Goal: Task Accomplishment & Management: Use online tool/utility

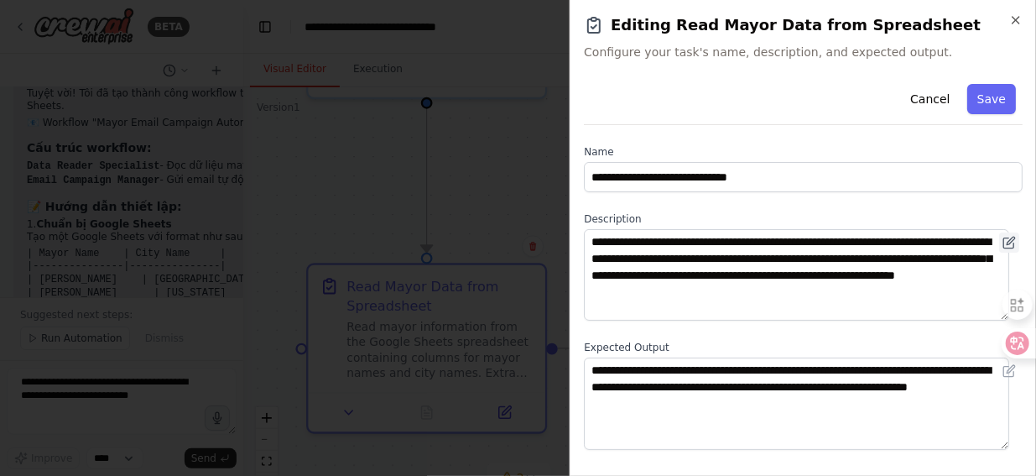
click at [1003, 245] on icon at bounding box center [1009, 242] width 13 height 13
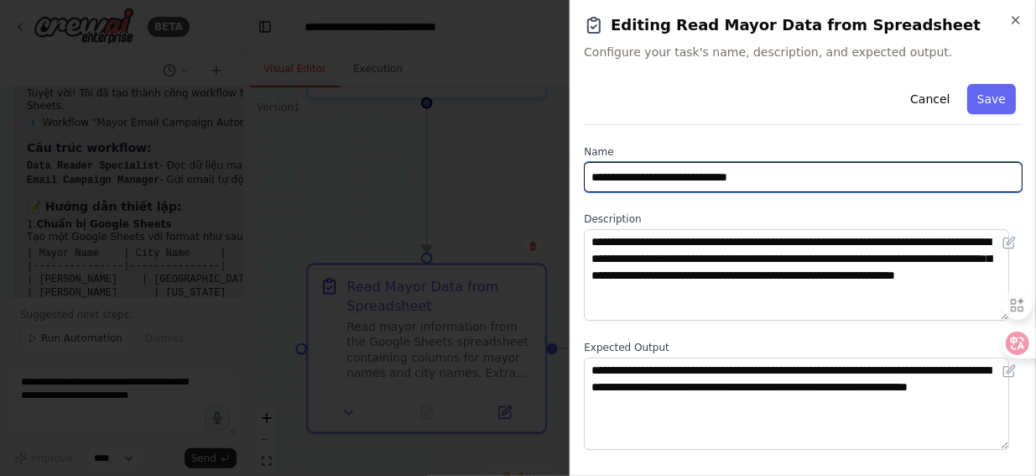
drag, startPoint x: 593, startPoint y: 177, endPoint x: 784, endPoint y: 417, distance: 306.4
click at [784, 417] on div "**********" at bounding box center [803, 317] width 439 height 480
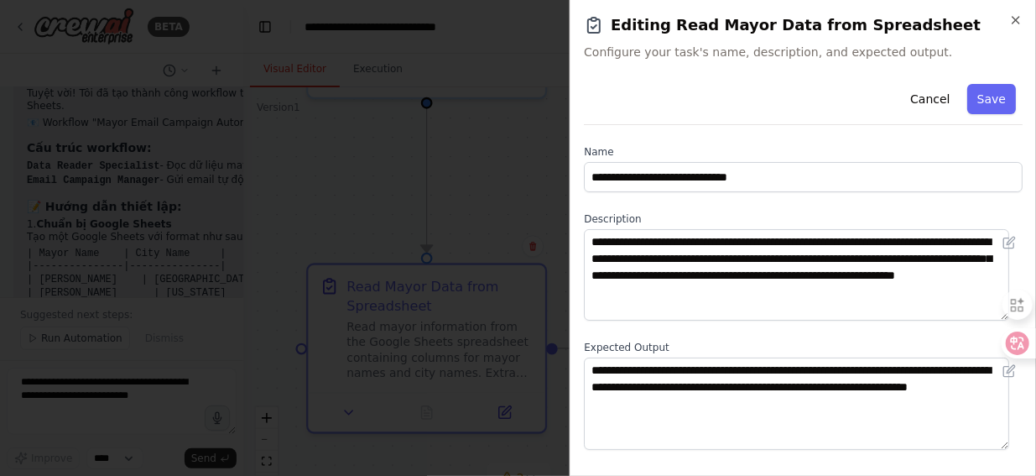
click at [490, 195] on div at bounding box center [518, 238] width 1036 height 476
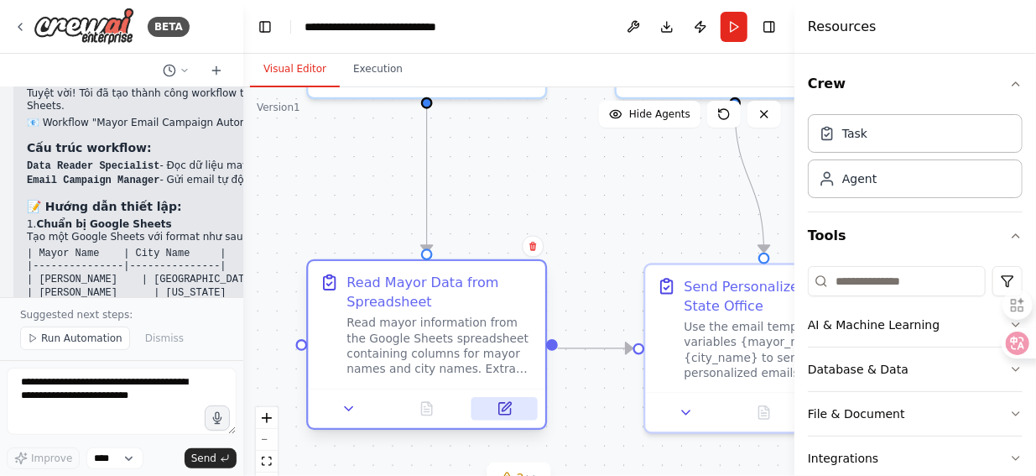
click at [510, 412] on icon at bounding box center [505, 409] width 12 height 12
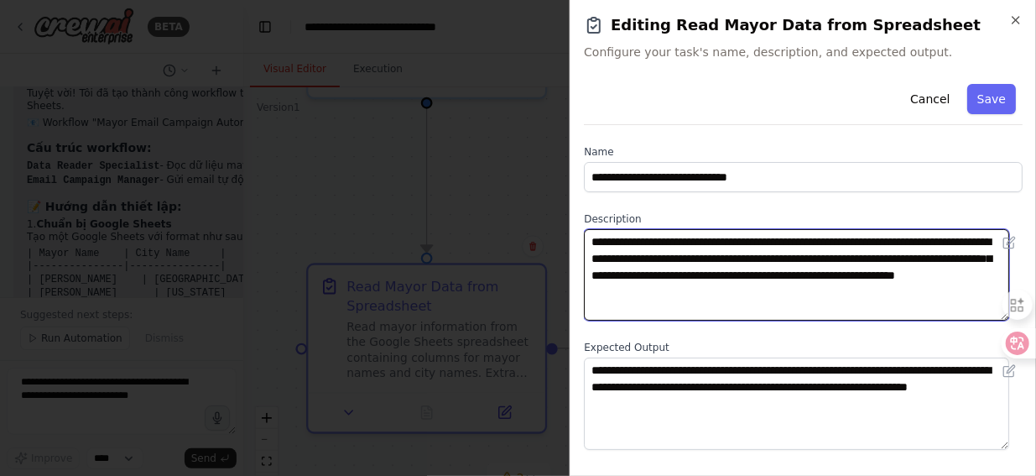
drag, startPoint x: 709, startPoint y: 267, endPoint x: 846, endPoint y: 296, distance: 139.9
click at [846, 296] on textarea "**********" at bounding box center [796, 274] width 425 height 91
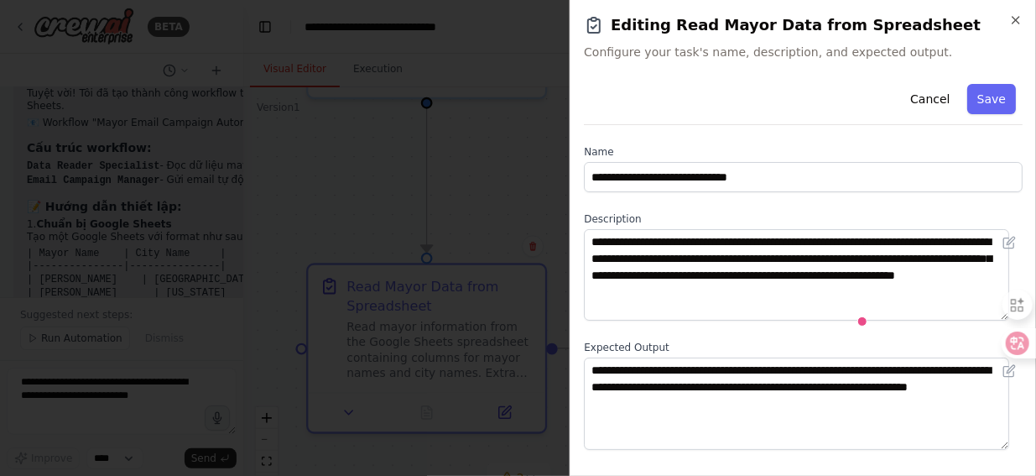
click at [800, 145] on label "Name" at bounding box center [803, 151] width 439 height 13
click at [1011, 24] on icon "button" at bounding box center [1015, 19] width 13 height 13
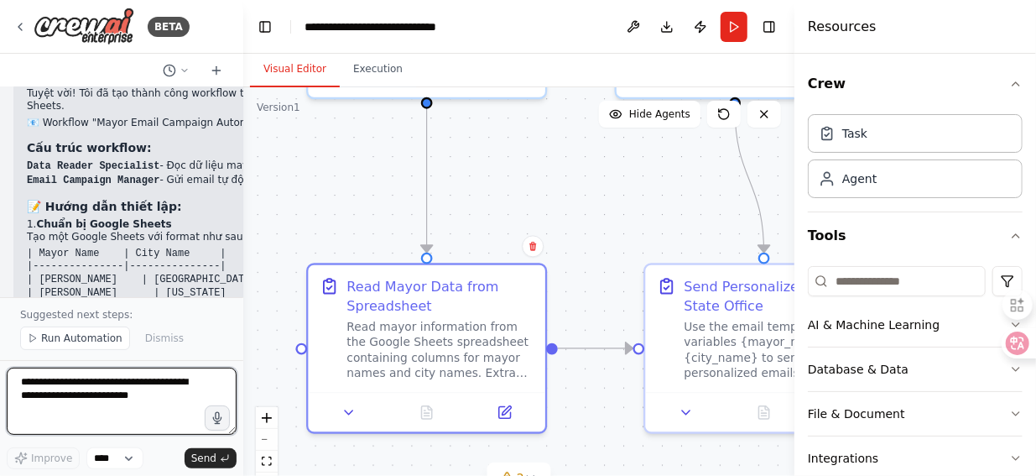
click at [77, 388] on textarea at bounding box center [122, 400] width 230 height 67
click at [82, 386] on textarea "**********" at bounding box center [122, 400] width 230 height 67
click at [198, 396] on textarea "**********" at bounding box center [122, 400] width 230 height 67
type textarea "**********"
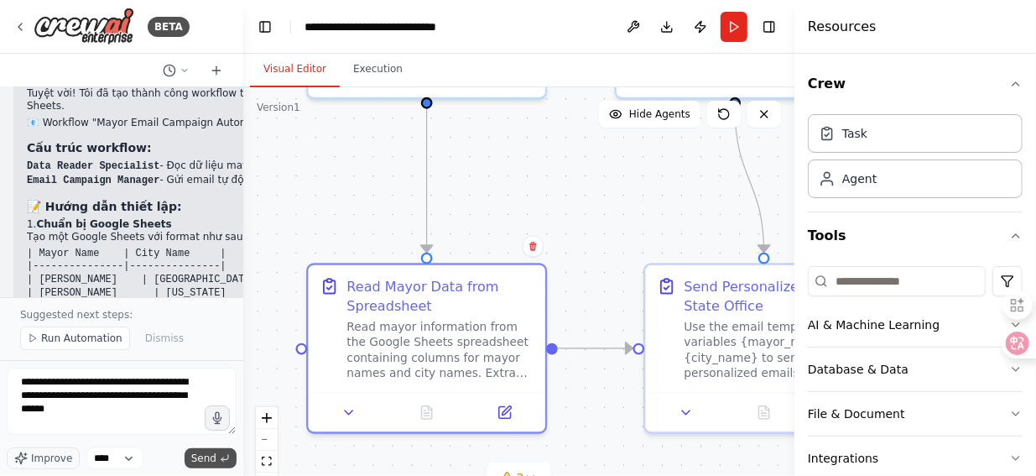
click at [211, 461] on span "Send" at bounding box center [203, 457] width 25 height 13
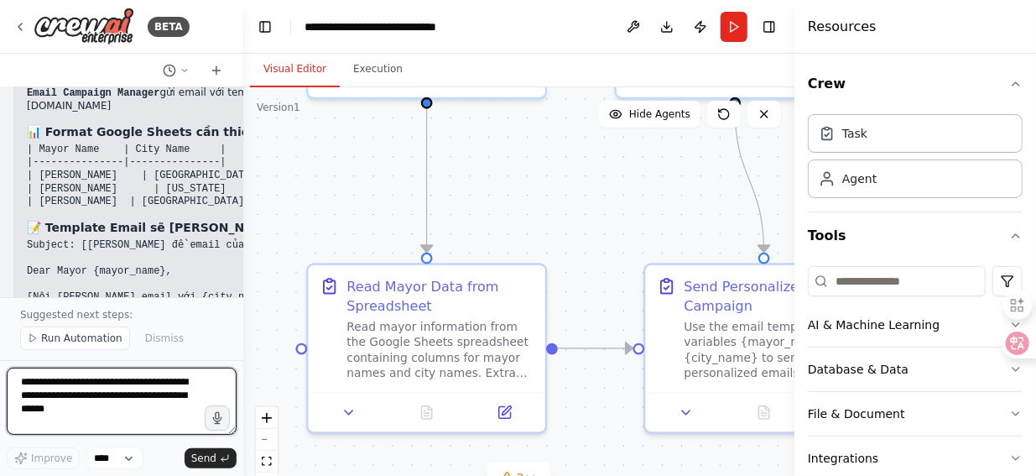
scroll to position [2995, 0]
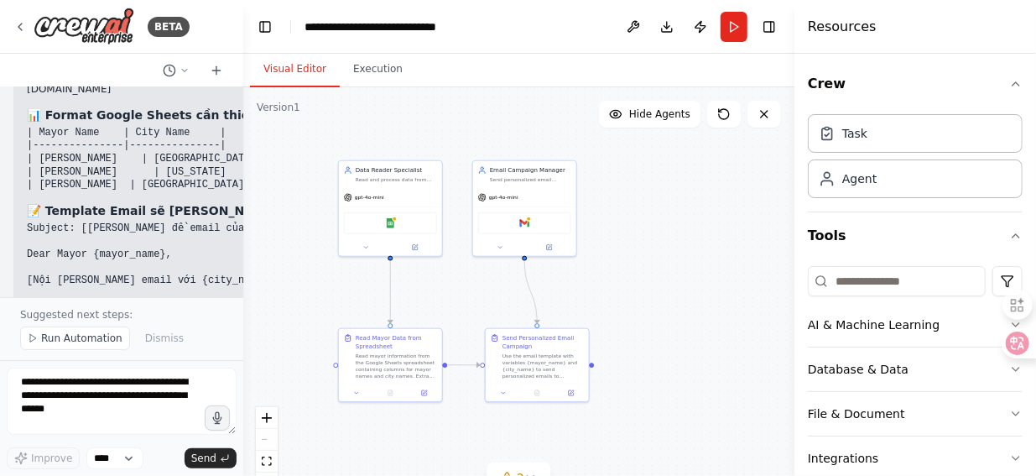
drag, startPoint x: 742, startPoint y: 245, endPoint x: 594, endPoint y: 289, distance: 154.0
click at [594, 289] on div ".deletable-edge-delete-btn { width: 20px; height: 20px; border: 0px solid #ffff…" at bounding box center [518, 297] width 551 height 420
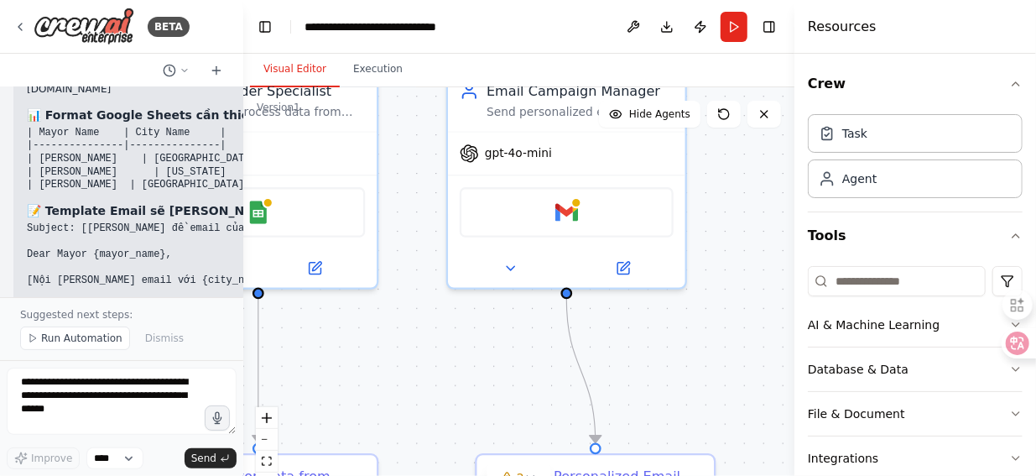
drag, startPoint x: 576, startPoint y: 261, endPoint x: 730, endPoint y: 299, distance: 158.9
click at [730, 299] on div ".deletable-edge-delete-btn { width: 20px; height: 20px; border: 0px solid #ffff…" at bounding box center [518, 297] width 551 height 420
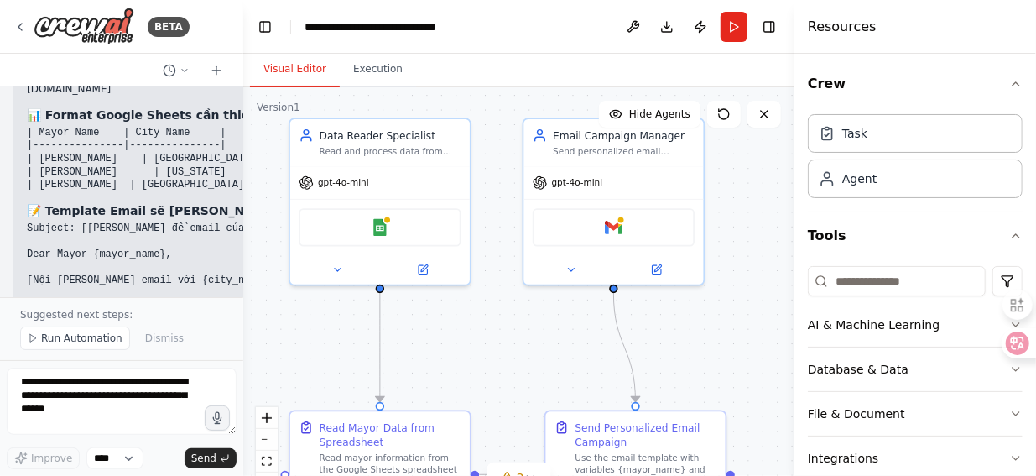
drag, startPoint x: 420, startPoint y: 321, endPoint x: 501, endPoint y: 313, distance: 81.7
click at [501, 313] on div ".deletable-edge-delete-btn { width: 20px; height: 20px; border: 0px solid #ffff…" at bounding box center [518, 297] width 551 height 420
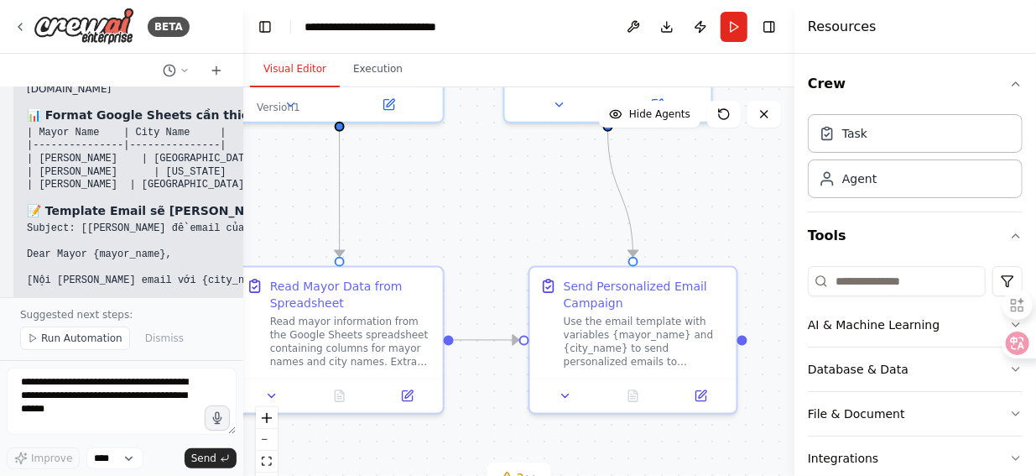
drag, startPoint x: 557, startPoint y: 371, endPoint x: 534, endPoint y: 212, distance: 160.2
click at [534, 212] on div ".deletable-edge-delete-btn { width: 20px; height: 20px; border: 0px solid #ffff…" at bounding box center [518, 297] width 551 height 420
click at [705, 402] on div at bounding box center [633, 392] width 206 height 34
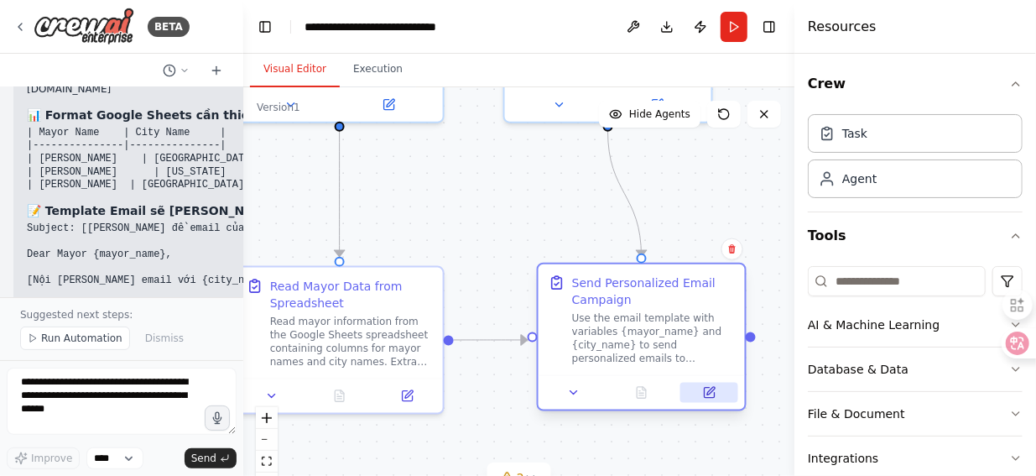
click at [701, 390] on button at bounding box center [709, 393] width 58 height 20
click at [708, 394] on icon at bounding box center [711, 391] width 8 height 8
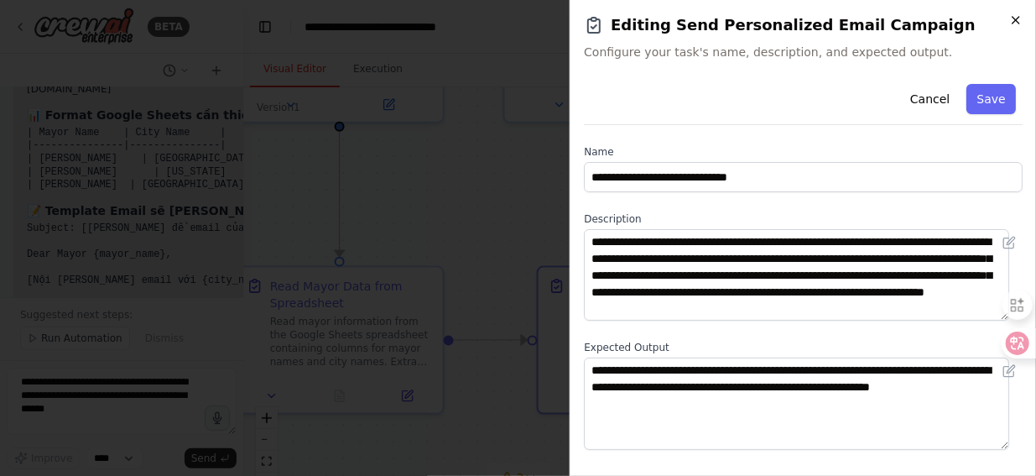
click at [1019, 23] on icon "button" at bounding box center [1015, 19] width 13 height 13
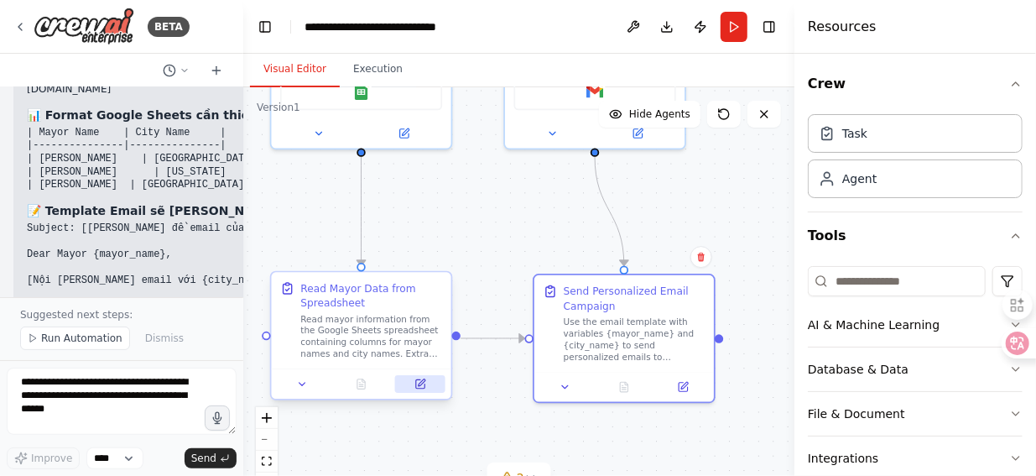
click at [419, 383] on icon at bounding box center [422, 382] width 7 height 7
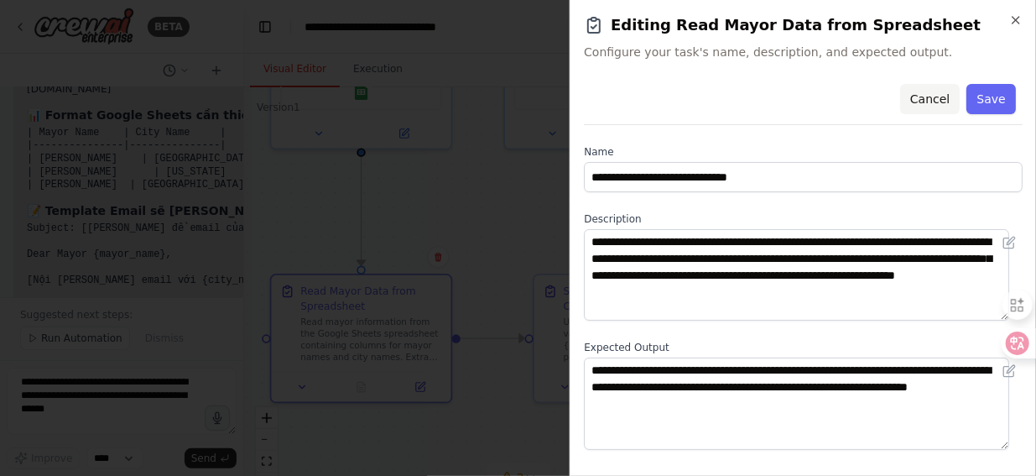
click at [933, 100] on button "Cancel" at bounding box center [930, 99] width 60 height 30
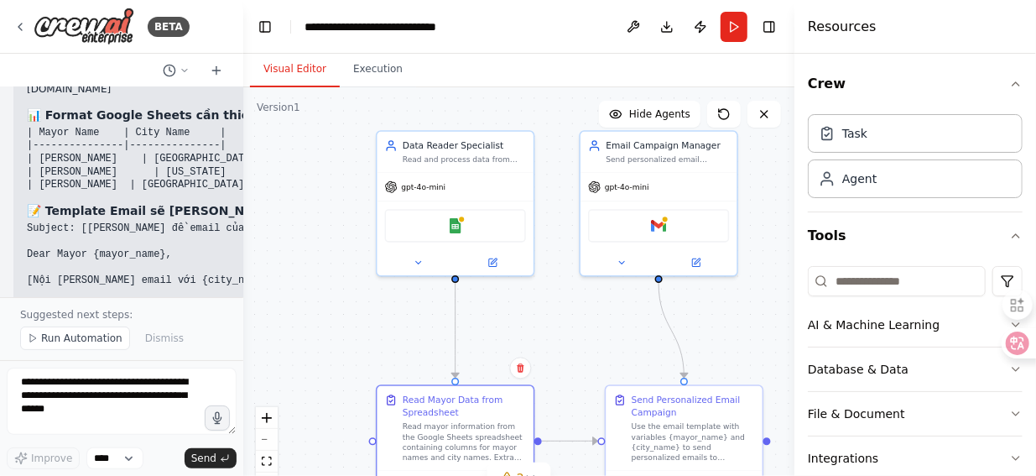
drag, startPoint x: 452, startPoint y: 165, endPoint x: 534, endPoint y: 286, distance: 145.7
click at [534, 285] on div ".deletable-edge-delete-btn { width: 20px; height: 20px; border: 0px solid #ffff…" at bounding box center [518, 297] width 551 height 420
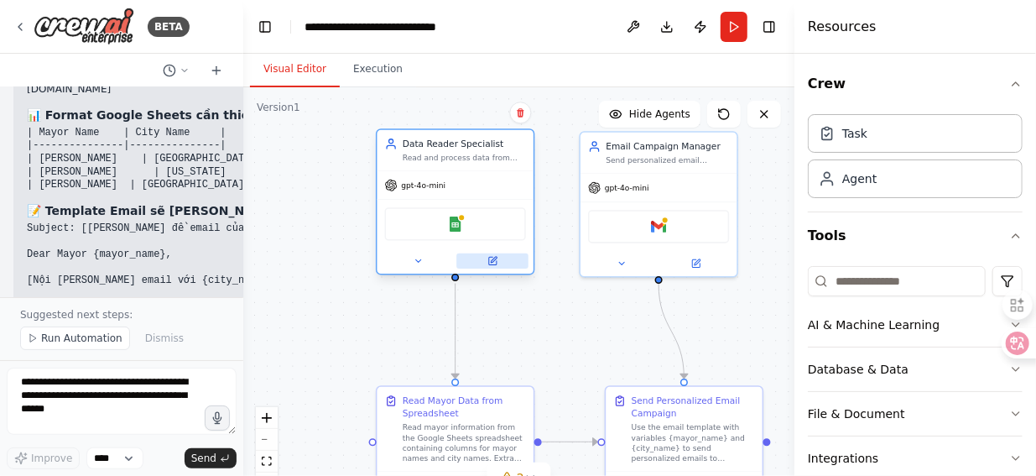
click at [493, 259] on icon at bounding box center [494, 260] width 6 height 6
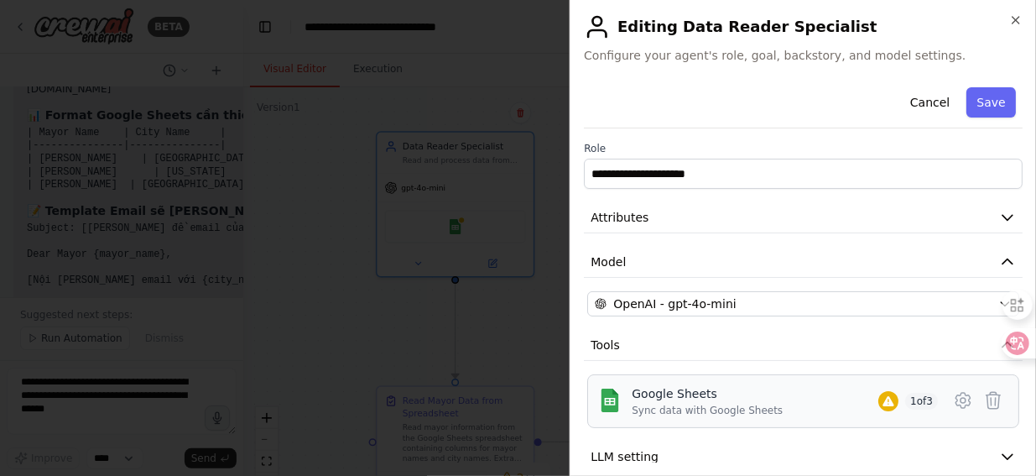
click at [905, 404] on span "1 of 3" at bounding box center [921, 401] width 33 height 17
click at [957, 397] on icon at bounding box center [963, 400] width 20 height 20
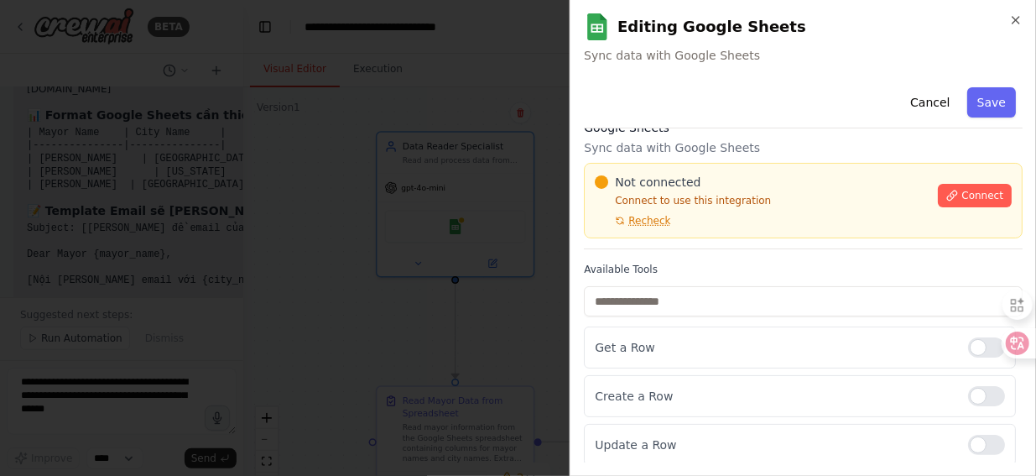
scroll to position [0, 0]
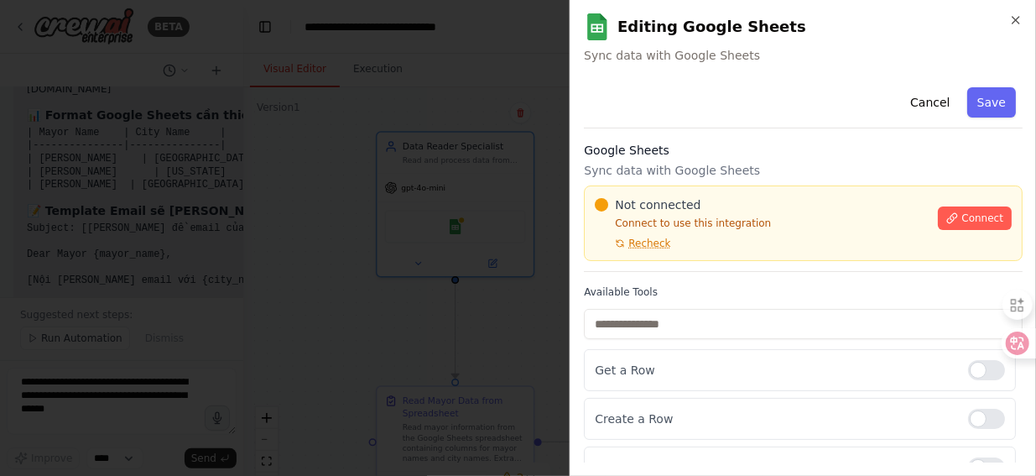
click at [597, 31] on img at bounding box center [597, 26] width 27 height 27
click at [965, 216] on span "Connect" at bounding box center [983, 217] width 42 height 13
click at [816, 70] on div "**********" at bounding box center [803, 238] width 467 height 476
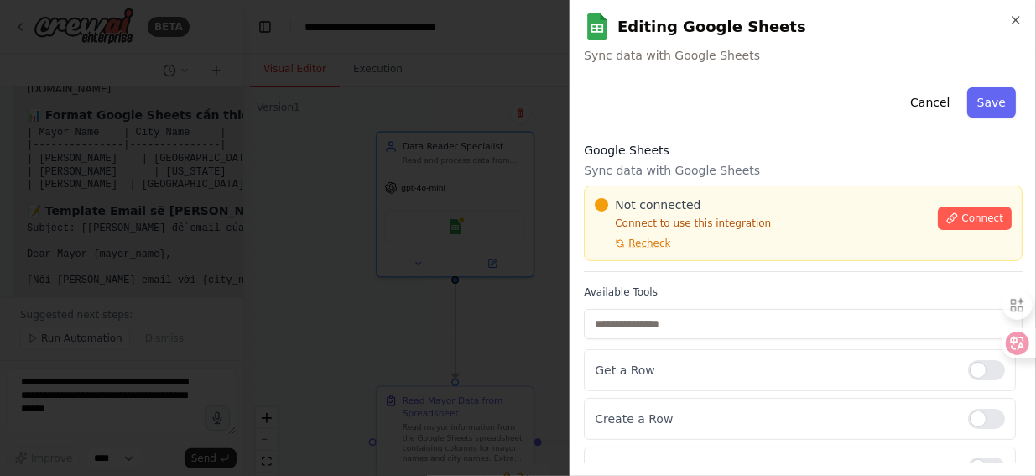
click at [810, 70] on div "**********" at bounding box center [803, 238] width 467 height 476
click at [811, 68] on div "**********" at bounding box center [803, 238] width 467 height 476
click at [806, 67] on div "**********" at bounding box center [803, 238] width 467 height 476
click at [816, 63] on span "Sync data with Google Sheets" at bounding box center [803, 55] width 439 height 17
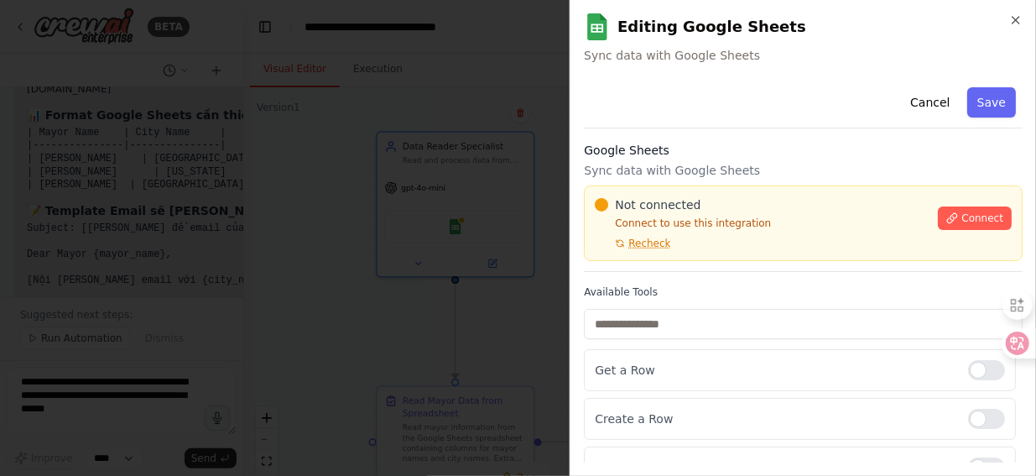
click at [816, 63] on span "Sync data with Google Sheets" at bounding box center [803, 55] width 439 height 17
click at [808, 68] on div "**********" at bounding box center [803, 238] width 467 height 476
click at [814, 70] on div "**********" at bounding box center [803, 238] width 467 height 476
click at [396, 177] on div at bounding box center [518, 238] width 1036 height 476
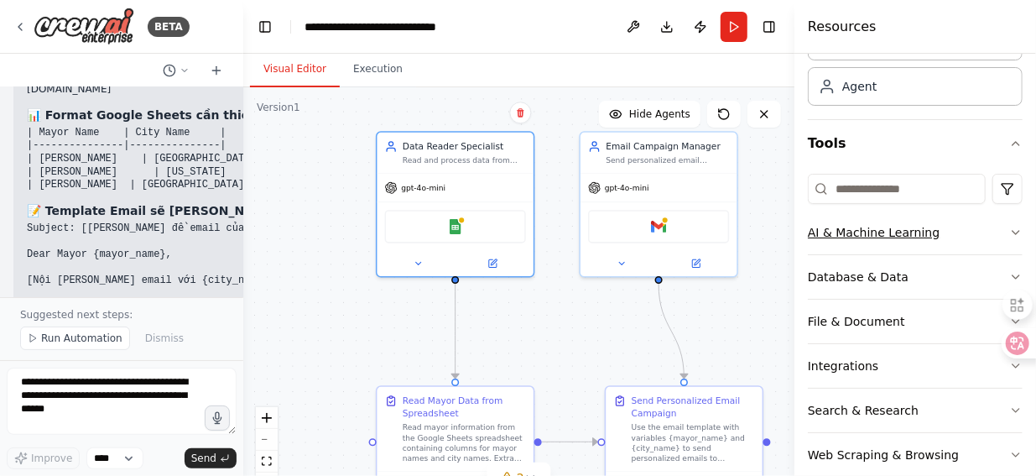
scroll to position [117, 0]
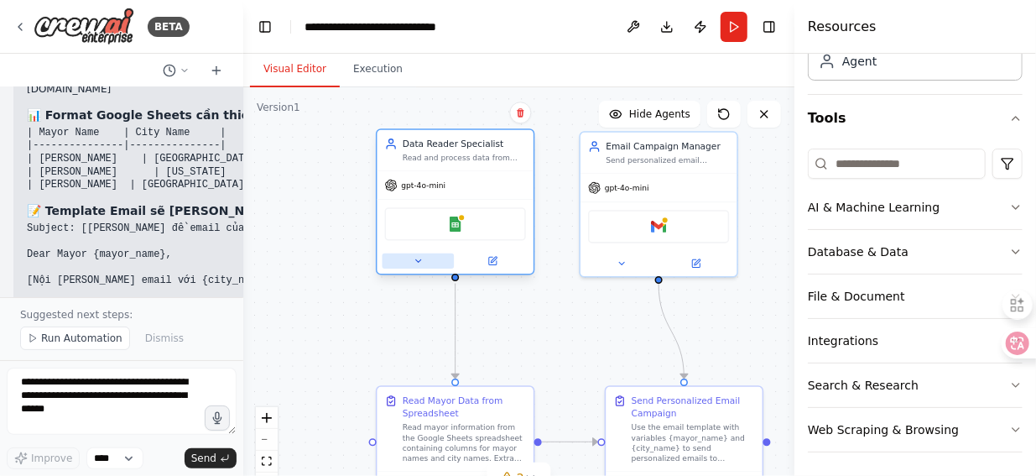
click at [421, 262] on icon at bounding box center [418, 261] width 10 height 10
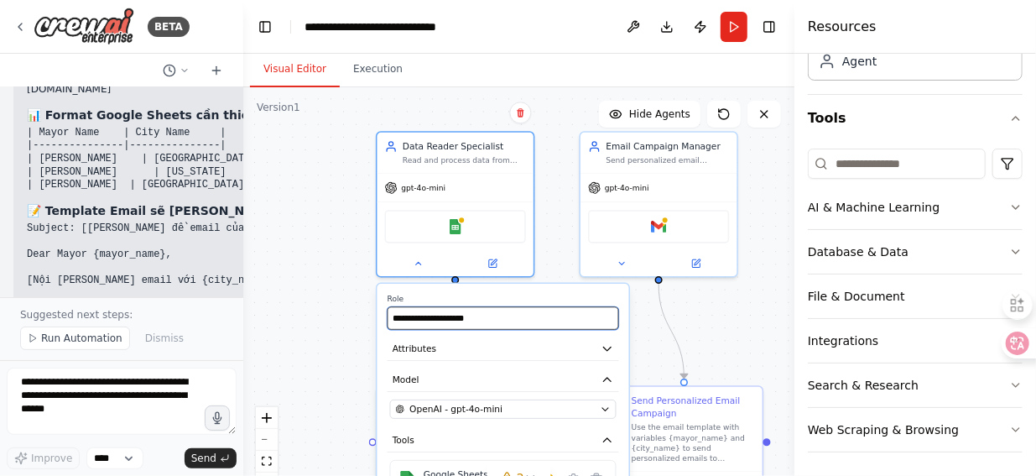
click at [508, 323] on input "**********" at bounding box center [504, 317] width 232 height 23
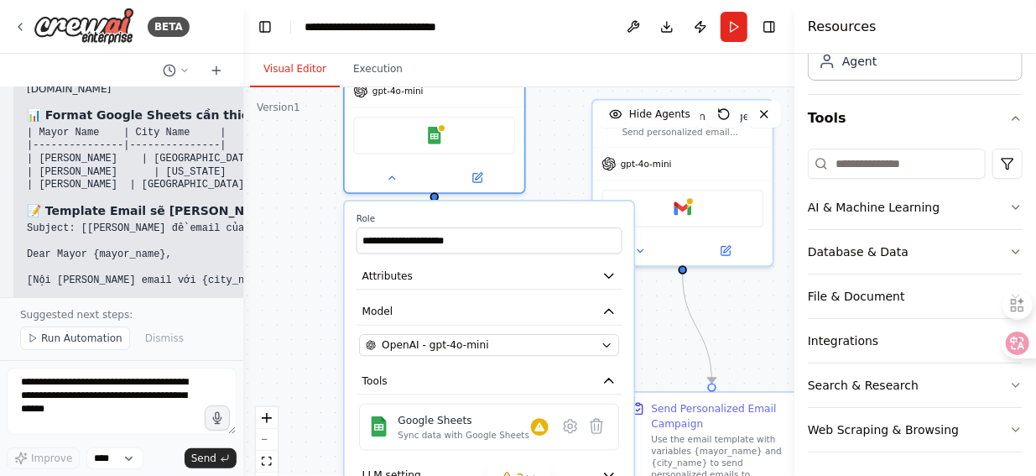
drag, startPoint x: 507, startPoint y: 353, endPoint x: 497, endPoint y: 282, distance: 72.0
click at [497, 282] on button "Attributes" at bounding box center [490, 276] width 266 height 27
click at [519, 283] on div "**********" at bounding box center [489, 386] width 289 height 370
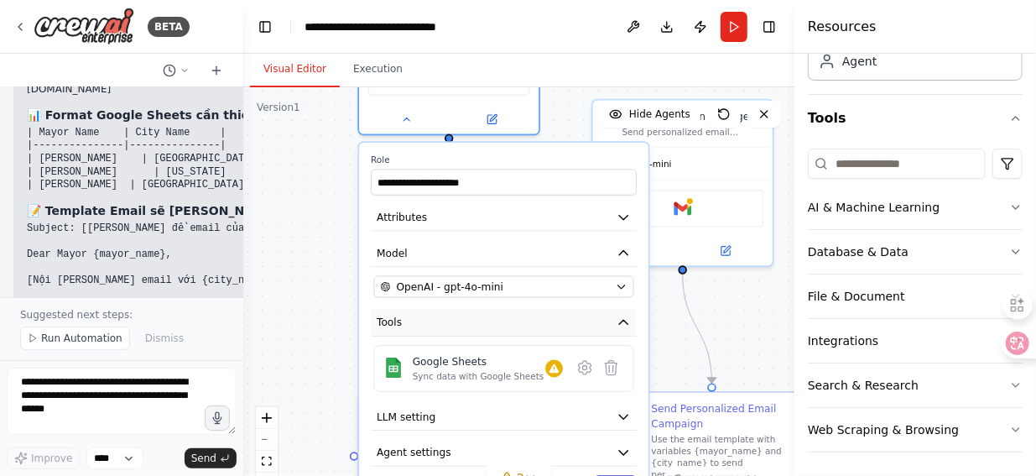
drag, startPoint x: 467, startPoint y: 392, endPoint x: 477, endPoint y: 326, distance: 66.1
click at [477, 326] on button "Tools" at bounding box center [504, 323] width 266 height 27
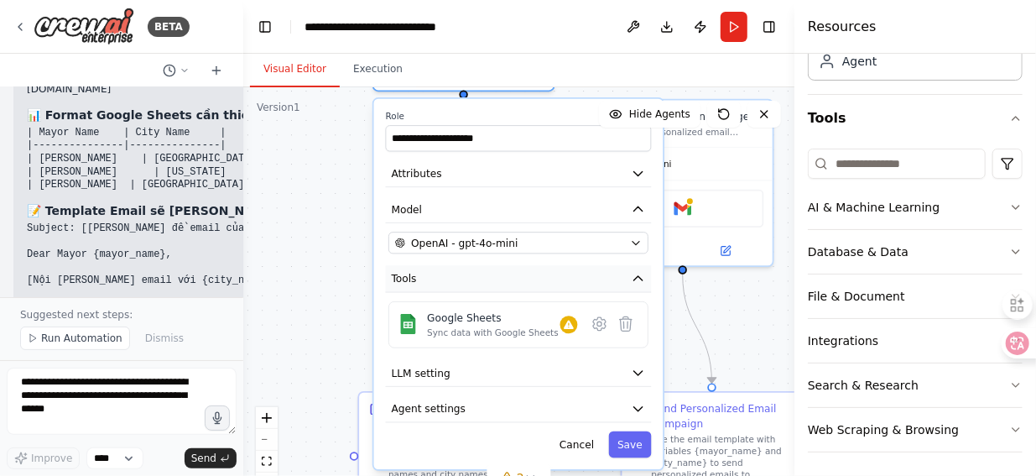
drag, startPoint x: 480, startPoint y: 331, endPoint x: 490, endPoint y: 289, distance: 43.1
click at [490, 289] on button "Tools" at bounding box center [519, 278] width 266 height 27
click at [411, 331] on img at bounding box center [408, 324] width 20 height 20
drag, startPoint x: 406, startPoint y: 328, endPoint x: 482, endPoint y: 338, distance: 76.2
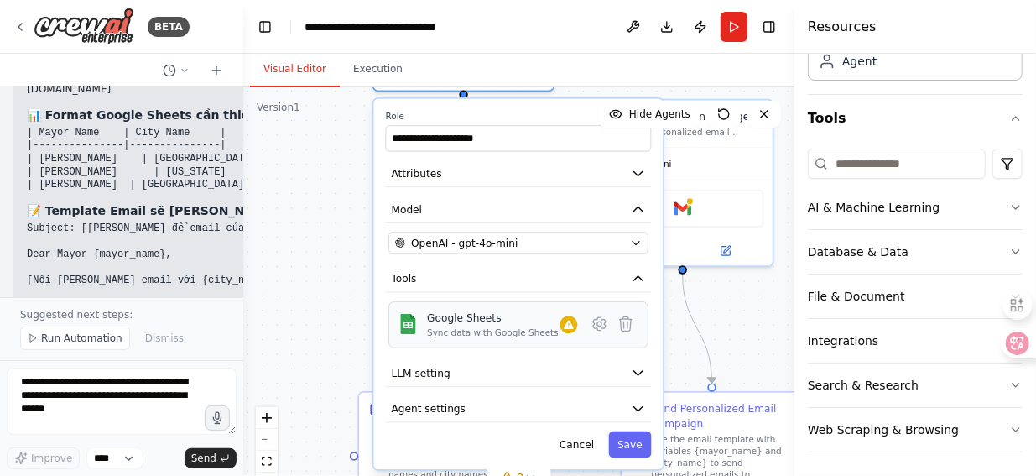
click at [482, 338] on div "Google Sheets Sync data with Google Sheets" at bounding box center [518, 324] width 260 height 47
click at [749, 305] on div ".deletable-edge-delete-btn { width: 20px; height: 20px; border: 0px solid #ffff…" at bounding box center [518, 297] width 551 height 420
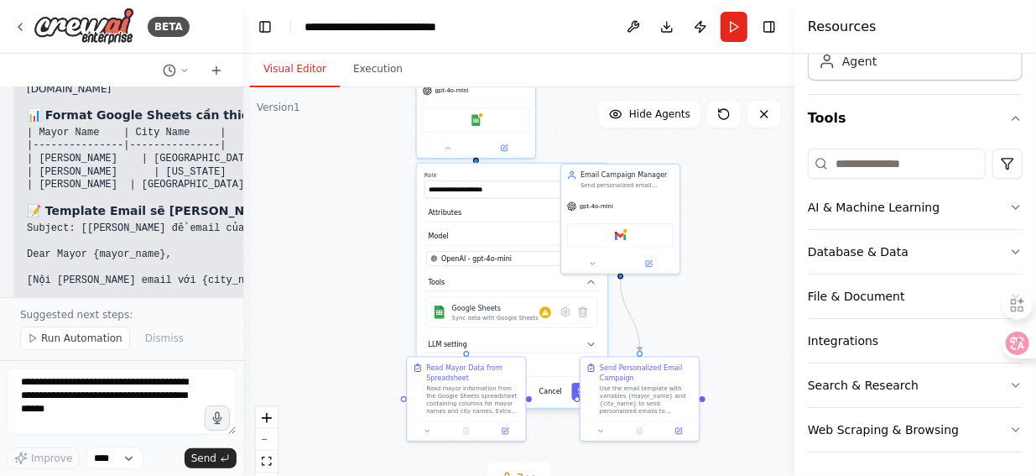
click at [508, 171] on label "Role" at bounding box center [512, 175] width 175 height 8
click at [555, 394] on button "Cancel" at bounding box center [551, 392] width 34 height 18
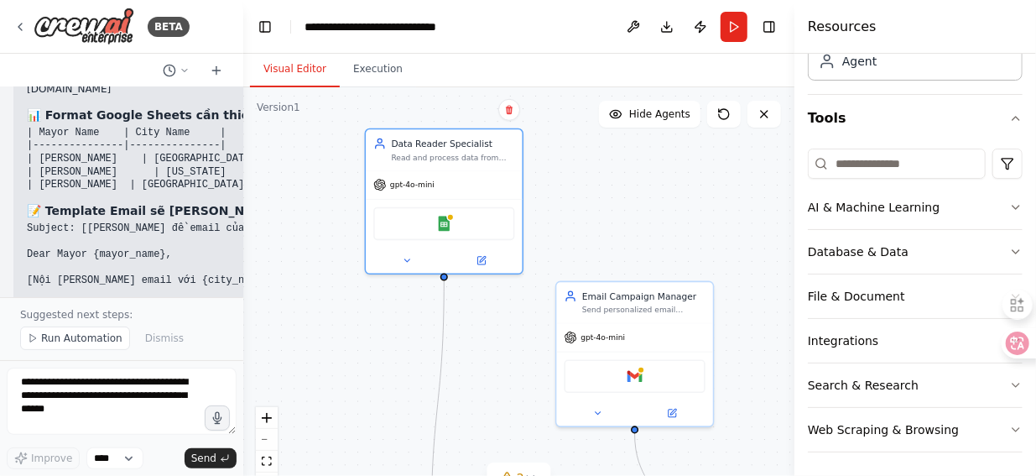
drag, startPoint x: 512, startPoint y: 234, endPoint x: 488, endPoint y: 378, distance: 146.2
click at [488, 378] on div ".deletable-edge-delete-btn { width: 20px; height: 20px; border: 0px solid #ffff…" at bounding box center [518, 297] width 551 height 420
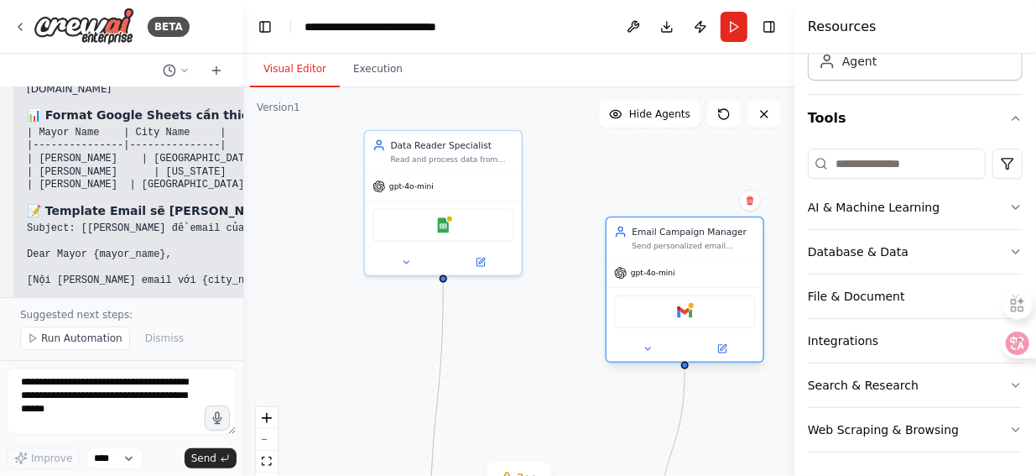
drag, startPoint x: 656, startPoint y: 341, endPoint x: 705, endPoint y: 281, distance: 76.9
click at [705, 281] on div "gpt-4o-mini" at bounding box center [685, 273] width 156 height 28
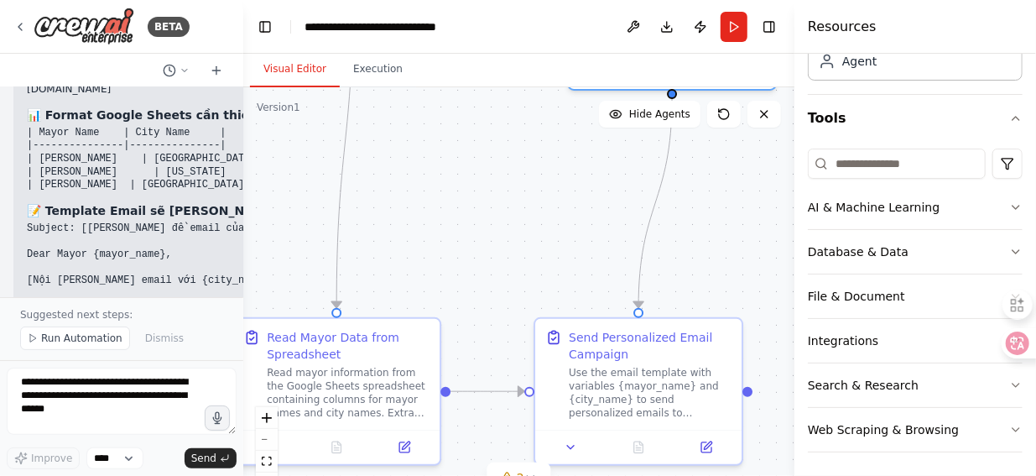
drag, startPoint x: 575, startPoint y: 192, endPoint x: 562, endPoint y: 127, distance: 66.6
click at [562, 127] on div ".deletable-edge-delete-btn { width: 20px; height: 20px; border: 0px solid #ffff…" at bounding box center [518, 297] width 551 height 420
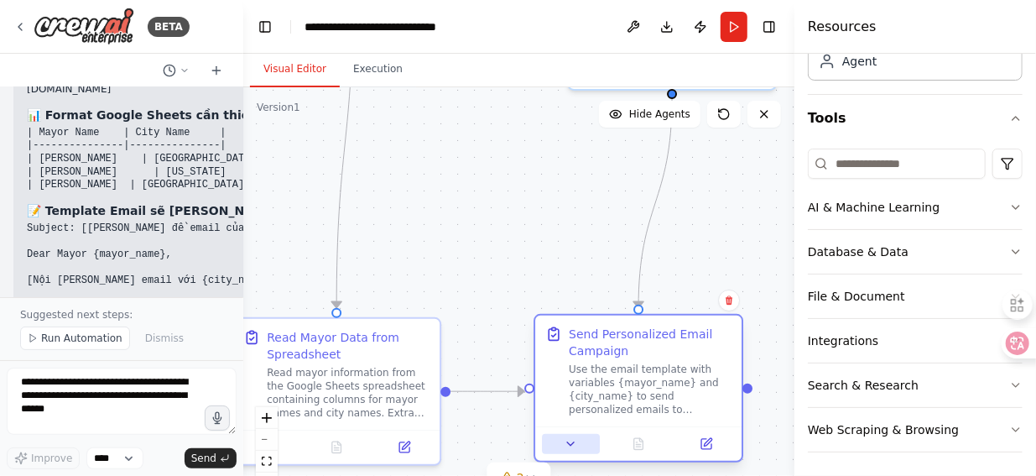
click at [573, 443] on icon at bounding box center [571, 443] width 13 height 13
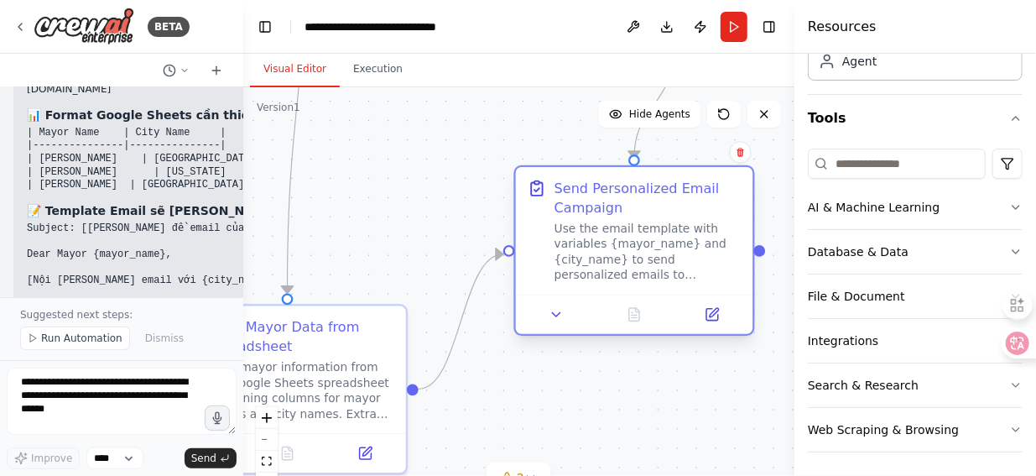
drag, startPoint x: 747, startPoint y: 422, endPoint x: 746, endPoint y: 289, distance: 132.6
click at [746, 289] on div "Send Personalized Email Campaign Use the email template with variables {mayor_n…" at bounding box center [634, 231] width 237 height 128
click at [560, 316] on icon at bounding box center [556, 314] width 15 height 15
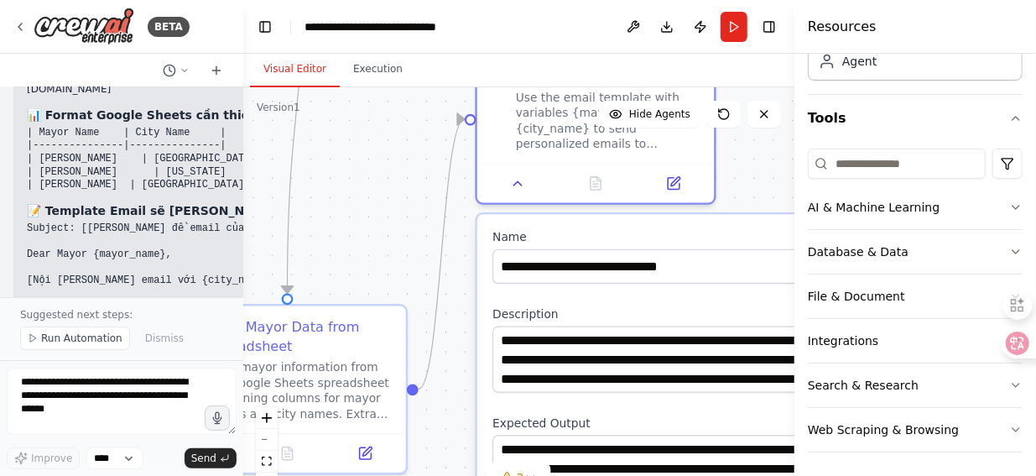
drag, startPoint x: 714, startPoint y: 436, endPoint x: 685, endPoint y: 300, distance: 139.9
click at [685, 300] on div "**********" at bounding box center [668, 464] width 382 height 500
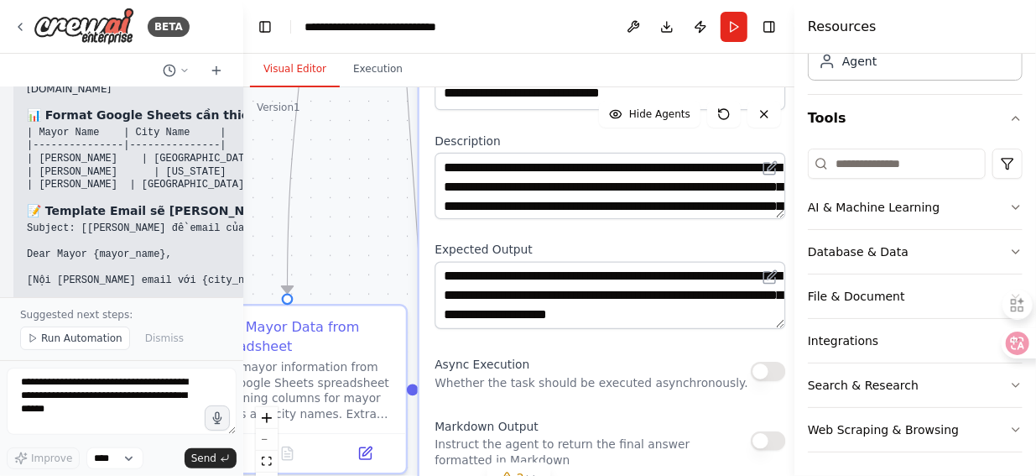
drag, startPoint x: 695, startPoint y: 413, endPoint x: 633, endPoint y: 246, distance: 177.8
click at [633, 246] on div "**********" at bounding box center [611, 291] width 382 height 500
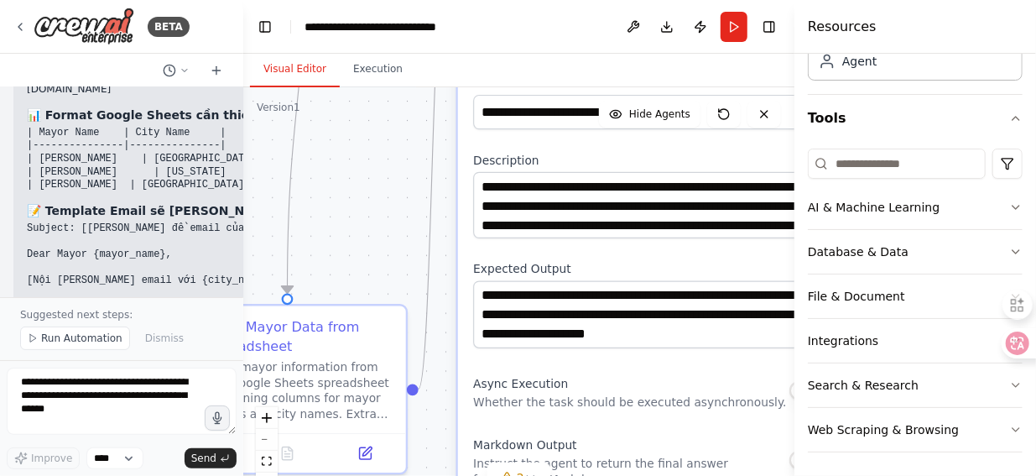
drag, startPoint x: 435, startPoint y: 250, endPoint x: 470, endPoint y: 270, distance: 40.6
click at [470, 270] on div "**********" at bounding box center [649, 310] width 382 height 500
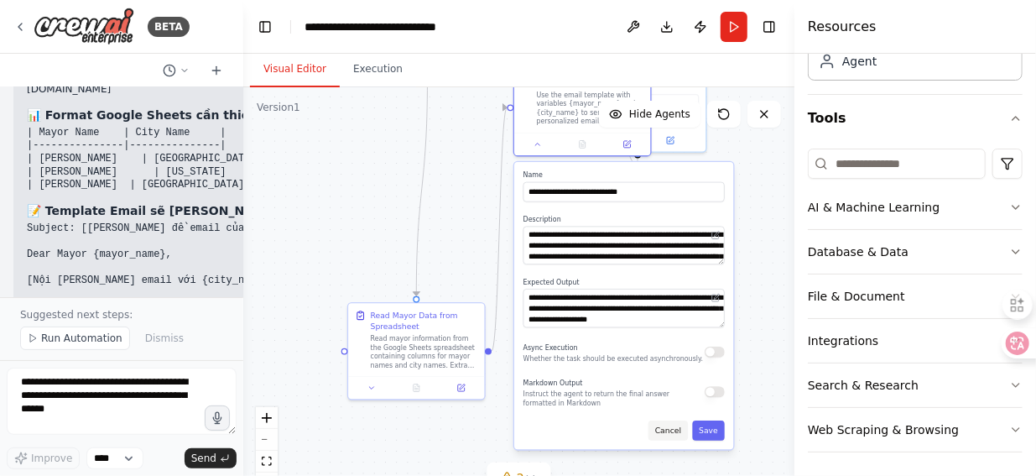
click at [676, 430] on button "Cancel" at bounding box center [668, 430] width 39 height 20
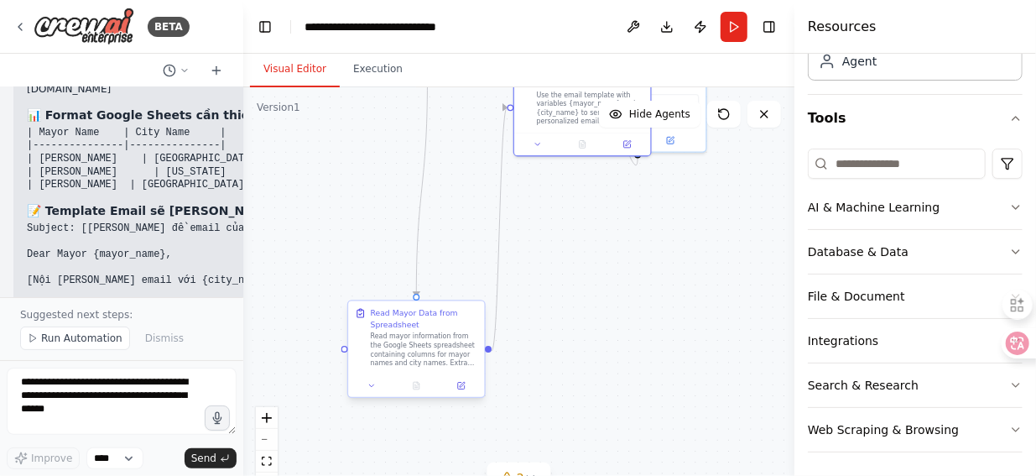
click at [423, 365] on div "Read mayor information from the Google Sheets spreadsheet containing columns fo…" at bounding box center [424, 349] width 107 height 35
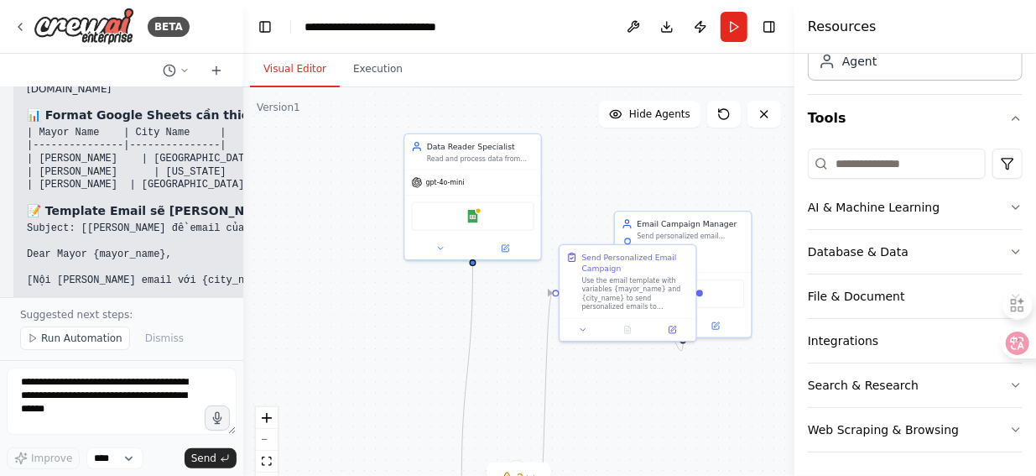
drag, startPoint x: 621, startPoint y: 268, endPoint x: 666, endPoint y: 453, distance: 190.9
click at [666, 453] on div ".deletable-edge-delete-btn { width: 20px; height: 20px; border: 0px solid #ffff…" at bounding box center [518, 297] width 551 height 420
click at [659, 414] on div ".deletable-edge-delete-btn { width: 20px; height: 20px; border: 0px solid #ffff…" at bounding box center [518, 297] width 551 height 420
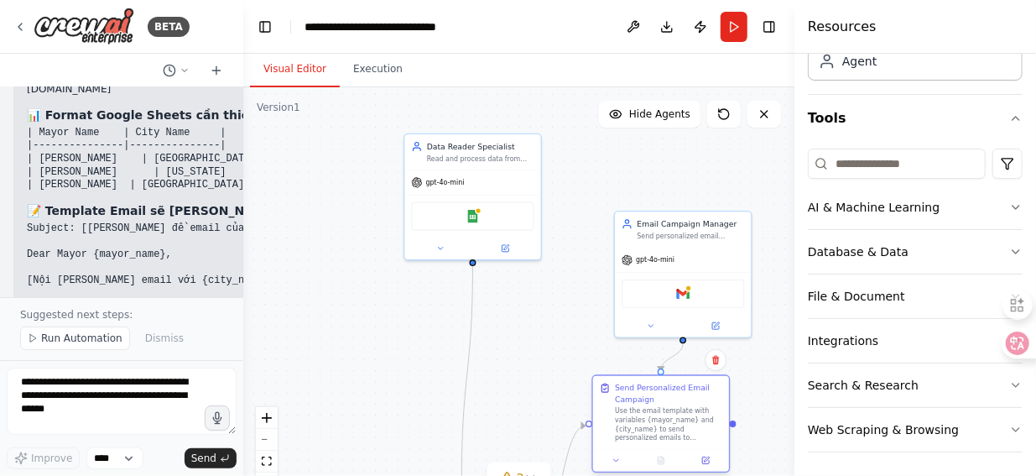
drag, startPoint x: 641, startPoint y: 295, endPoint x: 675, endPoint y: 430, distance: 140.2
click at [675, 430] on div "Use the email template with variables {mayor_name} and {city_name} to send pers…" at bounding box center [668, 424] width 107 height 35
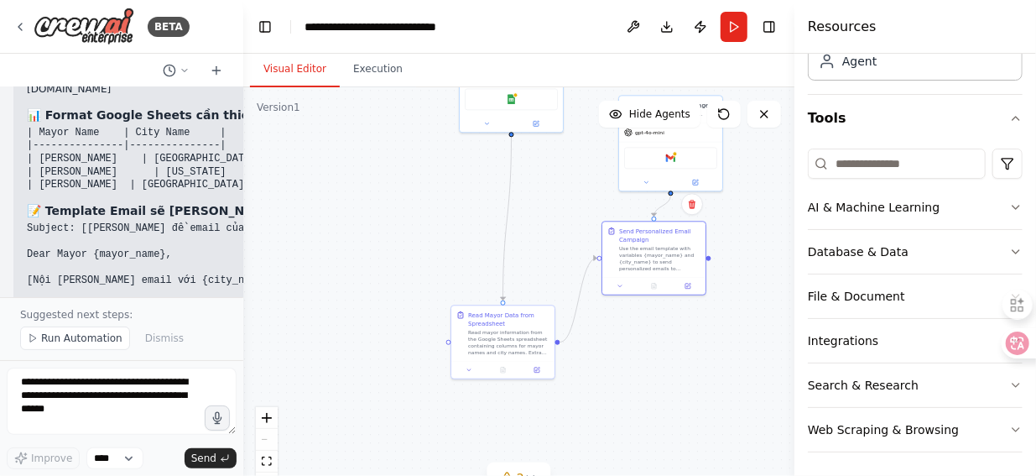
drag, startPoint x: 508, startPoint y: 382, endPoint x: 539, endPoint y: 248, distance: 137.8
click at [539, 248] on div ".deletable-edge-delete-btn { width: 20px; height: 20px; border: 0px solid #ffff…" at bounding box center [518, 297] width 551 height 420
click at [505, 344] on div "Read mayor information from the Google Sheets spreadsheet containing columns fo…" at bounding box center [508, 340] width 81 height 27
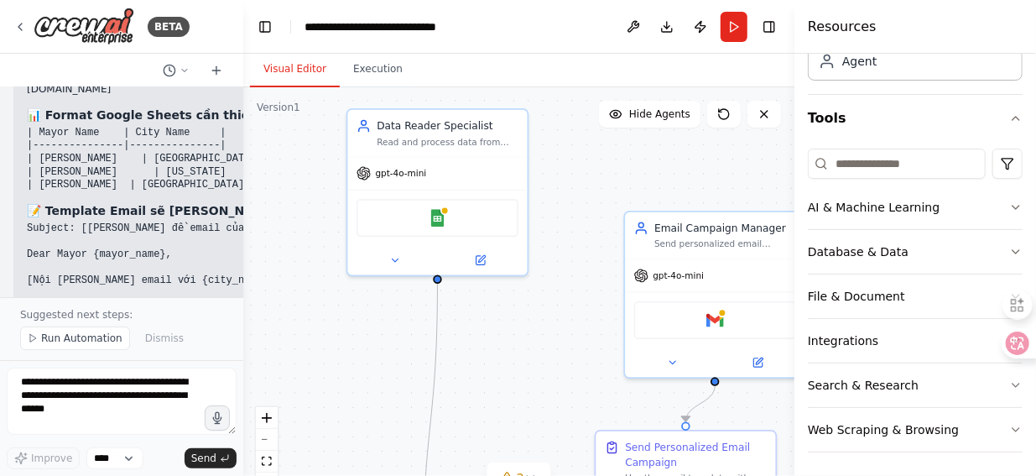
drag, startPoint x: 560, startPoint y: 202, endPoint x: 465, endPoint y: 501, distance: 313.4
click at [465, 475] on html "BETA Tôi muốn tạo 1 workflow to send email automatic theo mẫu có sẵn và có các …" at bounding box center [518, 238] width 1036 height 476
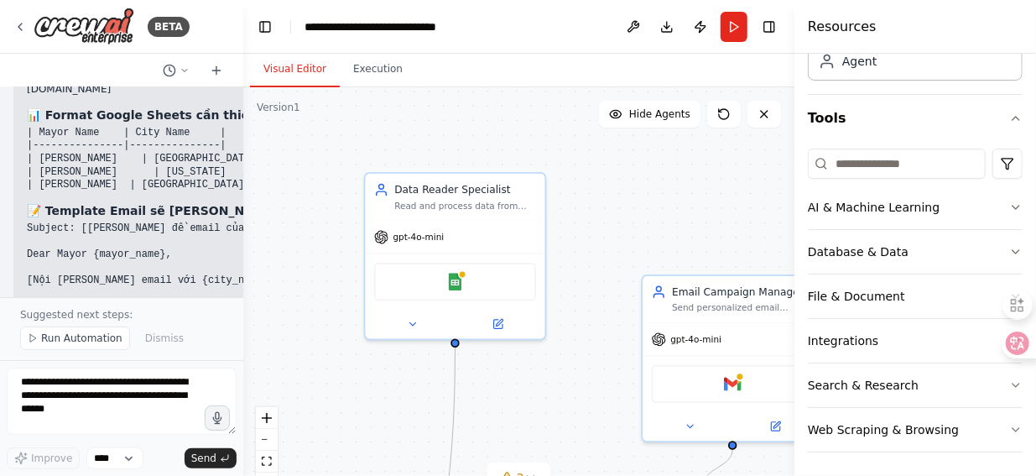
drag, startPoint x: 498, startPoint y: 330, endPoint x: 516, endPoint y: 394, distance: 67.0
click at [516, 394] on div ".deletable-edge-delete-btn { width: 20px; height: 20px; border: 0px solid #ffff…" at bounding box center [518, 297] width 551 height 420
drag, startPoint x: 454, startPoint y: 280, endPoint x: 413, endPoint y: 286, distance: 41.5
click at [413, 286] on div "Google Sheets" at bounding box center [455, 280] width 162 height 38
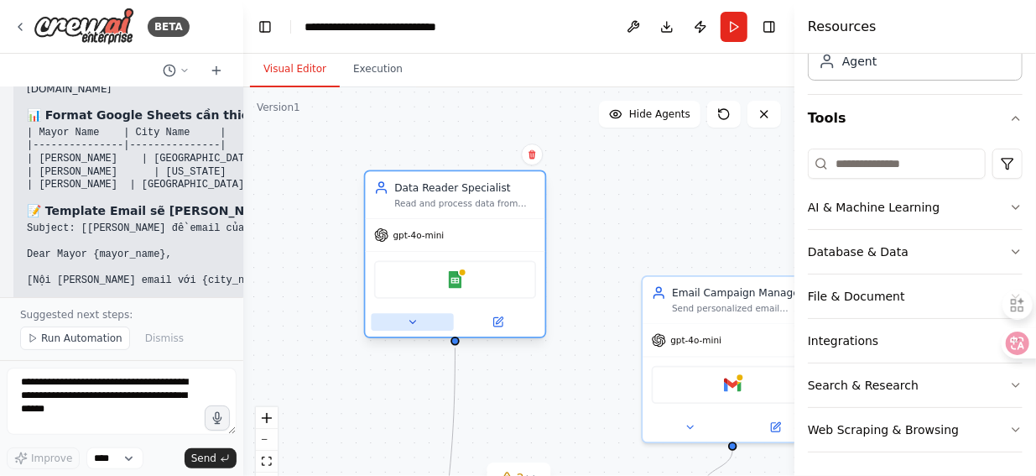
click at [414, 321] on icon at bounding box center [412, 322] width 6 height 3
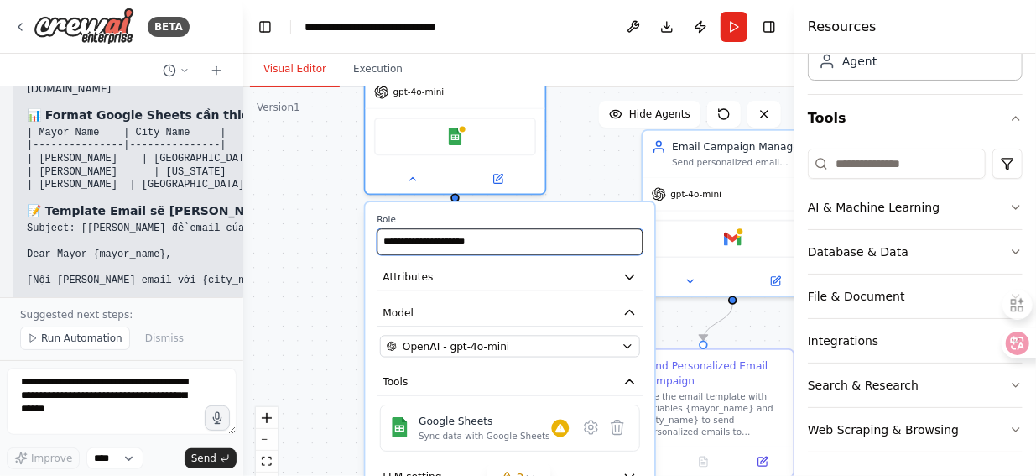
drag, startPoint x: 601, startPoint y: 313, endPoint x: 601, endPoint y: 166, distance: 146.8
click at [601, 166] on div ".deletable-edge-delete-btn { width: 20px; height: 20px; border: 0px solid #ffff…" at bounding box center [518, 297] width 551 height 420
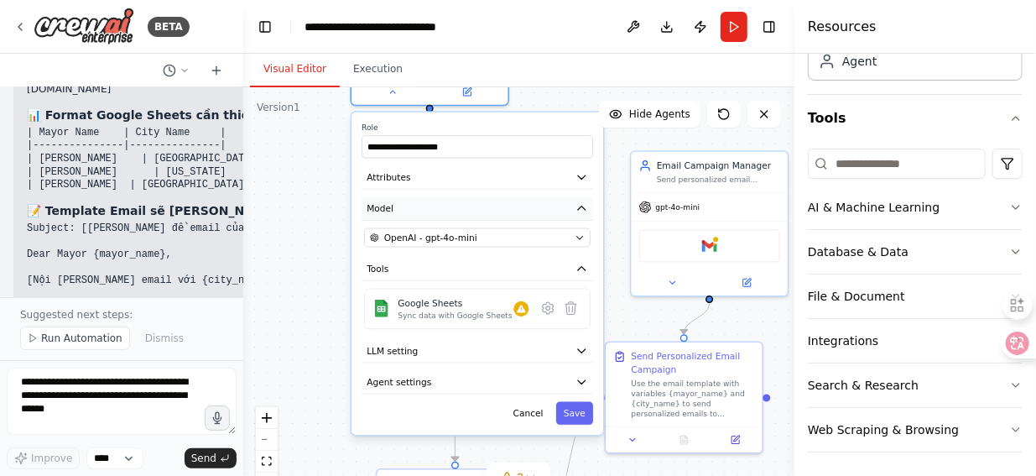
drag, startPoint x: 552, startPoint y: 301, endPoint x: 517, endPoint y: 195, distance: 111.4
click at [517, 197] on button "Model" at bounding box center [478, 208] width 232 height 23
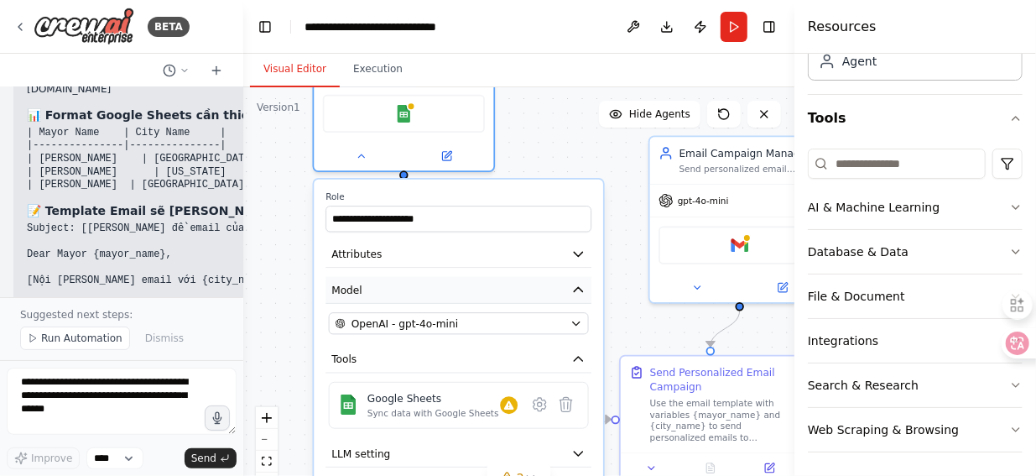
drag, startPoint x: 514, startPoint y: 202, endPoint x: 507, endPoint y: 294, distance: 91.8
click at [507, 294] on button "Model" at bounding box center [459, 290] width 266 height 27
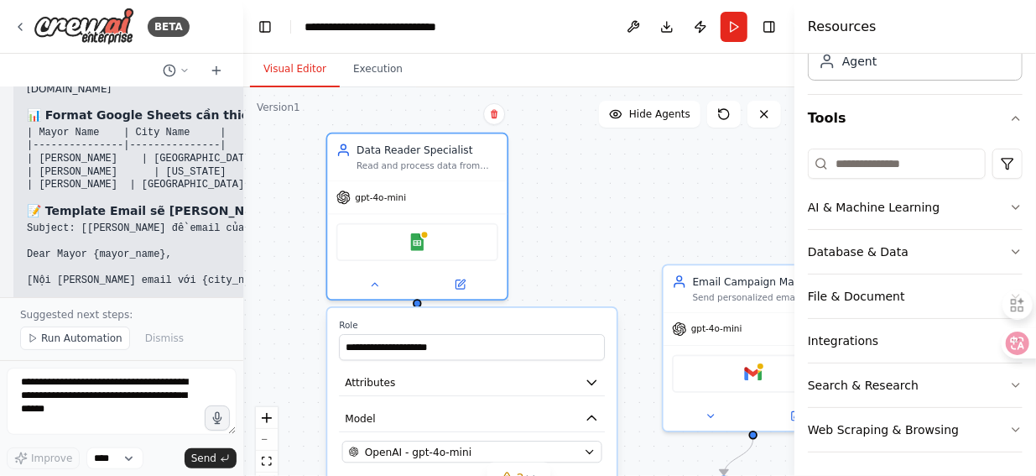
drag, startPoint x: 530, startPoint y: 157, endPoint x: 544, endPoint y: 285, distance: 129.1
click at [544, 285] on div ".deletable-edge-delete-btn { width: 20px; height: 20px; border: 0px solid #ffff…" at bounding box center [518, 297] width 551 height 420
click at [464, 282] on icon at bounding box center [460, 281] width 8 height 8
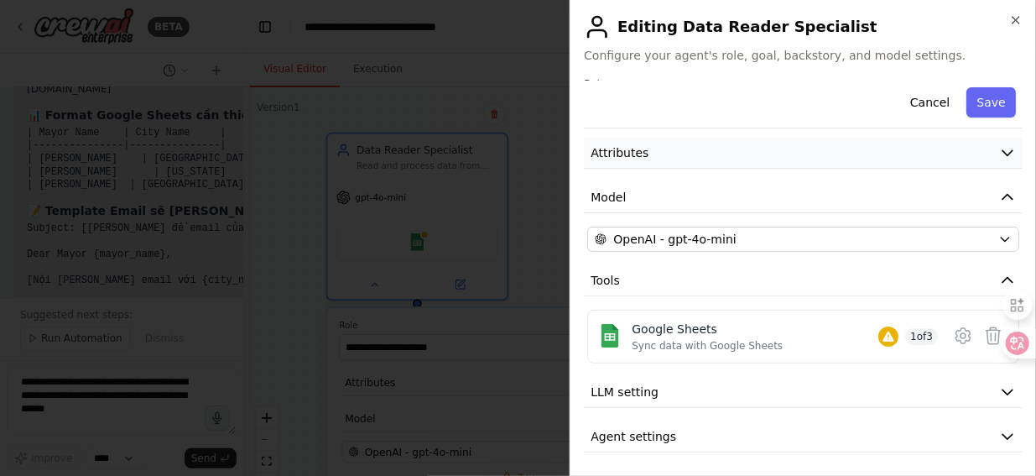
scroll to position [0, 0]
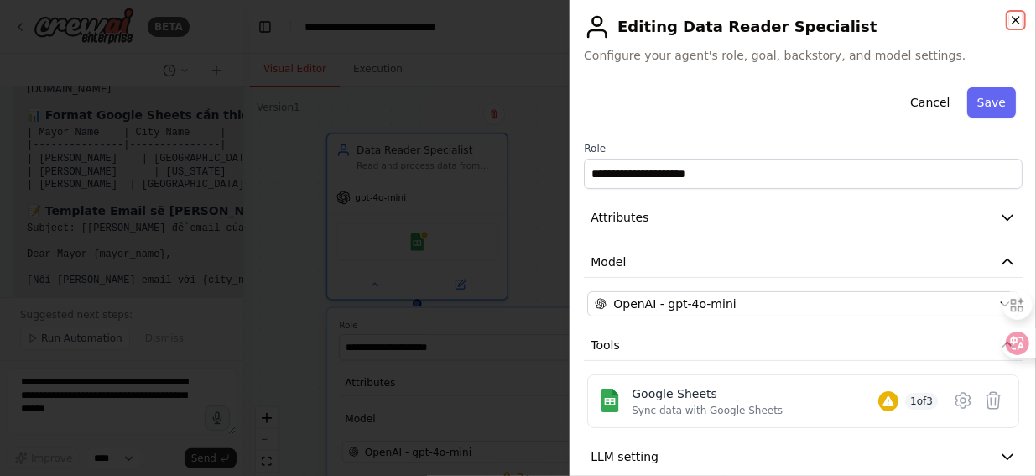
click at [1011, 23] on icon "button" at bounding box center [1015, 19] width 13 height 13
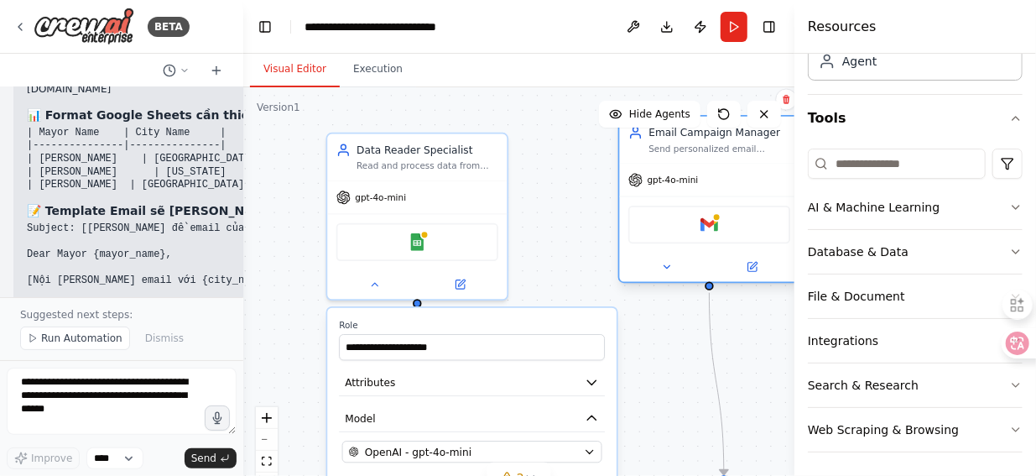
drag, startPoint x: 740, startPoint y: 322, endPoint x: 698, endPoint y: 179, distance: 149.5
click at [698, 179] on div "gpt-4o-mini" at bounding box center [710, 180] width 180 height 32
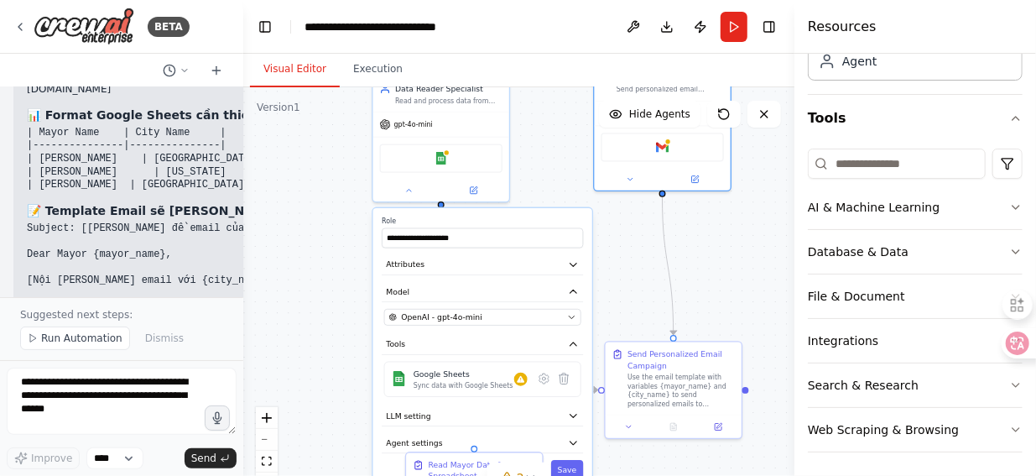
drag, startPoint x: 618, startPoint y: 338, endPoint x: 616, endPoint y: 260, distance: 78.1
click at [616, 260] on div ".deletable-edge-delete-btn { width: 20px; height: 20px; border: 0px solid #ffff…" at bounding box center [518, 297] width 551 height 420
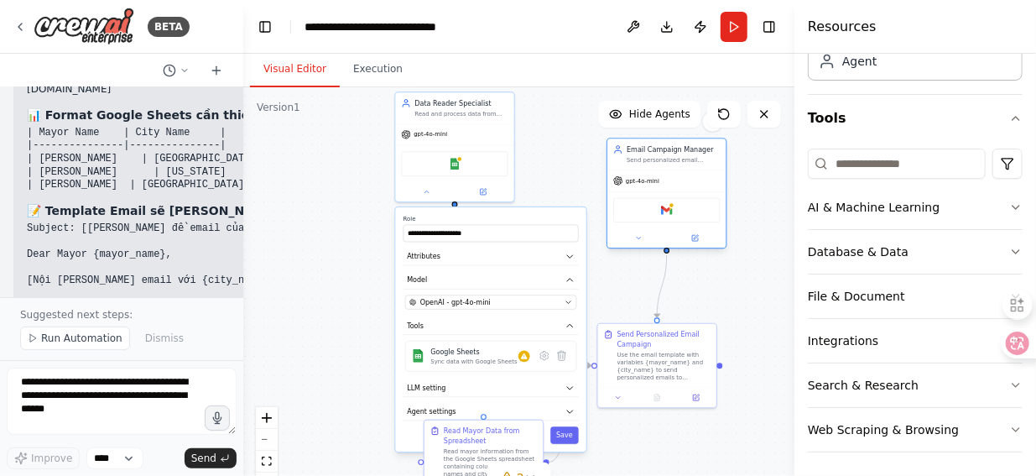
drag, startPoint x: 693, startPoint y: 162, endPoint x: 713, endPoint y: 222, distance: 62.9
click at [713, 222] on div "Gmail" at bounding box center [666, 209] width 107 height 25
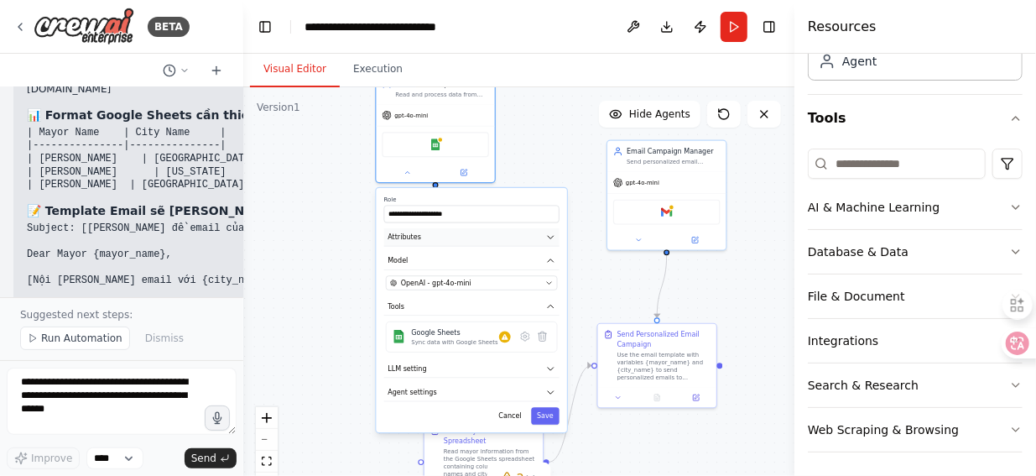
drag, startPoint x: 503, startPoint y: 262, endPoint x: 479, endPoint y: 242, distance: 30.9
click at [479, 242] on button "Attributes" at bounding box center [471, 237] width 175 height 18
click at [443, 343] on div "Sync data with Google Sheets" at bounding box center [454, 342] width 86 height 8
click at [445, 343] on div "Sync data with Google Sheets" at bounding box center [454, 342] width 86 height 8
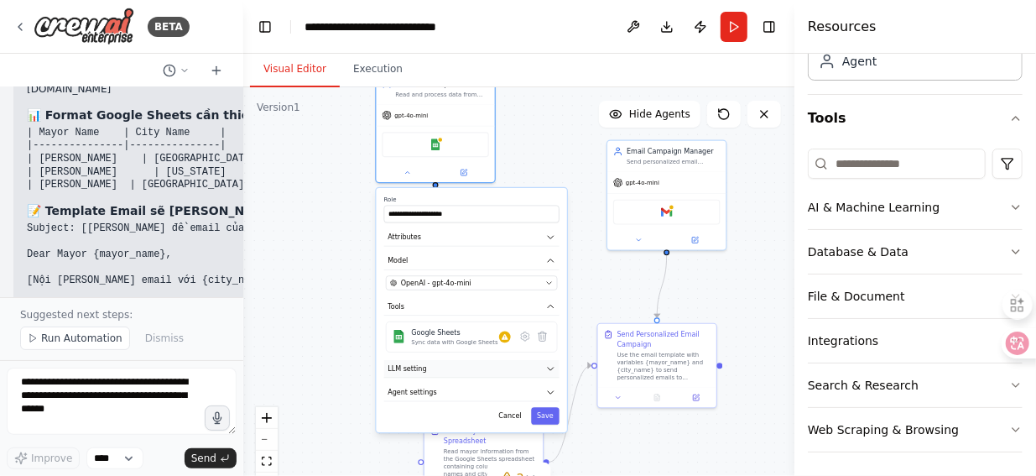
click at [547, 370] on icon "button" at bounding box center [550, 368] width 9 height 9
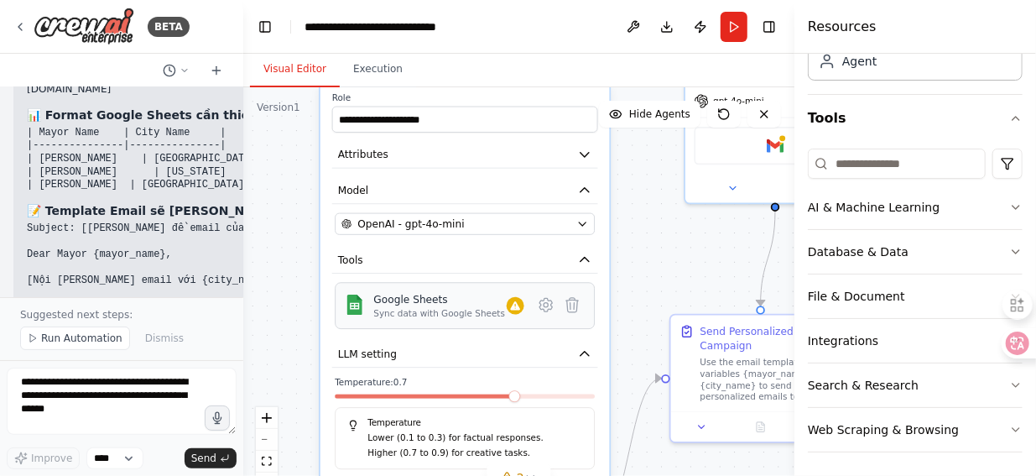
drag, startPoint x: 456, startPoint y: 341, endPoint x: 437, endPoint y: 312, distance: 35.1
click at [437, 312] on div "Sync data with Google Sheets" at bounding box center [439, 314] width 132 height 12
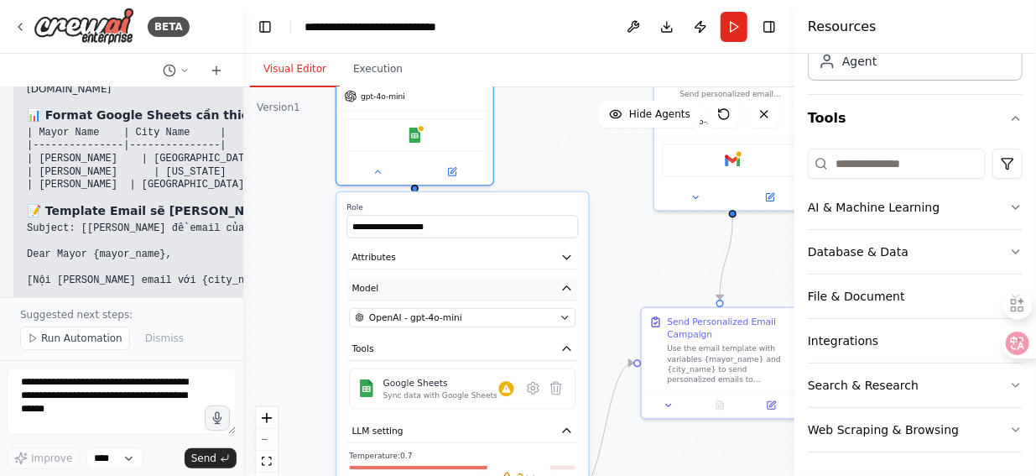
drag, startPoint x: 461, startPoint y: 202, endPoint x: 465, endPoint y: 290, distance: 88.2
click at [465, 290] on button "Model" at bounding box center [463, 288] width 232 height 23
click at [451, 232] on input "**********" at bounding box center [463, 226] width 232 height 23
drag, startPoint x: 451, startPoint y: 232, endPoint x: 346, endPoint y: 230, distance: 104.9
click at [346, 230] on div "**********" at bounding box center [462, 397] width 252 height 411
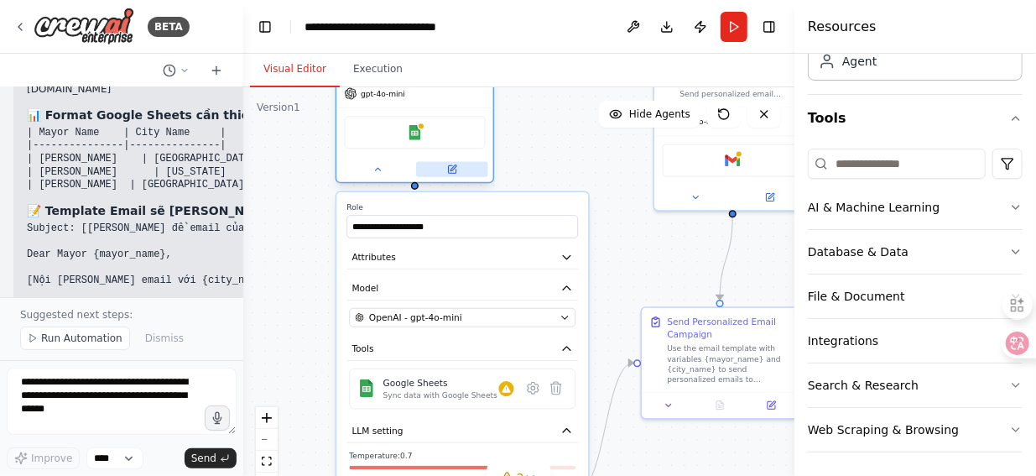
click at [455, 174] on button at bounding box center [452, 169] width 72 height 15
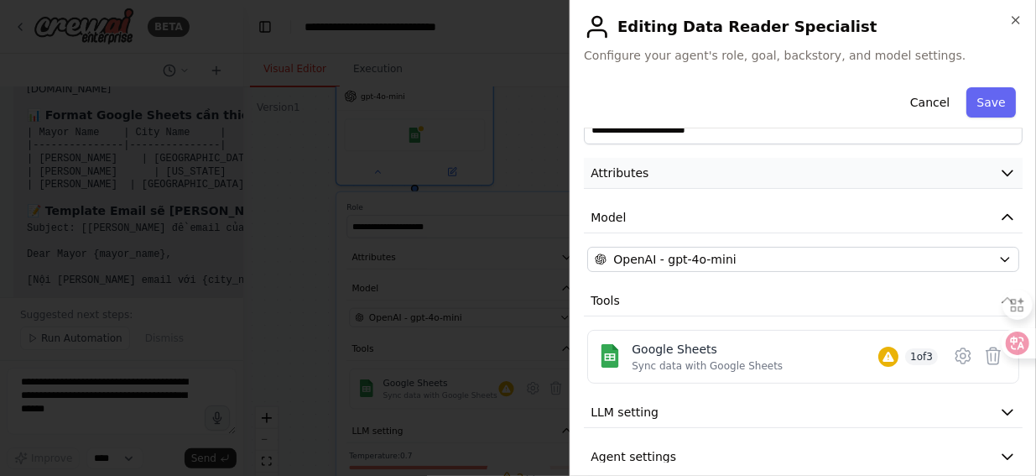
scroll to position [65, 0]
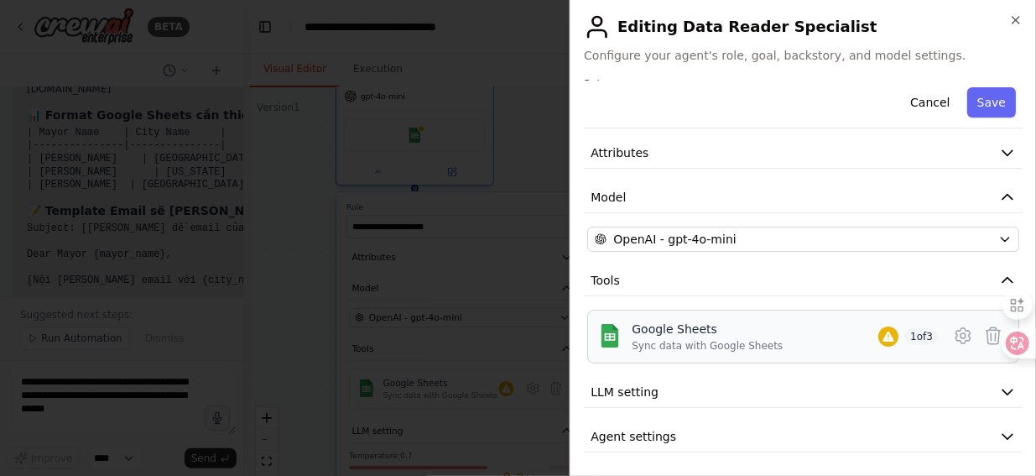
drag, startPoint x: 615, startPoint y: 327, endPoint x: 630, endPoint y: 341, distance: 20.8
click at [630, 341] on div "Google Sheets Sync data with Google Sheets 1 of 3" at bounding box center [803, 337] width 410 height 32
drag, startPoint x: 607, startPoint y: 338, endPoint x: 732, endPoint y: 348, distance: 124.6
click at [607, 338] on img at bounding box center [609, 335] width 23 height 23
click at [734, 339] on div "Sync data with Google Sheets" at bounding box center [707, 345] width 151 height 13
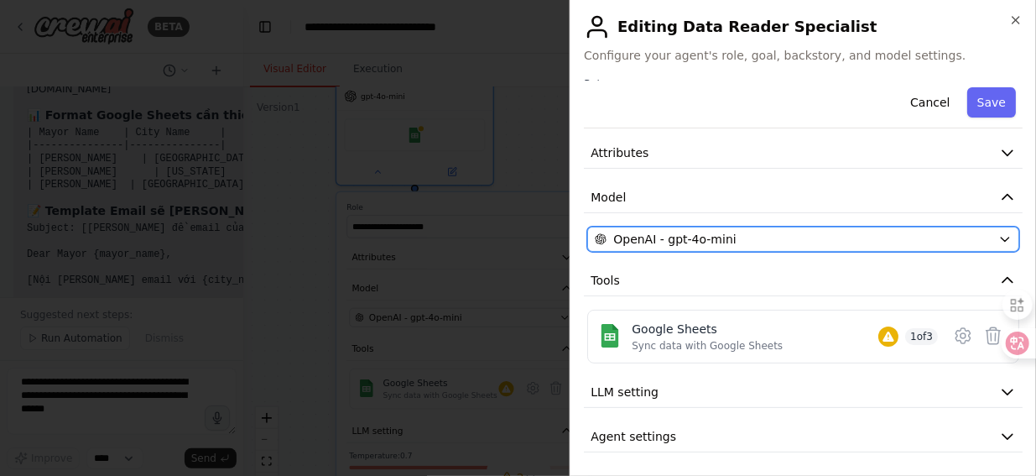
click at [686, 235] on span "OpenAI - gpt-4o-mini" at bounding box center [674, 239] width 122 height 17
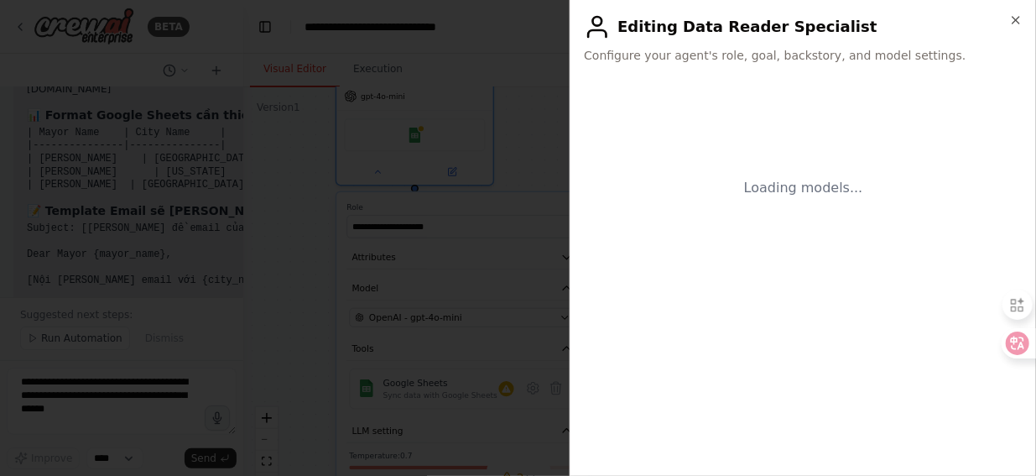
scroll to position [0, 0]
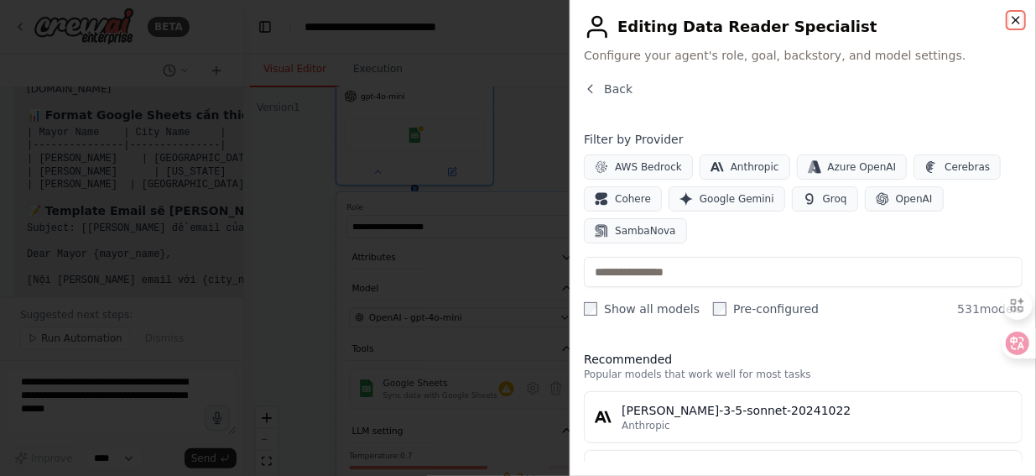
click at [1014, 19] on icon "button" at bounding box center [1015, 19] width 13 height 13
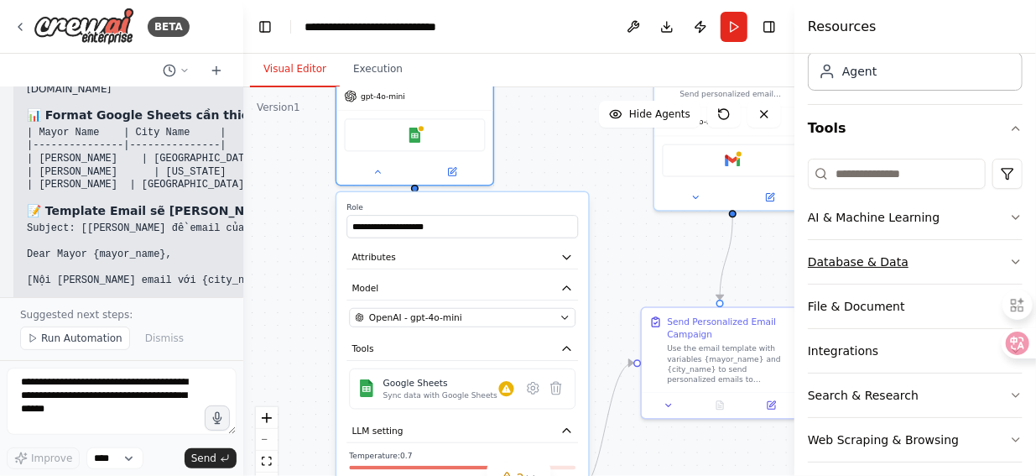
scroll to position [117, 0]
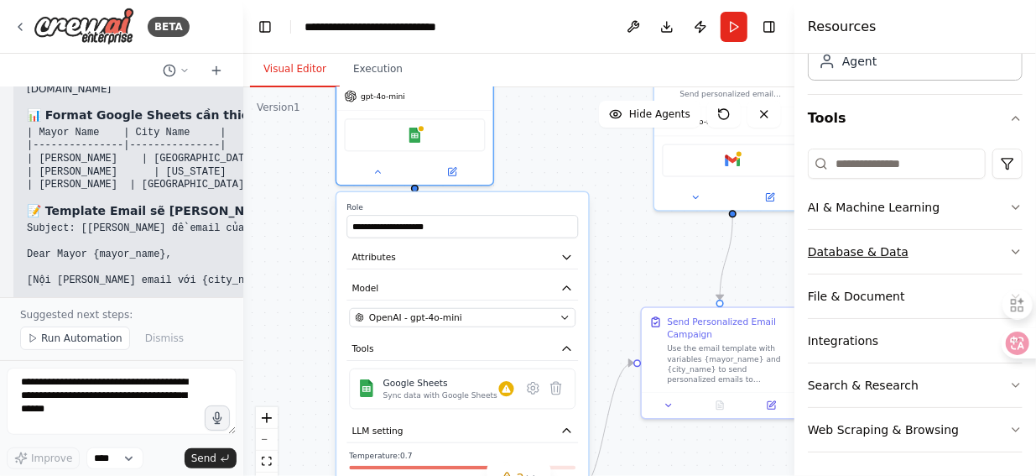
click at [1009, 255] on icon "button" at bounding box center [1015, 251] width 13 height 13
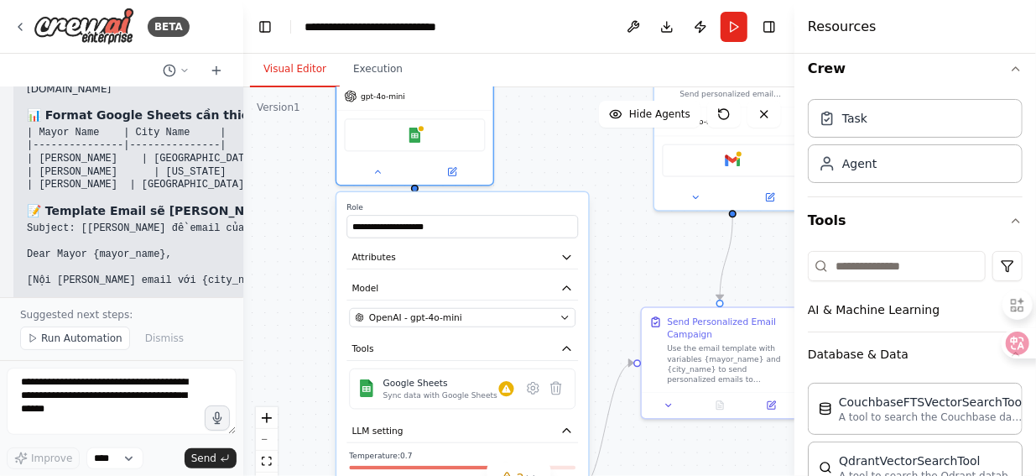
scroll to position [0, 0]
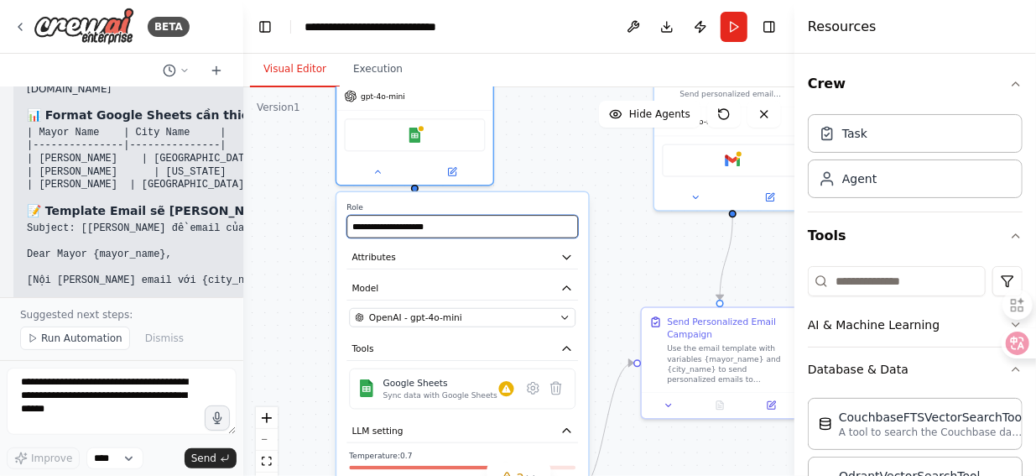
click at [454, 226] on input "**********" at bounding box center [463, 226] width 232 height 23
drag, startPoint x: 470, startPoint y: 226, endPoint x: 251, endPoint y: 240, distance: 219.5
click at [251, 240] on div ".deletable-edge-delete-btn { width: 20px; height: 20px; border: 0px solid #ffff…" at bounding box center [518, 297] width 551 height 420
paste input "**********"
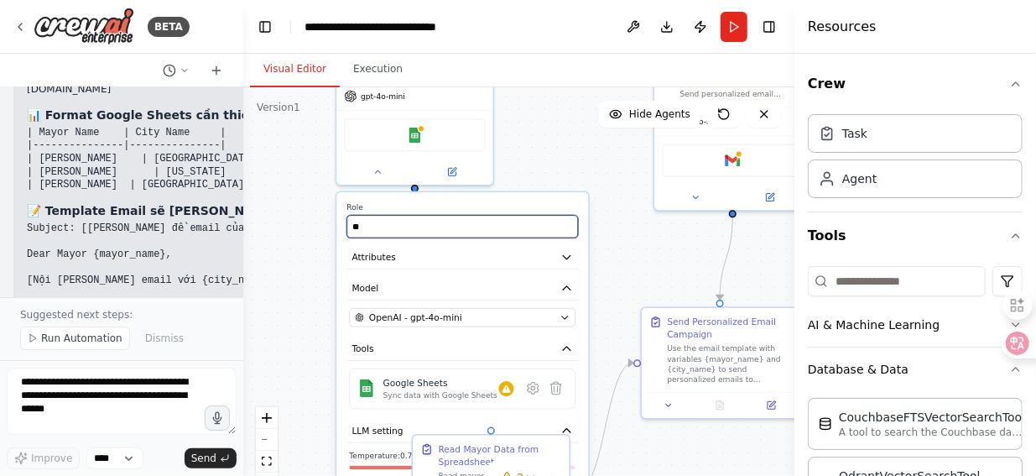
type input "*"
paste input "**********"
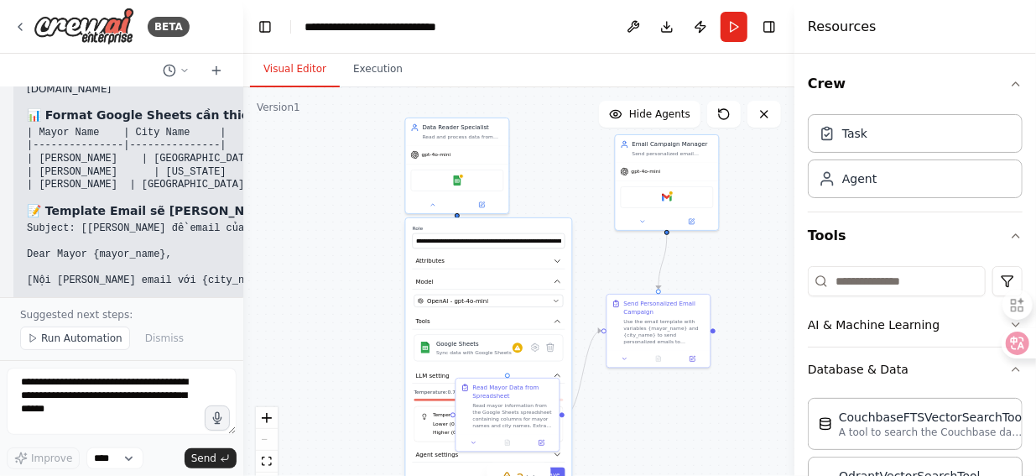
click at [285, 323] on div ".deletable-edge-delete-btn { width: 20px; height: 20px; border: 0px solid #ffff…" at bounding box center [518, 297] width 551 height 420
click at [647, 223] on button at bounding box center [643, 220] width 48 height 10
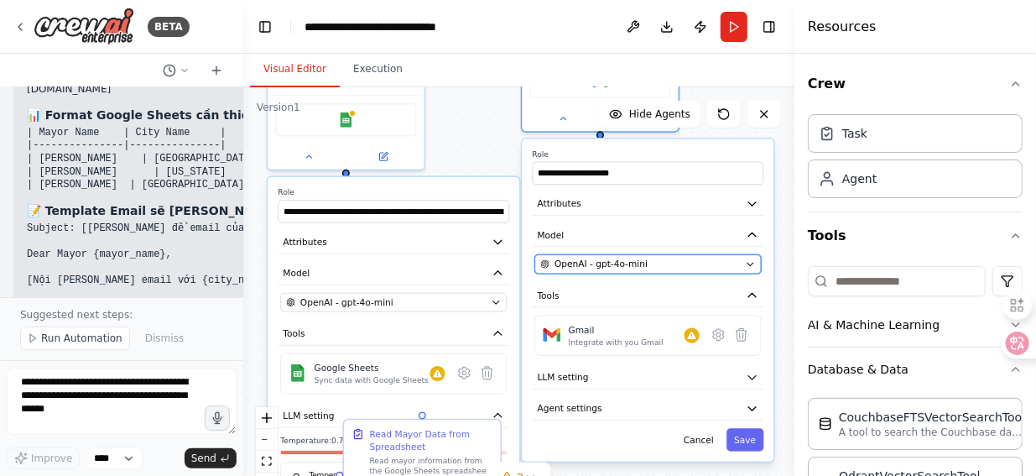
drag, startPoint x: 701, startPoint y: 321, endPoint x: 633, endPoint y: 261, distance: 90.9
click at [633, 261] on span "OpenAI - gpt-4o-mini" at bounding box center [601, 264] width 93 height 13
click at [579, 338] on div "Integrate with you Gmail" at bounding box center [616, 342] width 95 height 10
click at [579, 337] on div "Integrate with you Gmail" at bounding box center [616, 342] width 95 height 10
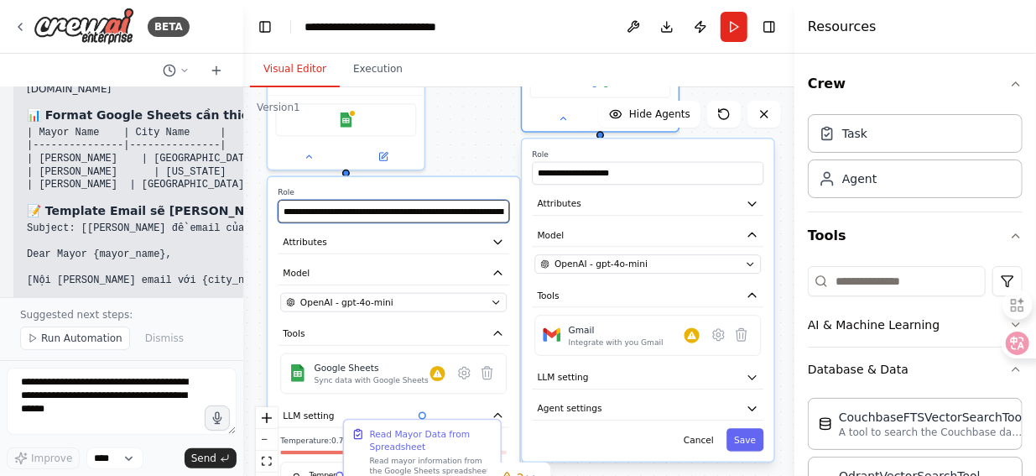
click at [470, 211] on input "**********" at bounding box center [394, 211] width 232 height 23
drag, startPoint x: 501, startPoint y: 214, endPoint x: 265, endPoint y: 212, distance: 235.8
click at [265, 212] on div ".deletable-edge-delete-btn { width: 20px; height: 20px; border: 0px solid #ffff…" at bounding box center [518, 297] width 551 height 420
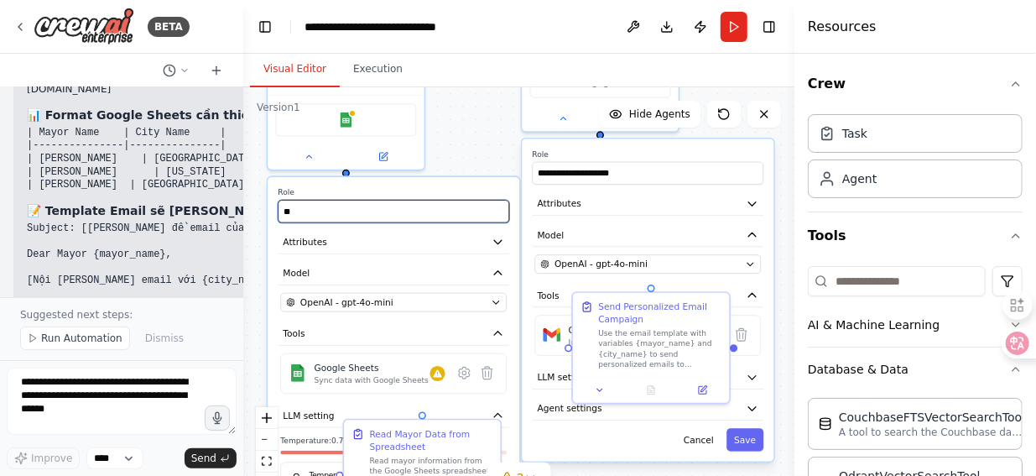
type input "*"
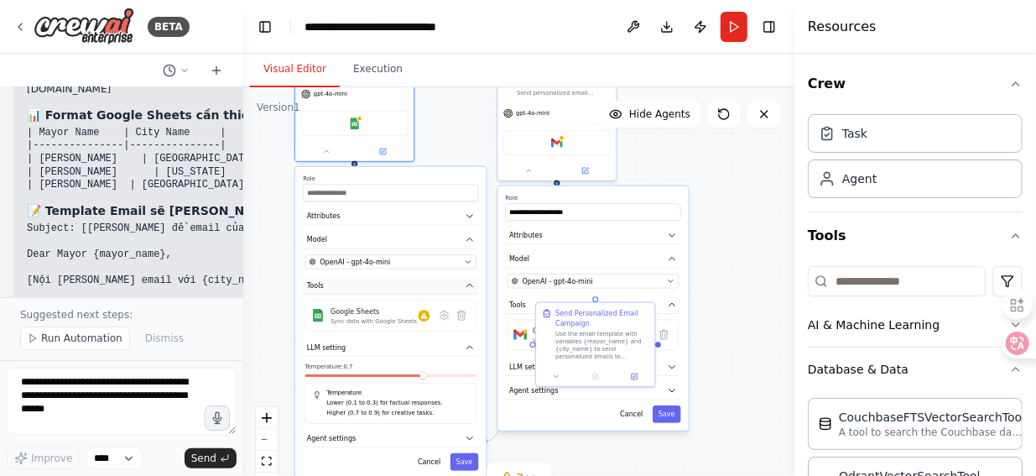
drag, startPoint x: 450, startPoint y: 325, endPoint x: 443, endPoint y: 277, distance: 48.3
click at [443, 277] on button "Tools" at bounding box center [390, 286] width 175 height 18
click at [433, 461] on button "Cancel" at bounding box center [429, 462] width 34 height 18
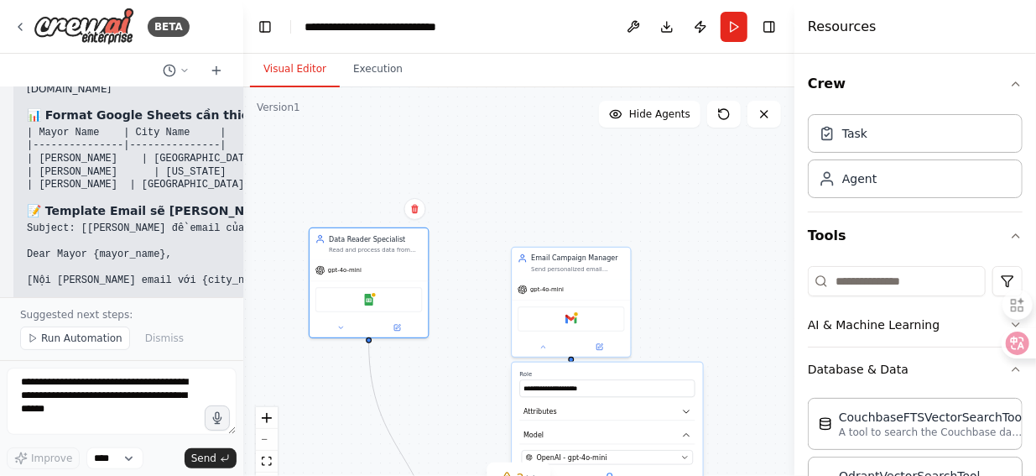
drag, startPoint x: 426, startPoint y: 214, endPoint x: 440, endPoint y: 390, distance: 176.8
click at [440, 390] on div ".deletable-edge-delete-btn { width: 20px; height: 20px; border: 0px solid #ffff…" at bounding box center [518, 297] width 551 height 420
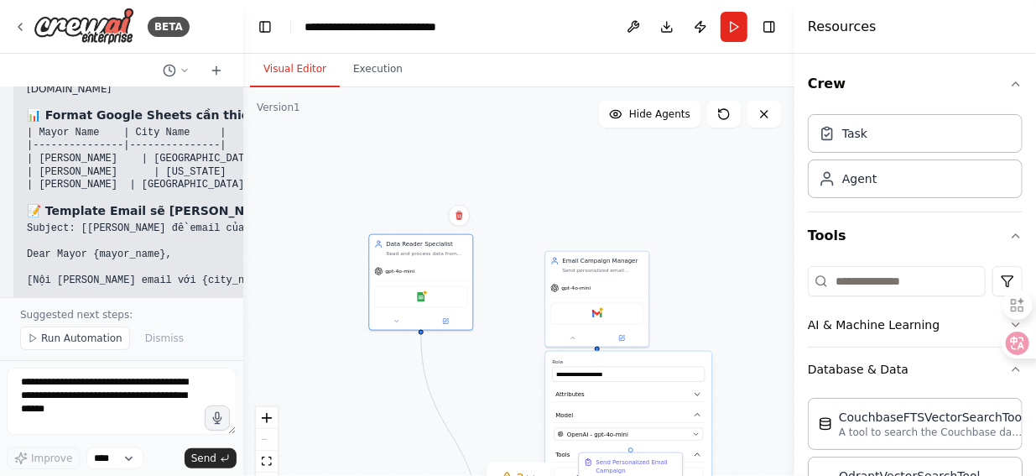
drag, startPoint x: 772, startPoint y: 278, endPoint x: 896, endPoint y: 271, distance: 124.4
click at [738, 211] on div ".deletable-edge-delete-btn { width: 20px; height: 20px; border: 0px solid #ffff…" at bounding box center [518, 297] width 551 height 420
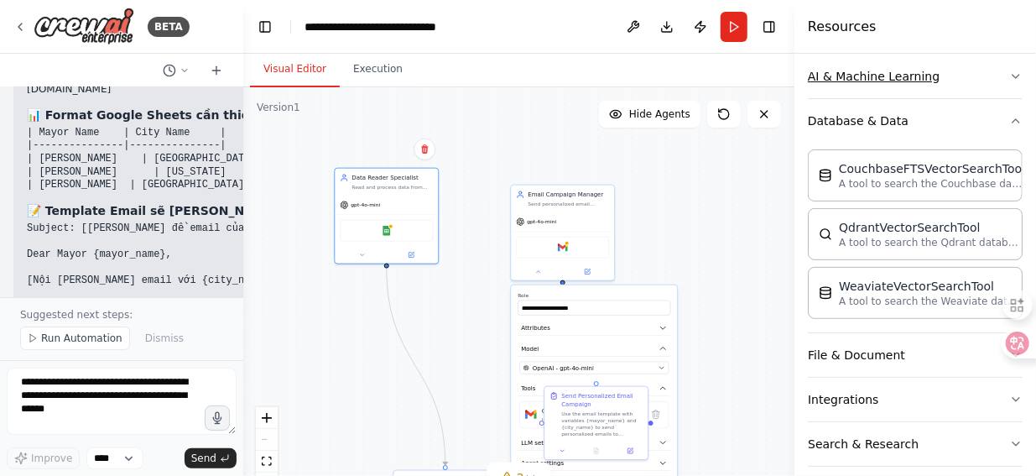
scroll to position [252, 0]
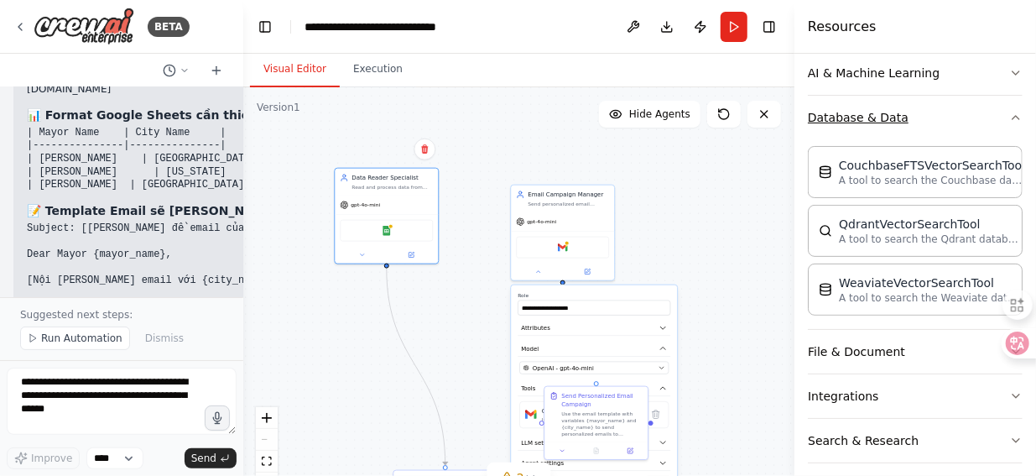
click at [1009, 119] on icon "button" at bounding box center [1015, 117] width 13 height 13
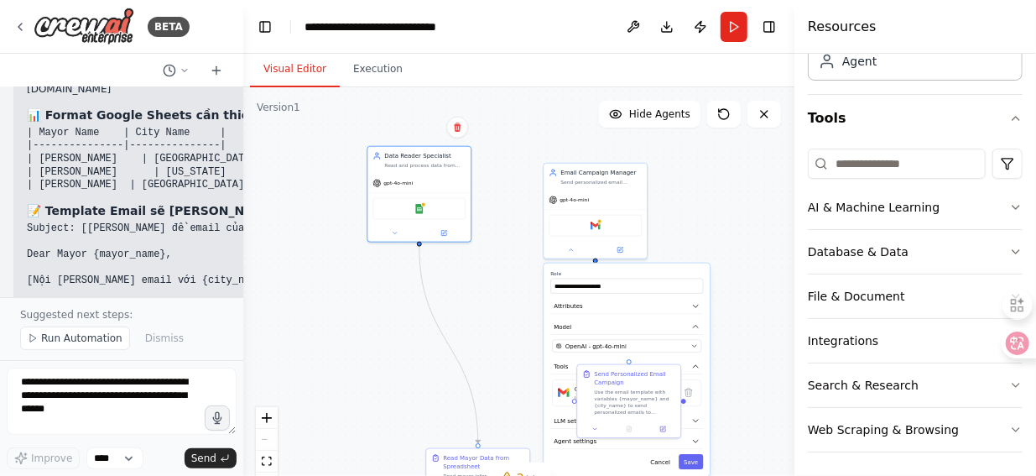
drag, startPoint x: 702, startPoint y: 214, endPoint x: 735, endPoint y: 192, distance: 39.3
click at [735, 192] on div ".deletable-edge-delete-btn { width: 20px; height: 20px; border: 0px solid #ffff…" at bounding box center [518, 297] width 551 height 420
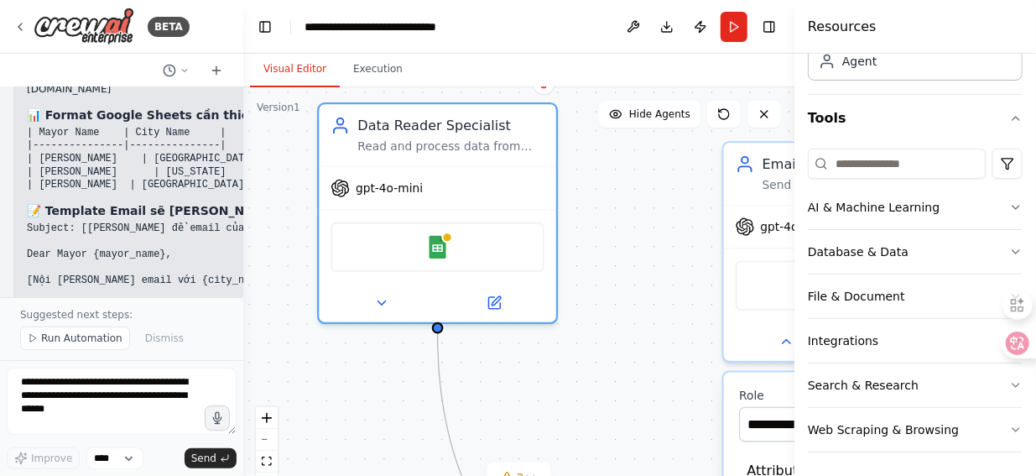
drag, startPoint x: 487, startPoint y: 174, endPoint x: 574, endPoint y: 201, distance: 91.5
click at [574, 201] on div ".deletable-edge-delete-btn { width: 20px; height: 20px; border: 0px solid #ffff…" at bounding box center [518, 297] width 551 height 420
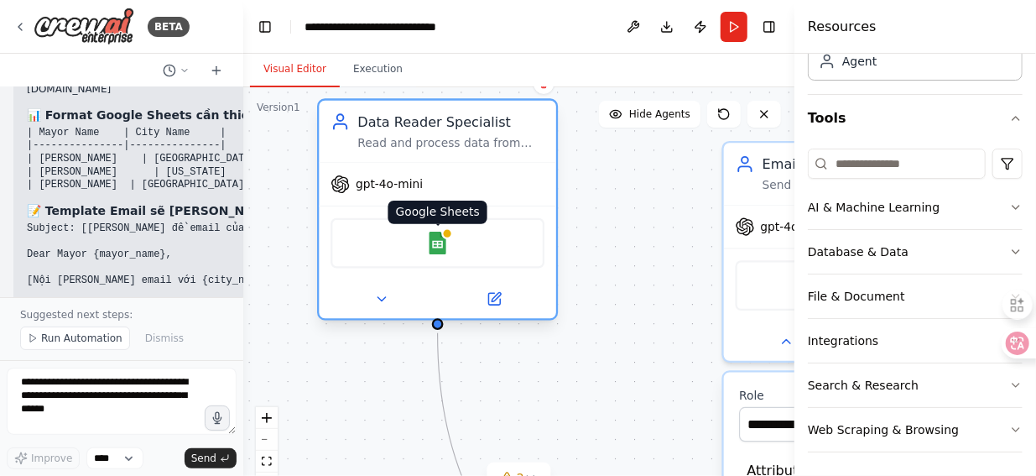
click at [440, 248] on img at bounding box center [437, 243] width 23 height 23
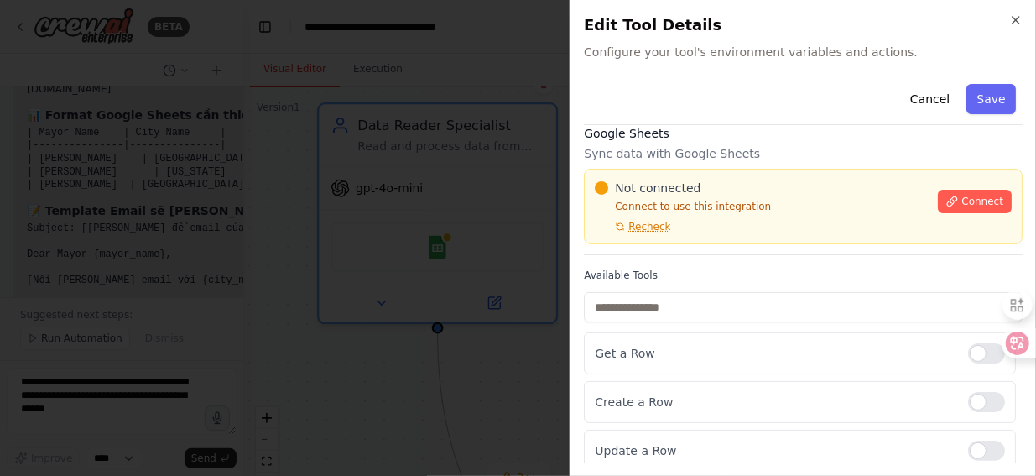
scroll to position [19, 0]
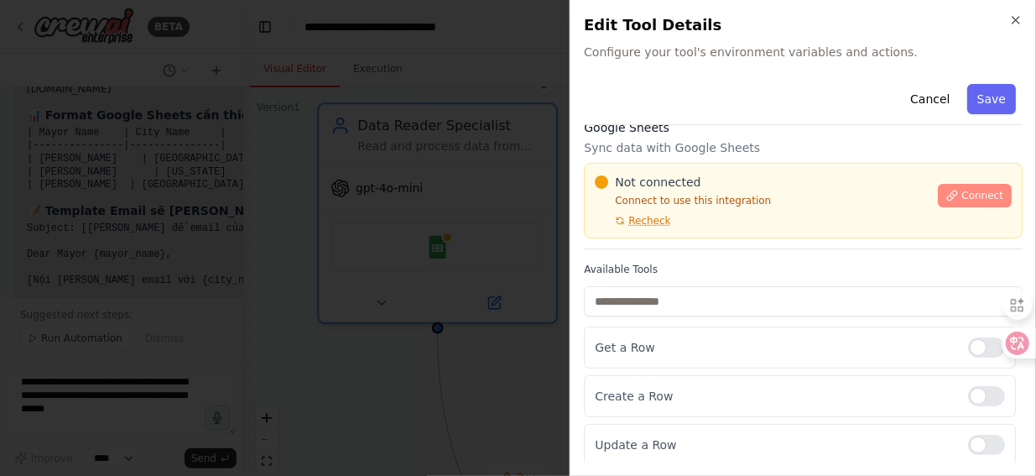
drag, startPoint x: 952, startPoint y: 194, endPoint x: 981, endPoint y: 44, distance: 152.9
click at [981, 44] on div "Edit Tool Details Configure your tool's environment variables and actions." at bounding box center [803, 36] width 439 height 47
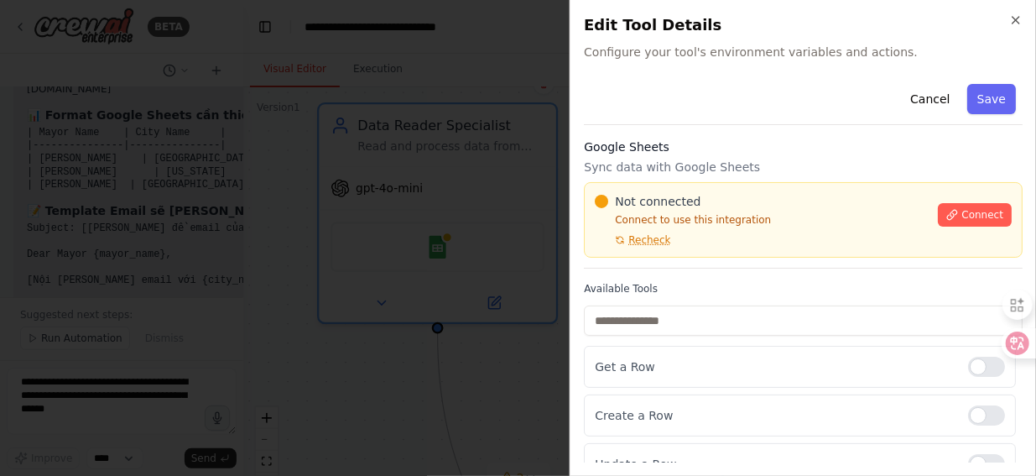
click at [649, 167] on p "Sync data with Google Sheets" at bounding box center [803, 167] width 439 height 17
click at [725, 171] on p "Sync data with Google Sheets" at bounding box center [803, 167] width 439 height 17
click at [666, 170] on p "Sync data with Google Sheets" at bounding box center [803, 167] width 439 height 17
click at [601, 166] on p "Sync data with Google Sheets" at bounding box center [803, 167] width 439 height 17
click at [636, 221] on p "Connect to use this integration" at bounding box center [761, 219] width 333 height 13
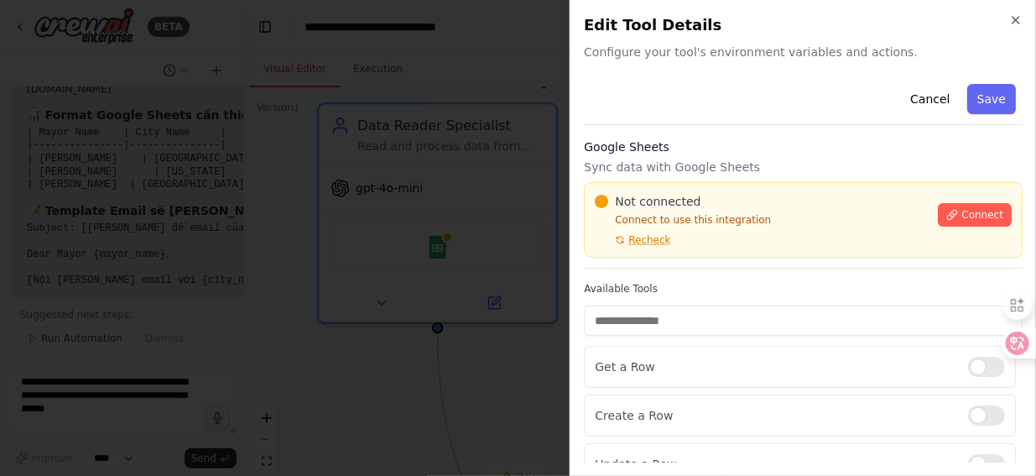
click at [636, 221] on p "Connect to use this integration" at bounding box center [761, 219] width 333 height 13
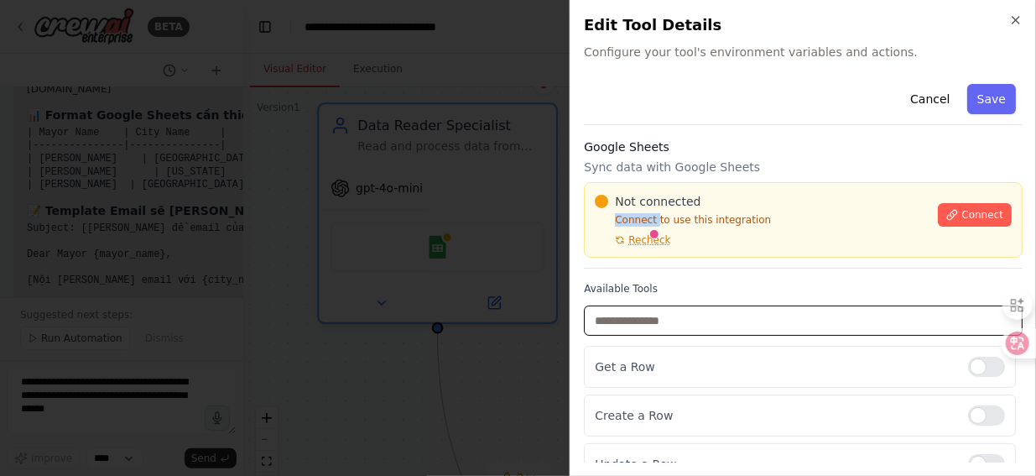
click at [659, 325] on input "text" at bounding box center [803, 320] width 439 height 30
paste input "**********"
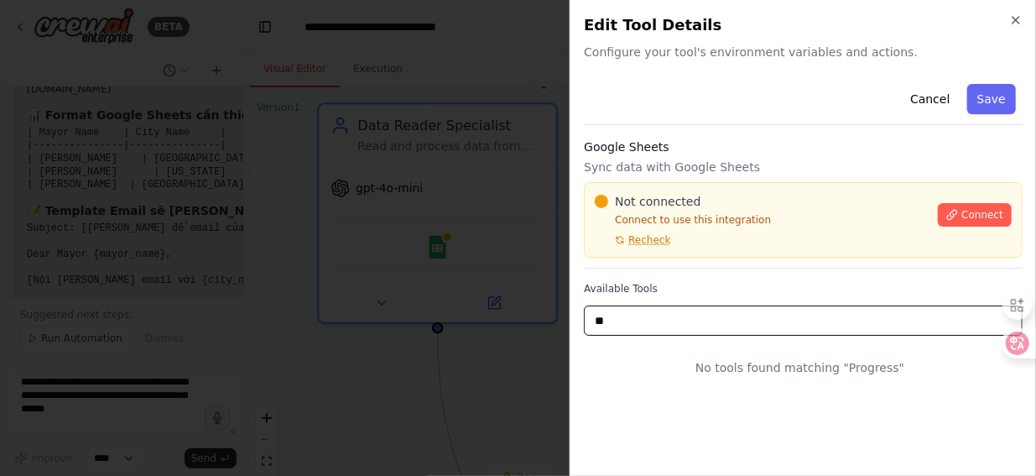
type input "*"
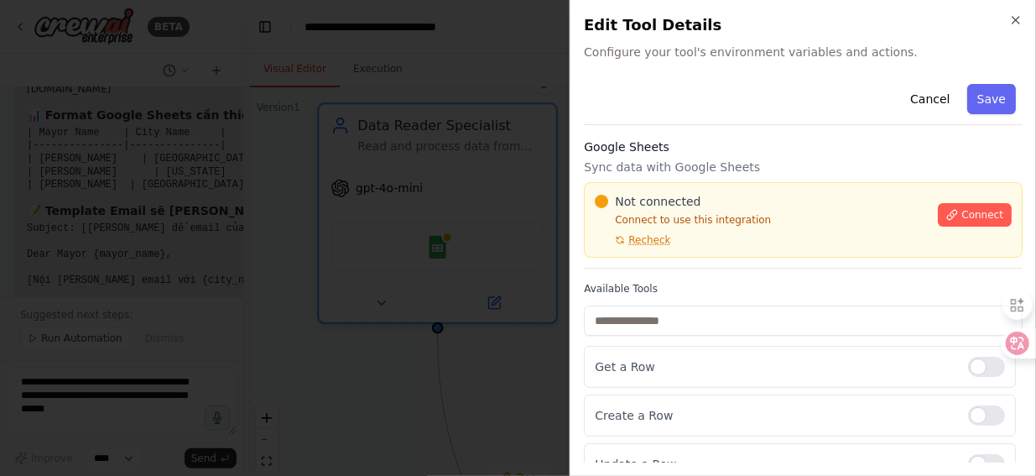
click at [765, 162] on p "Sync data with Google Sheets" at bounding box center [803, 167] width 439 height 17
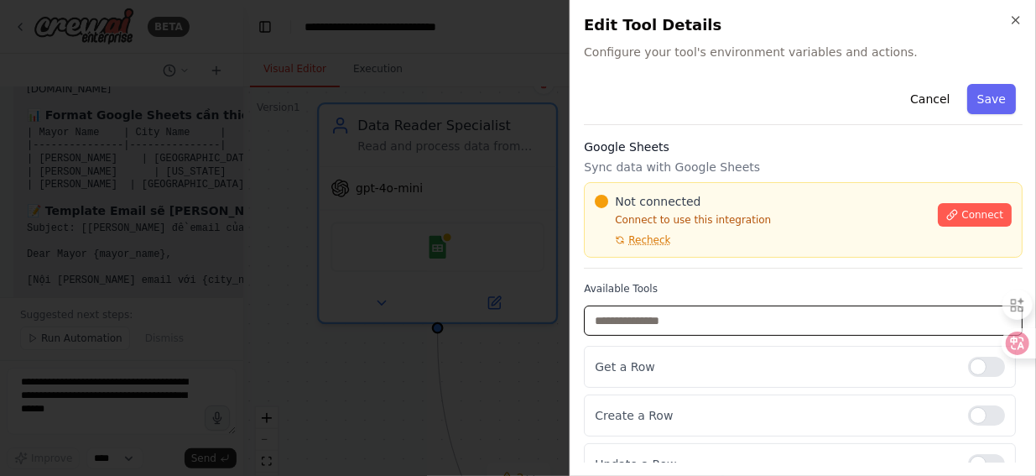
click at [749, 331] on input "text" at bounding box center [803, 320] width 439 height 30
paste input "**********"
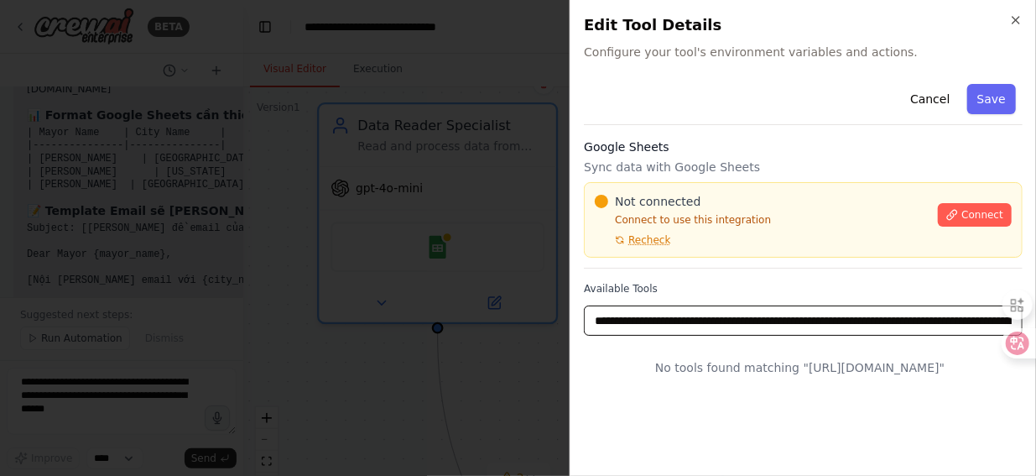
scroll to position [0, 224]
type input "**********"
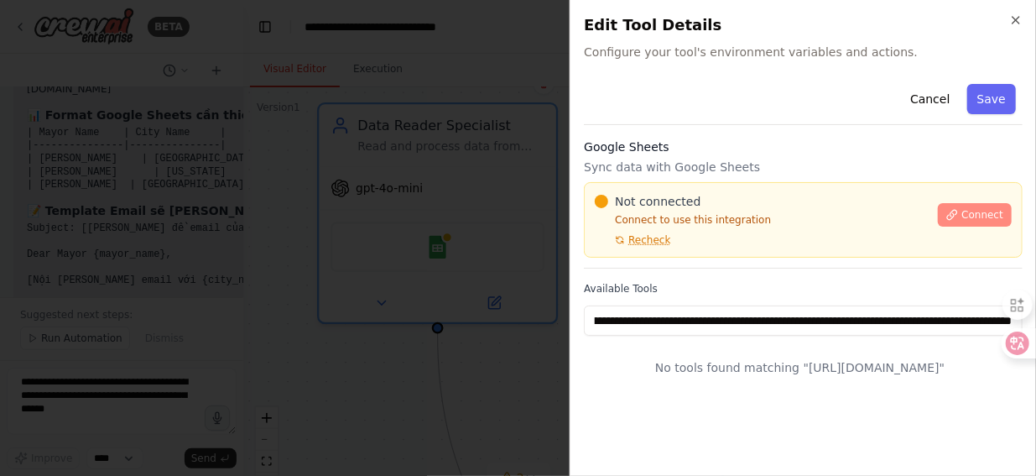
click at [980, 211] on span "Connect" at bounding box center [983, 214] width 42 height 13
click at [866, 169] on p "Sync data with Google Sheets" at bounding box center [803, 167] width 439 height 17
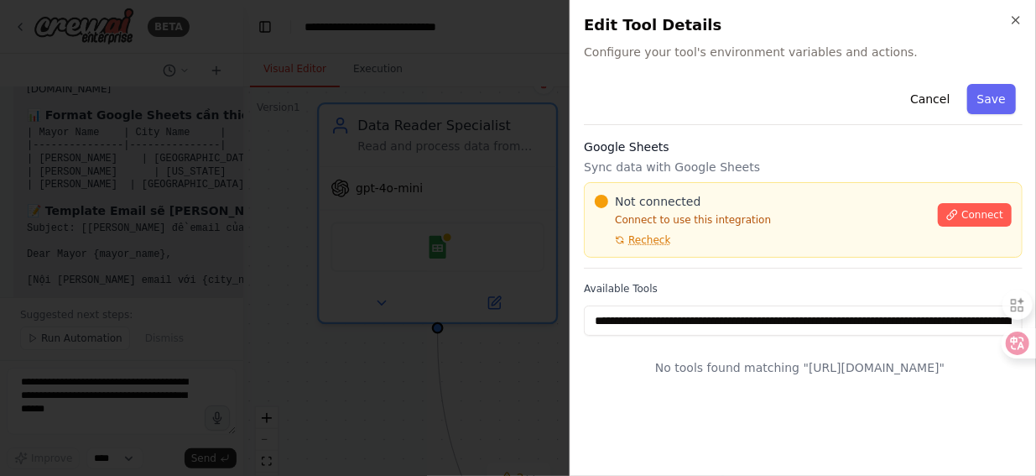
click at [812, 69] on div "**********" at bounding box center [803, 238] width 467 height 476
click at [811, 63] on div "**********" at bounding box center [803, 238] width 467 height 476
click at [812, 68] on div "**********" at bounding box center [803, 238] width 467 height 476
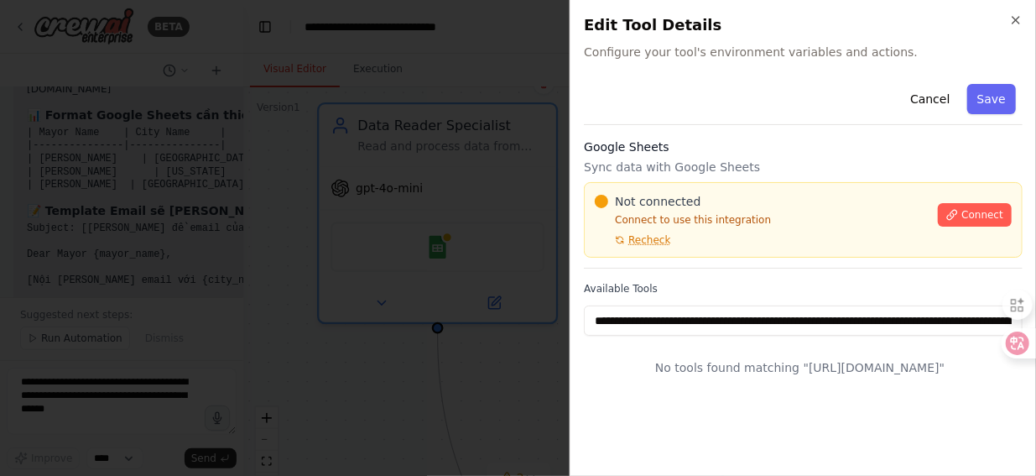
drag, startPoint x: 810, startPoint y: 65, endPoint x: 785, endPoint y: 67, distance: 24.5
click at [808, 65] on div "**********" at bounding box center [803, 238] width 467 height 476
click at [785, 67] on div "**********" at bounding box center [803, 238] width 467 height 476
click at [818, 68] on div "**********" at bounding box center [803, 238] width 467 height 476
click at [809, 50] on span "Configure your tool's environment variables and actions." at bounding box center [803, 52] width 439 height 17
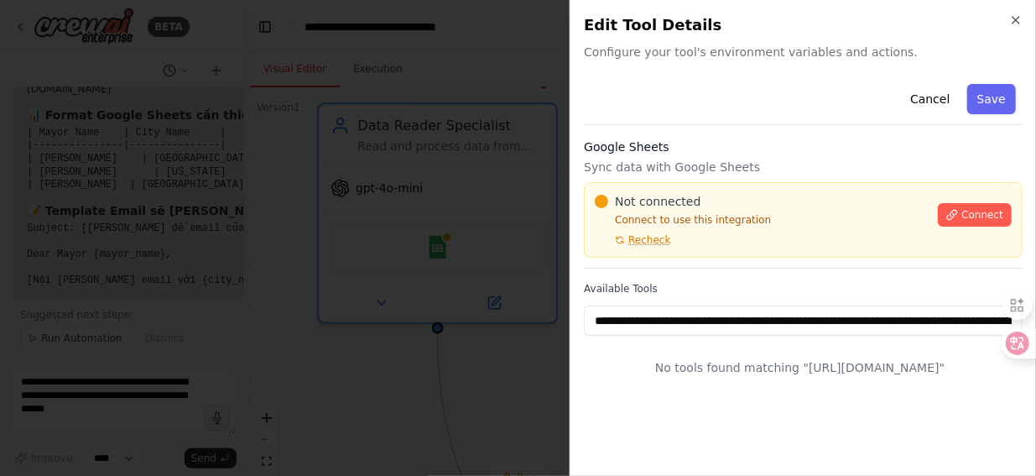
click at [806, 71] on div "**********" at bounding box center [803, 238] width 467 height 476
click at [845, 201] on div "Not connected" at bounding box center [761, 201] width 333 height 17
click at [525, 28] on div at bounding box center [518, 238] width 1036 height 476
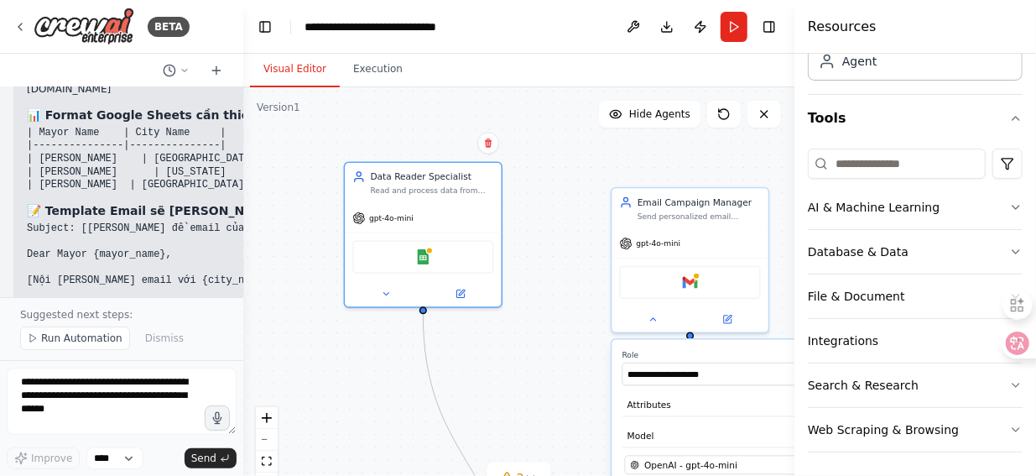
drag, startPoint x: 572, startPoint y: 268, endPoint x: 444, endPoint y: 234, distance: 132.7
click at [443, 235] on div ".deletable-edge-delete-btn { width: 20px; height: 20px; border: 0px solid #ffff…" at bounding box center [518, 297] width 551 height 420
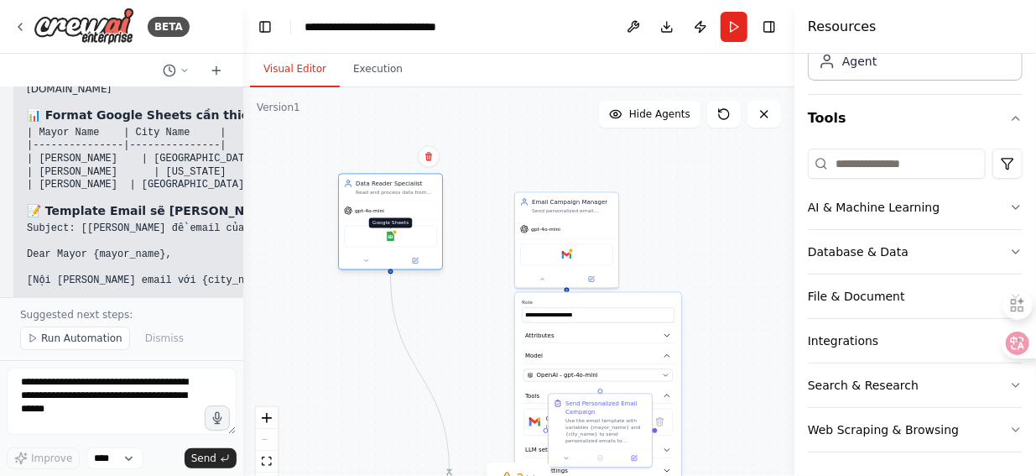
click at [395, 240] on img at bounding box center [391, 237] width 10 height 10
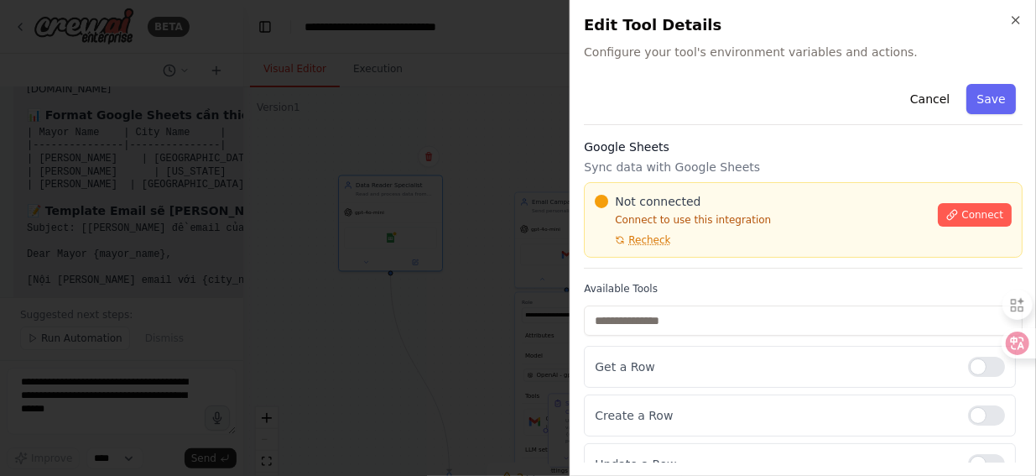
click at [628, 152] on h3 "Google Sheets" at bounding box center [803, 146] width 439 height 17
click at [625, 169] on p "Sync data with Google Sheets" at bounding box center [803, 167] width 439 height 17
click at [1021, 20] on icon "button" at bounding box center [1015, 19] width 13 height 13
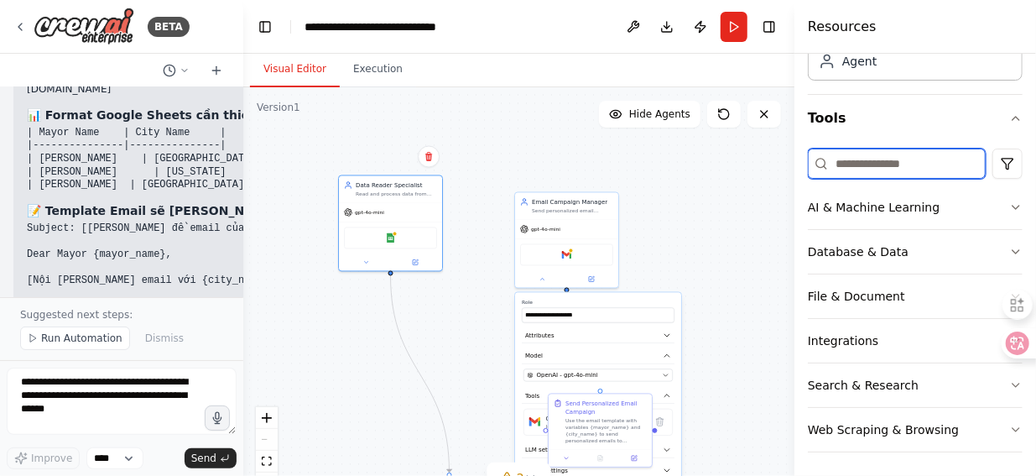
click at [908, 166] on input at bounding box center [897, 164] width 178 height 30
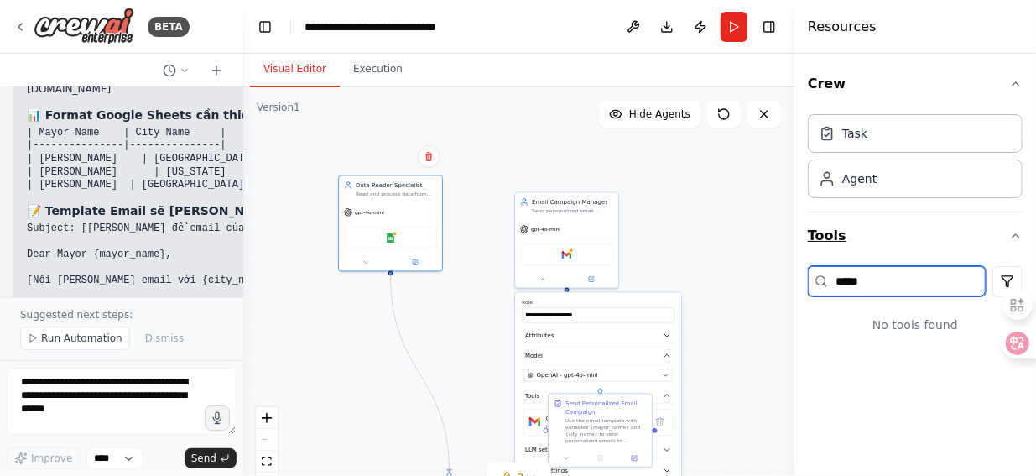
type input "*****"
click at [904, 237] on button "Tools" at bounding box center [915, 235] width 215 height 47
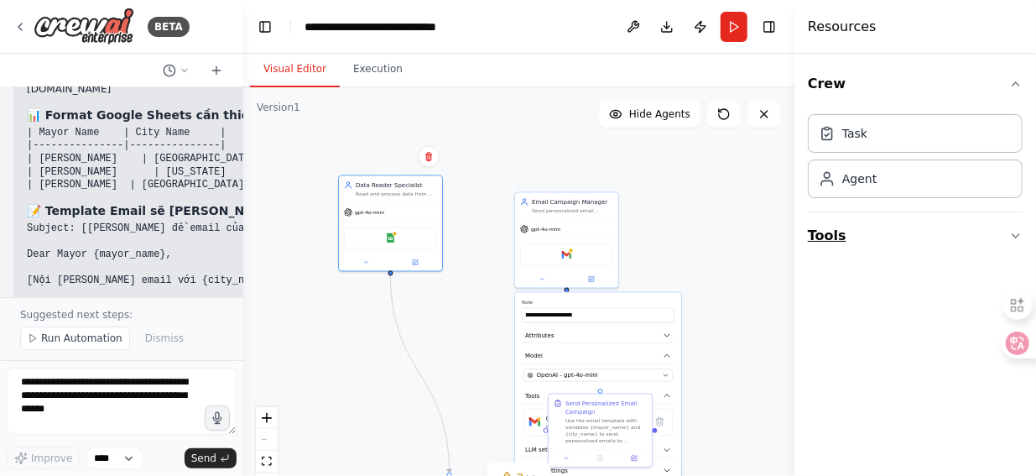
click at [1019, 237] on icon "button" at bounding box center [1015, 235] width 13 height 13
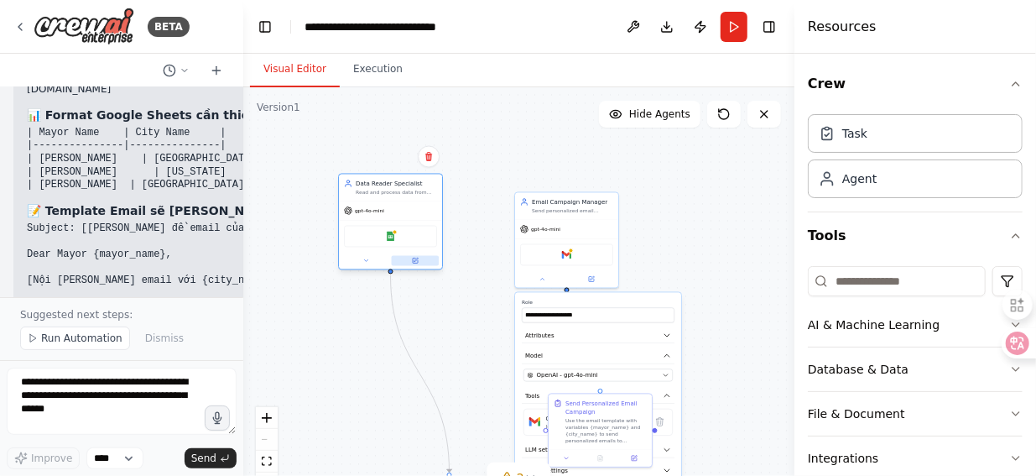
click at [414, 263] on icon at bounding box center [415, 261] width 7 height 7
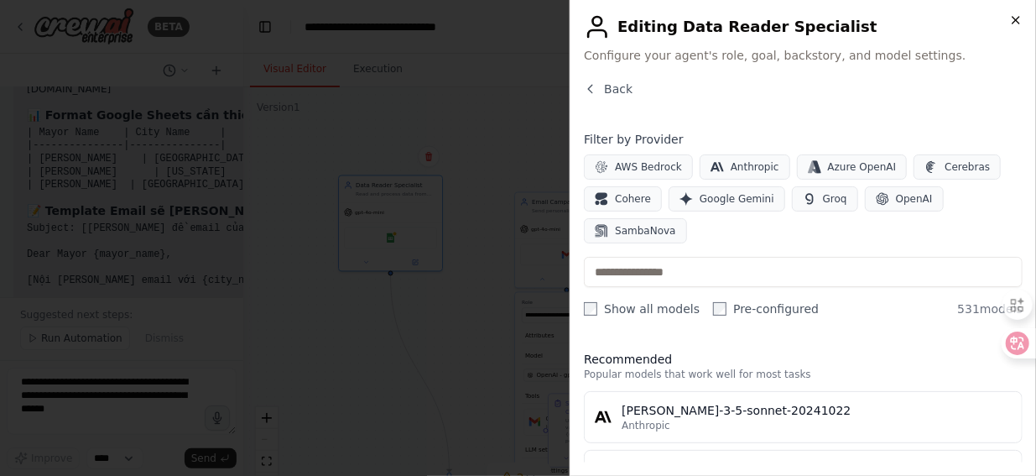
click at [1013, 24] on icon "button" at bounding box center [1015, 19] width 13 height 13
click at [1014, 17] on icon "button" at bounding box center [1015, 19] width 13 height 13
click at [1019, 24] on icon "button" at bounding box center [1015, 19] width 13 height 13
click at [1018, 23] on icon "button" at bounding box center [1015, 19] width 13 height 13
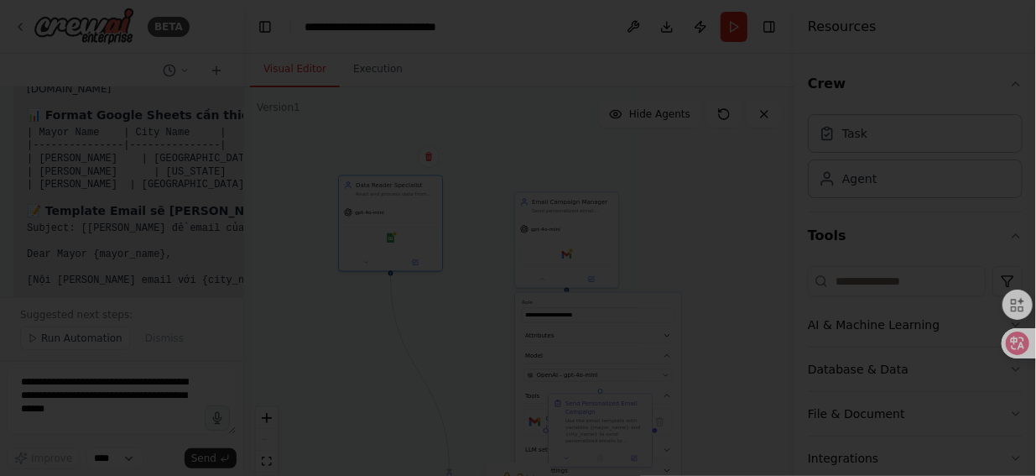
click at [1017, 19] on body "BETA Tôi muốn tạo 1 workflow to send email automatic theo mẫu có sẵn và có các …" at bounding box center [518, 238] width 1036 height 476
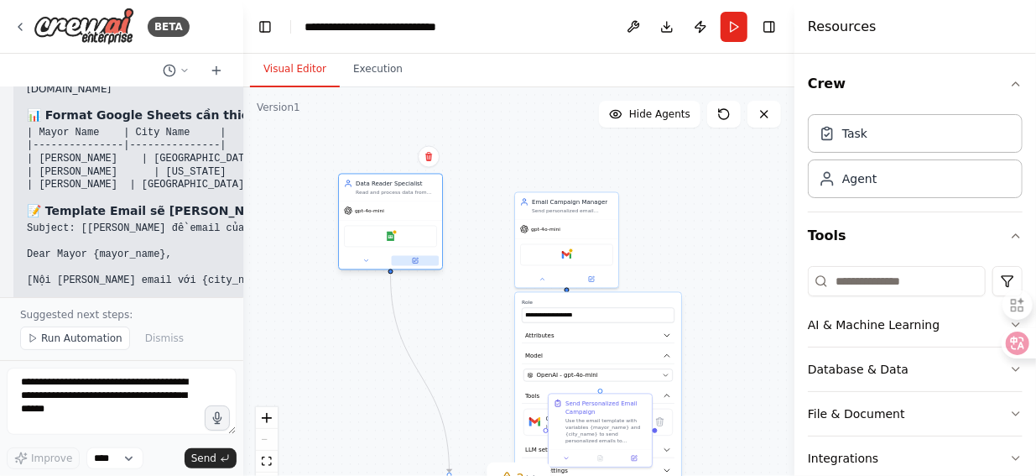
click at [417, 262] on icon at bounding box center [415, 260] width 5 height 5
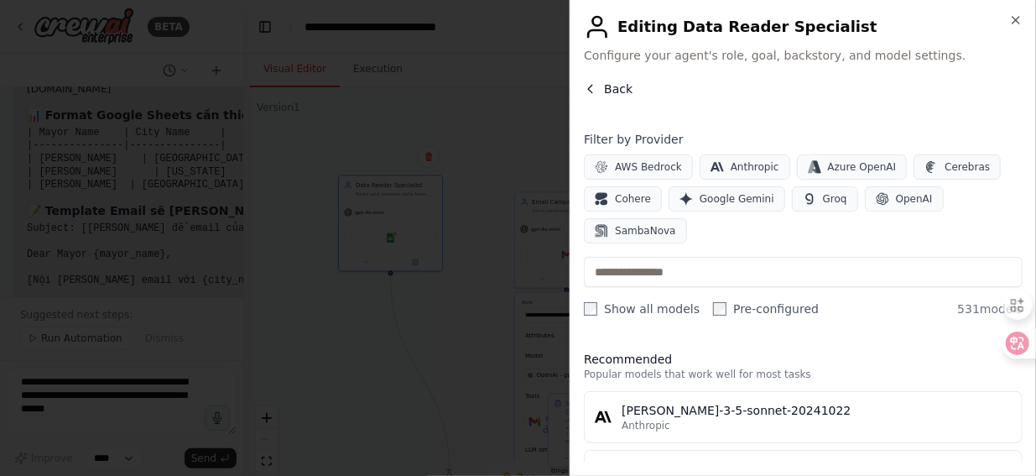
click at [594, 92] on icon "button" at bounding box center [590, 88] width 13 height 13
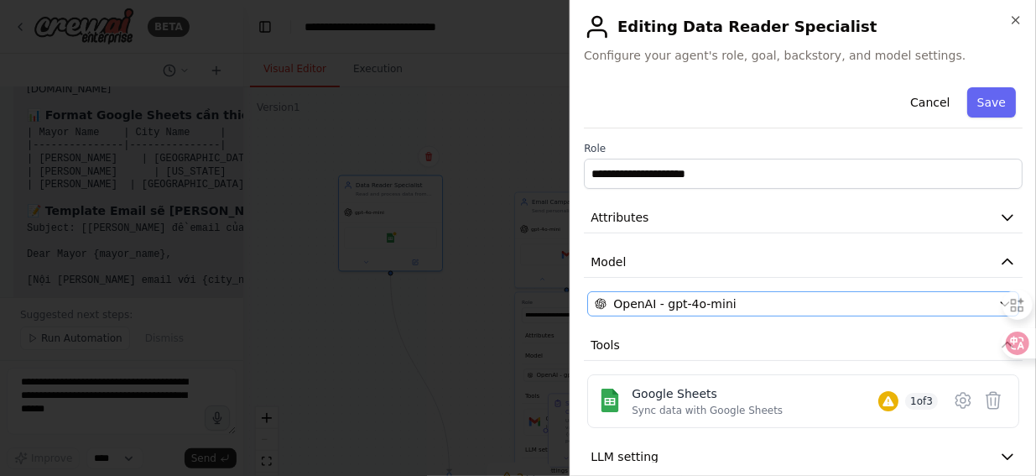
scroll to position [65, 0]
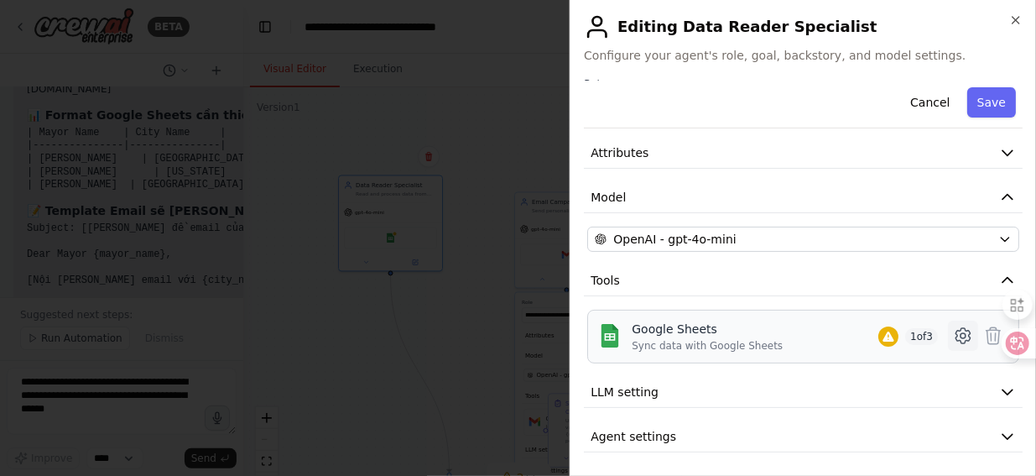
click at [953, 334] on icon at bounding box center [963, 336] width 20 height 20
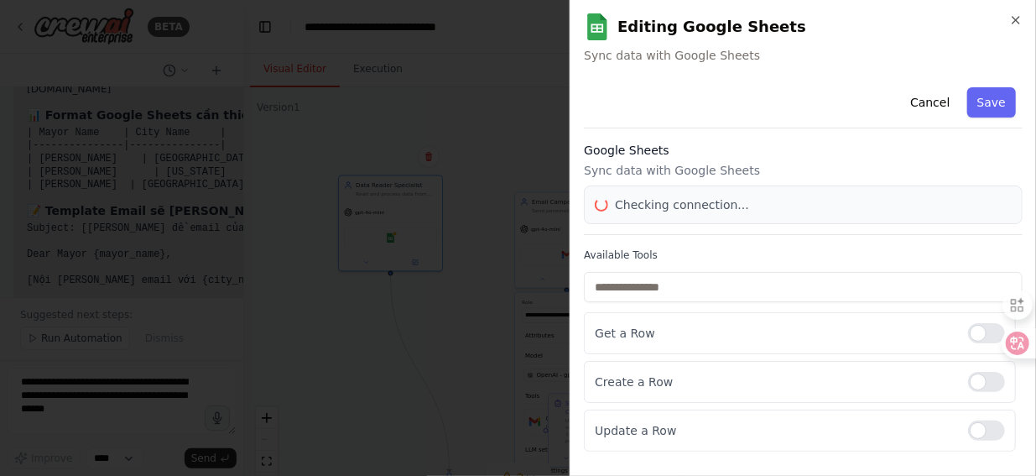
scroll to position [0, 0]
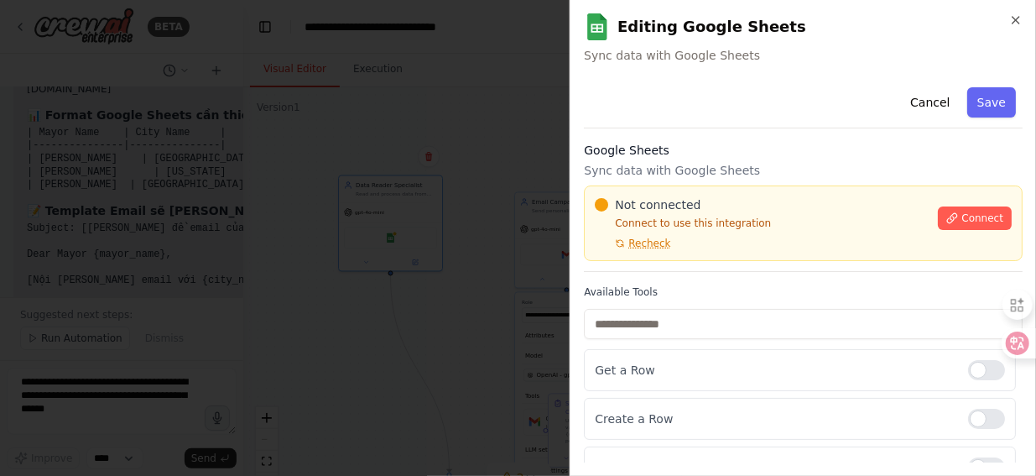
click at [651, 175] on p "Sync data with Google Sheets" at bounding box center [803, 170] width 439 height 17
click at [623, 224] on p "Connect to use this integration" at bounding box center [761, 222] width 333 height 13
click at [654, 244] on span "Recheck" at bounding box center [649, 243] width 42 height 13
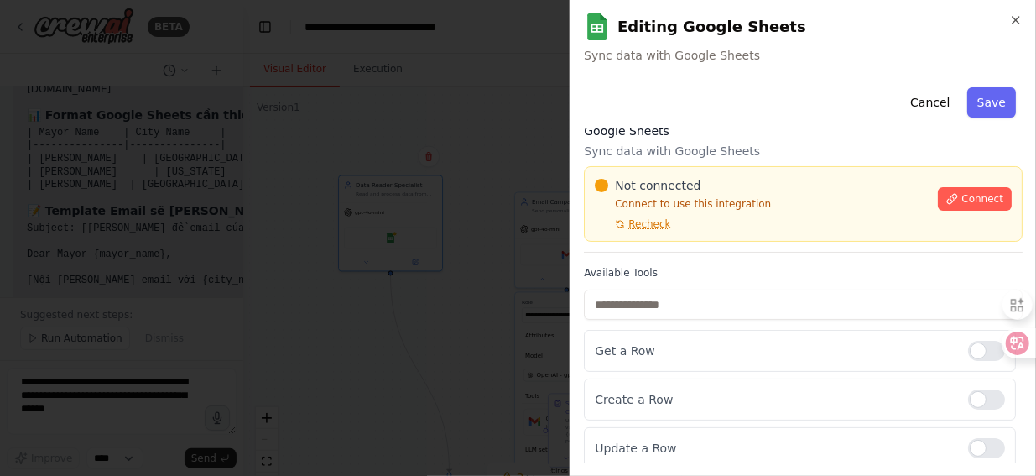
scroll to position [23, 0]
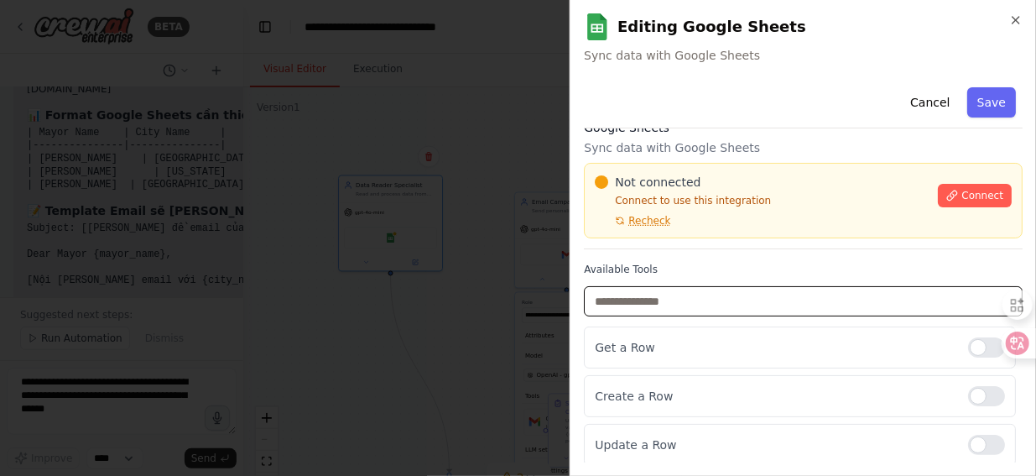
click at [611, 300] on input "text" at bounding box center [803, 301] width 439 height 30
paste input "**********"
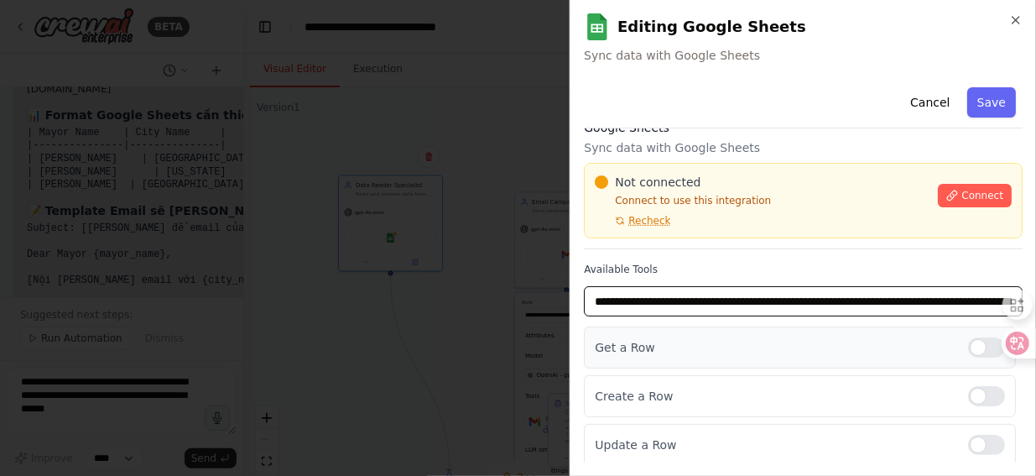
scroll to position [0, 0]
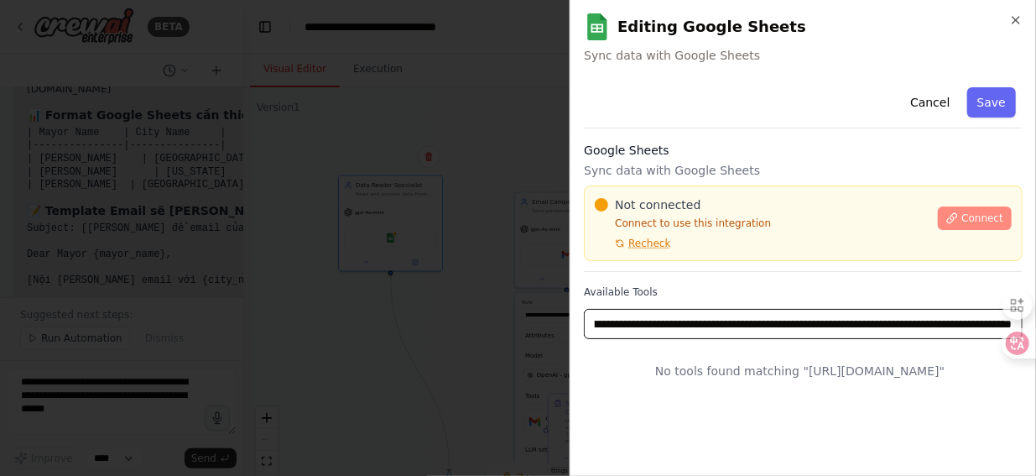
type input "**********"
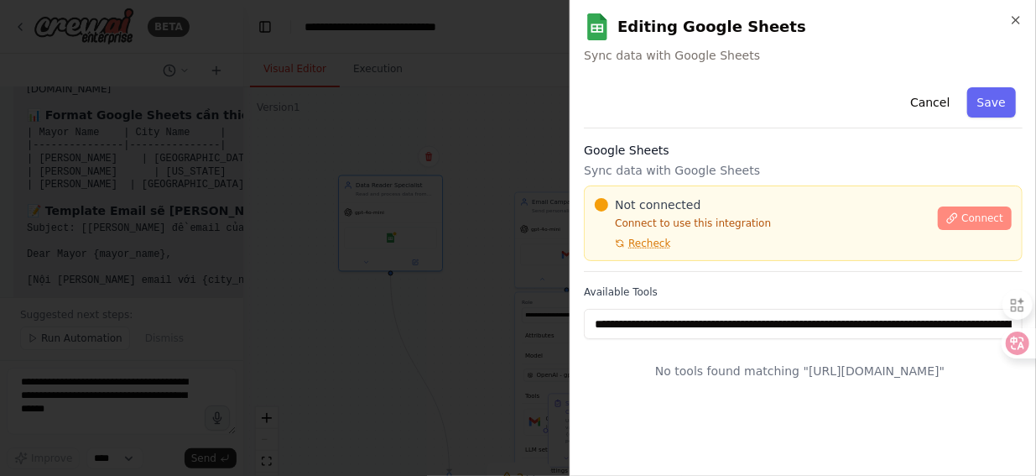
click at [983, 219] on span "Connect" at bounding box center [983, 217] width 42 height 13
click at [998, 103] on button "Save" at bounding box center [991, 102] width 49 height 30
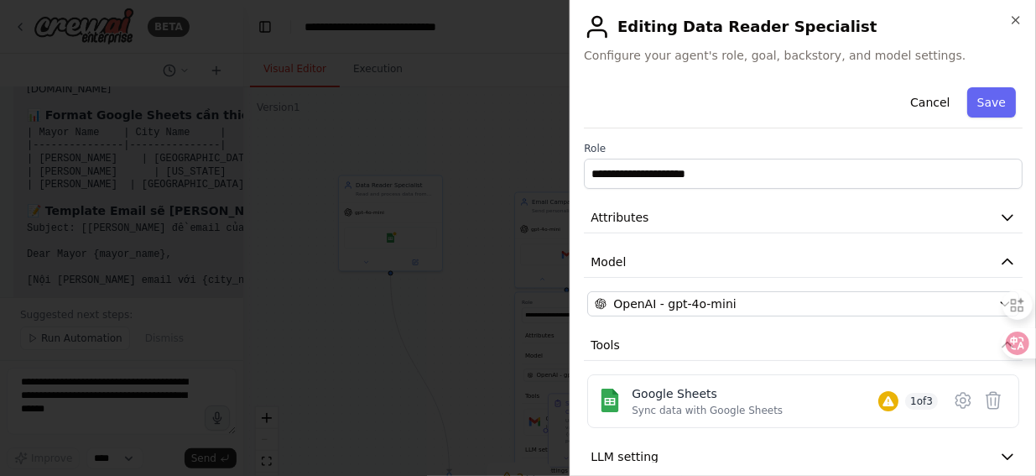
click at [807, 66] on div "**********" at bounding box center [803, 238] width 467 height 476
click at [812, 65] on div "**********" at bounding box center [803, 238] width 467 height 476
click at [696, 98] on div "Cancel Save" at bounding box center [803, 105] width 439 height 48
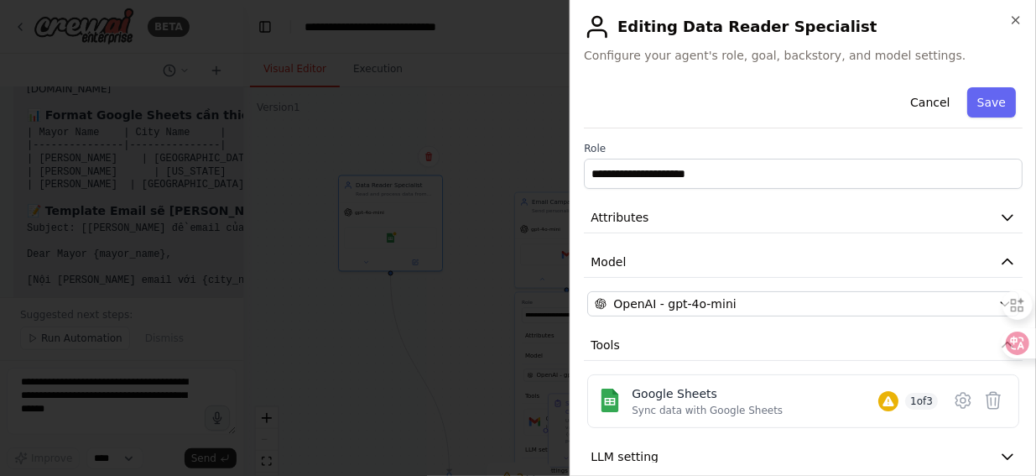
click at [636, 93] on div "Cancel Save" at bounding box center [803, 105] width 439 height 48
click at [690, 97] on div "Cancel Save" at bounding box center [803, 105] width 439 height 48
click at [690, 95] on div "Cancel Save" at bounding box center [803, 105] width 439 height 48
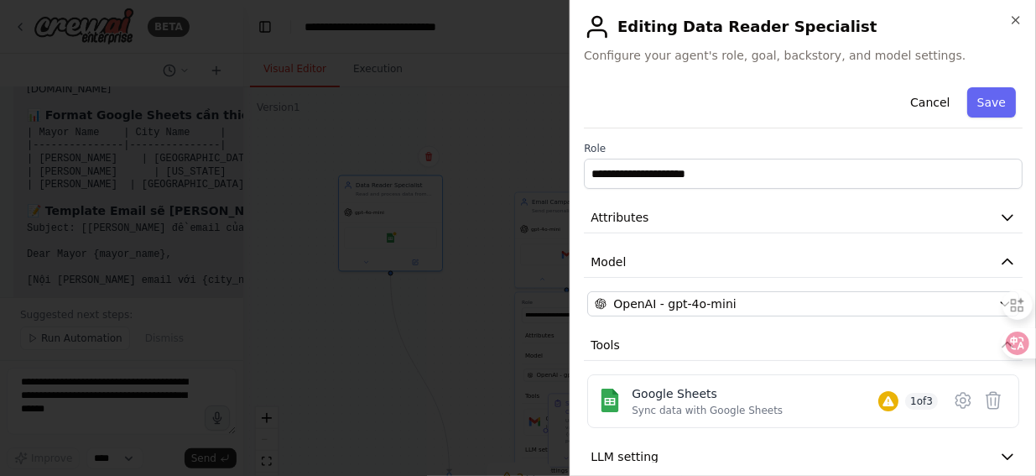
click at [658, 92] on div "Cancel Save" at bounding box center [803, 105] width 439 height 48
click at [352, 107] on div at bounding box center [518, 238] width 1036 height 476
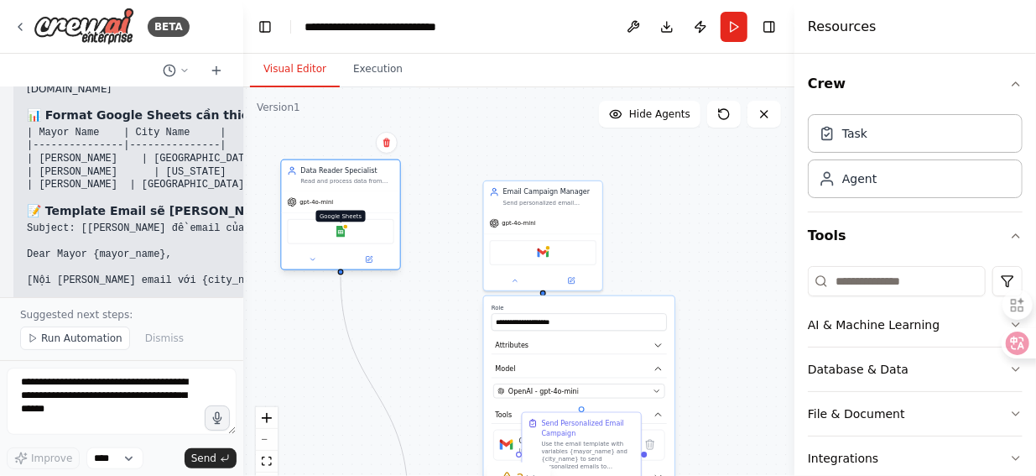
click at [339, 230] on img at bounding box center [341, 232] width 12 height 12
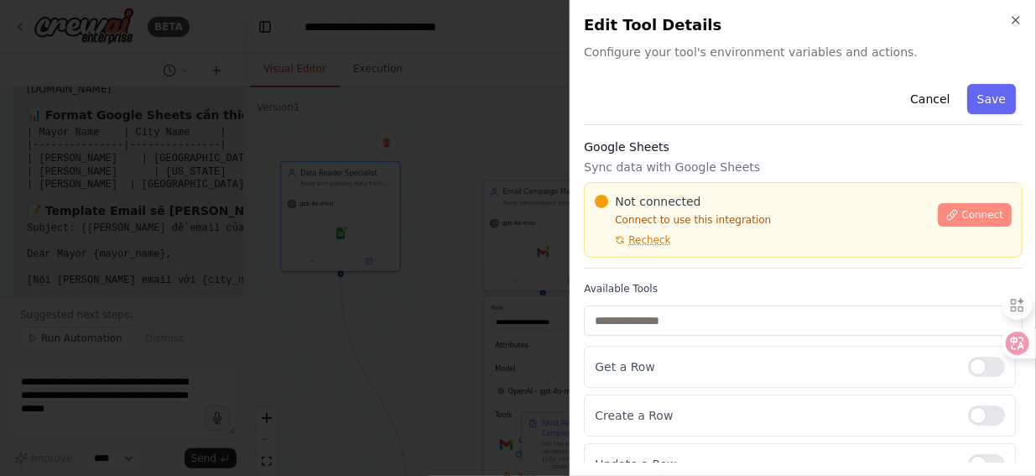
click at [978, 217] on span "Connect" at bounding box center [983, 214] width 42 height 13
click at [968, 208] on span "Connect" at bounding box center [983, 214] width 42 height 13
click at [967, 212] on span "Connect" at bounding box center [983, 214] width 42 height 13
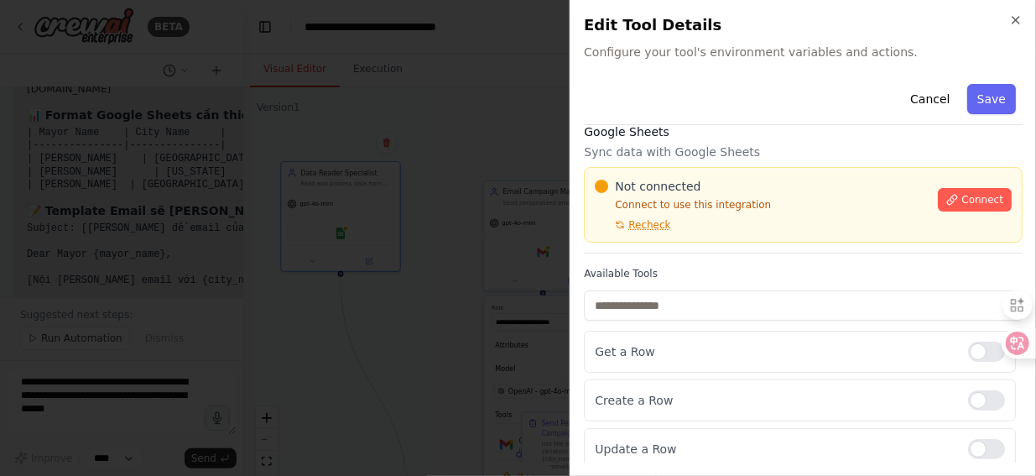
scroll to position [19, 0]
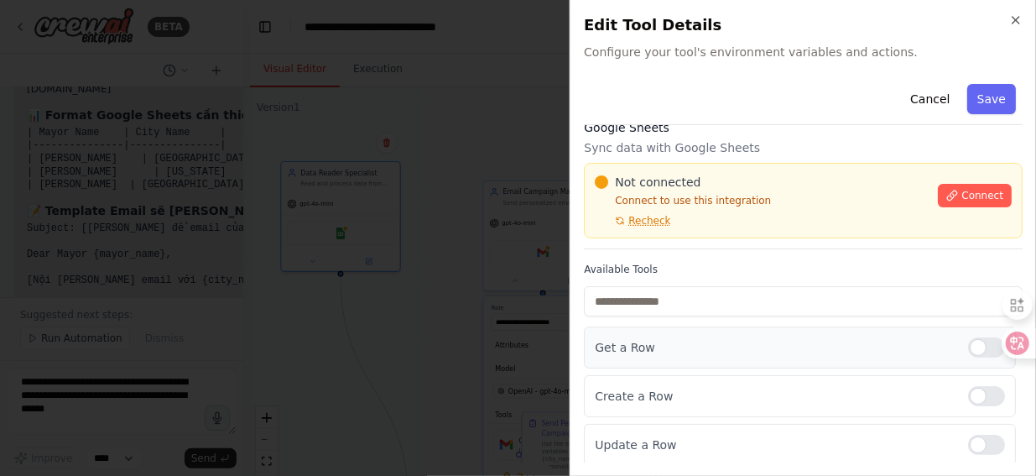
click at [968, 347] on div at bounding box center [986, 347] width 37 height 20
click at [985, 395] on div at bounding box center [1006, 352] width 59 height 143
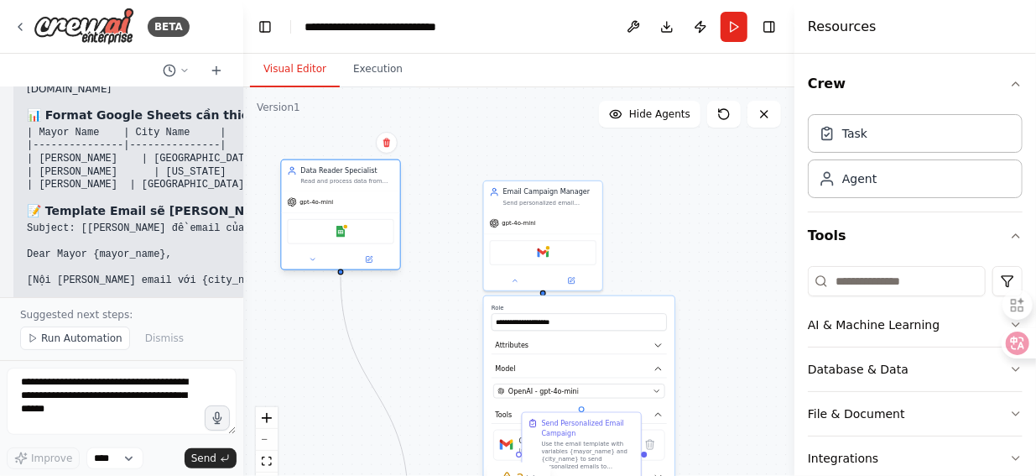
click at [342, 237] on div "Google Sheets" at bounding box center [340, 231] width 107 height 25
click at [341, 234] on img at bounding box center [341, 232] width 12 height 12
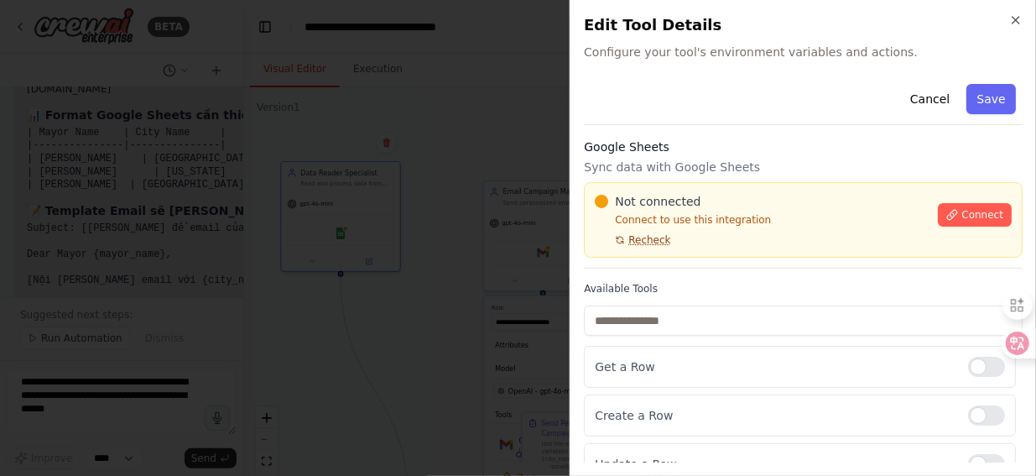
click at [637, 241] on span "Recheck" at bounding box center [649, 239] width 42 height 13
click at [968, 368] on div at bounding box center [986, 367] width 37 height 20
click at [963, 214] on span "Connect" at bounding box center [983, 214] width 42 height 13
click at [678, 96] on div "Cancel Save" at bounding box center [803, 101] width 439 height 48
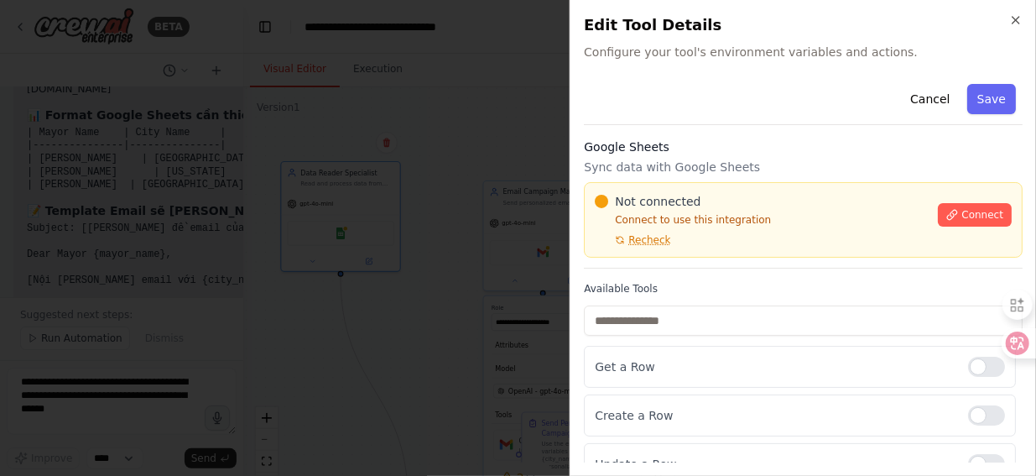
click at [637, 97] on div "Cancel Save" at bounding box center [803, 101] width 439 height 48
click at [633, 95] on div "Cancel Save" at bounding box center [803, 101] width 439 height 48
click at [665, 97] on div "Cancel Save" at bounding box center [803, 101] width 439 height 48
click at [636, 95] on div "Cancel Save" at bounding box center [803, 101] width 439 height 48
click at [708, 97] on div "Cancel Save" at bounding box center [803, 101] width 439 height 48
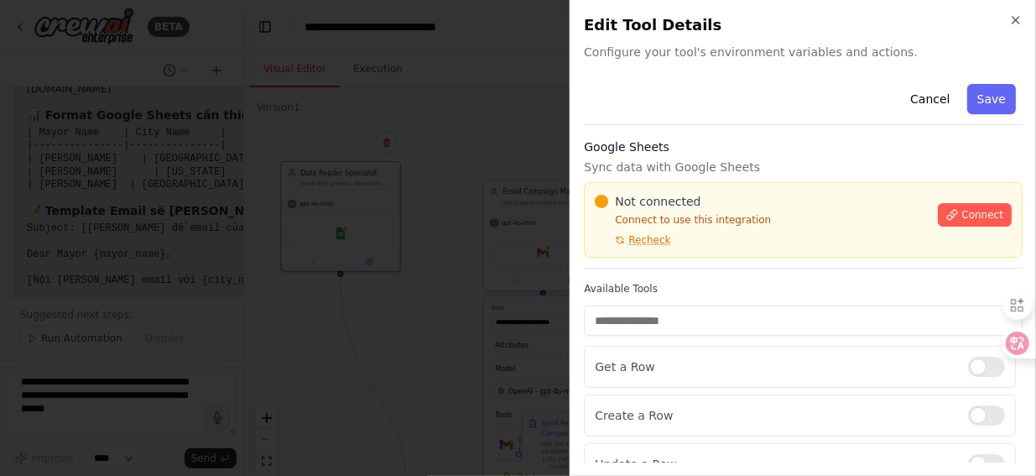
drag, startPoint x: 708, startPoint y: 97, endPoint x: 676, endPoint y: 97, distance: 31.9
click at [676, 97] on div "Cancel Save" at bounding box center [803, 101] width 439 height 48
click at [413, 86] on div at bounding box center [518, 238] width 1036 height 476
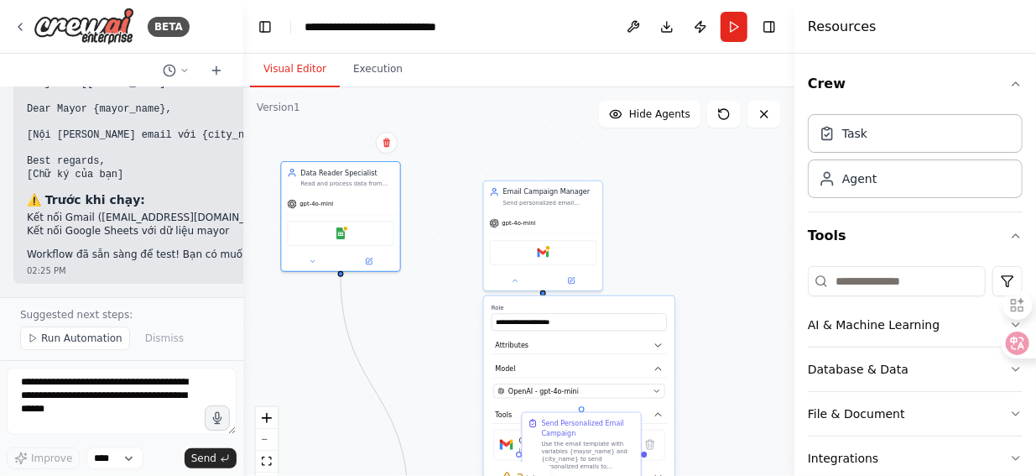
scroll to position [2734, 0]
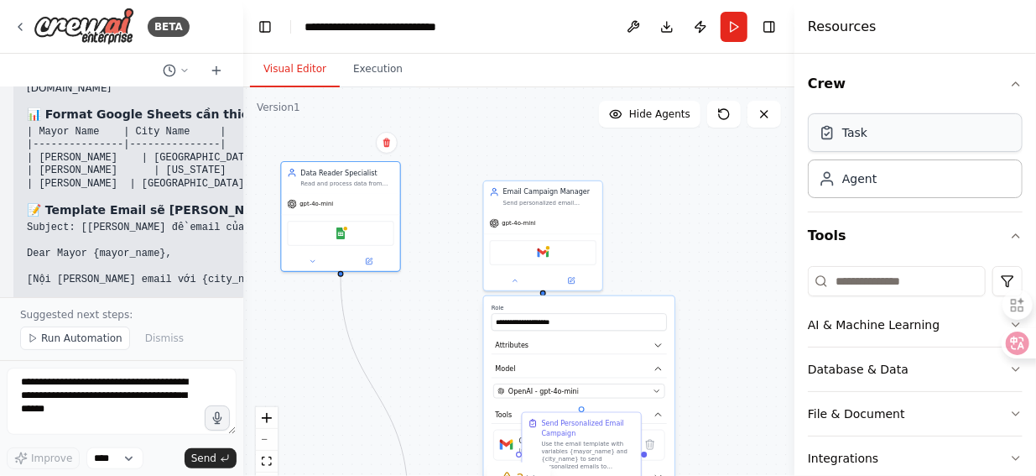
click at [846, 141] on div "Task" at bounding box center [915, 132] width 215 height 39
click at [855, 138] on div "Task" at bounding box center [854, 132] width 25 height 17
click at [831, 138] on icon at bounding box center [827, 133] width 10 height 11
click at [850, 135] on div "Task" at bounding box center [854, 132] width 25 height 17
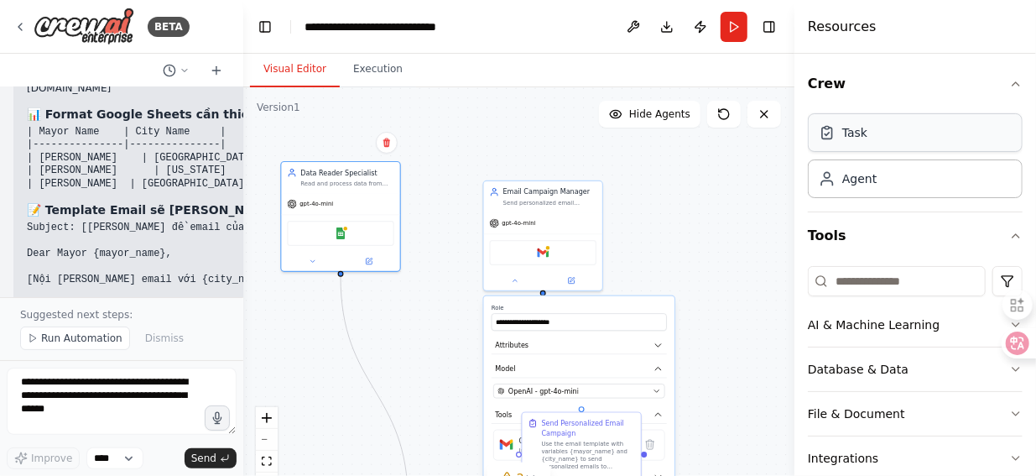
click at [862, 140] on div "Task" at bounding box center [854, 132] width 25 height 17
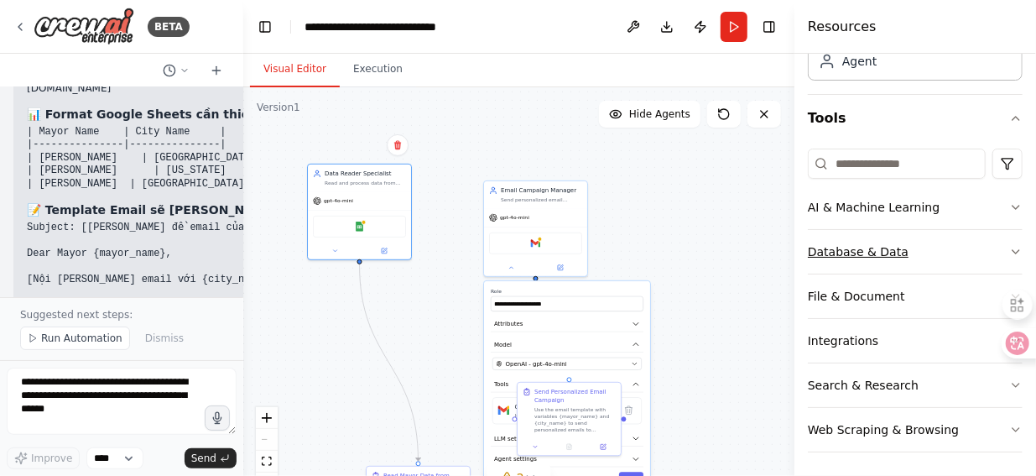
scroll to position [0, 0]
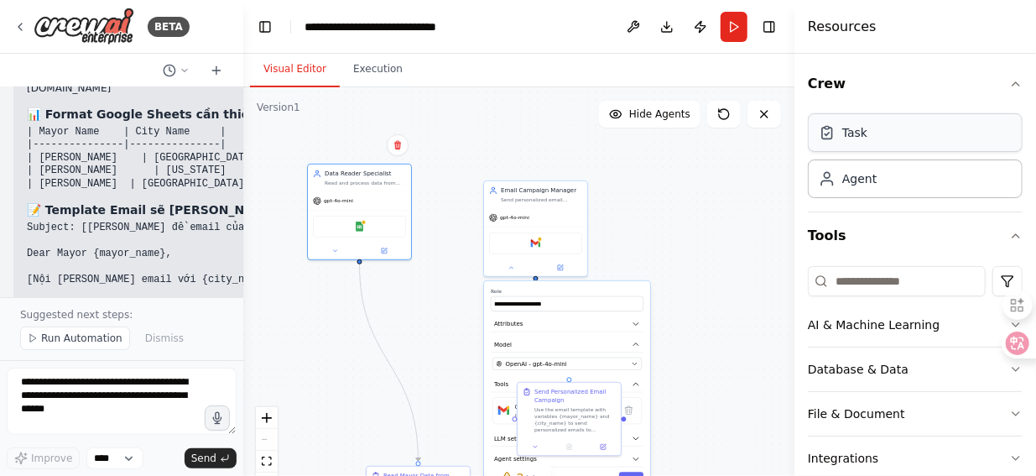
click at [837, 143] on div "Task" at bounding box center [915, 132] width 215 height 39
click at [851, 189] on div "Agent" at bounding box center [915, 178] width 215 height 39
click at [866, 186] on div "Agent" at bounding box center [915, 178] width 215 height 39
click at [836, 180] on div "Agent" at bounding box center [848, 177] width 58 height 17
click at [851, 138] on div "Task" at bounding box center [854, 132] width 25 height 17
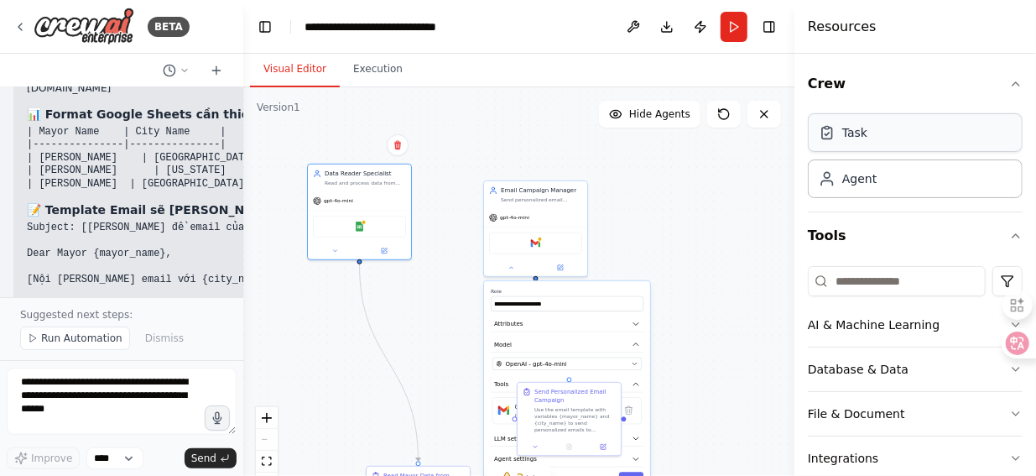
click at [830, 131] on icon at bounding box center [827, 132] width 17 height 17
click at [826, 143] on div "Task" at bounding box center [915, 132] width 215 height 39
click at [854, 141] on div "Task" at bounding box center [915, 132] width 215 height 39
click at [876, 142] on div "Task" at bounding box center [915, 132] width 215 height 39
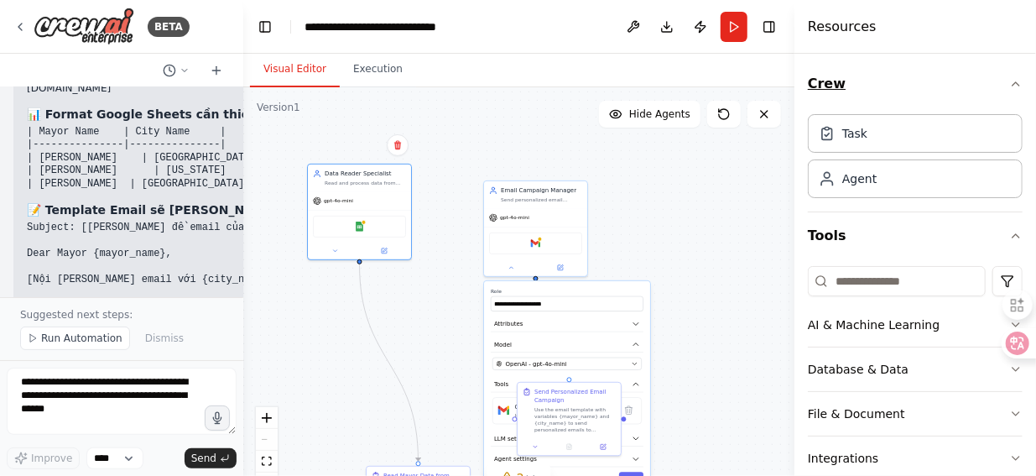
click at [1009, 80] on icon "button" at bounding box center [1015, 83] width 13 height 13
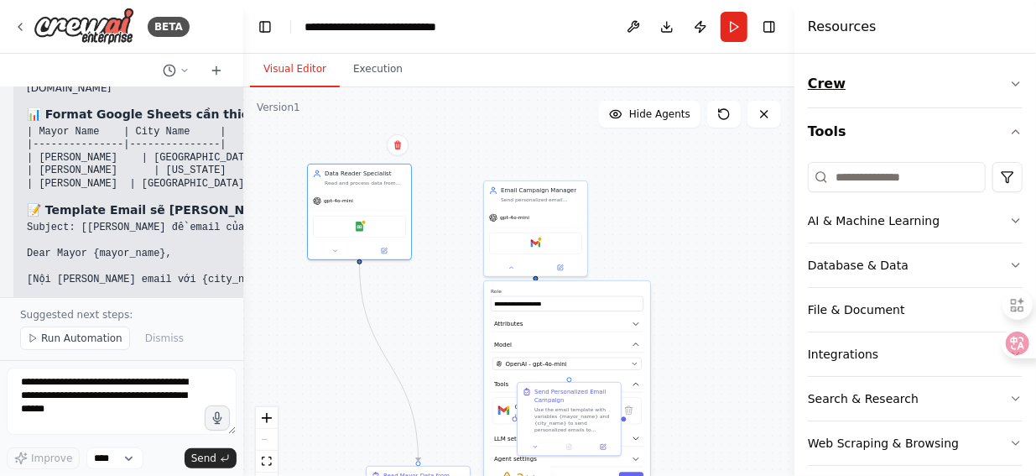
click at [1009, 81] on icon "button" at bounding box center [1015, 83] width 13 height 13
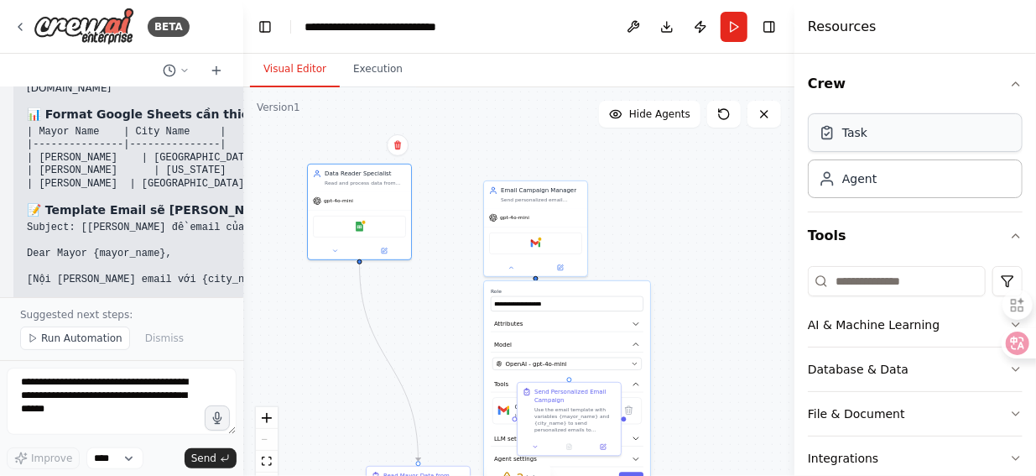
click at [829, 137] on icon at bounding box center [827, 132] width 17 height 17
click at [859, 141] on div "Task" at bounding box center [915, 132] width 215 height 39
click at [896, 136] on div "Task" at bounding box center [915, 132] width 215 height 39
click at [896, 137] on div "Task" at bounding box center [915, 132] width 215 height 39
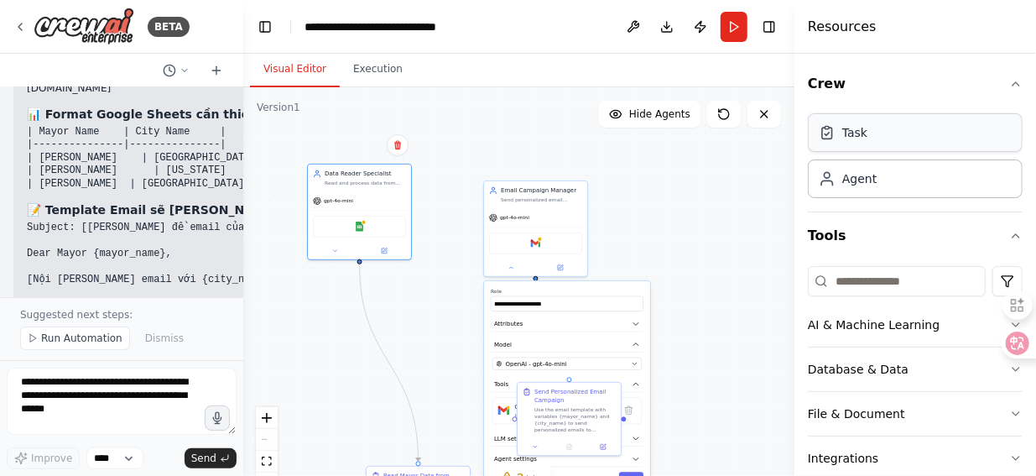
click at [926, 149] on div "Task" at bounding box center [915, 132] width 215 height 39
click at [926, 147] on div "Task" at bounding box center [915, 132] width 215 height 39
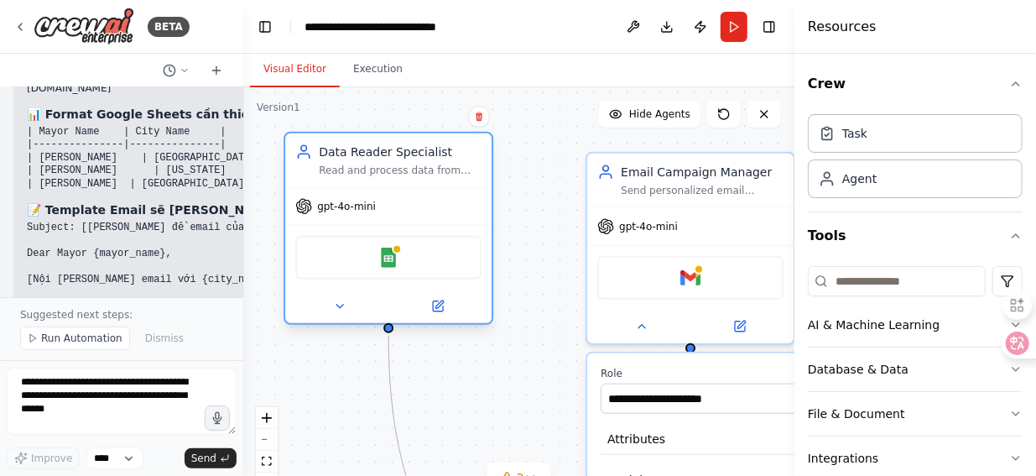
drag, startPoint x: 404, startPoint y: 211, endPoint x: 432, endPoint y: 220, distance: 30.0
click at [432, 220] on div "gpt-4o-mini Google Sheets" at bounding box center [388, 255] width 206 height 136
click at [389, 254] on img at bounding box center [388, 258] width 20 height 20
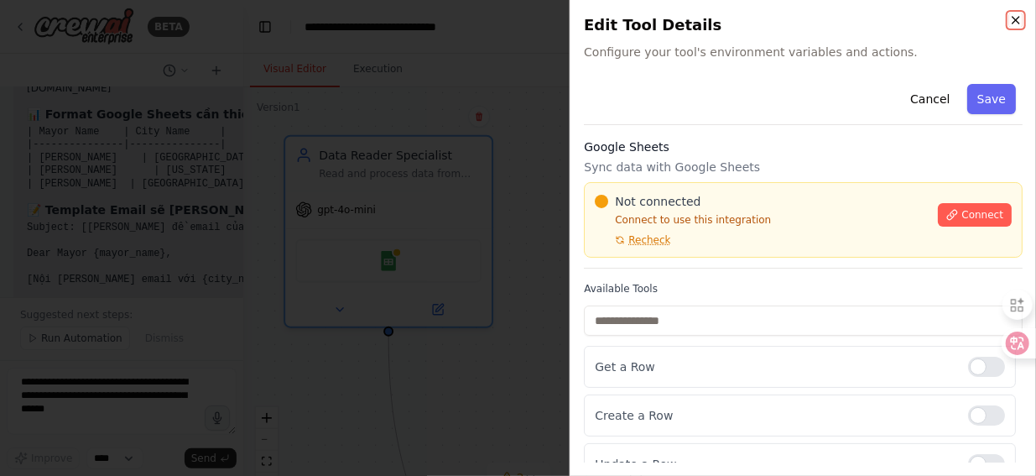
click at [1016, 18] on icon "button" at bounding box center [1015, 19] width 13 height 13
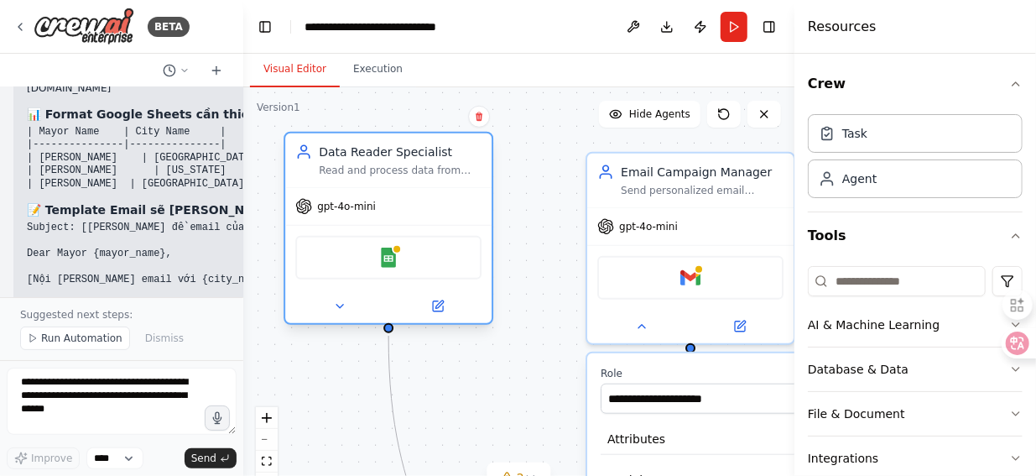
click at [414, 170] on div "Read and process data from Google Sheets containing mayor information including…" at bounding box center [400, 170] width 163 height 13
click at [360, 170] on div "Read and process data from Google Sheets containing mayor information including…" at bounding box center [400, 170] width 163 height 13
click at [399, 160] on div "Data Reader Specialist Read and process data from Google Sheets containing mayo…" at bounding box center [400, 160] width 163 height 34
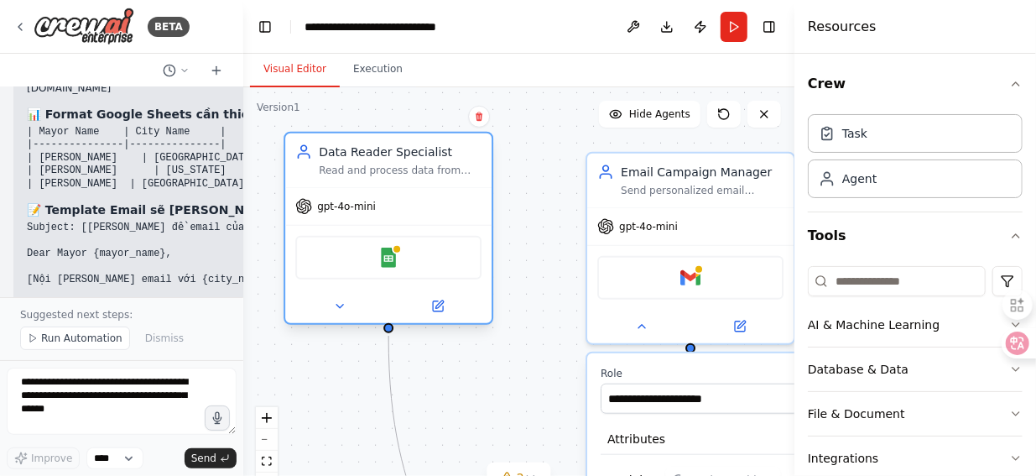
click at [399, 159] on div "Data Reader Specialist Read and process data from Google Sheets containing mayo…" at bounding box center [400, 160] width 163 height 34
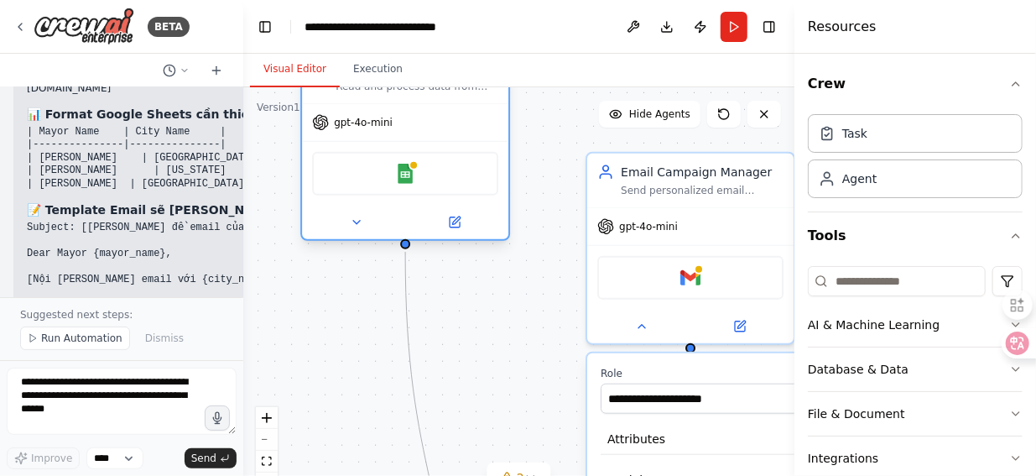
drag, startPoint x: 436, startPoint y: 268, endPoint x: 461, endPoint y: 192, distance: 80.4
click at [461, 192] on div "Google Sheets" at bounding box center [405, 174] width 186 height 44
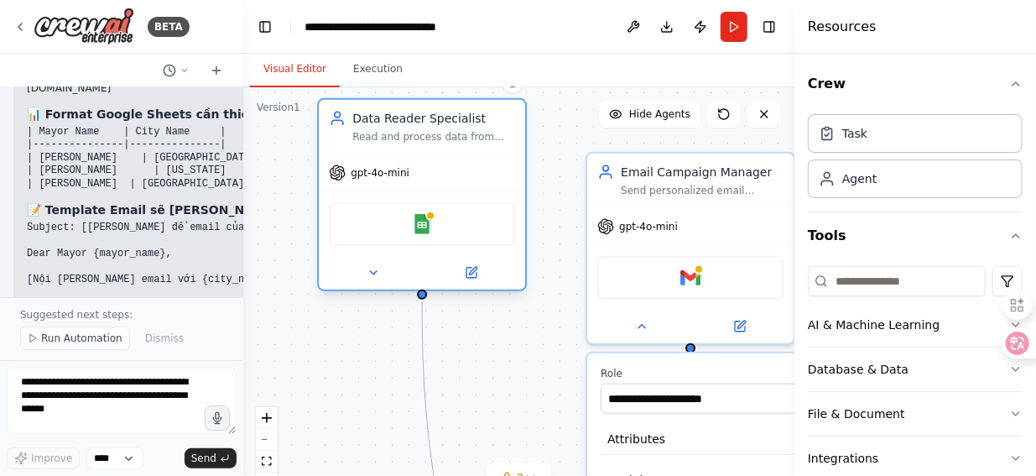
drag, startPoint x: 465, startPoint y: 199, endPoint x: 476, endPoint y: 254, distance: 56.4
click at [476, 254] on div "Google Sheets" at bounding box center [422, 223] width 206 height 65
click at [428, 232] on img at bounding box center [422, 224] width 20 height 20
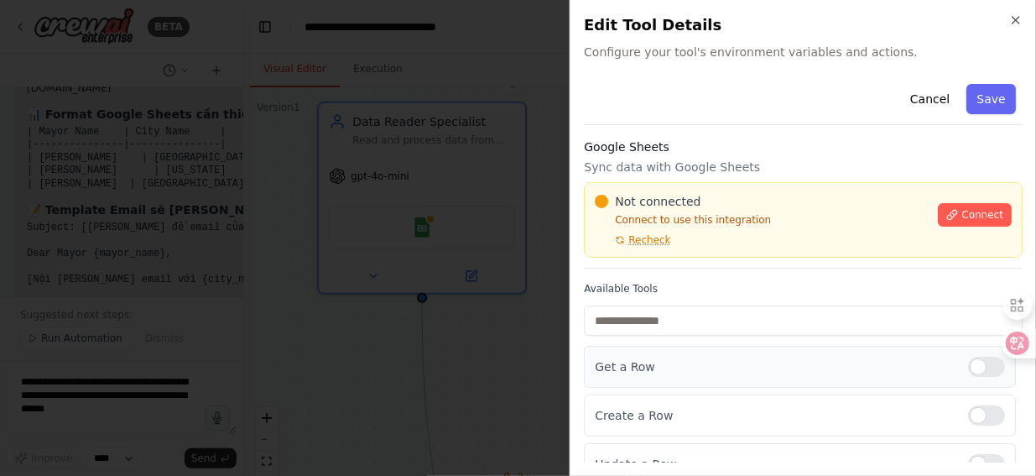
scroll to position [19, 0]
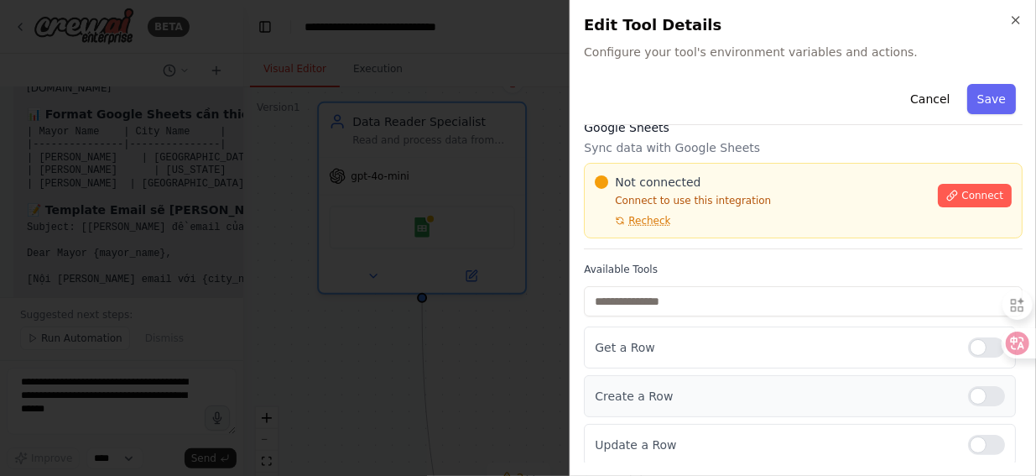
click at [968, 392] on div at bounding box center [986, 396] width 37 height 20
click at [973, 435] on div at bounding box center [986, 445] width 37 height 20
click at [972, 441] on div at bounding box center [986, 445] width 37 height 20
click at [971, 393] on div at bounding box center [986, 396] width 37 height 20
click at [972, 347] on div at bounding box center [986, 347] width 37 height 20
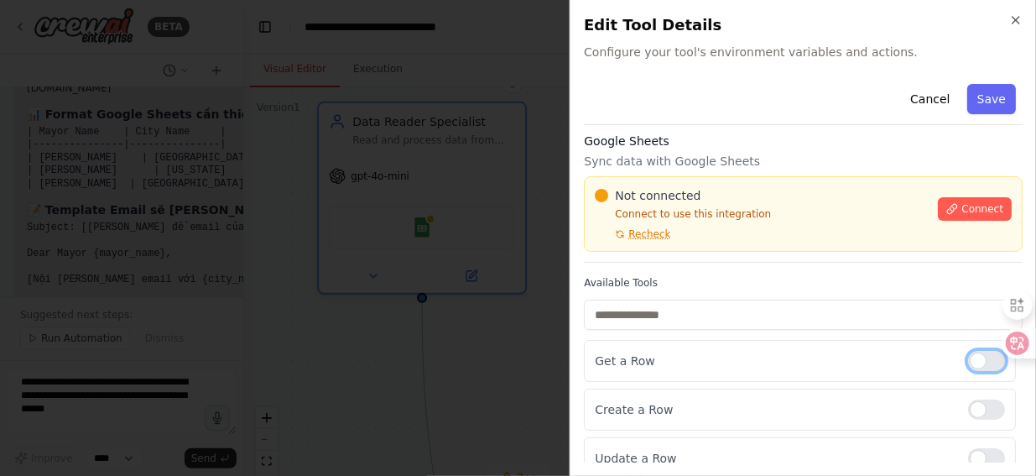
scroll to position [0, 0]
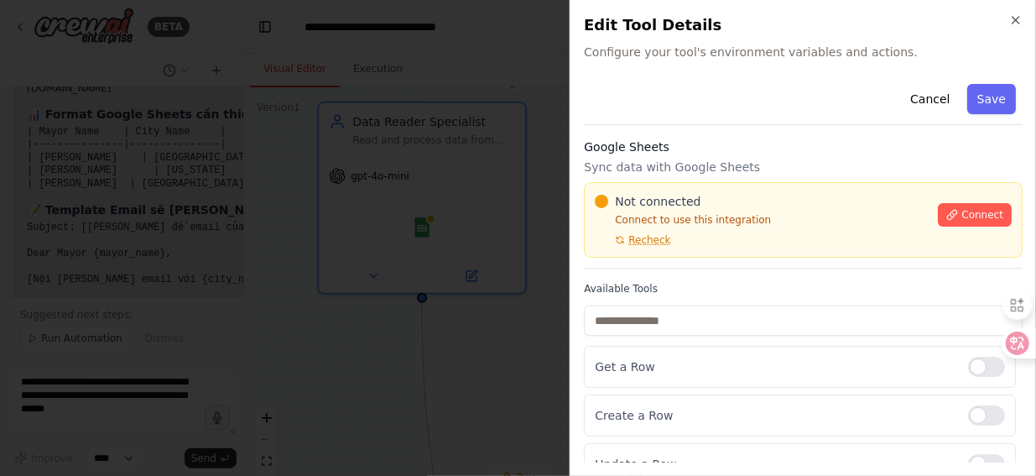
click at [619, 169] on p "Sync data with Google Sheets" at bounding box center [803, 167] width 439 height 17
click at [636, 152] on h3 "Google Sheets" at bounding box center [803, 146] width 439 height 17
click at [1016, 18] on icon "button" at bounding box center [1015, 19] width 13 height 13
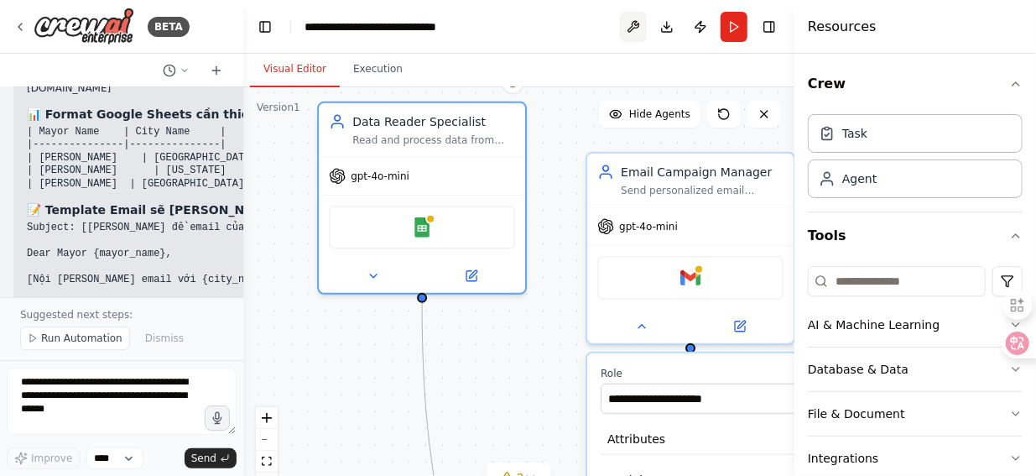
click at [636, 23] on button at bounding box center [633, 27] width 27 height 30
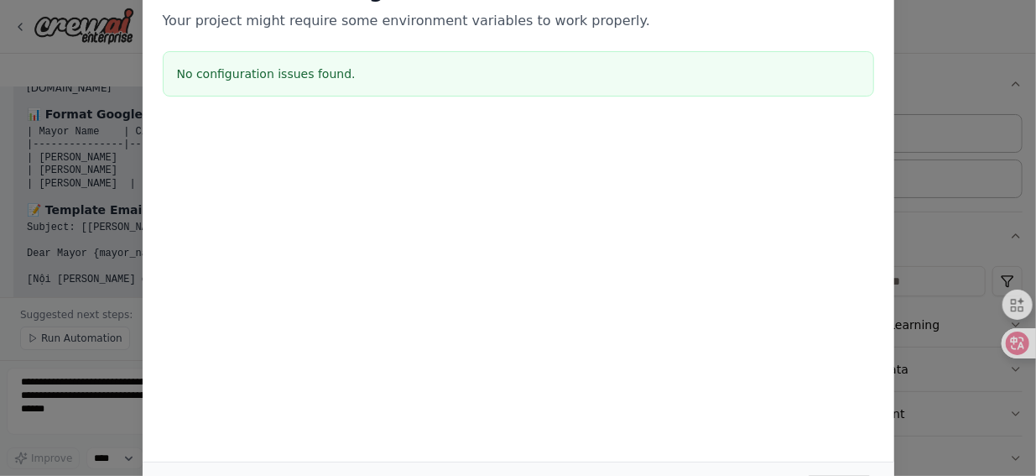
click at [907, 13] on div "Environment configuration Your project might require some environment variables…" at bounding box center [518, 238] width 1036 height 476
click at [881, 24] on div "Environment configuration Your project might require some environment variables…" at bounding box center [519, 40] width 752 height 166
drag, startPoint x: 557, startPoint y: 16, endPoint x: 545, endPoint y: 23, distance: 14.7
click at [557, 16] on p "Your project might require some environment variables to work properly." at bounding box center [518, 21] width 711 height 20
click at [209, 21] on p "Your project might require some environment variables to work properly." at bounding box center [518, 21] width 711 height 20
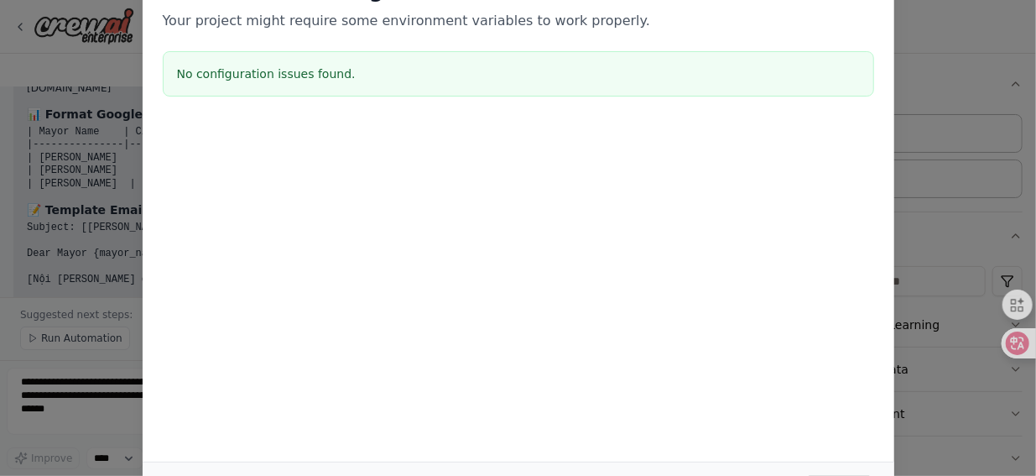
click at [186, 68] on h3 "No configuration issues found." at bounding box center [518, 73] width 683 height 17
click at [197, 78] on h3 "No configuration issues found." at bounding box center [518, 73] width 683 height 17
click at [280, 76] on h3 "No configuration issues found." at bounding box center [518, 73] width 683 height 17
click at [280, 77] on h3 "No configuration issues found." at bounding box center [518, 73] width 683 height 17
click at [331, 76] on h3 "No configuration issues found." at bounding box center [518, 73] width 683 height 17
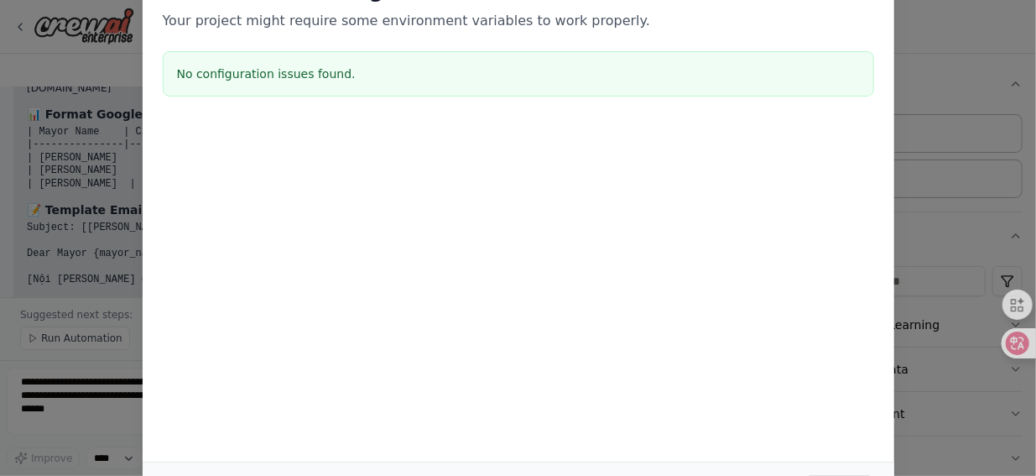
click at [992, 21] on div "Environment configuration Your project might require some environment variables…" at bounding box center [518, 238] width 1036 height 476
click at [644, 323] on div "Environment configuration Your project might require some environment variables…" at bounding box center [519, 209] width 752 height 504
drag, startPoint x: 1032, startPoint y: 211, endPoint x: 1024, endPoint y: 427, distance: 216.6
click at [1024, 427] on div "Environment configuration Your project might require some environment variables…" at bounding box center [518, 238] width 1036 height 476
click at [1031, 422] on div "Environment configuration Your project might require some environment variables…" at bounding box center [518, 238] width 1036 height 476
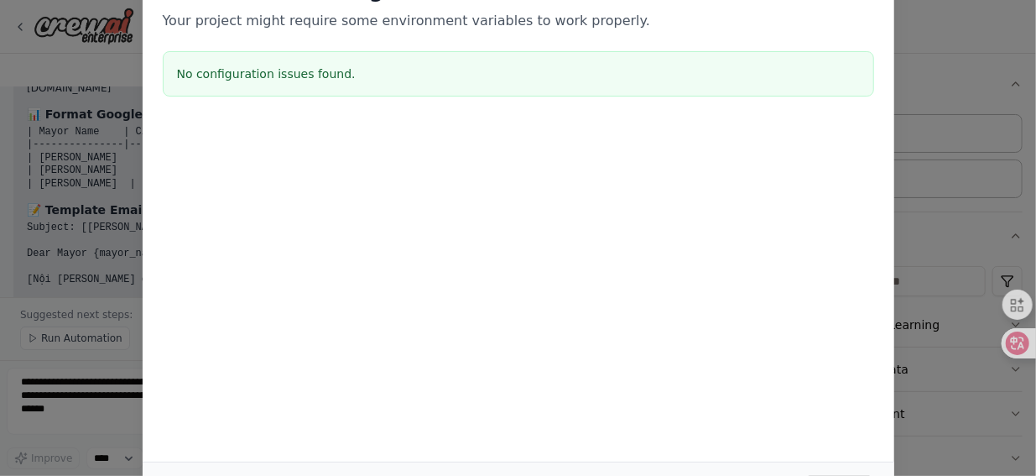
click at [1034, 420] on div "Environment configuration Your project might require some environment variables…" at bounding box center [518, 238] width 1036 height 476
click at [381, 291] on div "Environment configuration Your project might require some environment variables…" at bounding box center [519, 209] width 752 height 504
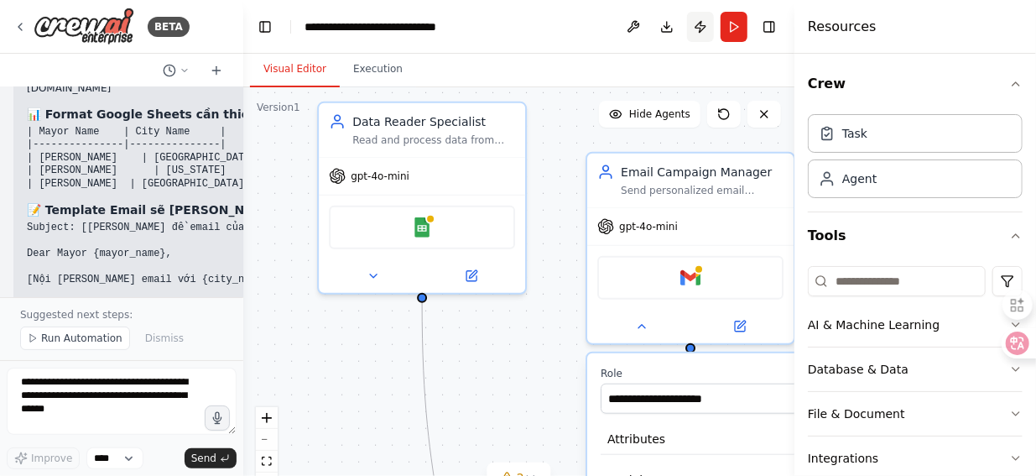
click at [701, 28] on button "Publish" at bounding box center [700, 27] width 27 height 30
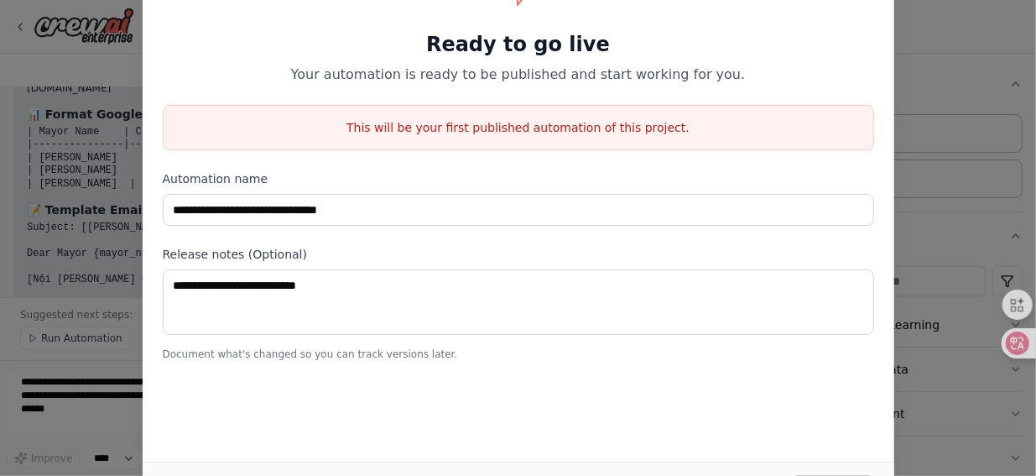
click at [114, 70] on div "**********" at bounding box center [518, 238] width 1036 height 476
click at [965, 61] on div "**********" at bounding box center [518, 238] width 1036 height 476
click at [987, 43] on div "**********" at bounding box center [518, 238] width 1036 height 476
click at [801, 378] on div "**********" at bounding box center [519, 209] width 752 height 504
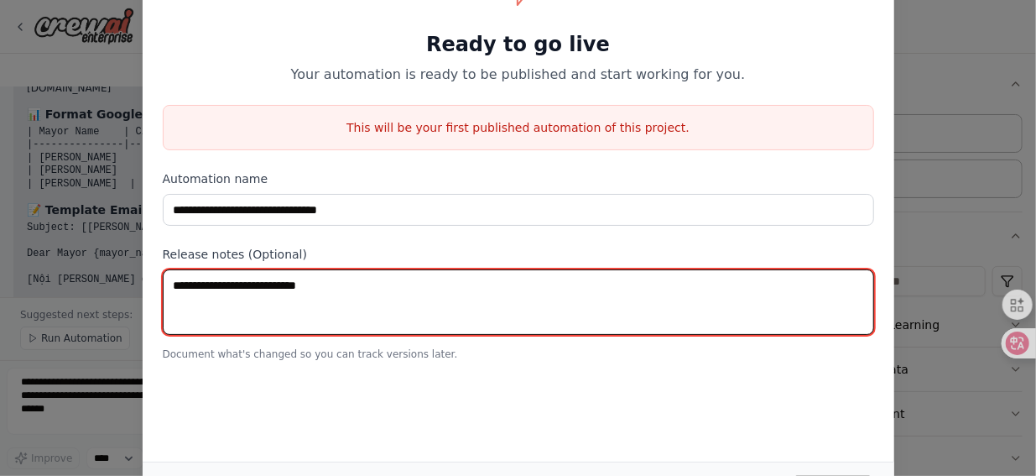
click at [805, 275] on textarea at bounding box center [518, 301] width 711 height 65
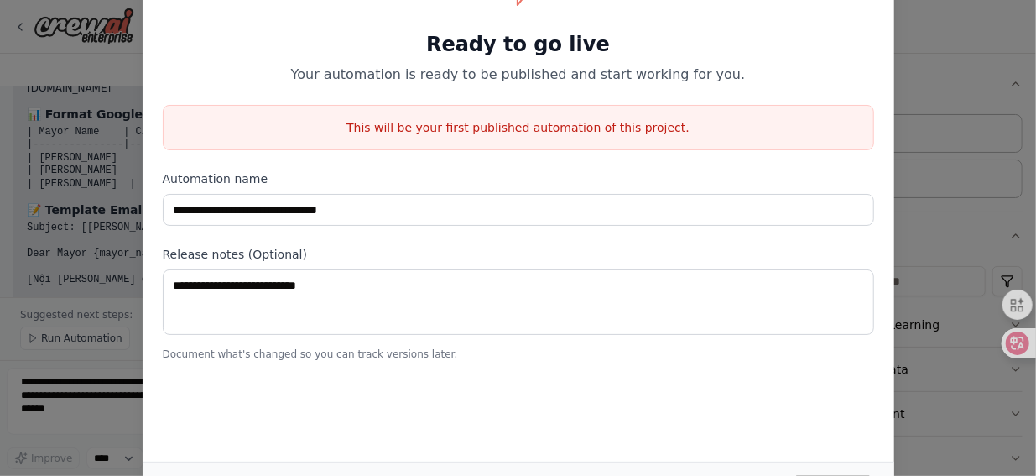
click at [814, 226] on div "**********" at bounding box center [519, 169] width 752 height 424
click at [654, 105] on div "This will be your first published automation of this project." at bounding box center [518, 127] width 711 height 45
click at [652, 85] on div "**********" at bounding box center [519, 169] width 752 height 424
click at [585, 46] on h1 "Ready to go live" at bounding box center [518, 44] width 711 height 27
click at [767, 29] on div "Ready to go live Your automation is ready to be published and start working for…" at bounding box center [518, 30] width 711 height 107
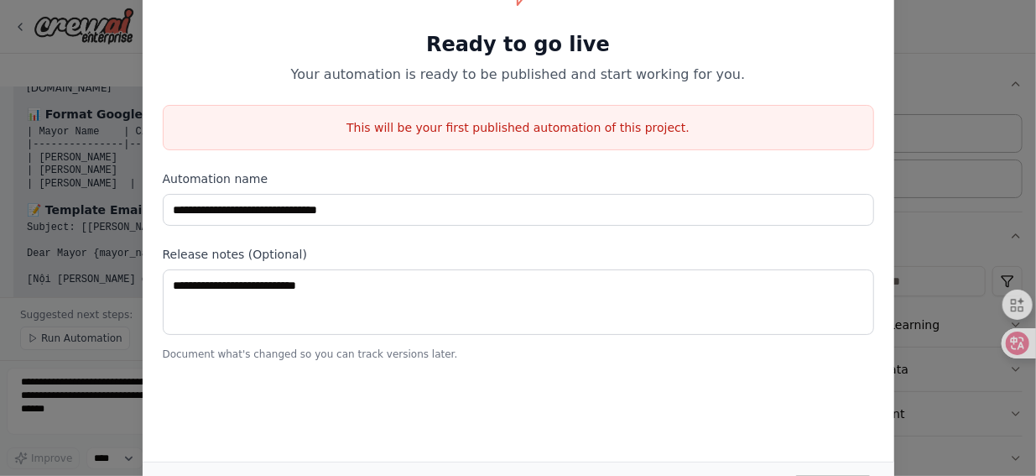
click at [767, 29] on div "Ready to go live Your automation is ready to be published and start working for…" at bounding box center [518, 30] width 711 height 107
click at [884, 38] on div "**********" at bounding box center [519, 169] width 752 height 424
click at [953, 33] on div "**********" at bounding box center [518, 238] width 1036 height 476
click at [953, 31] on div "**********" at bounding box center [518, 238] width 1036 height 476
click at [952, 31] on div "**********" at bounding box center [518, 238] width 1036 height 476
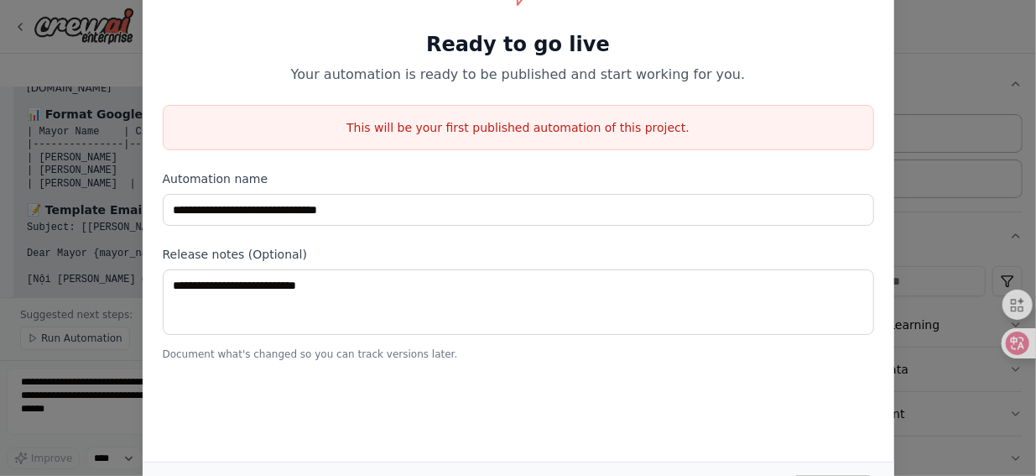
click at [951, 29] on div "**********" at bounding box center [518, 238] width 1036 height 476
drag, startPoint x: 1029, startPoint y: 201, endPoint x: 1026, endPoint y: 410, distance: 209.8
click at [1027, 412] on html "BETA Tôi muốn tạo 1 workflow to send email automatic theo mẫu có sẵn và có các …" at bounding box center [518, 238] width 1036 height 476
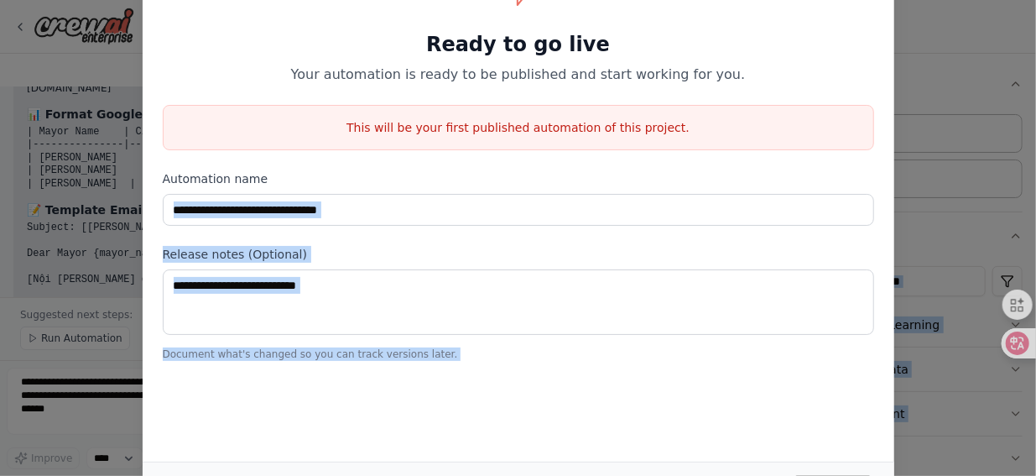
click at [1034, 390] on div "**********" at bounding box center [518, 238] width 1036 height 476
click at [1034, 391] on div "**********" at bounding box center [518, 238] width 1036 height 476
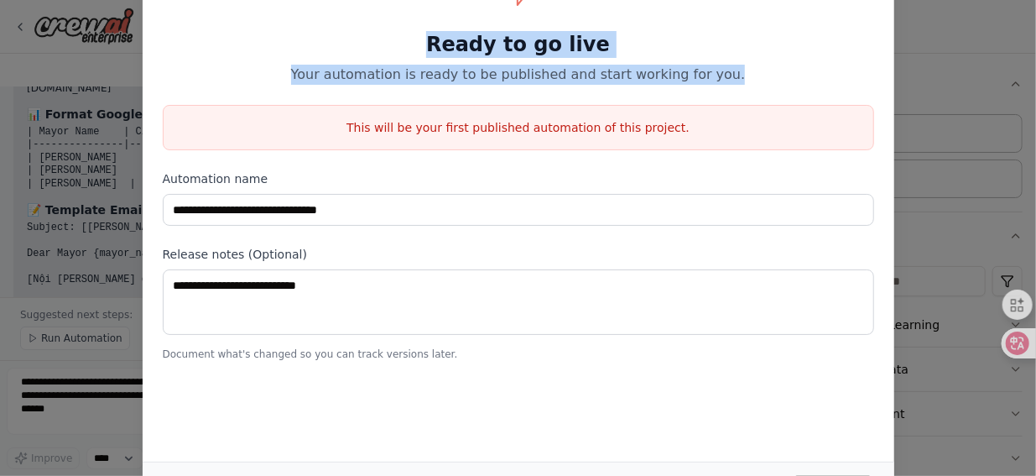
drag, startPoint x: 310, startPoint y: 46, endPoint x: 758, endPoint y: 69, distance: 447.8
click at [758, 69] on div "Ready to go live Your automation is ready to be published and start working for…" at bounding box center [518, 30] width 711 height 107
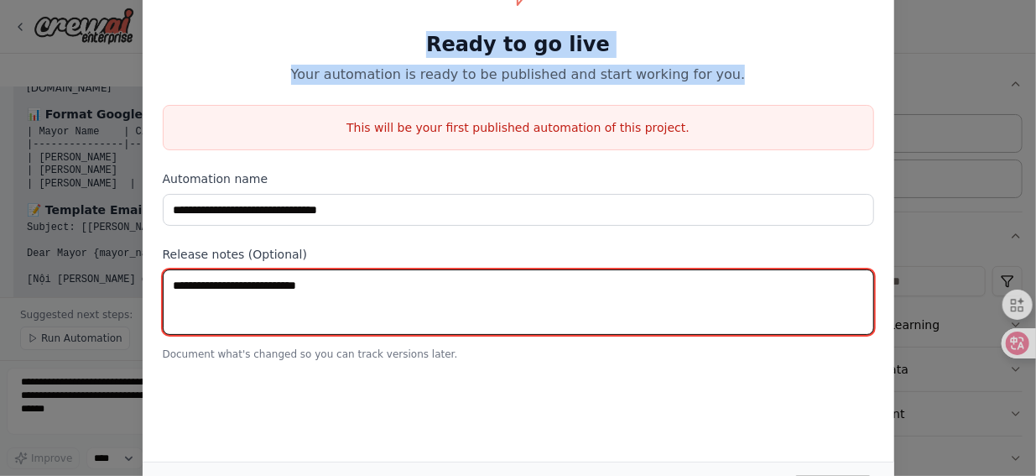
click at [416, 306] on textarea at bounding box center [518, 301] width 711 height 65
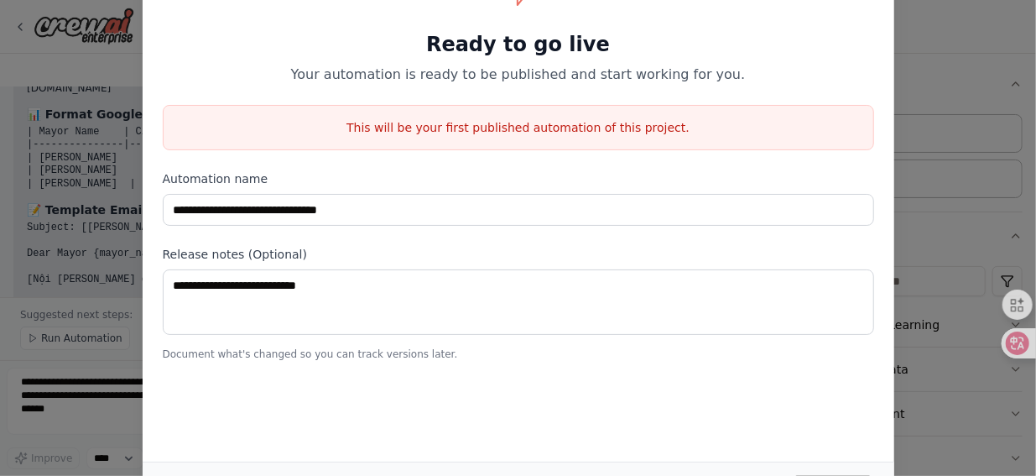
click at [79, 358] on div "**********" at bounding box center [518, 238] width 1036 height 476
click at [81, 358] on div "**********" at bounding box center [518, 238] width 1036 height 476
click at [129, 449] on div "**********" at bounding box center [518, 238] width 1036 height 476
click at [131, 430] on div "**********" at bounding box center [518, 238] width 1036 height 476
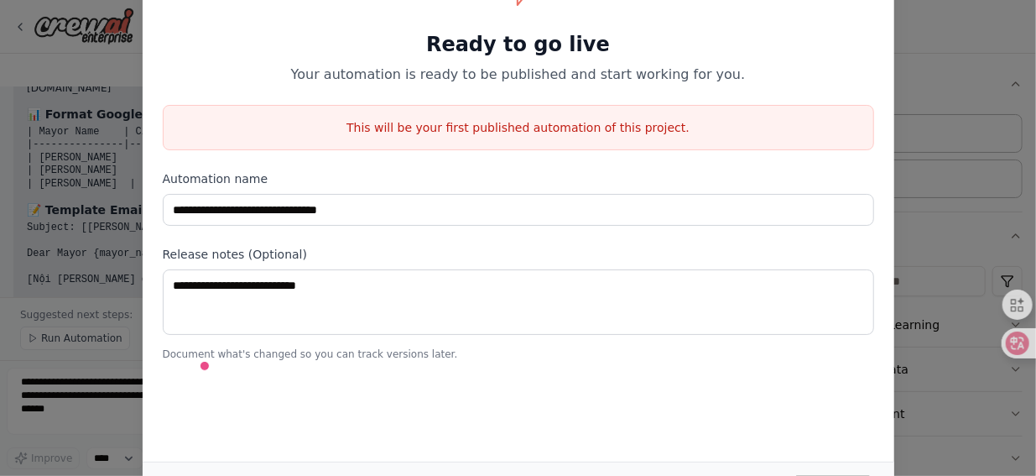
click at [926, 102] on div "**********" at bounding box center [518, 238] width 1036 height 476
click at [935, 58] on div "**********" at bounding box center [518, 238] width 1036 height 476
click at [913, 43] on div "**********" at bounding box center [518, 238] width 1036 height 476
click at [920, 50] on div "**********" at bounding box center [518, 238] width 1036 height 476
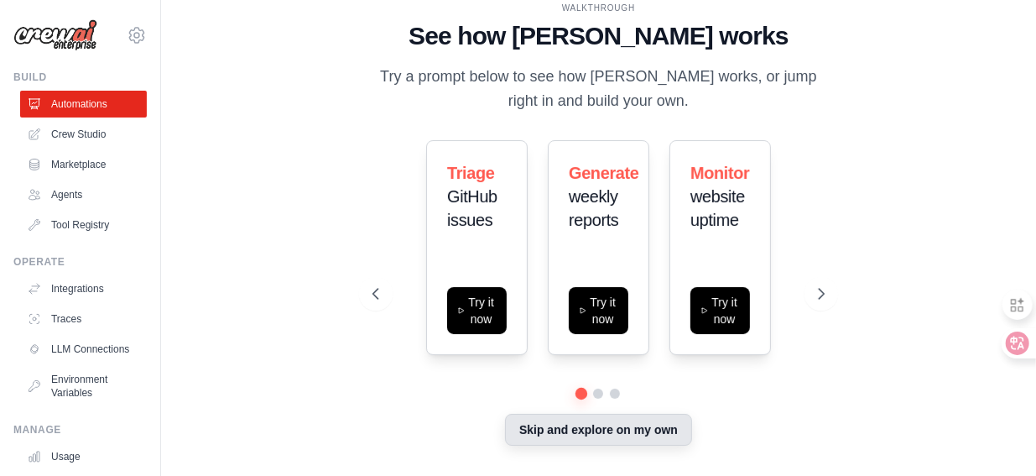
click at [612, 433] on button "Skip and explore on my own" at bounding box center [598, 430] width 187 height 32
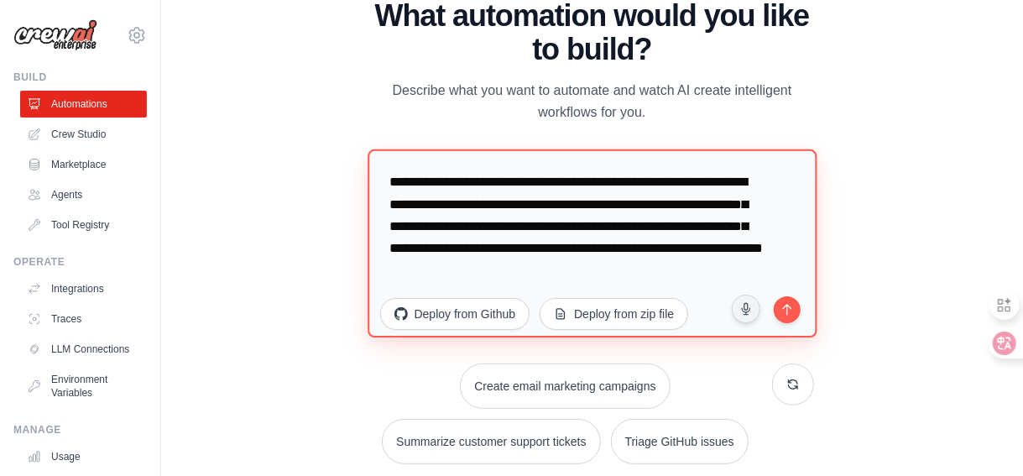
drag, startPoint x: 445, startPoint y: 226, endPoint x: 559, endPoint y: 232, distance: 114.3
click at [559, 232] on textarea "**********" at bounding box center [591, 243] width 449 height 188
drag, startPoint x: 389, startPoint y: 225, endPoint x: 398, endPoint y: 222, distance: 8.8
click at [398, 222] on textarea "**********" at bounding box center [591, 243] width 449 height 188
drag, startPoint x: 435, startPoint y: 228, endPoint x: 388, endPoint y: 237, distance: 47.1
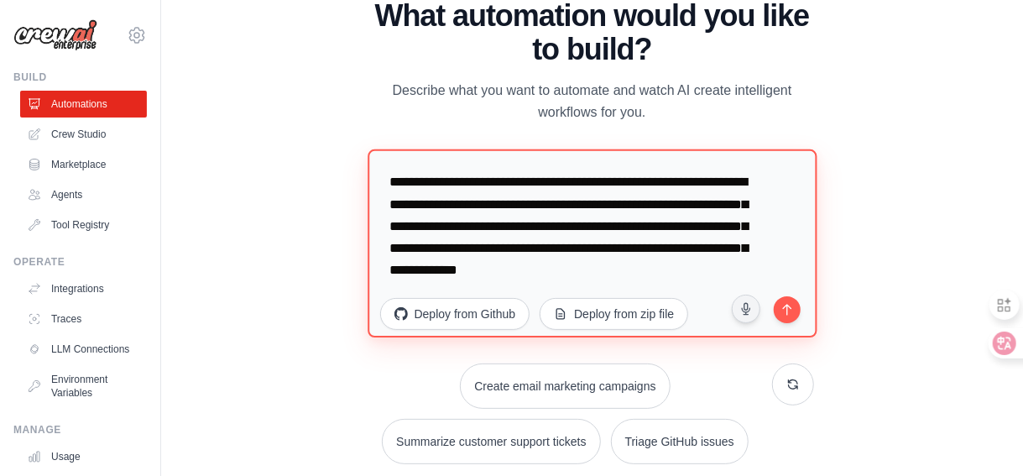
click at [388, 237] on textarea "**********" at bounding box center [591, 243] width 449 height 188
drag, startPoint x: 438, startPoint y: 271, endPoint x: 492, endPoint y: 277, distance: 54.0
click at [492, 277] on textarea "**********" at bounding box center [591, 243] width 449 height 188
drag, startPoint x: 390, startPoint y: 204, endPoint x: 401, endPoint y: 200, distance: 11.7
click at [401, 200] on textarea "**********" at bounding box center [591, 243] width 449 height 188
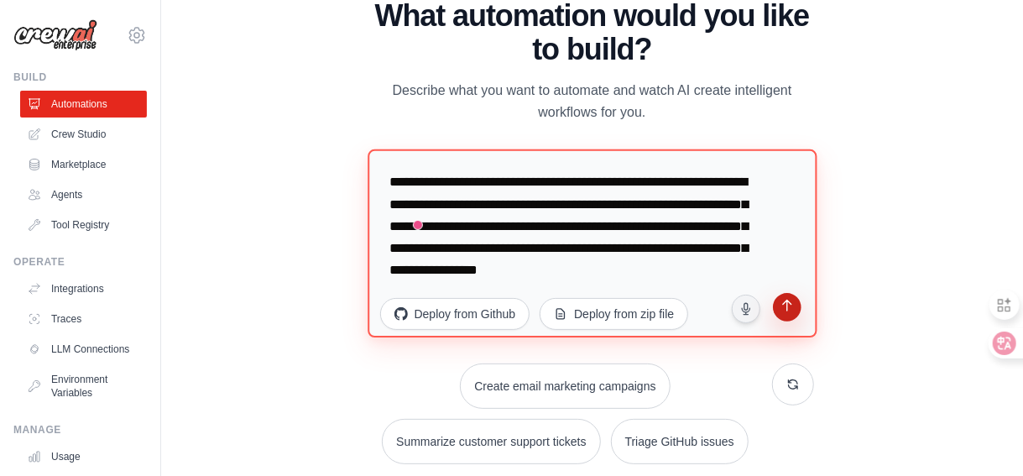
type textarea "**********"
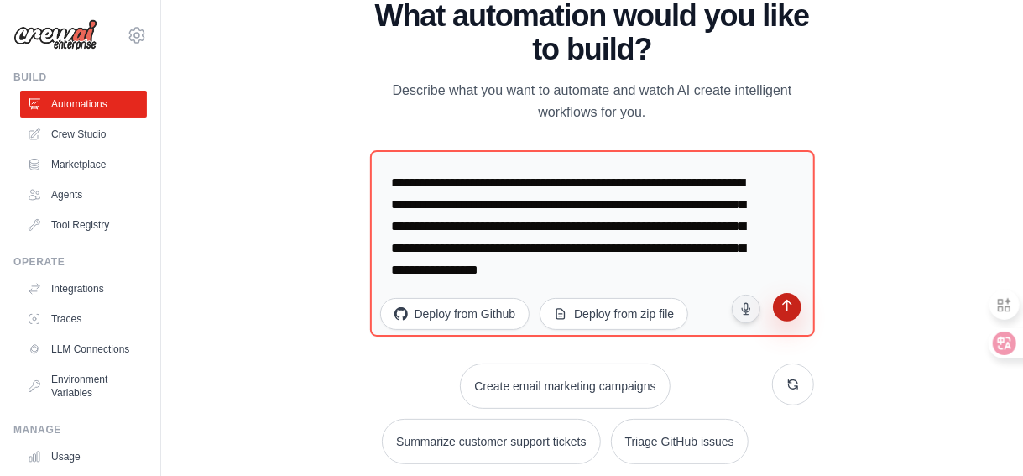
click at [784, 310] on icon "submit" at bounding box center [788, 308] width 18 height 18
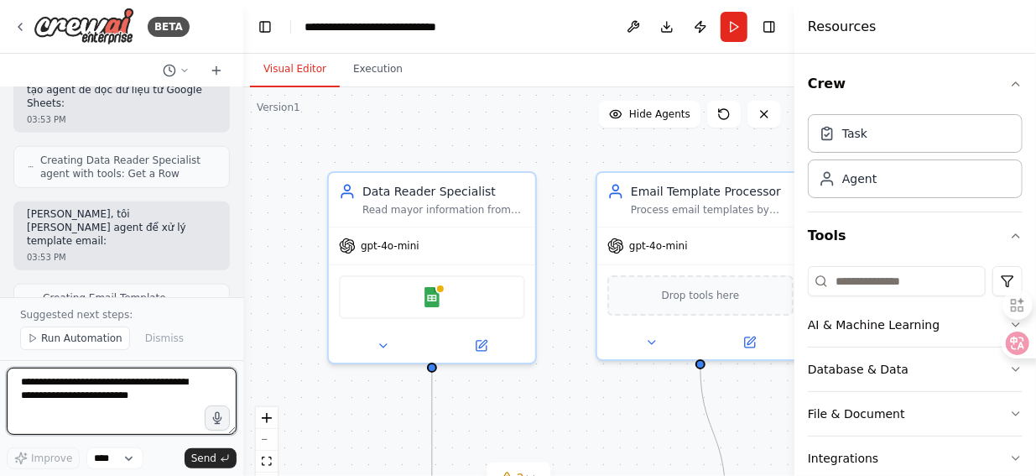
scroll to position [661, 0]
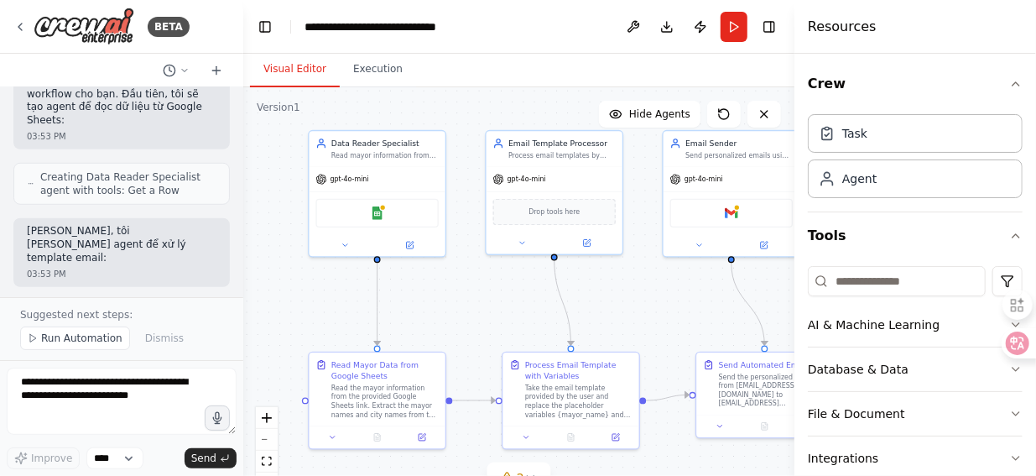
drag, startPoint x: 547, startPoint y: 328, endPoint x: 475, endPoint y: 305, distance: 75.9
click at [475, 305] on div ".deletable-edge-delete-btn { width: 20px; height: 20px; border: 0px solid #ffff…" at bounding box center [518, 297] width 551 height 420
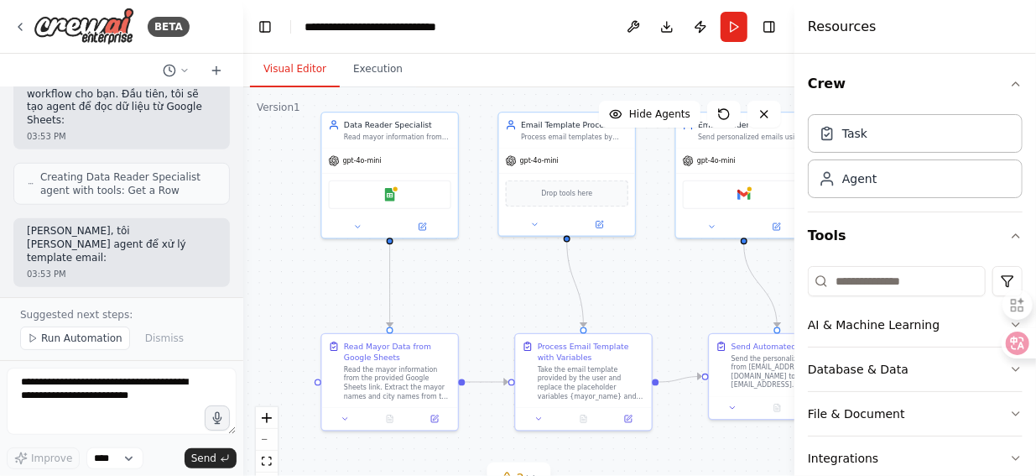
drag, startPoint x: 671, startPoint y: 331, endPoint x: 687, endPoint y: 315, distance: 23.1
click at [687, 315] on div ".deletable-edge-delete-btn { width: 20px; height: 20px; border: 0px solid #ffff…" at bounding box center [518, 297] width 551 height 420
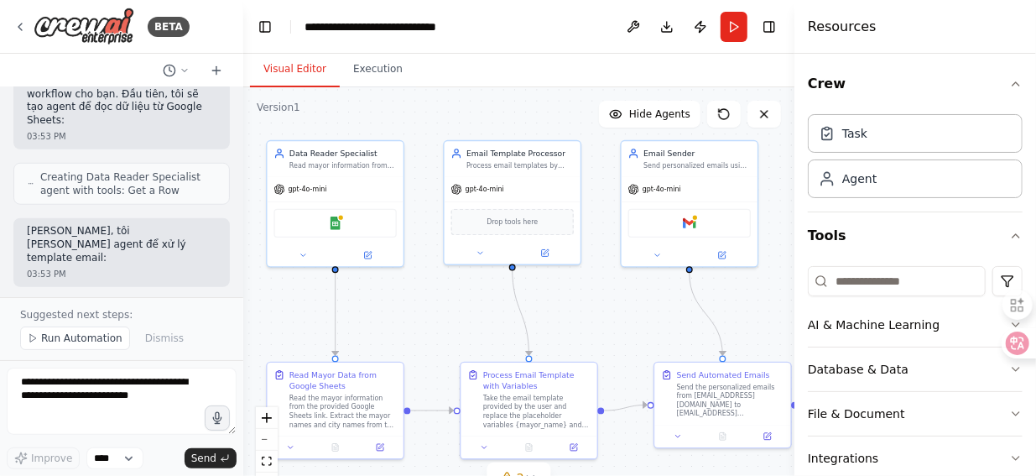
drag, startPoint x: 564, startPoint y: 295, endPoint x: 509, endPoint y: 324, distance: 61.5
click at [509, 324] on div ".deletable-edge-delete-btn { width: 20px; height: 20px; border: 0px solid #ffff…" at bounding box center [518, 297] width 551 height 420
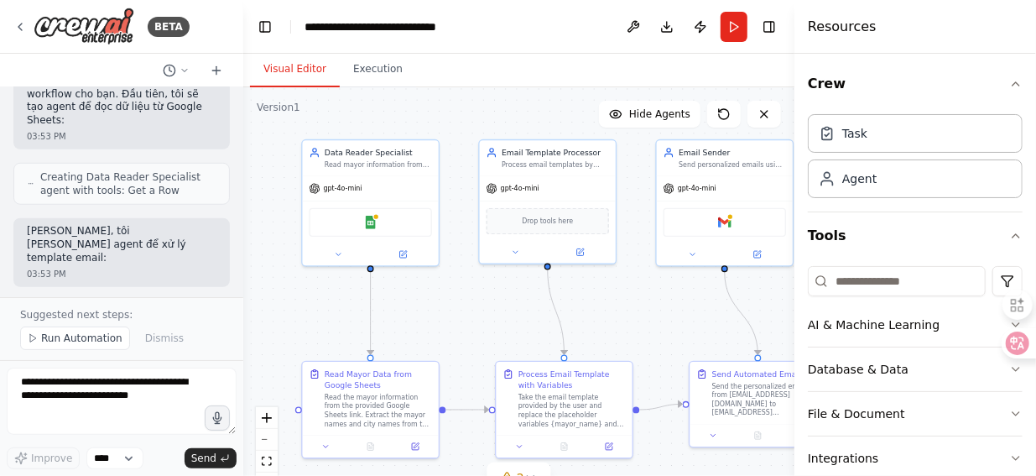
drag, startPoint x: 614, startPoint y: 303, endPoint x: 649, endPoint y: 302, distance: 35.2
click at [649, 302] on div ".deletable-edge-delete-btn { width: 20px; height: 20px; border: 0px solid #ffff…" at bounding box center [518, 297] width 551 height 420
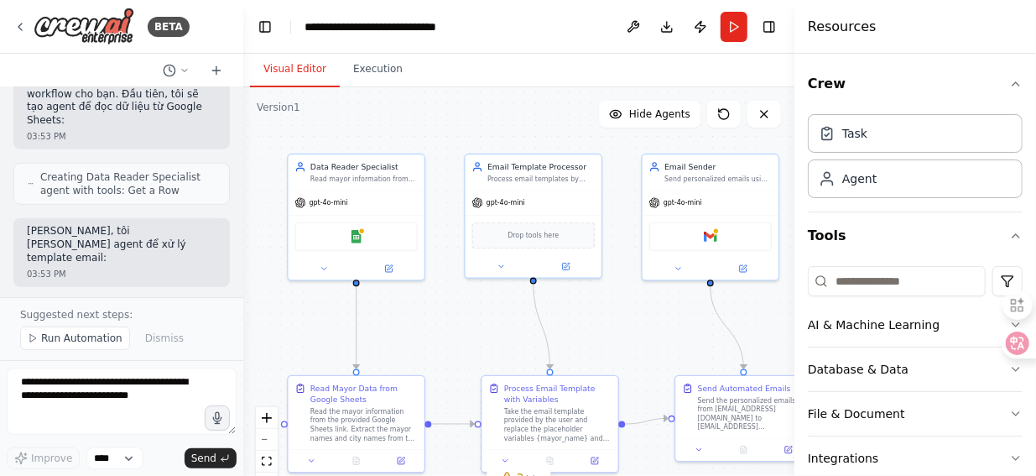
drag, startPoint x: 649, startPoint y: 302, endPoint x: 635, endPoint y: 316, distance: 20.2
click at [635, 316] on div ".deletable-edge-delete-btn { width: 20px; height: 20px; border: 0px solid #ffff…" at bounding box center [518, 297] width 551 height 420
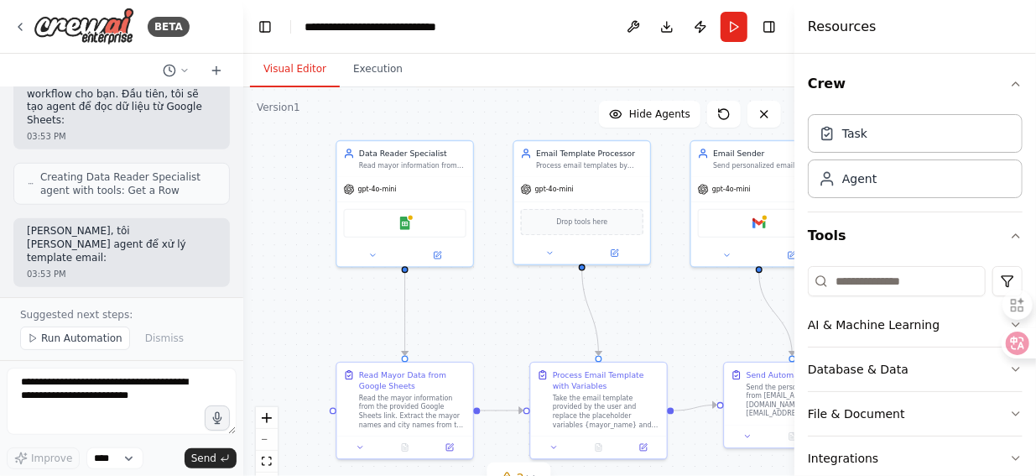
drag, startPoint x: 441, startPoint y: 338, endPoint x: 490, endPoint y: 325, distance: 50.5
click at [490, 325] on div ".deletable-edge-delete-btn { width: 20px; height: 20px; border: 0px solid #ffff…" at bounding box center [518, 297] width 551 height 420
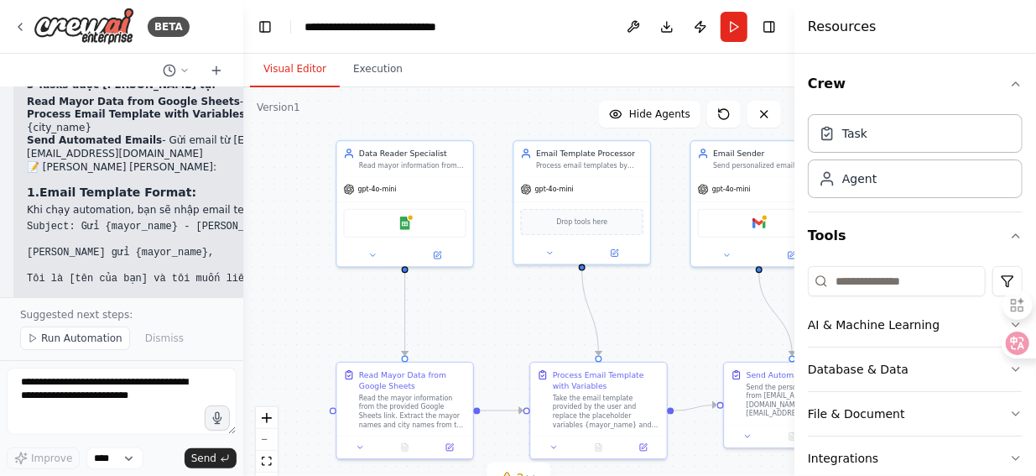
scroll to position [1752, 0]
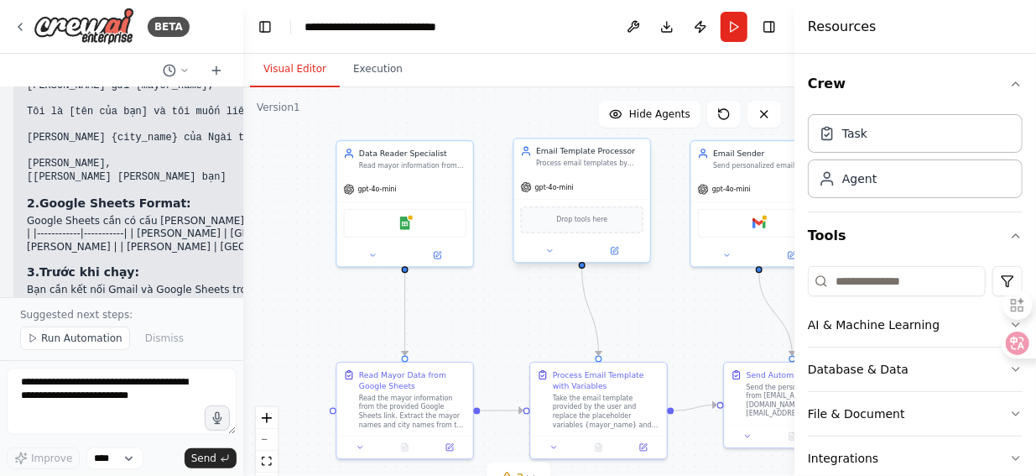
click at [601, 227] on div "Drop tools here" at bounding box center [582, 219] width 122 height 27
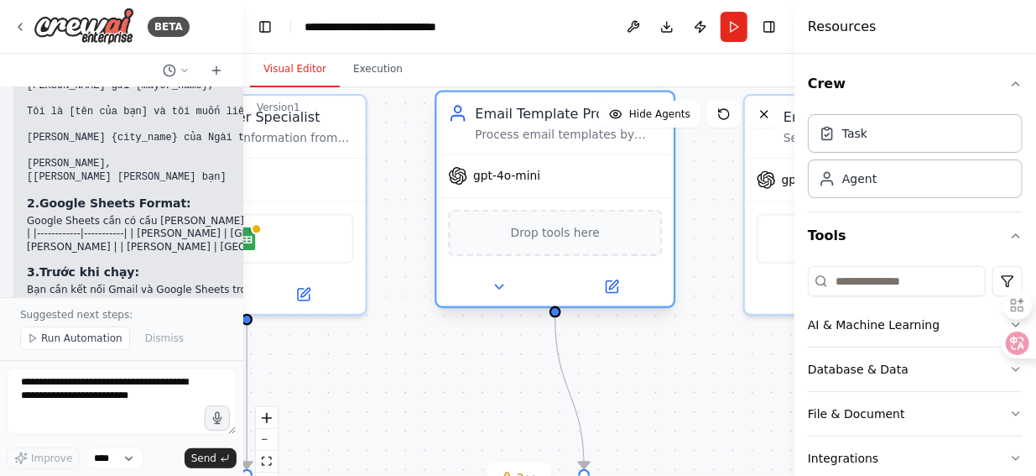
click at [560, 236] on span "Drop tools here" at bounding box center [555, 232] width 89 height 19
click at [544, 240] on span "Drop tools here" at bounding box center [555, 232] width 89 height 19
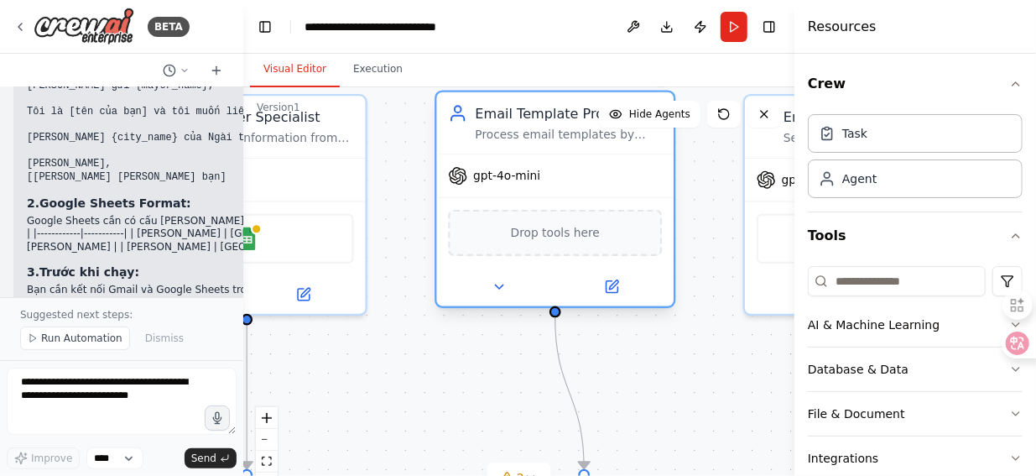
click at [544, 240] on span "Drop tools here" at bounding box center [555, 232] width 89 height 19
click at [617, 293] on icon at bounding box center [611, 286] width 15 height 15
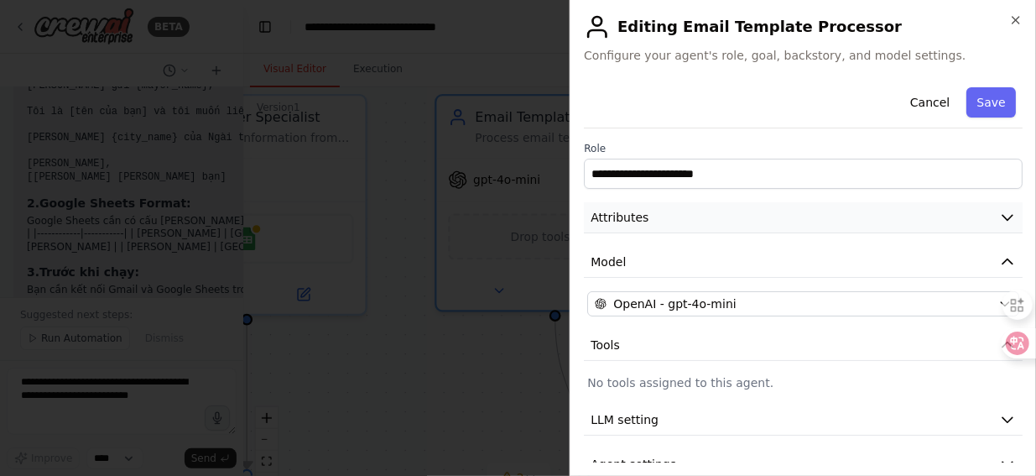
click at [999, 219] on icon "button" at bounding box center [1007, 217] width 17 height 17
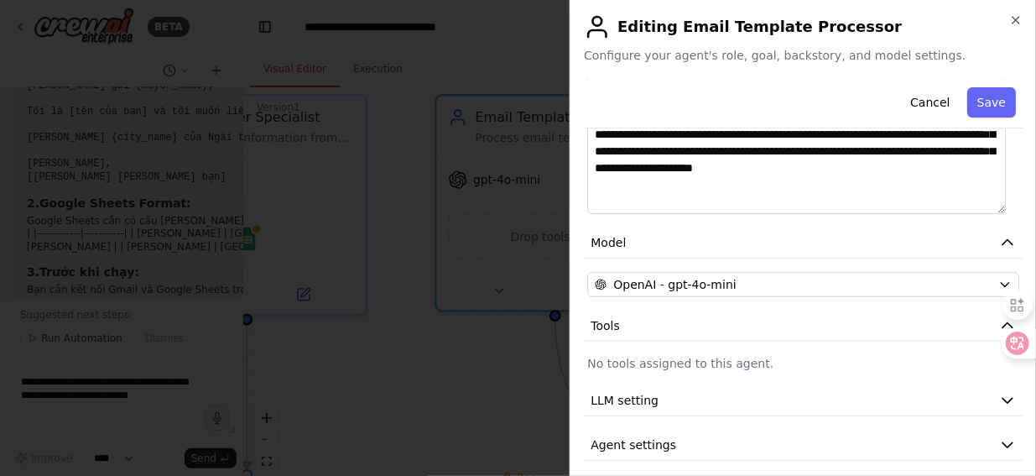
scroll to position [292, 0]
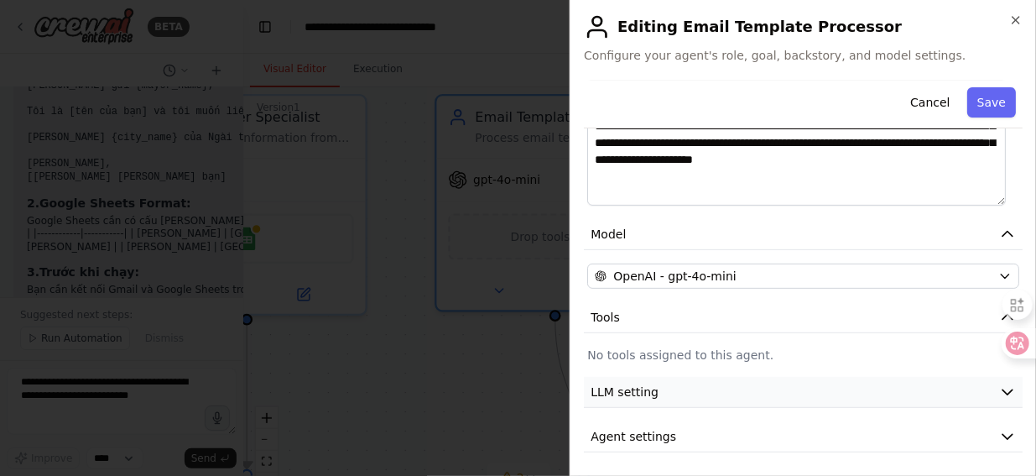
click at [999, 389] on icon "button" at bounding box center [1007, 391] width 17 height 17
click at [997, 318] on div at bounding box center [1010, 304] width 39 height 47
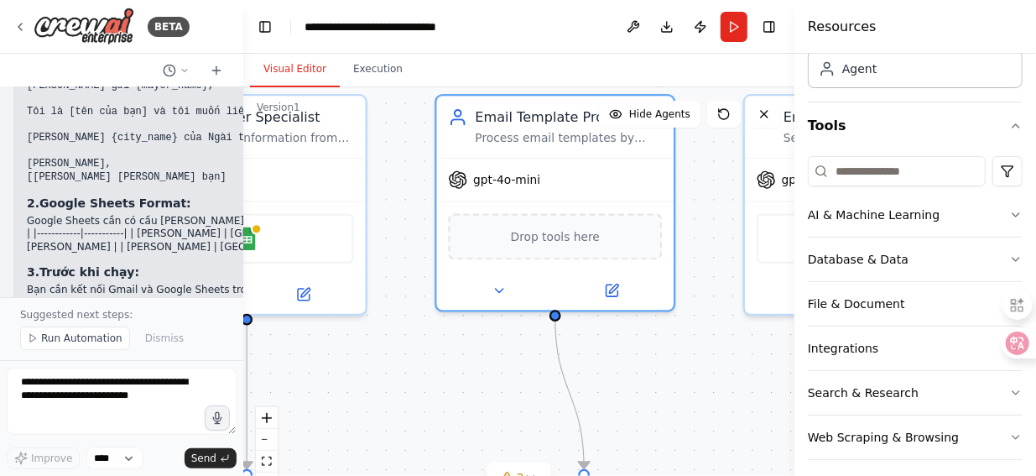
scroll to position [117, 0]
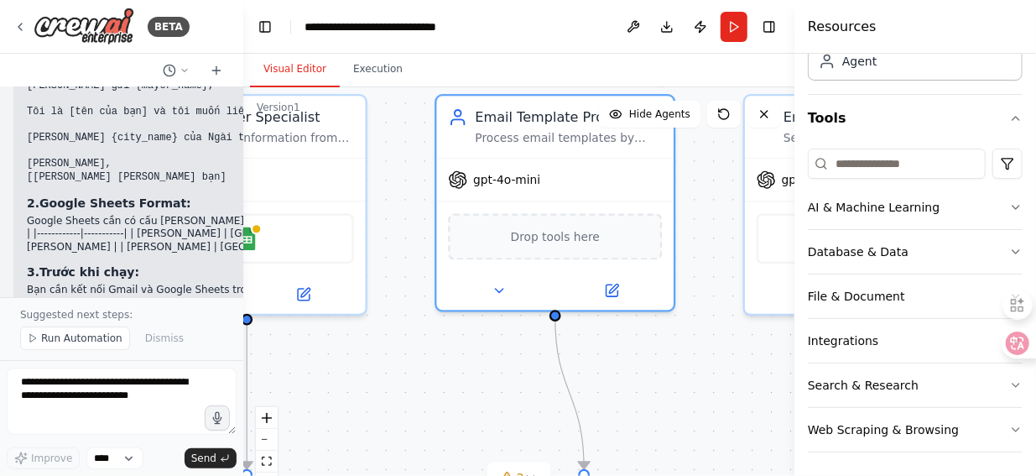
click at [701, 370] on div ".deletable-edge-delete-btn { width: 20px; height: 20px; border: 0px solid #ffff…" at bounding box center [518, 297] width 551 height 420
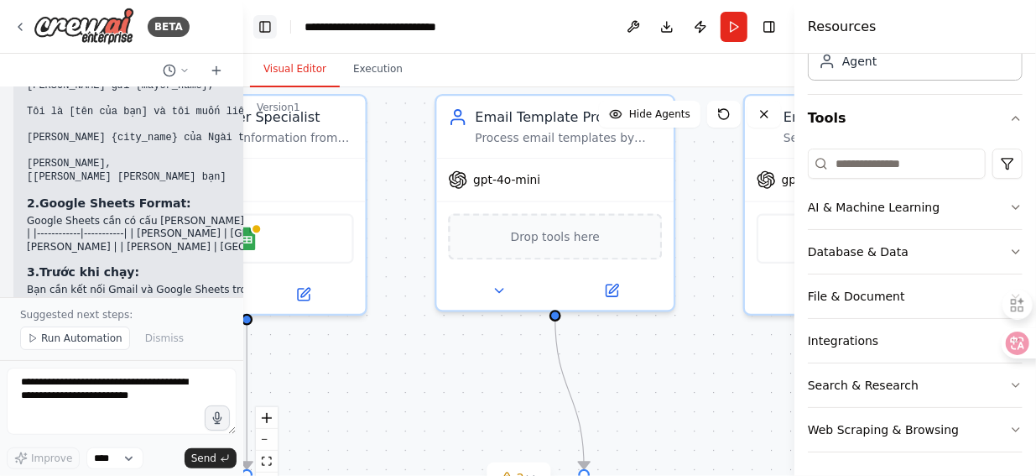
click at [267, 28] on button "Toggle Left Sidebar" at bounding box center [264, 26] width 23 height 23
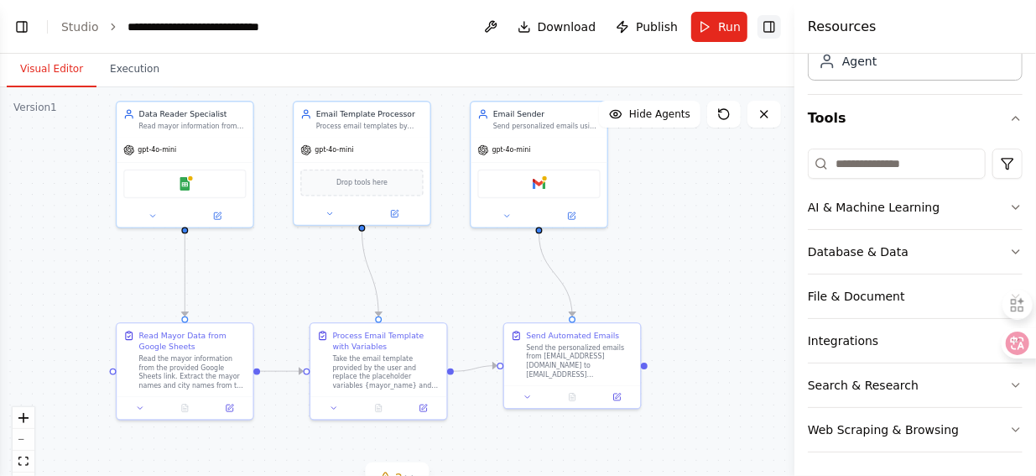
click at [770, 29] on button "Toggle Right Sidebar" at bounding box center [769, 26] width 23 height 23
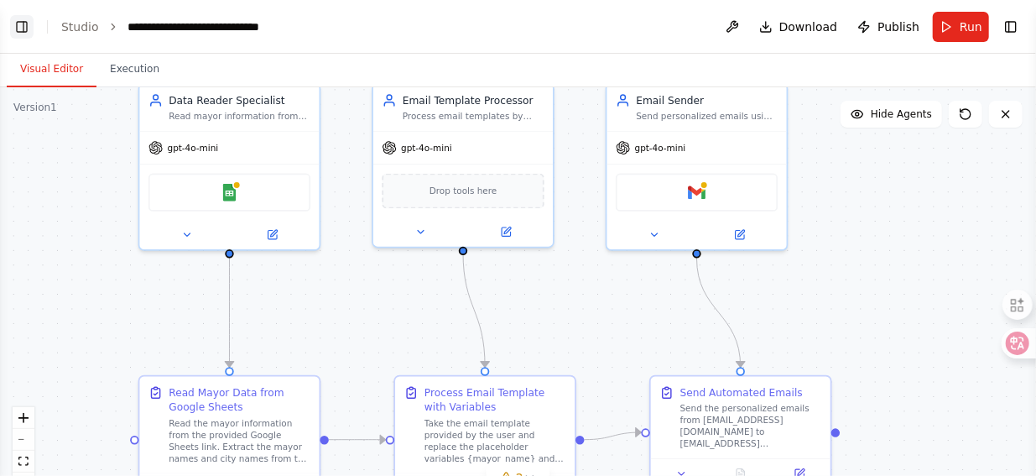
click at [21, 23] on button "Toggle Left Sidebar" at bounding box center [21, 26] width 23 height 23
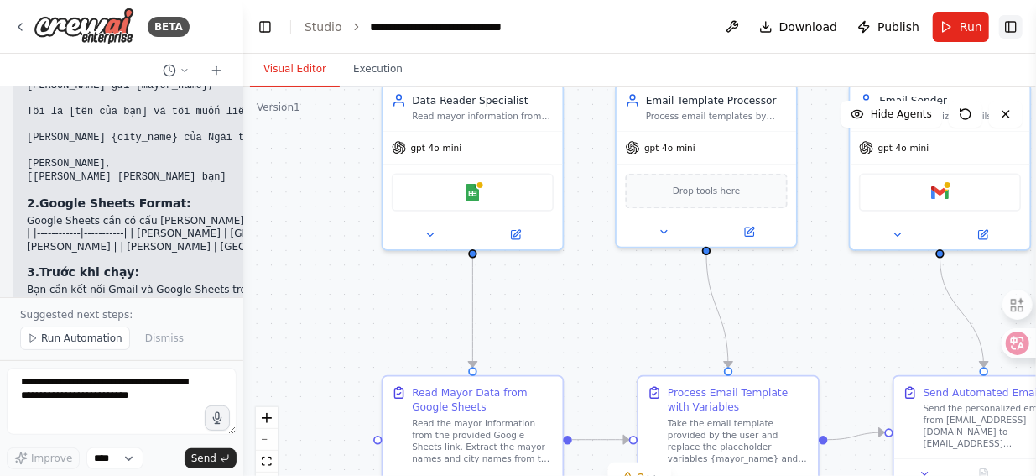
click at [1010, 26] on button "Toggle Right Sidebar" at bounding box center [1010, 26] width 23 height 23
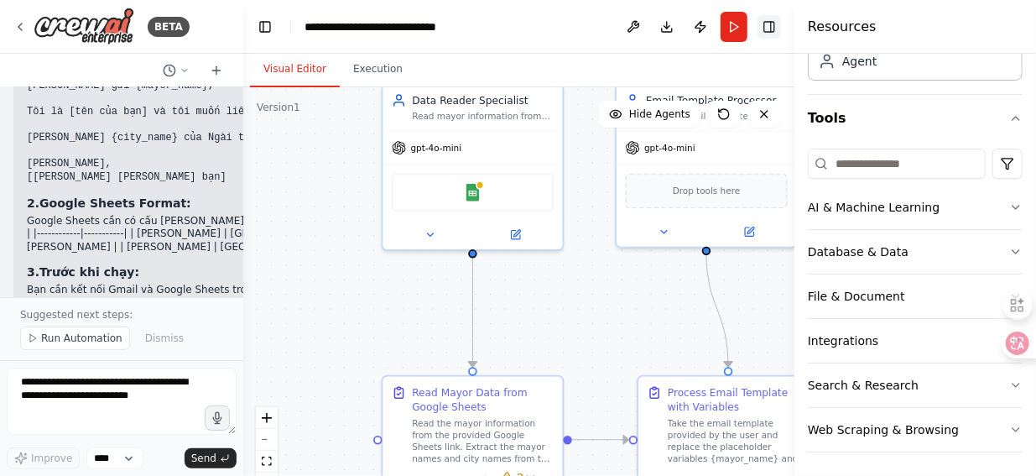
click at [772, 29] on button "Toggle Right Sidebar" at bounding box center [769, 26] width 23 height 23
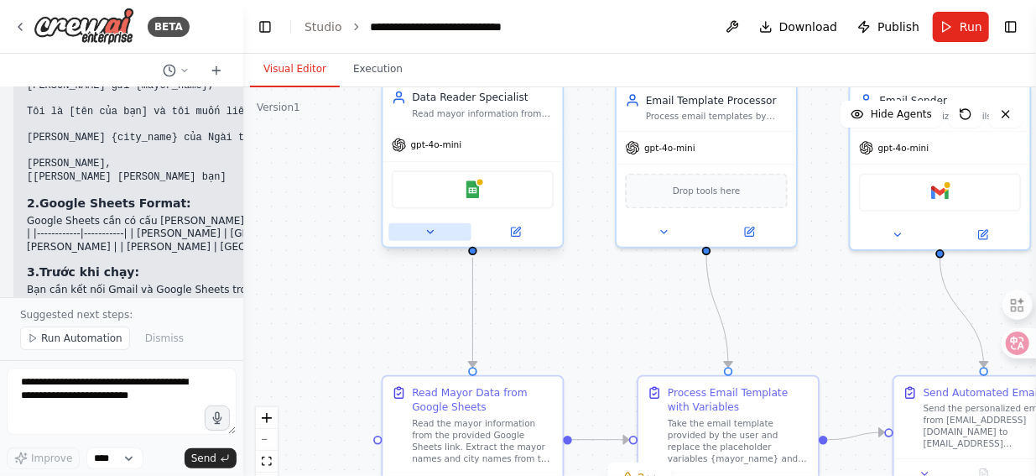
click at [431, 234] on icon at bounding box center [431, 232] width 12 height 12
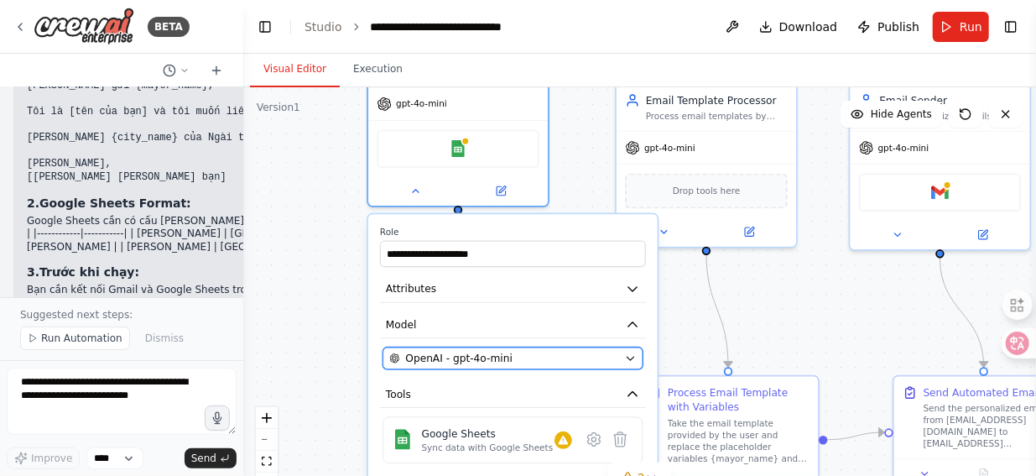
drag, startPoint x: 539, startPoint y: 404, endPoint x: 520, endPoint y: 353, distance: 53.6
click at [520, 353] on div "OpenAI - gpt-4o-mini" at bounding box center [503, 358] width 229 height 14
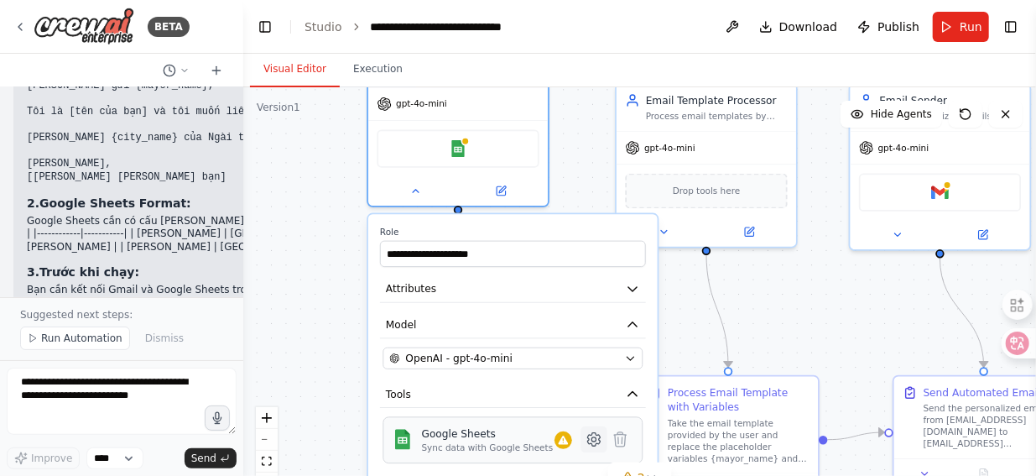
click at [596, 439] on icon at bounding box center [594, 439] width 4 height 4
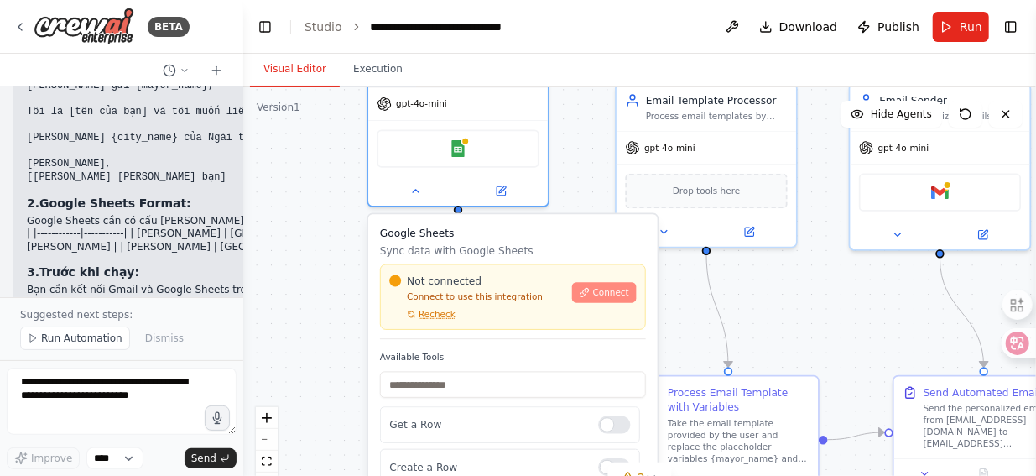
click at [605, 291] on span "Connect" at bounding box center [611, 293] width 36 height 12
click at [581, 179] on div ".deletable-edge-delete-btn { width: 20px; height: 20px; border: 0px solid #ffff…" at bounding box center [639, 297] width 793 height 420
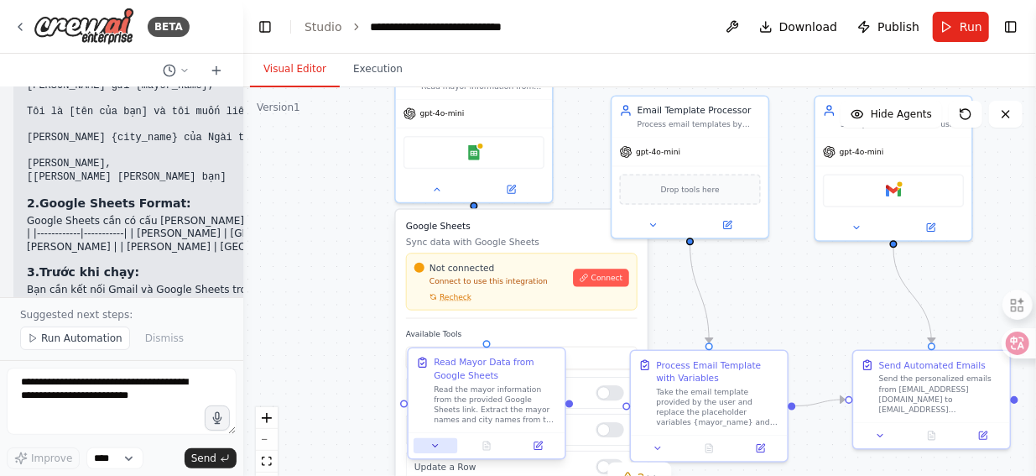
click at [440, 452] on button at bounding box center [436, 445] width 44 height 15
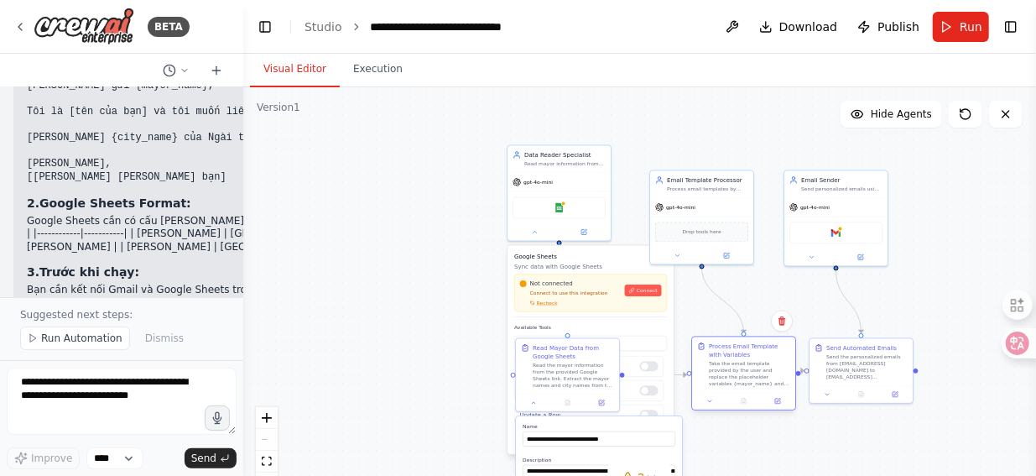
drag, startPoint x: 712, startPoint y: 342, endPoint x: 740, endPoint y: 348, distance: 28.3
click at [740, 347] on div "Process Email Template with Variables Take the email template provided by the u…" at bounding box center [743, 363] width 103 height 55
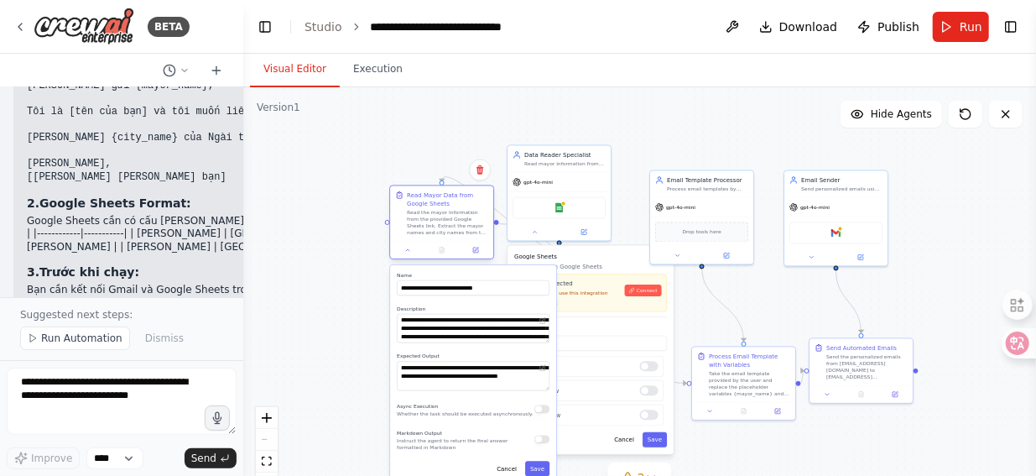
drag, startPoint x: 612, startPoint y: 378, endPoint x: 487, endPoint y: 227, distance: 197.2
click at [487, 227] on div "Read the mayor information from the provided Google Sheets link. Extract the ma…" at bounding box center [447, 222] width 81 height 27
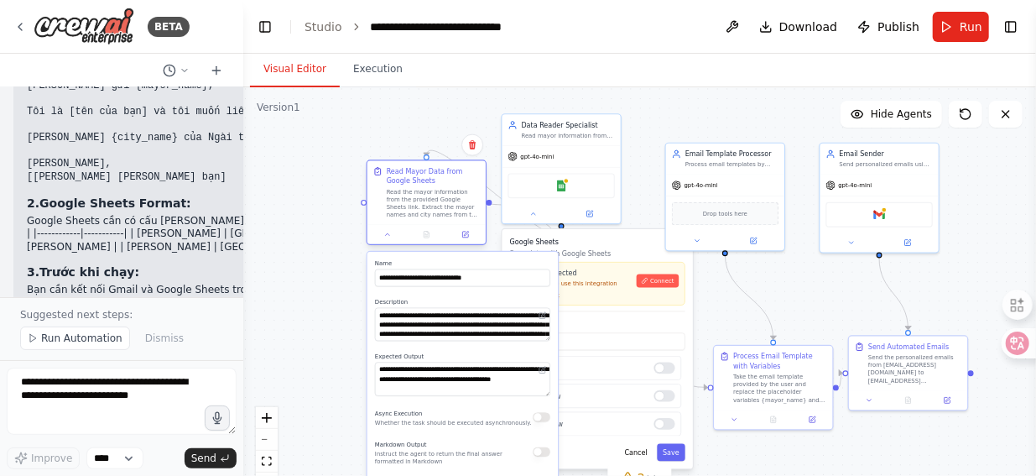
click at [390, 241] on div at bounding box center [426, 234] width 118 height 20
click at [394, 244] on div "Read Mayor Data from Google Sheets Read the mayor information from the provided…" at bounding box center [427, 202] width 121 height 86
click at [331, 279] on div ".deletable-edge-delete-btn { width: 20px; height: 20px; border: 0px solid #ffff…" at bounding box center [639, 297] width 793 height 420
click at [386, 237] on icon at bounding box center [387, 235] width 8 height 8
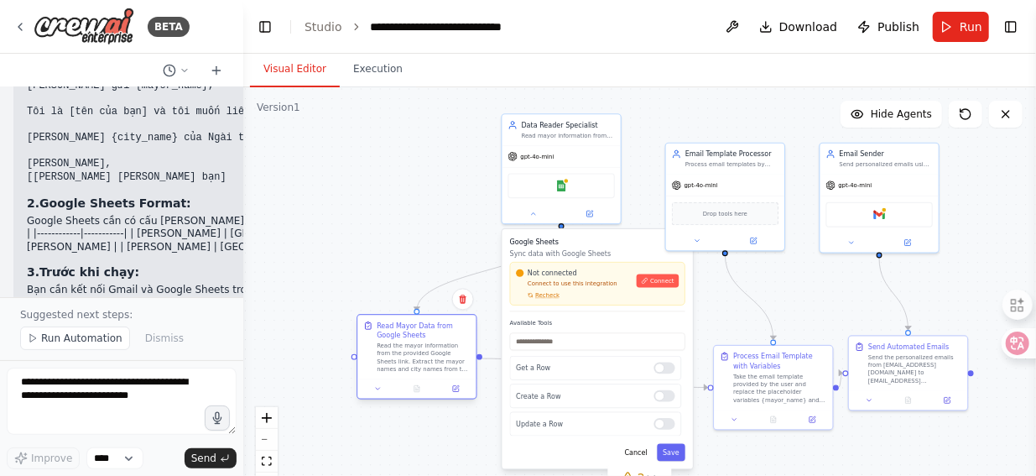
drag, startPoint x: 418, startPoint y: 202, endPoint x: 411, endPoint y: 357, distance: 154.5
click at [411, 357] on div "Read the mayor information from the provided Google Sheets link. Extract the ma…" at bounding box center [423, 356] width 93 height 31
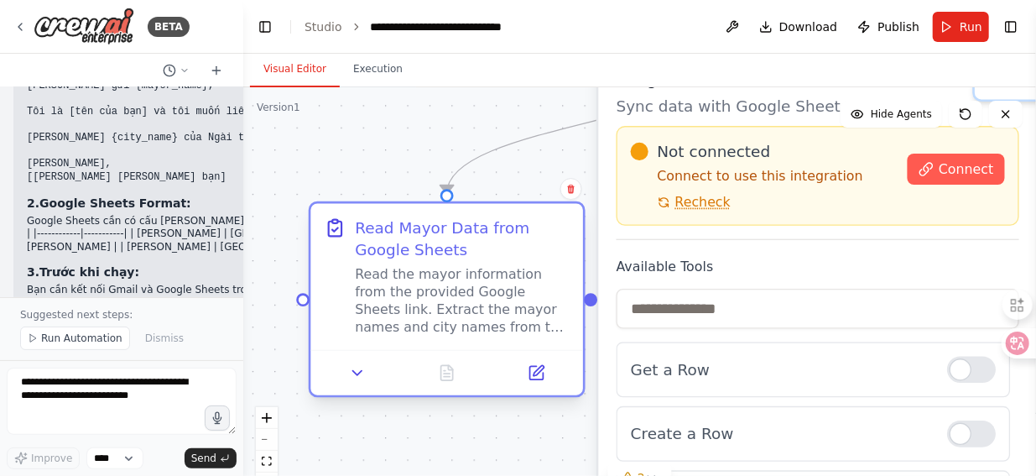
drag, startPoint x: 507, startPoint y: 298, endPoint x: 553, endPoint y: 249, distance: 67.1
click at [553, 249] on div "Read Mayor Data from Google Sheets" at bounding box center [462, 238] width 215 height 44
click at [399, 309] on div "Read the mayor information from the provided Google Sheets link. Extract the ma…" at bounding box center [462, 300] width 215 height 70
click at [363, 371] on icon at bounding box center [358, 373] width 18 height 18
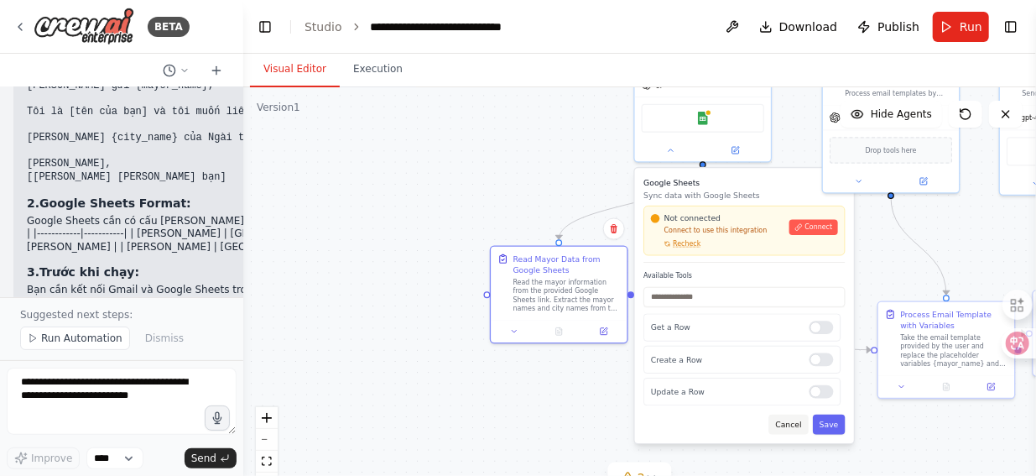
click at [801, 421] on button "Cancel" at bounding box center [788, 424] width 39 height 20
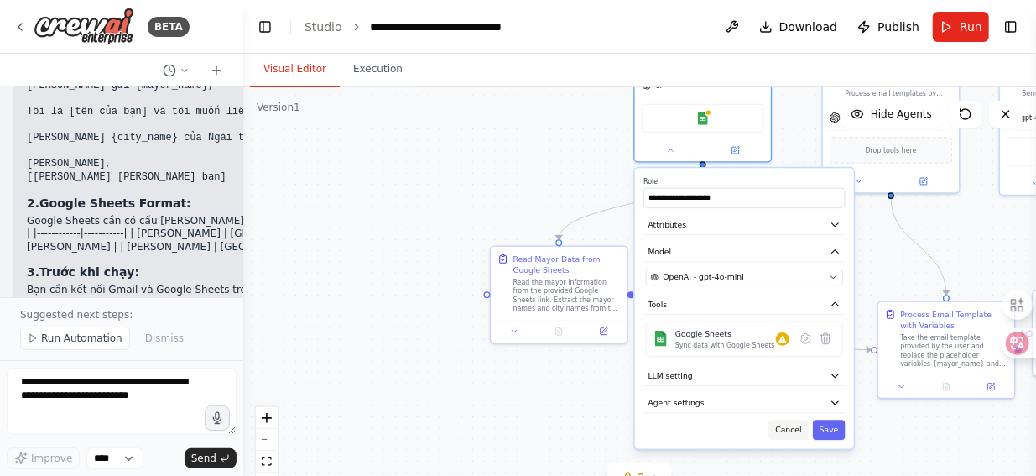
click at [792, 429] on button "Cancel" at bounding box center [788, 430] width 39 height 20
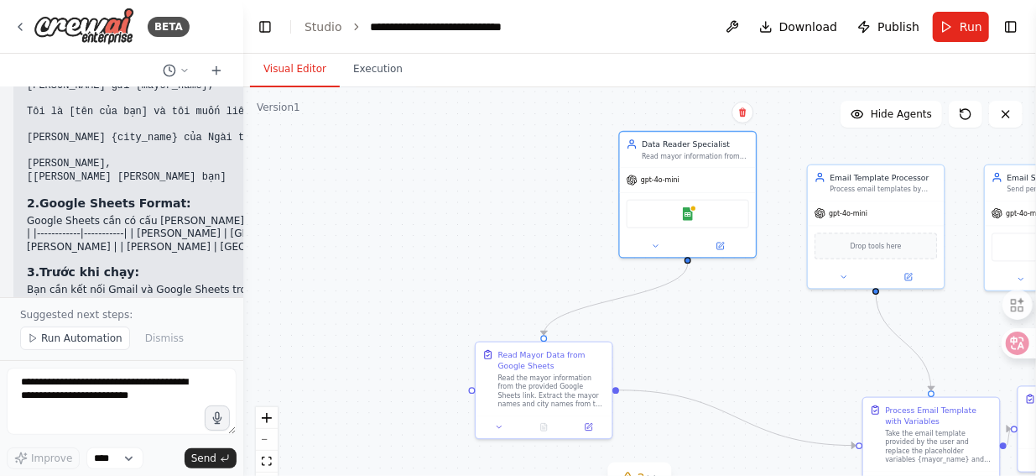
drag, startPoint x: 723, startPoint y: 241, endPoint x: 708, endPoint y: 336, distance: 96.8
click at [708, 336] on div ".deletable-edge-delete-btn { width: 20px; height: 20px; border: 0px solid #ffff…" at bounding box center [639, 297] width 793 height 420
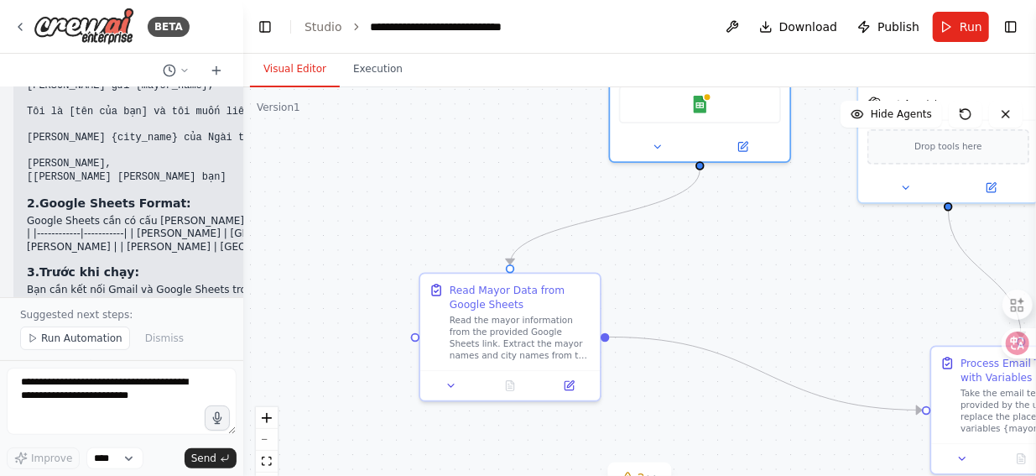
drag, startPoint x: 644, startPoint y: 346, endPoint x: 642, endPoint y: 276, distance: 69.7
click at [642, 276] on div ".deletable-edge-delete-btn { width: 20px; height: 20px; border: 0px solid #ffff…" at bounding box center [639, 297] width 793 height 420
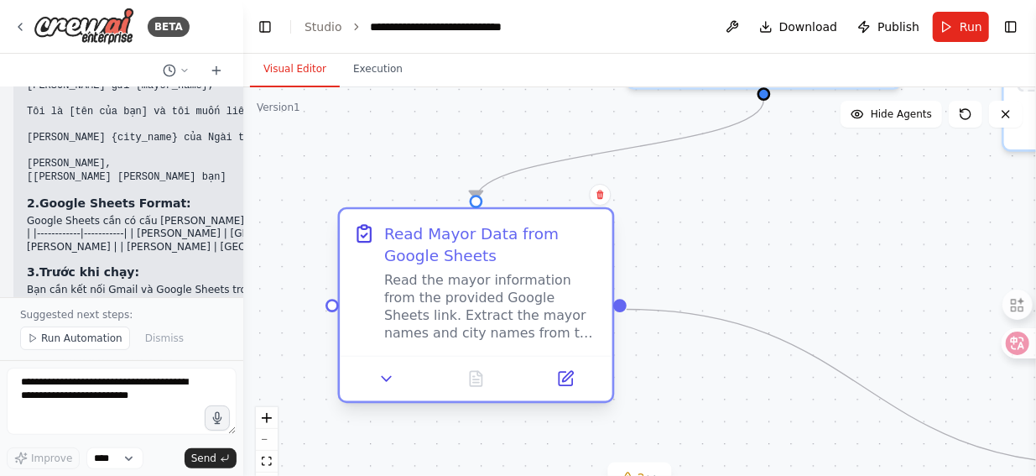
drag, startPoint x: 585, startPoint y: 320, endPoint x: 588, endPoint y: 279, distance: 40.4
click at [588, 279] on div "Read the mayor information from the provided Google Sheets link. Extract the ma…" at bounding box center [491, 306] width 215 height 70
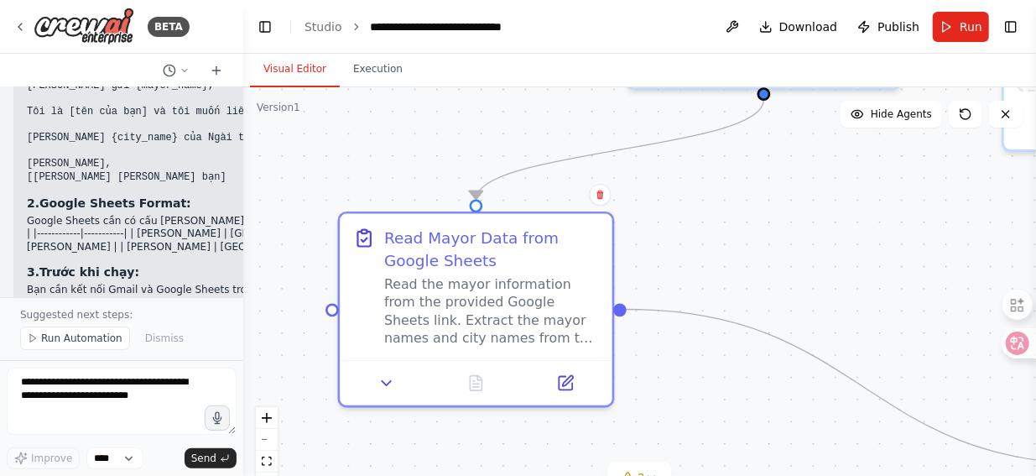
click at [577, 197] on div ".deletable-edge-delete-btn { width: 20px; height: 20px; border: 0px solid #ffff…" at bounding box center [639, 297] width 793 height 420
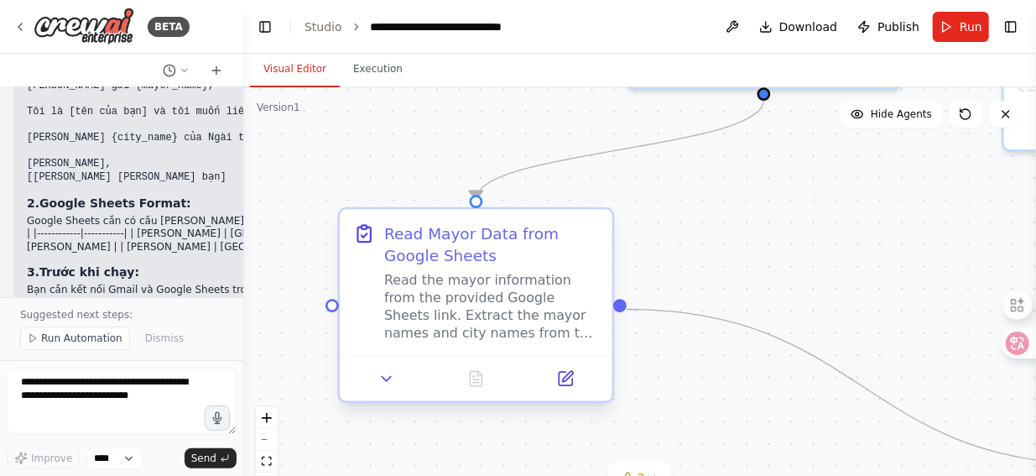
click at [478, 209] on div "Read Mayor Data from Google Sheets Read the mayor information from the provided…" at bounding box center [476, 282] width 273 height 146
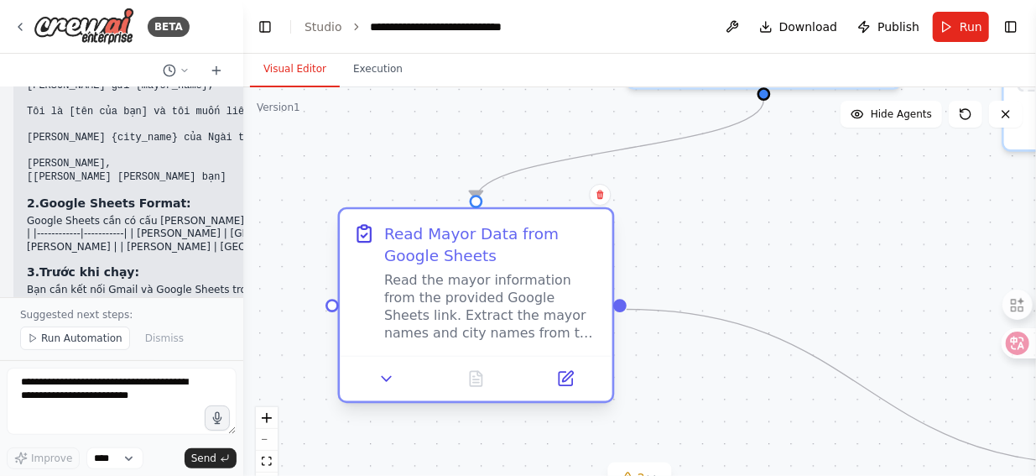
click at [486, 231] on div "Read Mayor Data from Google Sheets" at bounding box center [491, 244] width 215 height 44
click at [475, 278] on div "Read the mayor information from the provided Google Sheets link. Extract the ma…" at bounding box center [491, 306] width 215 height 70
click at [431, 330] on div "Read the mayor information from the provided Google Sheets link. Extract the ma…" at bounding box center [491, 306] width 215 height 70
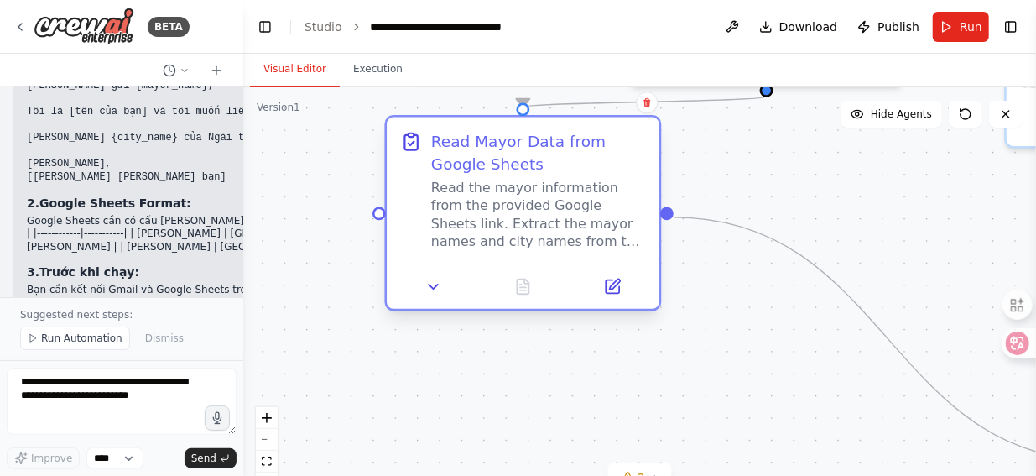
drag, startPoint x: 524, startPoint y: 307, endPoint x: 571, endPoint y: 211, distance: 107.0
click at [571, 211] on div "Read the mayor information from the provided Google Sheets link. Extract the ma…" at bounding box center [538, 215] width 215 height 70
click at [559, 224] on div "Read the mayor information from the provided Google Sheets link. Extract the ma…" at bounding box center [538, 215] width 215 height 70
click at [508, 234] on div "Read the mayor information from the provided Google Sheets link. Extract the ma…" at bounding box center [538, 215] width 215 height 70
click at [613, 289] on icon at bounding box center [612, 286] width 13 height 13
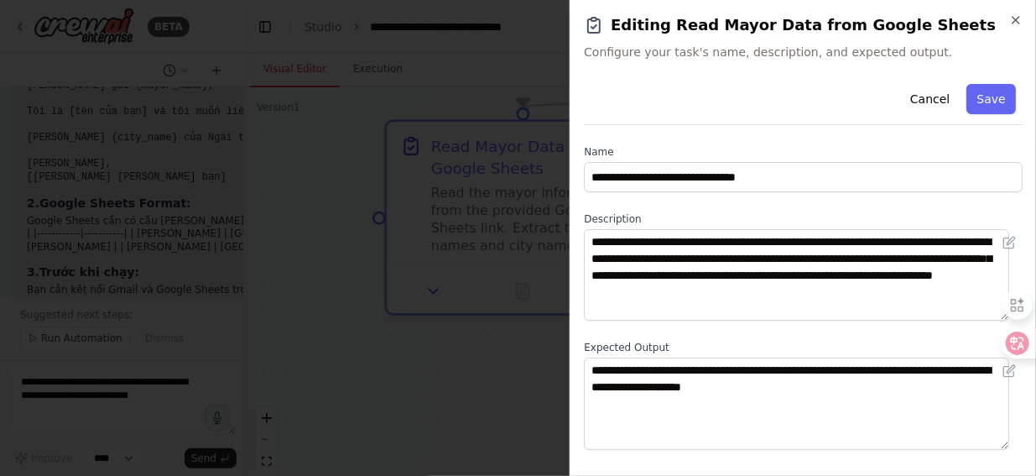
scroll to position [94, 0]
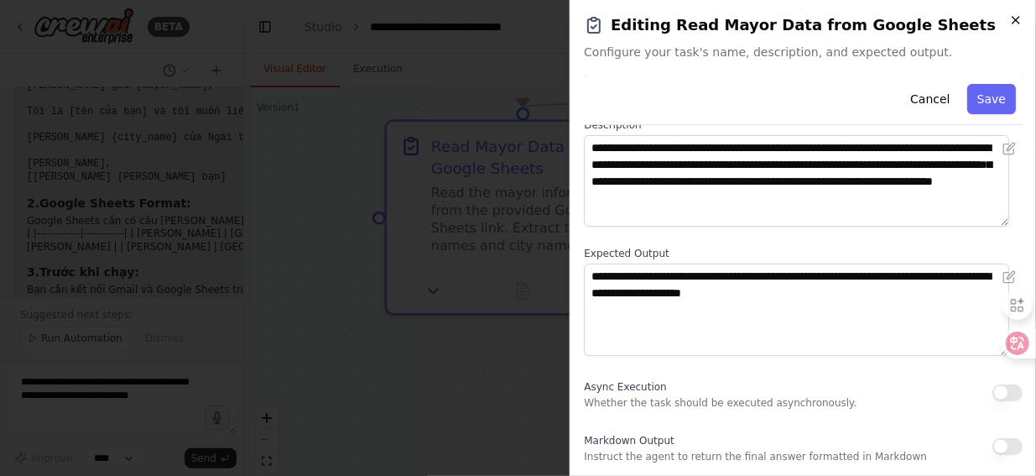
click at [1016, 18] on icon "button" at bounding box center [1015, 19] width 13 height 13
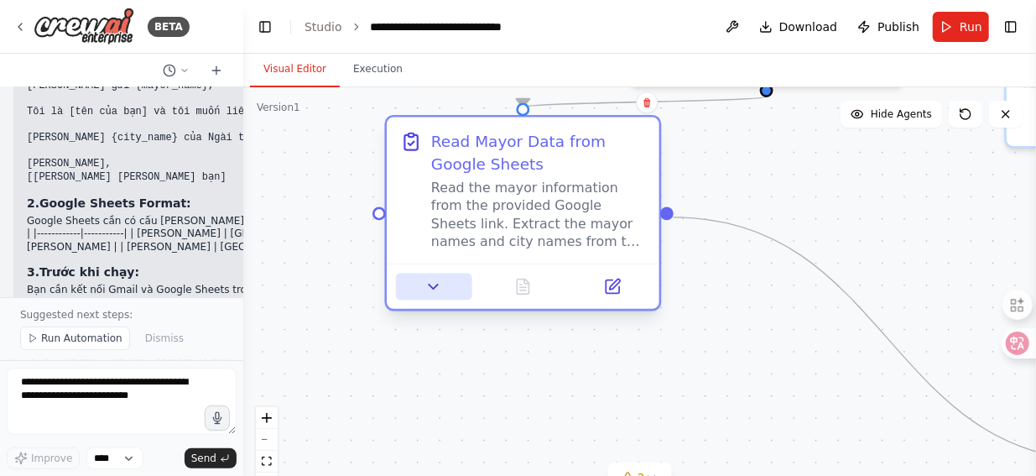
click at [435, 285] on icon at bounding box center [434, 286] width 9 height 4
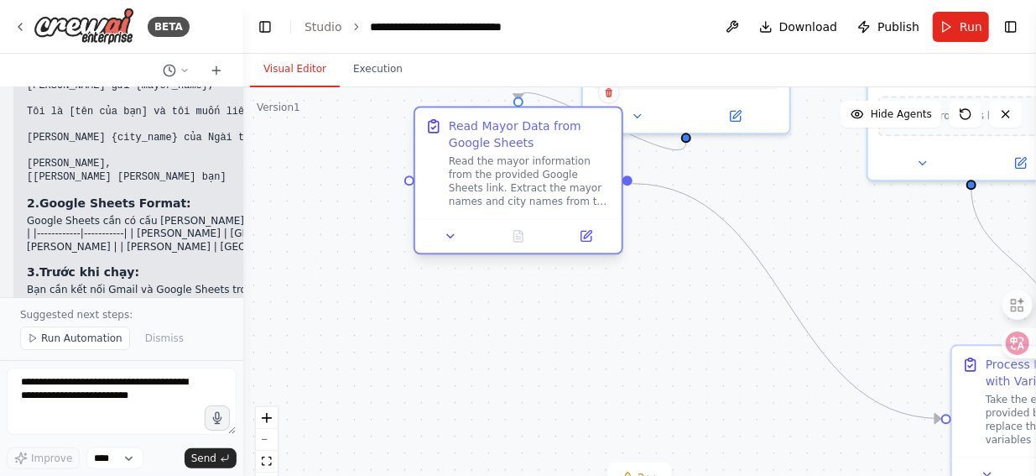
drag, startPoint x: 483, startPoint y: 239, endPoint x: 495, endPoint y: 187, distance: 53.3
click at [495, 187] on div "Read the mayor information from the provided Google Sheets link. Extract the ma…" at bounding box center [530, 181] width 163 height 54
click at [460, 236] on button at bounding box center [451, 236] width 58 height 20
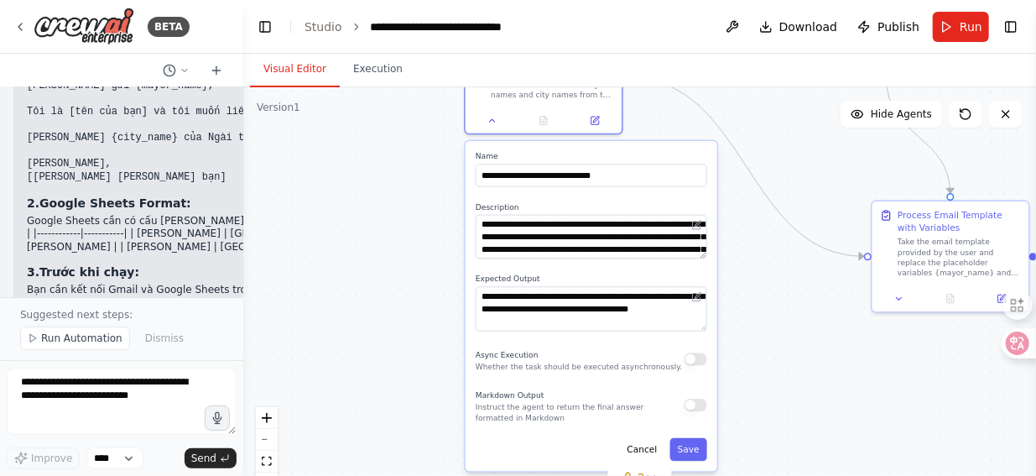
drag, startPoint x: 801, startPoint y: 353, endPoint x: 783, endPoint y: 232, distance: 123.1
click at [783, 232] on div ".deletable-edge-delete-btn { width: 20px; height: 20px; border: 0px solid #ffff…" at bounding box center [639, 297] width 793 height 420
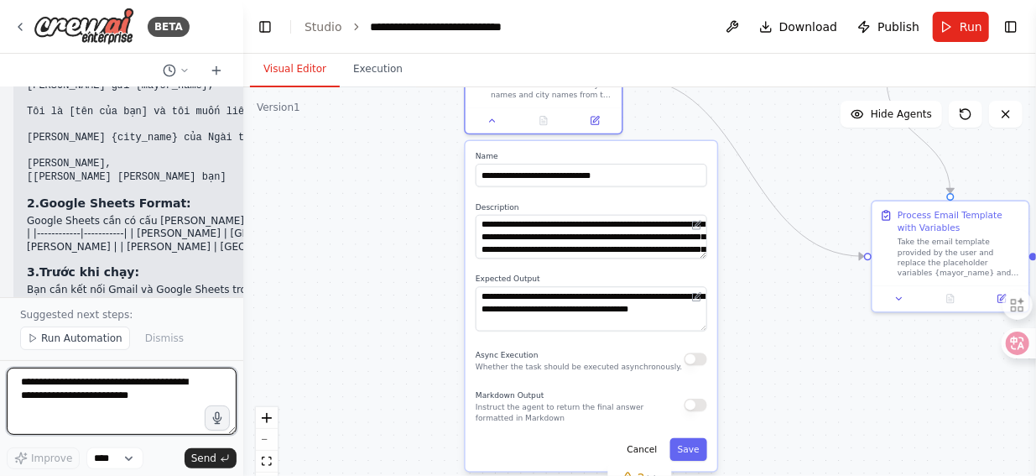
click at [144, 383] on textarea at bounding box center [122, 400] width 230 height 67
type textarea "**********"
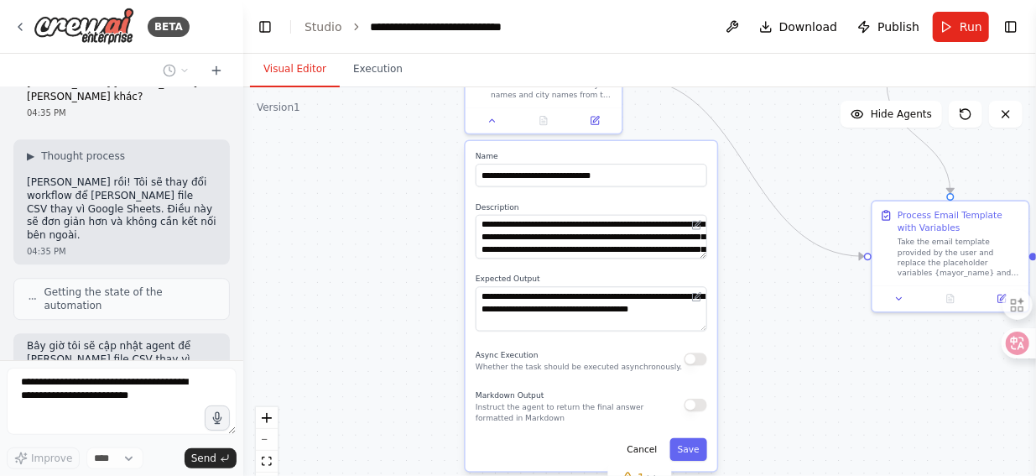
scroll to position [2174, 0]
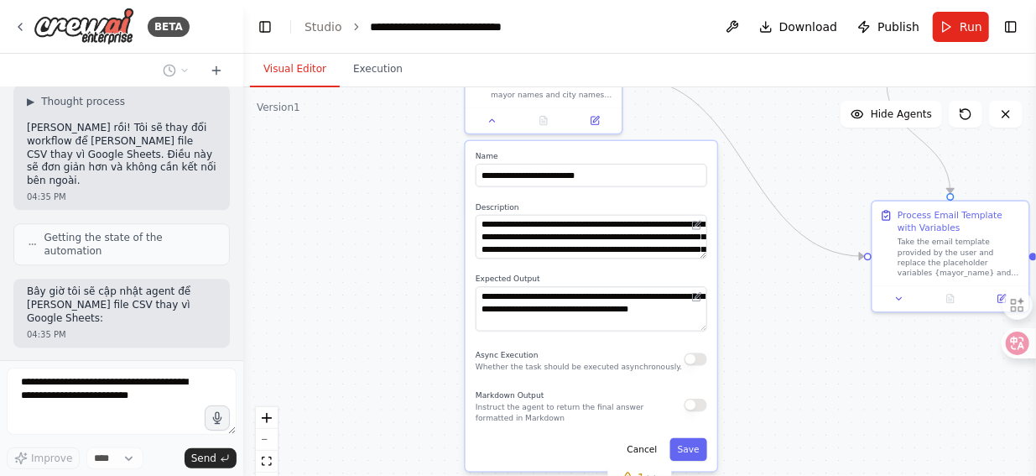
type input "**********"
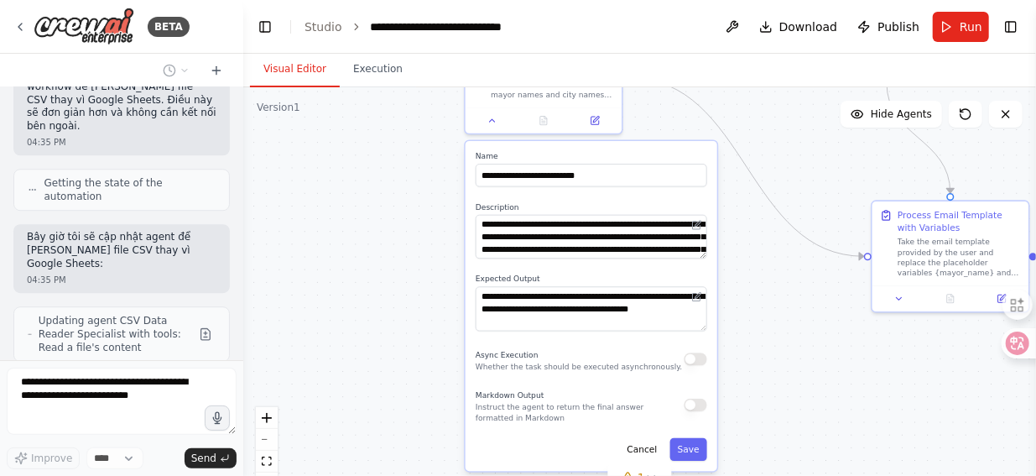
scroll to position [2284, 0]
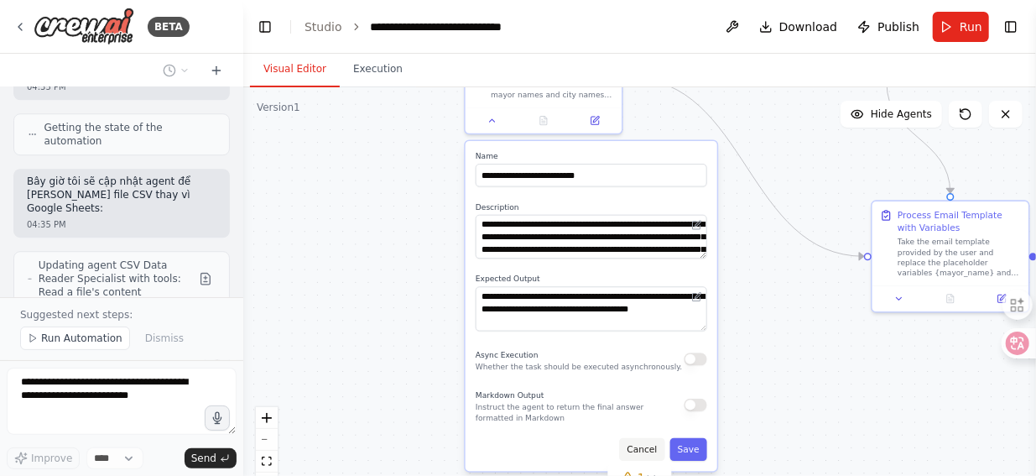
click at [651, 448] on button "Cancel" at bounding box center [641, 449] width 45 height 23
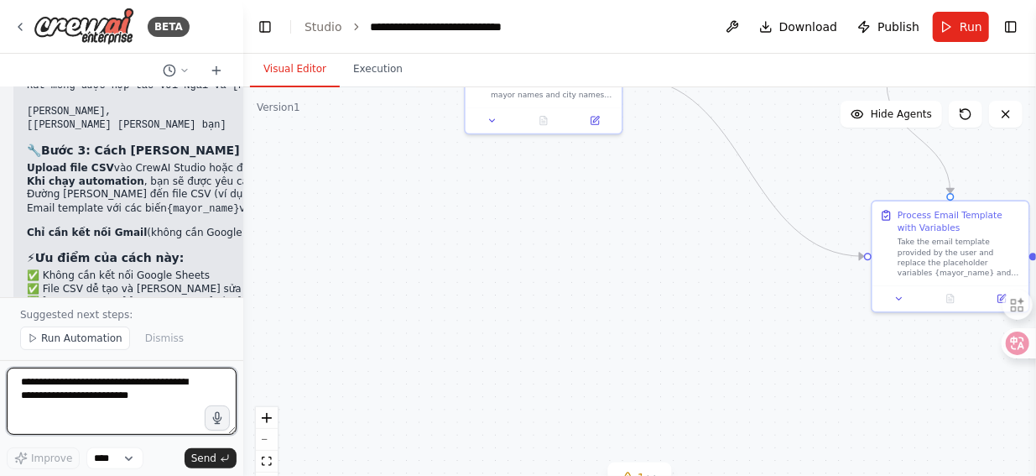
scroll to position [3031, 0]
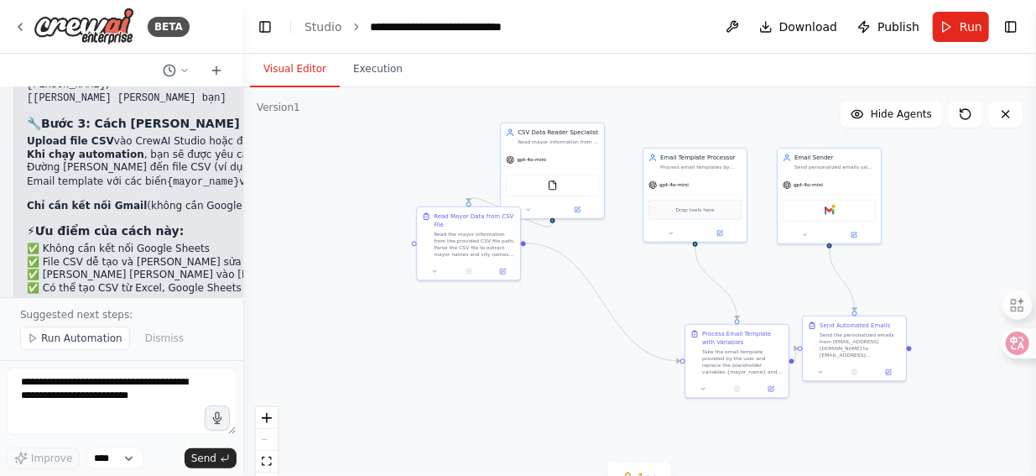
drag, startPoint x: 817, startPoint y: 219, endPoint x: 695, endPoint y: 289, distance: 140.9
click at [695, 289] on div ".deletable-edge-delete-btn { width: 20px; height: 20px; border: 0px solid #ffff…" at bounding box center [639, 297] width 793 height 420
drag, startPoint x: 483, startPoint y: 247, endPoint x: 549, endPoint y: 366, distance: 135.9
click at [549, 366] on div "Read the mayor information from the provided CSV file path. Parse the CSV file …" at bounding box center [541, 360] width 81 height 27
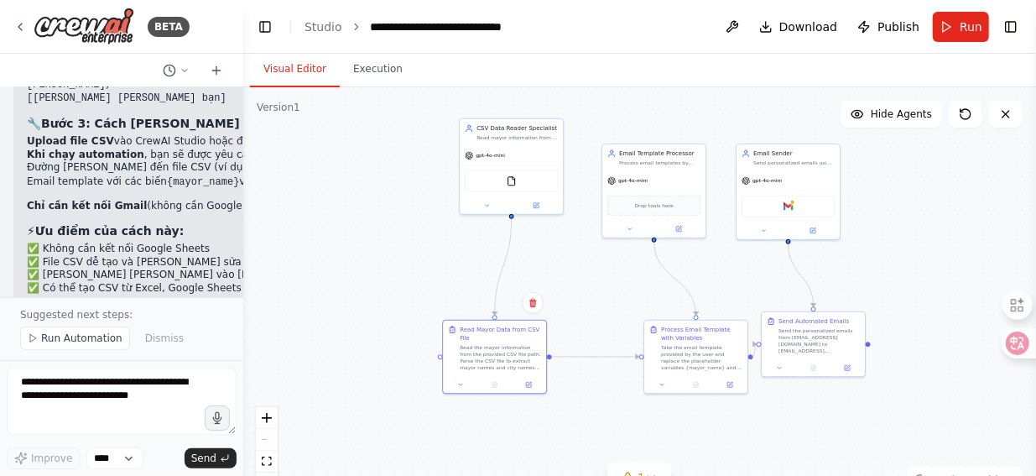
drag, startPoint x: 605, startPoint y: 270, endPoint x: 564, endPoint y: 266, distance: 41.3
click at [564, 266] on div ".deletable-edge-delete-btn { width: 20px; height: 20px; border: 0px solid #ffff…" at bounding box center [639, 297] width 793 height 420
click at [515, 185] on div "FileReadTool" at bounding box center [511, 180] width 93 height 22
click at [495, 204] on button at bounding box center [487, 204] width 48 height 10
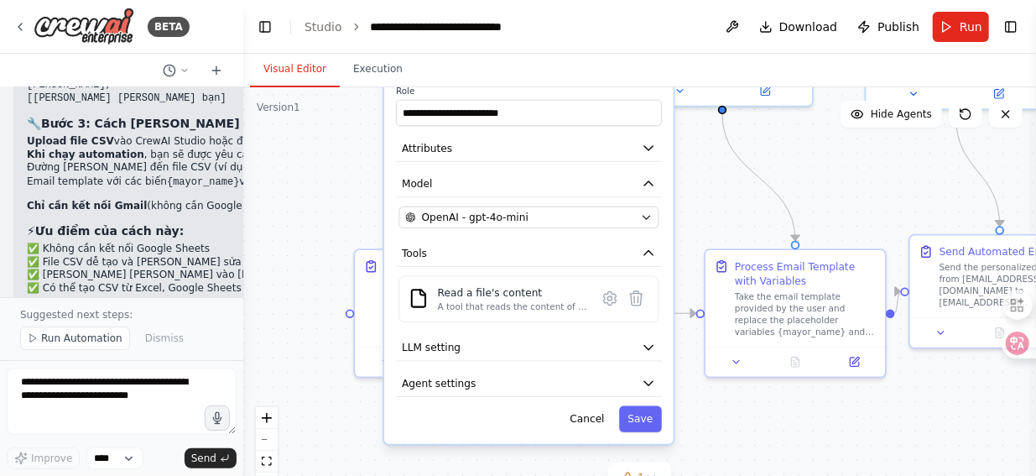
drag, startPoint x: 716, startPoint y: 289, endPoint x: 699, endPoint y: 189, distance: 101.2
click at [699, 189] on div ".deletable-edge-delete-btn { width: 20px; height: 20px; border: 0px solid #ffff…" at bounding box center [639, 297] width 793 height 420
click at [610, 296] on icon at bounding box center [610, 298] width 4 height 4
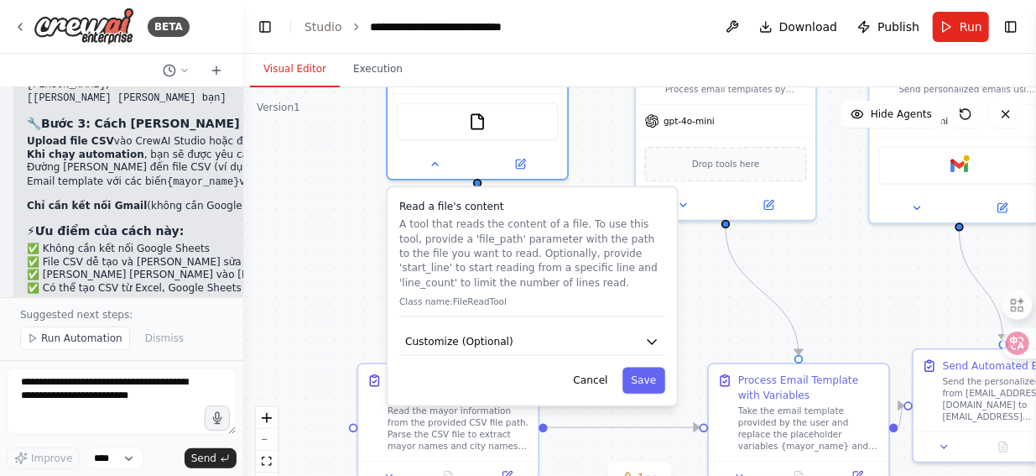
drag, startPoint x: 690, startPoint y: 190, endPoint x: 693, endPoint y: 305, distance: 114.2
click at [693, 305] on div ".deletable-edge-delete-btn { width: 20px; height: 20px; border: 0px solid #ffff…" at bounding box center [639, 297] width 793 height 420
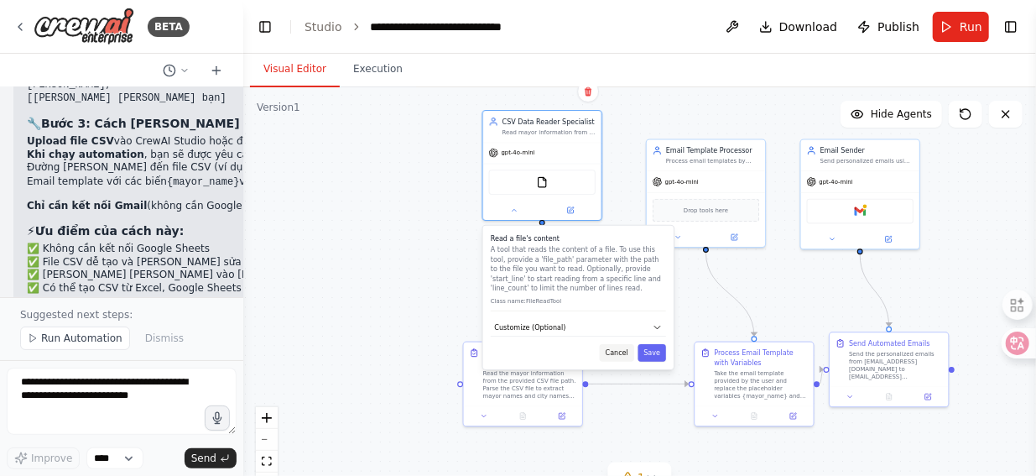
click at [624, 350] on button "Cancel" at bounding box center [617, 353] width 34 height 18
click at [616, 351] on button "Cancel" at bounding box center [617, 353] width 34 height 18
click at [616, 352] on button "Cancel" at bounding box center [617, 353] width 34 height 18
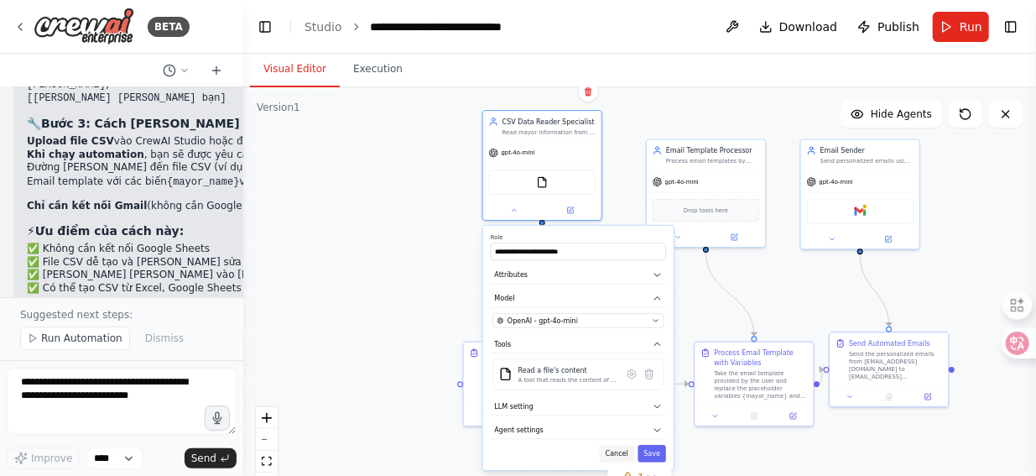
click at [619, 452] on button "Cancel" at bounding box center [617, 454] width 34 height 18
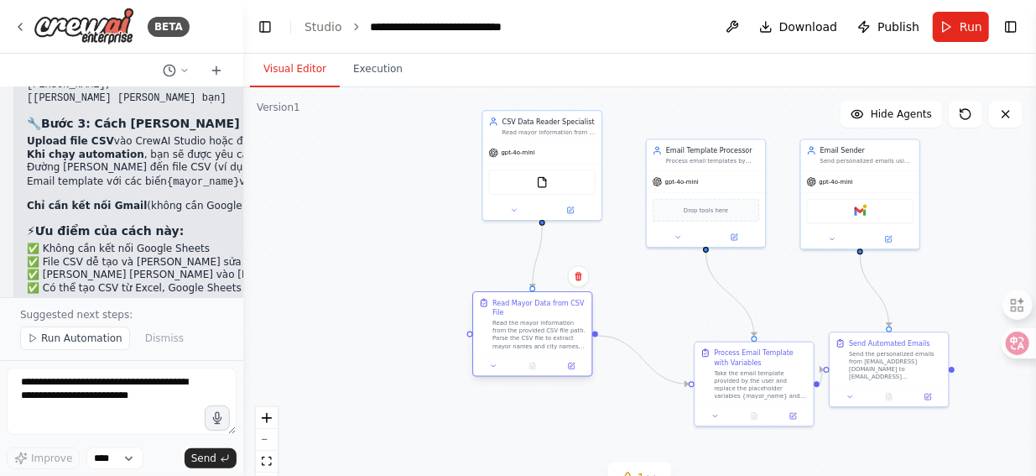
drag, startPoint x: 532, startPoint y: 385, endPoint x: 540, endPoint y: 340, distance: 46.1
click at [540, 340] on div "Read the mayor information from the provided CSV file path. Parse the CSV file …" at bounding box center [539, 334] width 93 height 31
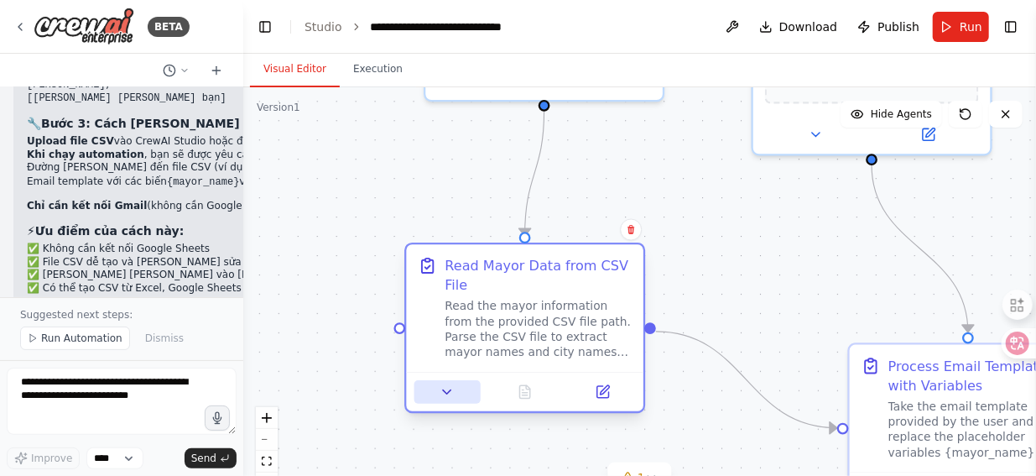
click at [456, 388] on button at bounding box center [447, 391] width 66 height 23
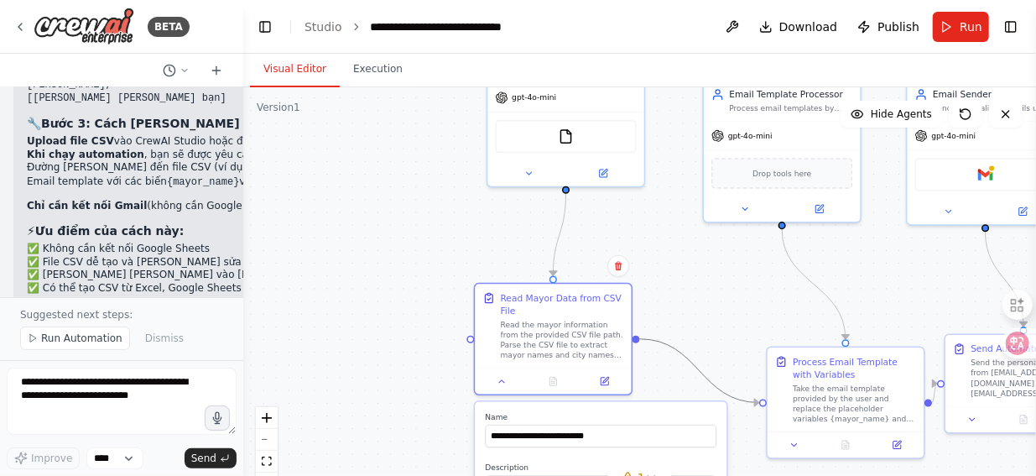
drag, startPoint x: 659, startPoint y: 338, endPoint x: 661, endPoint y: 266, distance: 72.2
click at [661, 266] on div ".deletable-edge-delete-btn { width: 20px; height: 20px; border: 0px solid #ffff…" at bounding box center [639, 297] width 793 height 420
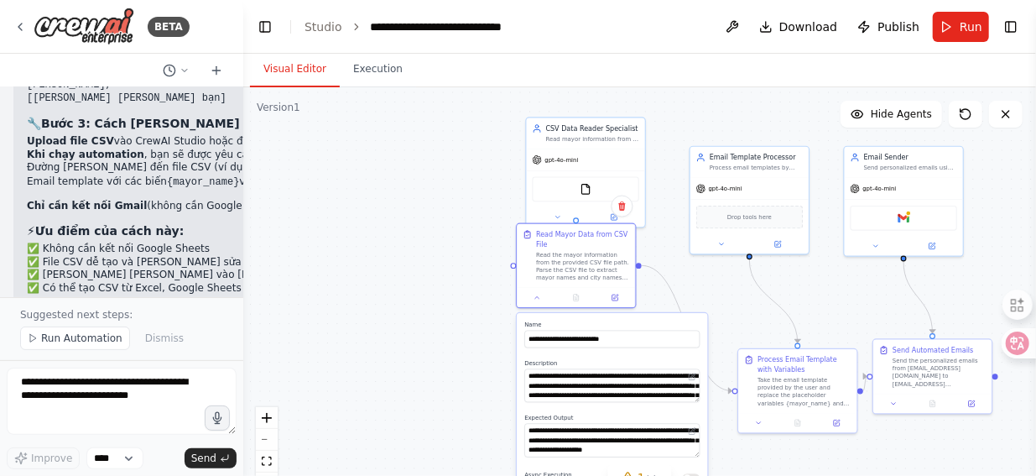
drag, startPoint x: 660, startPoint y: 396, endPoint x: 660, endPoint y: 328, distance: 68.0
click at [660, 328] on label "Name" at bounding box center [611, 325] width 175 height 8
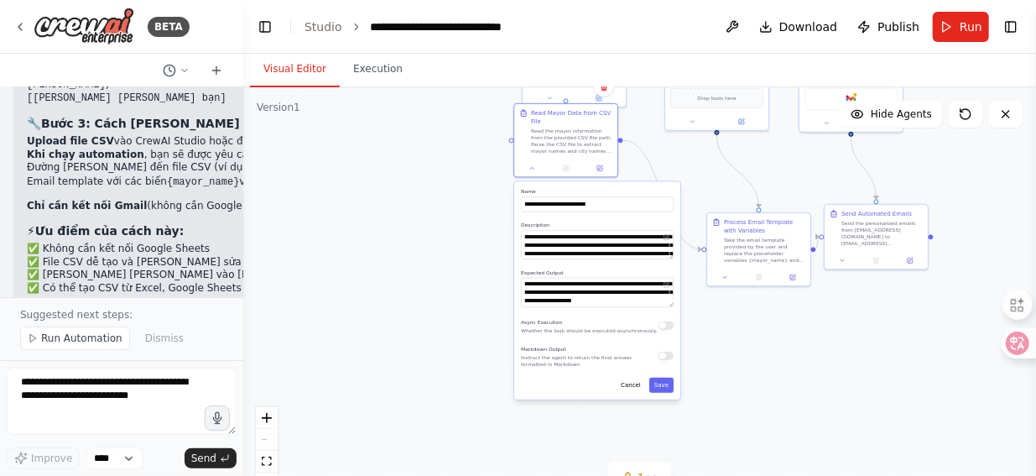
drag, startPoint x: 745, startPoint y: 454, endPoint x: 720, endPoint y: 310, distance: 146.5
click at [720, 310] on div ".deletable-edge-delete-btn { width: 20px; height: 20px; border: 0px solid #ffff…" at bounding box center [639, 297] width 793 height 420
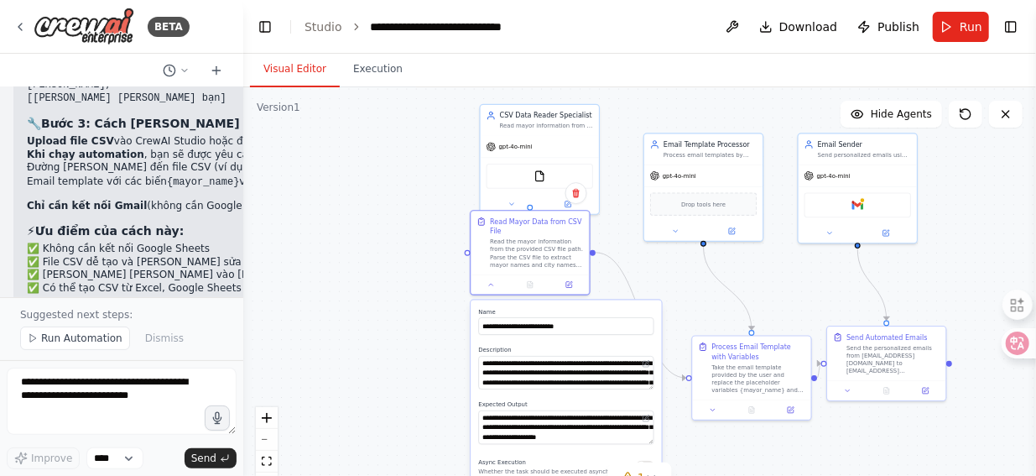
drag, startPoint x: 429, startPoint y: 232, endPoint x: 378, endPoint y: 390, distance: 166.6
click at [378, 390] on div ".deletable-edge-delete-btn { width: 20px; height: 20px; border: 0px solid #ffff…" at bounding box center [639, 297] width 793 height 420
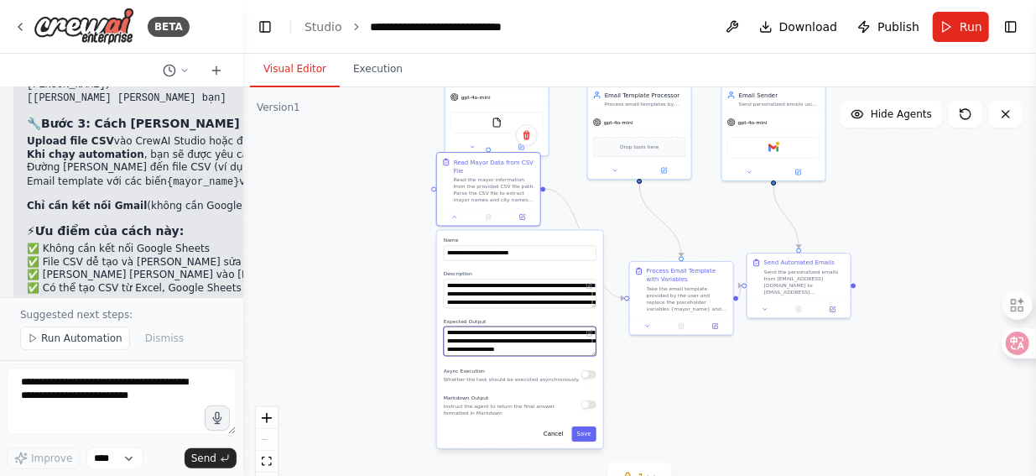
drag, startPoint x: 451, startPoint y: 326, endPoint x: 391, endPoint y: 242, distance: 103.4
click at [391, 242] on div ".deletable-edge-delete-btn { width: 20px; height: 20px; border: 0px solid #ffff…" at bounding box center [639, 297] width 793 height 420
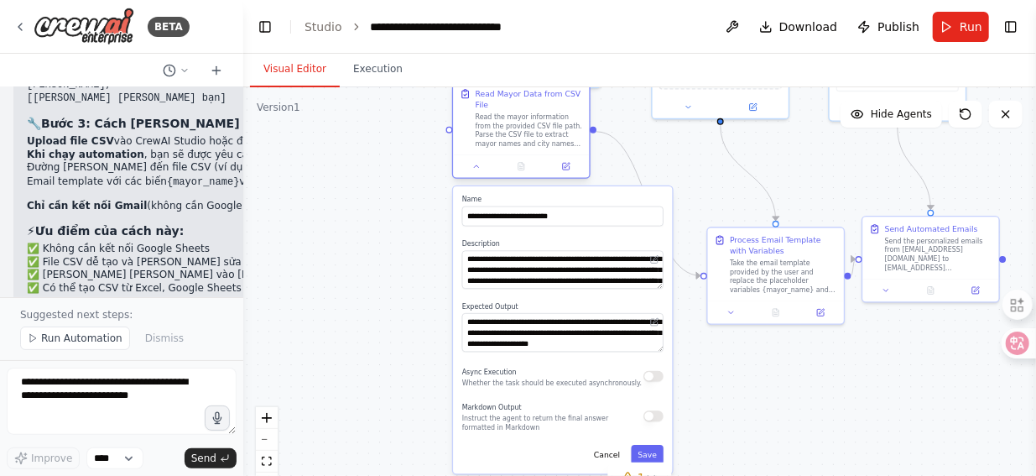
click at [567, 175] on div at bounding box center [521, 165] width 136 height 23
click at [566, 164] on icon at bounding box center [567, 165] width 5 height 5
click at [566, 165] on icon at bounding box center [567, 165] width 5 height 5
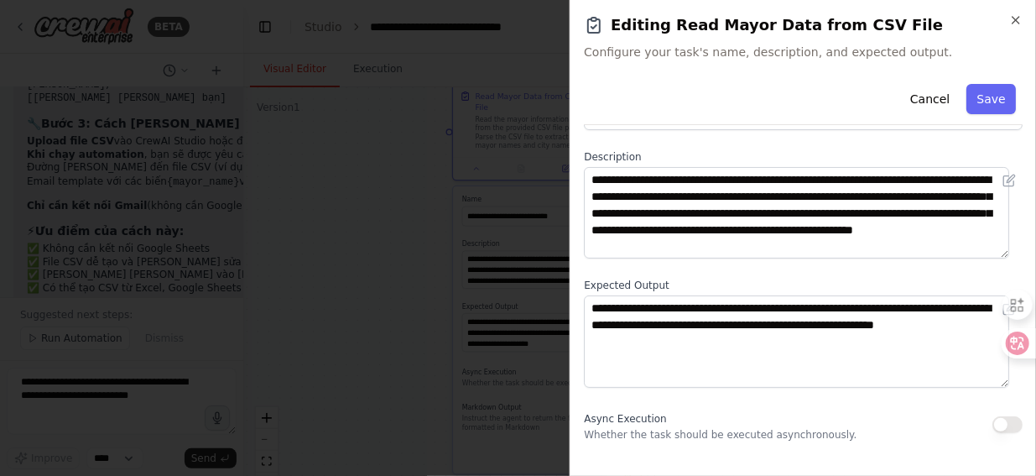
scroll to position [94, 0]
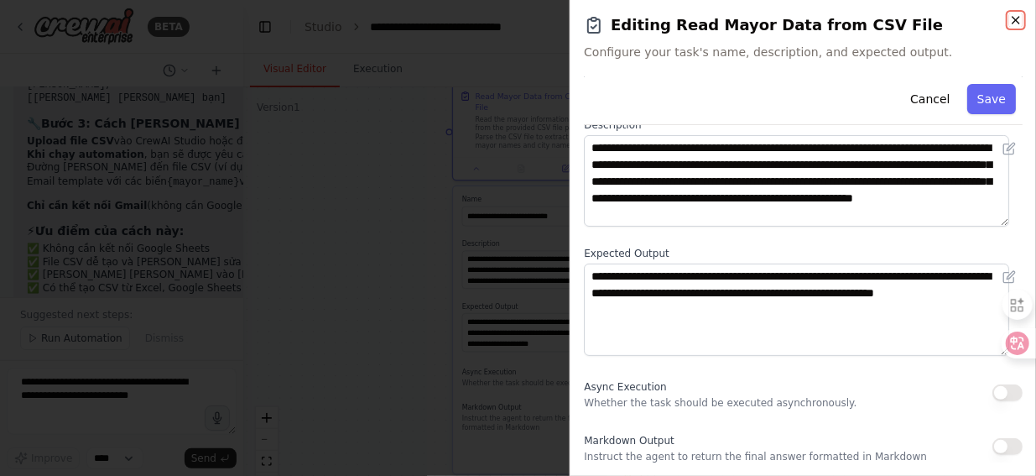
click at [1014, 19] on icon "button" at bounding box center [1015, 19] width 13 height 13
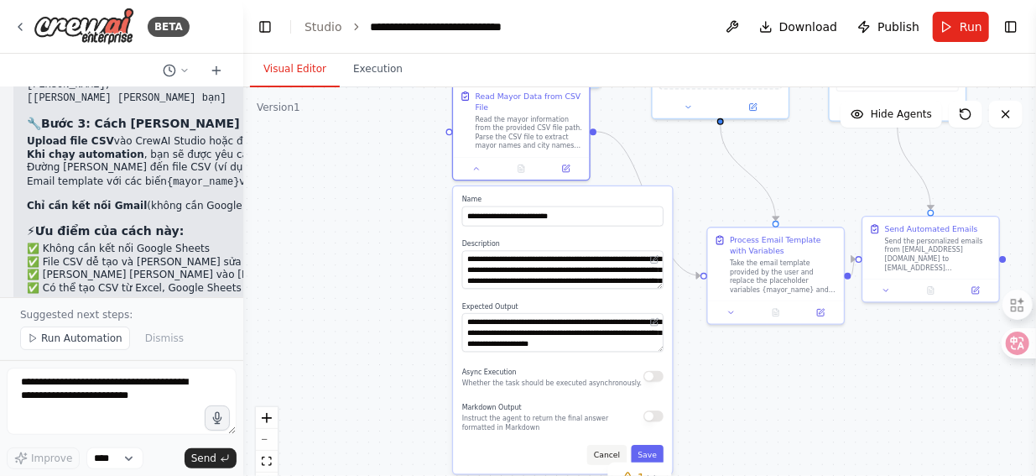
click at [612, 456] on button "Cancel" at bounding box center [606, 455] width 39 height 20
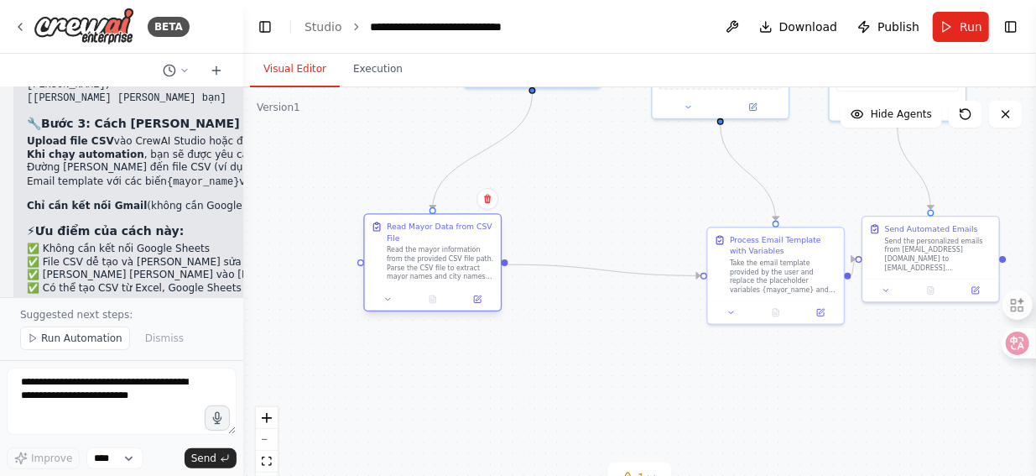
drag, startPoint x: 490, startPoint y: 145, endPoint x: 399, endPoint y: 281, distance: 163.4
click at [399, 281] on div "Read Mayor Data from CSV File Read the mayor information from the provided CSV …" at bounding box center [433, 251] width 136 height 73
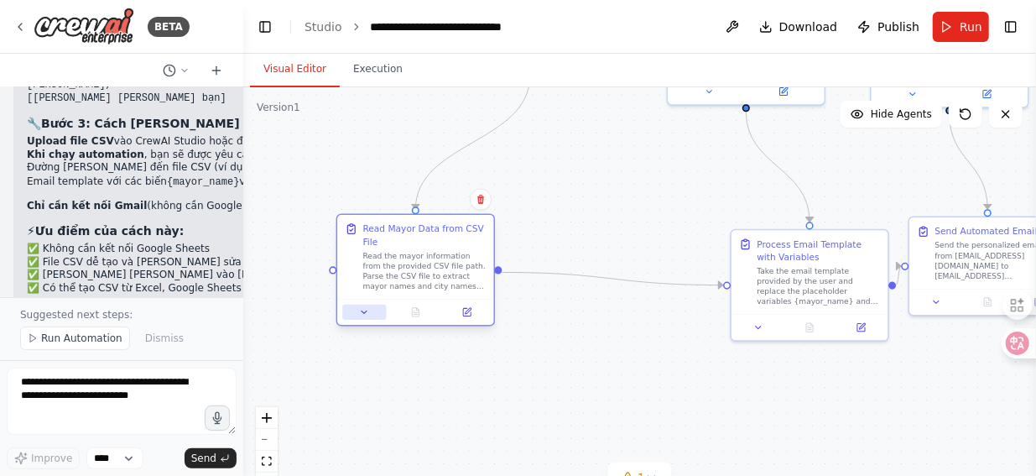
click at [364, 312] on icon at bounding box center [364, 312] width 5 height 3
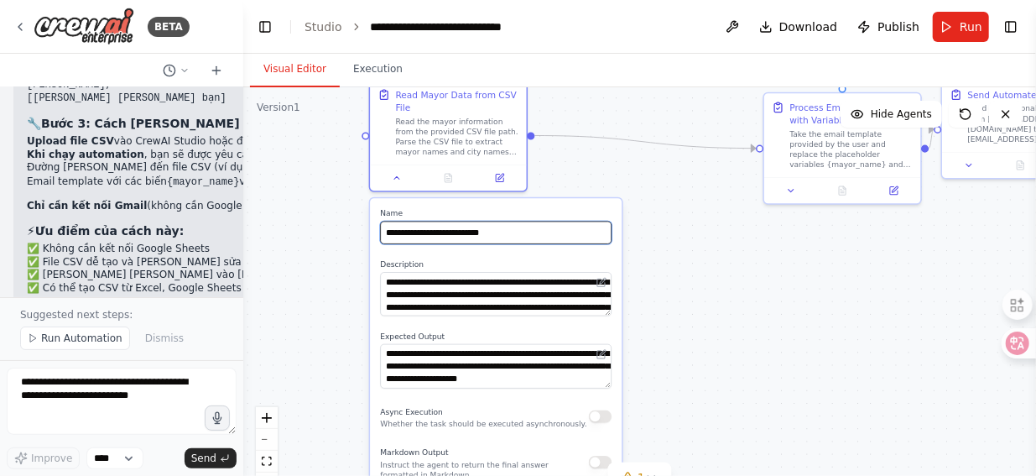
drag, startPoint x: 576, startPoint y: 253, endPoint x: 609, endPoint y: 116, distance: 140.6
click at [609, 116] on div ".deletable-edge-delete-btn { width: 20px; height: 20px; border: 0px solid #ffff…" at bounding box center [639, 297] width 793 height 420
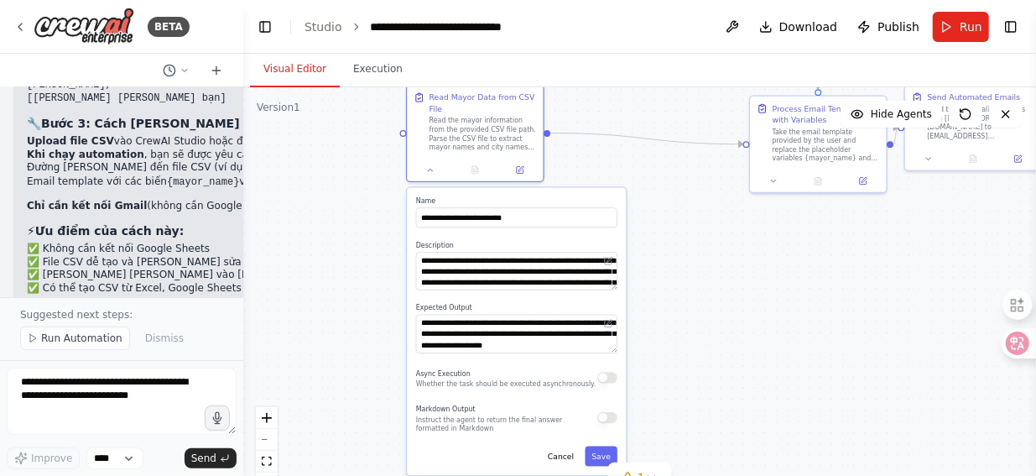
drag, startPoint x: 705, startPoint y: 254, endPoint x: 700, endPoint y: 247, distance: 9.1
click at [700, 247] on div ".deletable-edge-delete-btn { width: 20px; height: 20px; border: 0px solid #ffff…" at bounding box center [639, 297] width 793 height 420
click at [760, 256] on div ".deletable-edge-delete-btn { width: 20px; height: 20px; border: 0px solid #ffff…" at bounding box center [639, 297] width 793 height 420
click at [571, 456] on button "Cancel" at bounding box center [560, 456] width 39 height 20
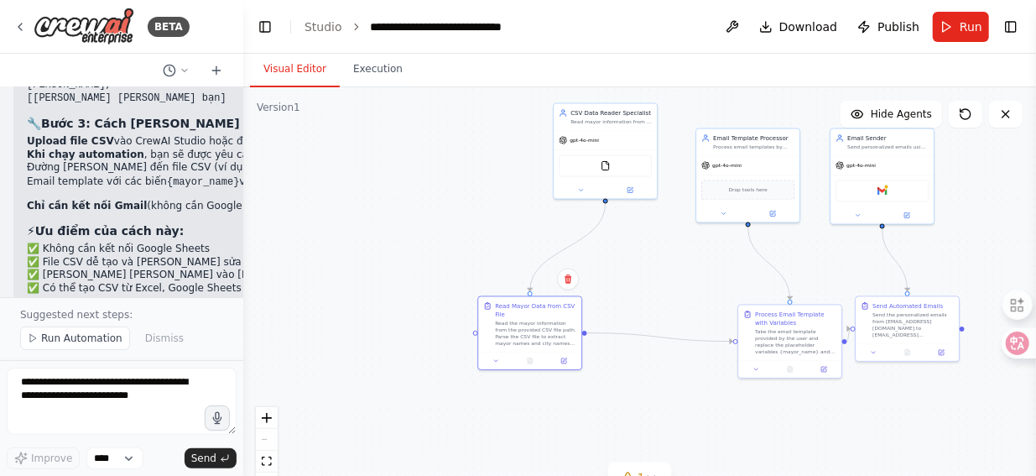
drag, startPoint x: 623, startPoint y: 308, endPoint x: 645, endPoint y: 451, distance: 144.3
click at [645, 451] on div ".deletable-edge-delete-btn { width: 20px; height: 20px; border: 0px solid #ffff…" at bounding box center [639, 297] width 793 height 420
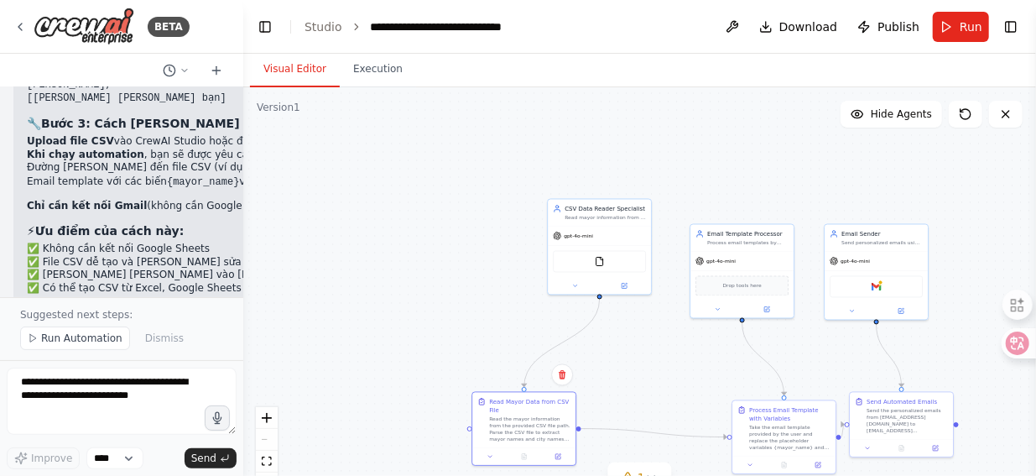
drag, startPoint x: 644, startPoint y: 277, endPoint x: 638, endPoint y: 372, distance: 95.0
click at [638, 372] on div ".deletable-edge-delete-btn { width: 20px; height: 20px; border: 0px solid #ffff…" at bounding box center [639, 297] width 793 height 420
click at [741, 23] on button at bounding box center [732, 27] width 27 height 30
drag, startPoint x: 636, startPoint y: 245, endPoint x: 592, endPoint y: 258, distance: 45.6
click at [592, 258] on div "gpt-4o-mini FileReadTool" at bounding box center [557, 276] width 103 height 68
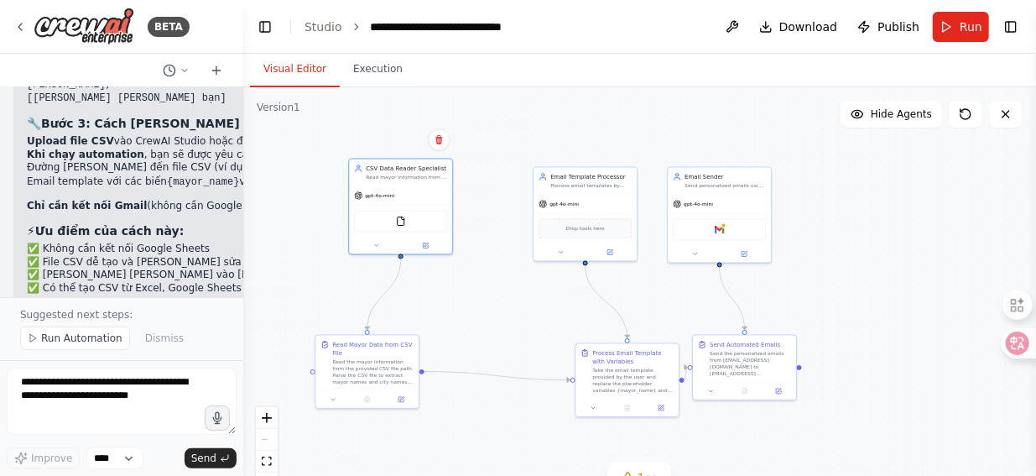
drag, startPoint x: 869, startPoint y: 163, endPoint x: 716, endPoint y: 107, distance: 163.2
click at [716, 107] on div ".deletable-edge-delete-btn { width: 20px; height: 20px; border: 0px solid #ffff…" at bounding box center [639, 297] width 793 height 420
click at [1012, 29] on button "Toggle Right Sidebar" at bounding box center [1010, 26] width 23 height 23
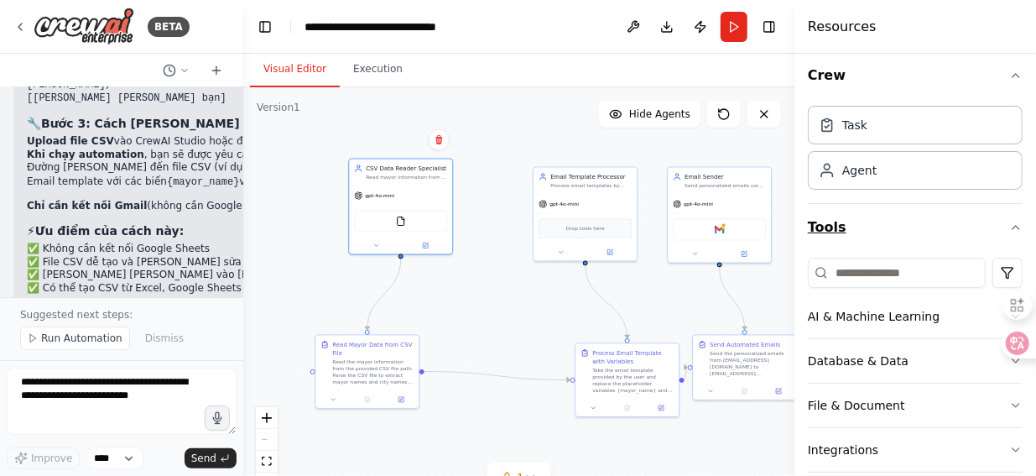
scroll to position [0, 0]
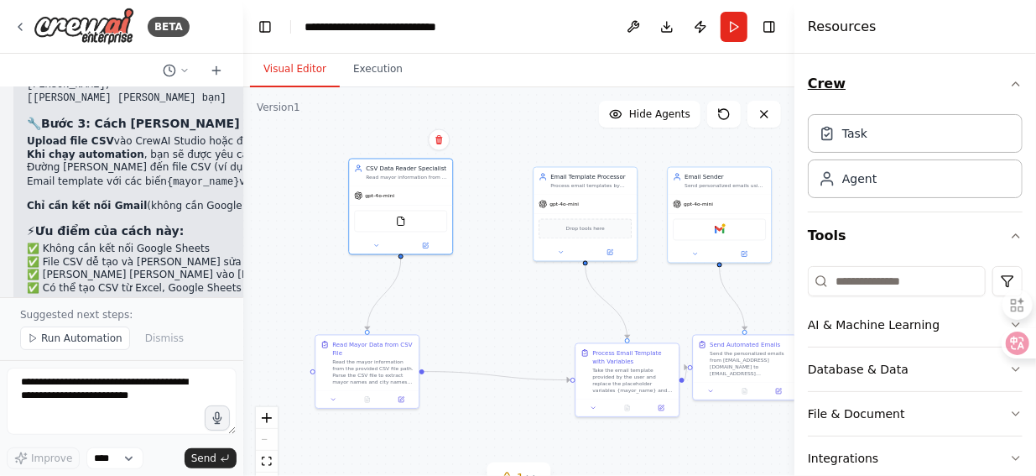
click at [1009, 84] on icon "button" at bounding box center [1015, 83] width 13 height 13
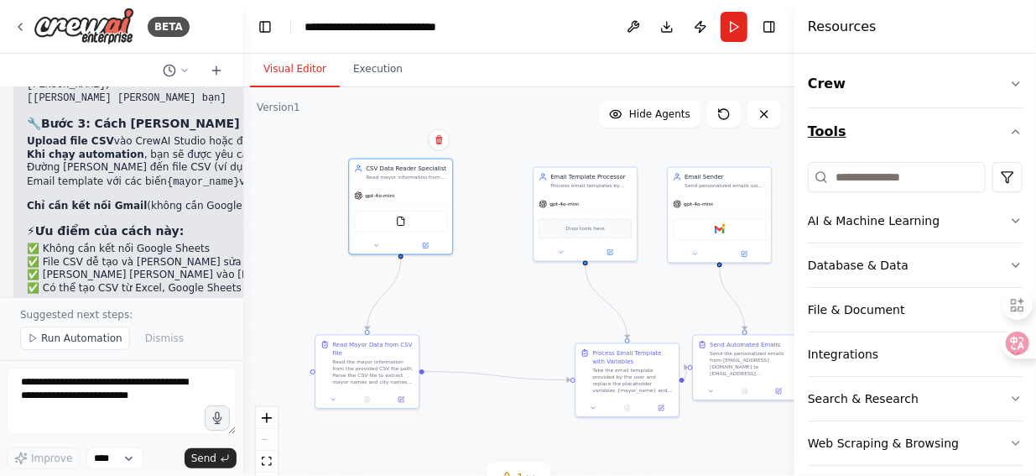
click at [826, 131] on button "Tools" at bounding box center [915, 131] width 215 height 47
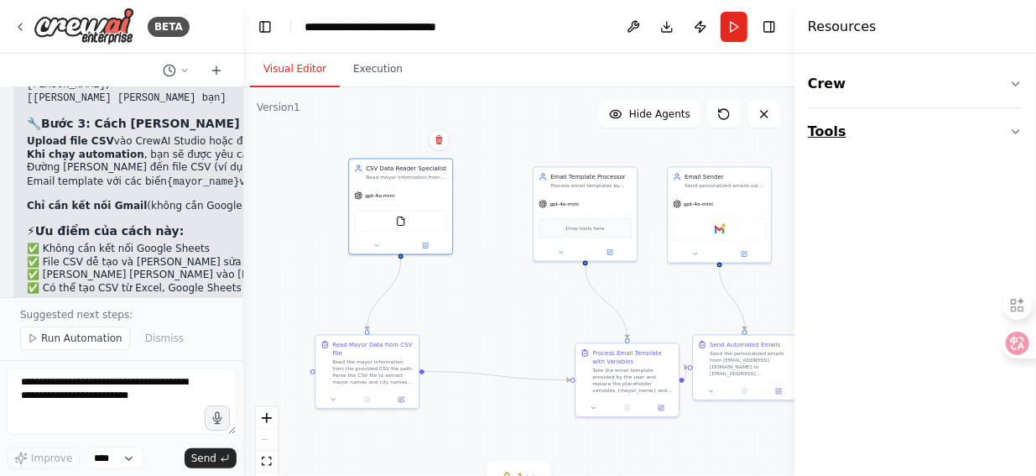
click at [826, 132] on button "Tools" at bounding box center [915, 131] width 215 height 47
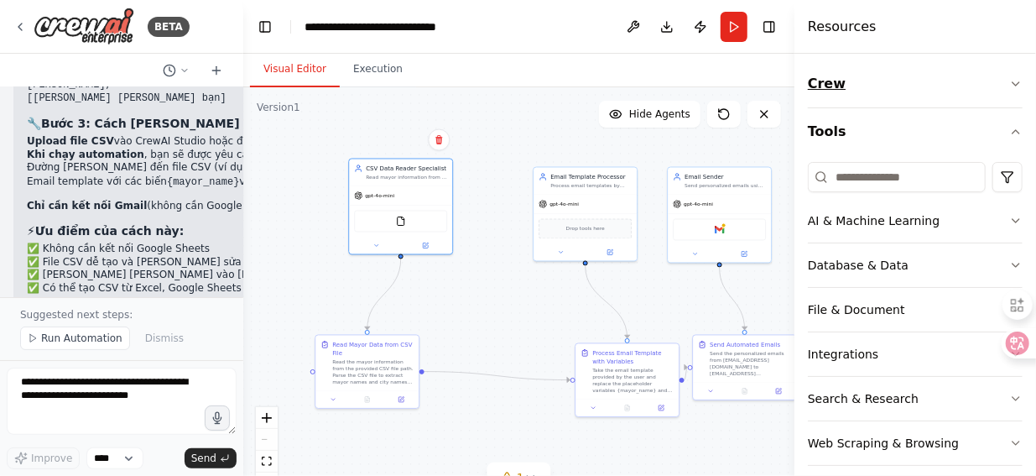
click at [837, 86] on button "Crew" at bounding box center [915, 83] width 215 height 47
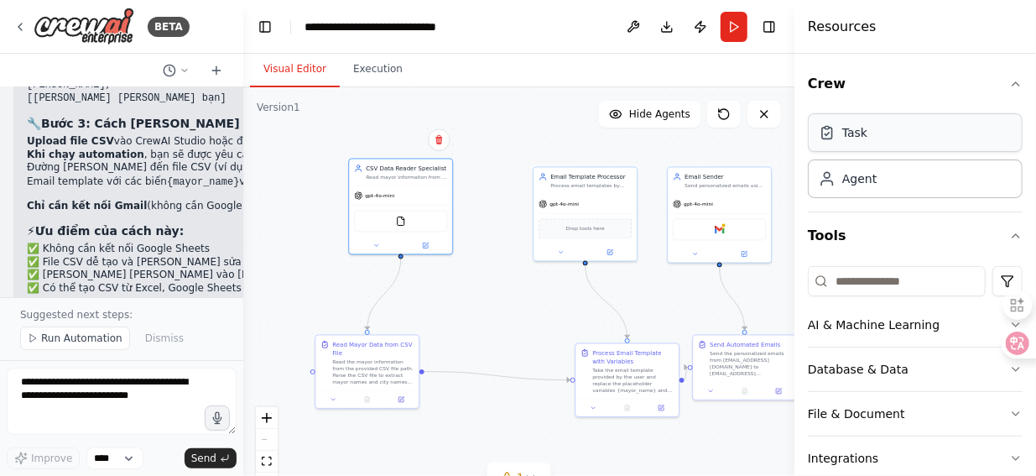
click at [863, 135] on div "Task" at bounding box center [854, 132] width 25 height 17
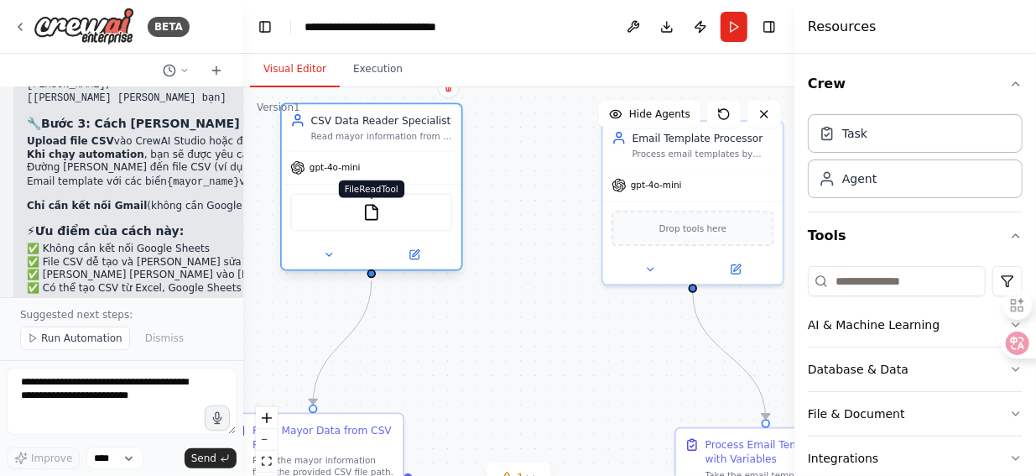
click at [371, 215] on img at bounding box center [371, 213] width 18 height 18
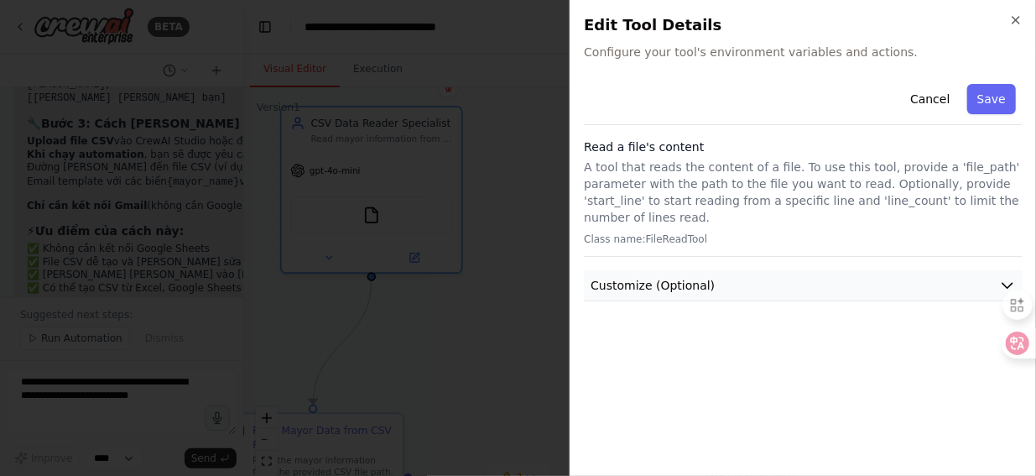
click at [1009, 277] on icon "button" at bounding box center [1007, 285] width 17 height 17
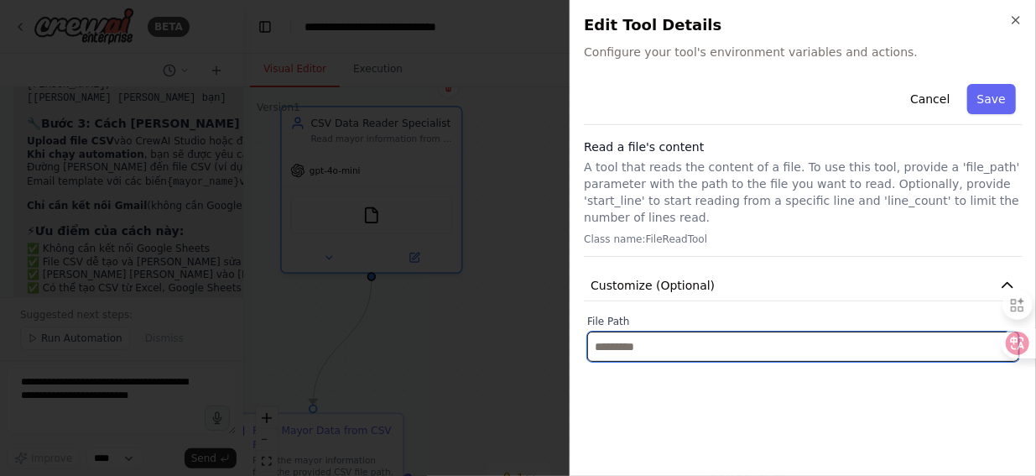
click at [803, 336] on input "text" at bounding box center [803, 346] width 432 height 30
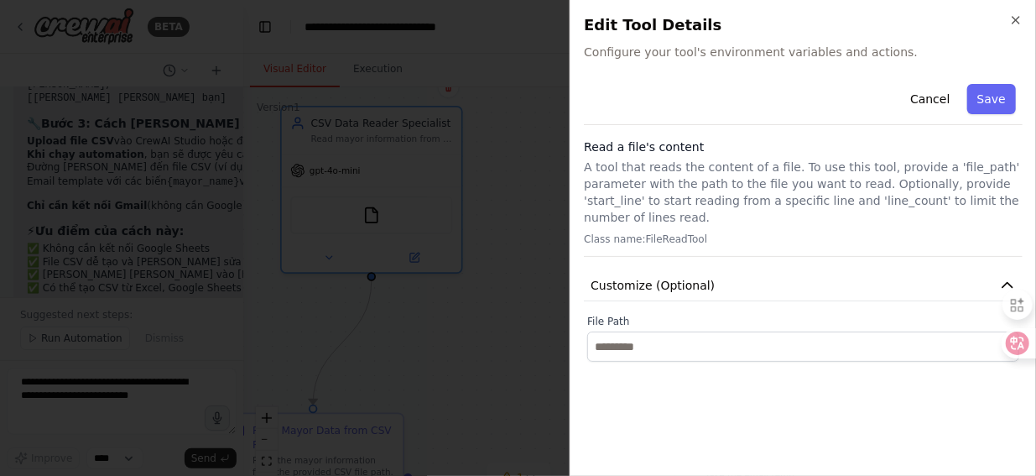
click at [717, 51] on span "Configure your tool's environment variables and actions." at bounding box center [803, 52] width 439 height 17
click at [665, 19] on h2 "Edit Tool Details" at bounding box center [803, 24] width 439 height 23
click at [700, 23] on h2 "Edit Tool Details" at bounding box center [803, 24] width 439 height 23
click at [663, 143] on h3 "Read a file's content" at bounding box center [803, 146] width 439 height 17
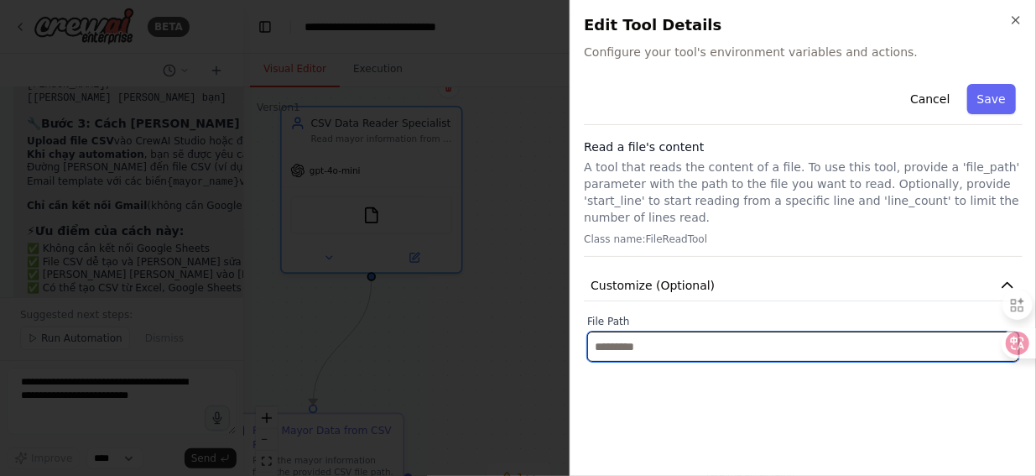
click at [648, 331] on input "text" at bounding box center [803, 346] width 432 height 30
click at [638, 331] on input "text" at bounding box center [803, 346] width 432 height 30
paste input "**********"
type input "*"
click at [634, 331] on input "text" at bounding box center [803, 346] width 432 height 30
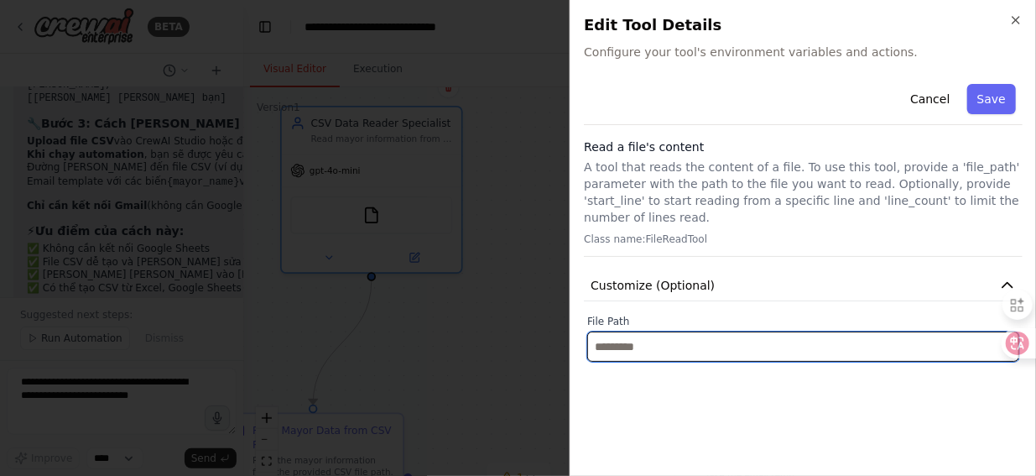
paste input "**********"
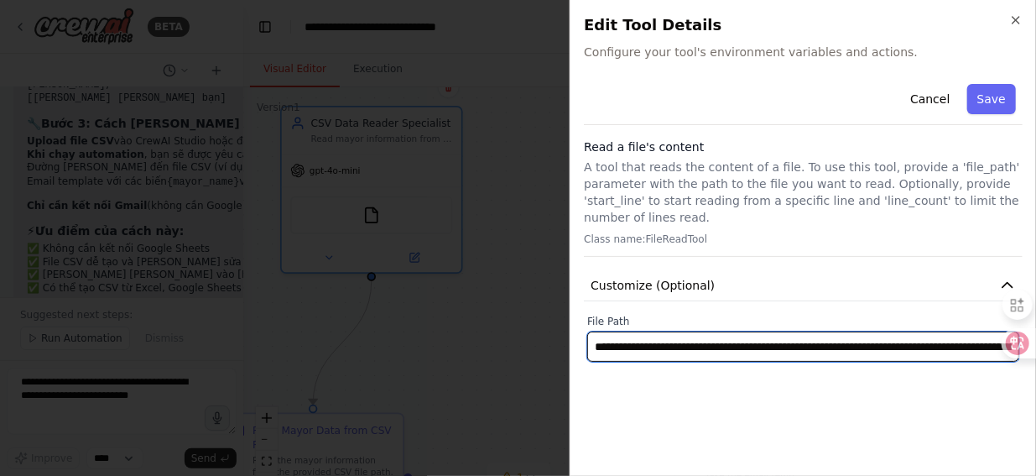
scroll to position [0, 224]
type input "**********"
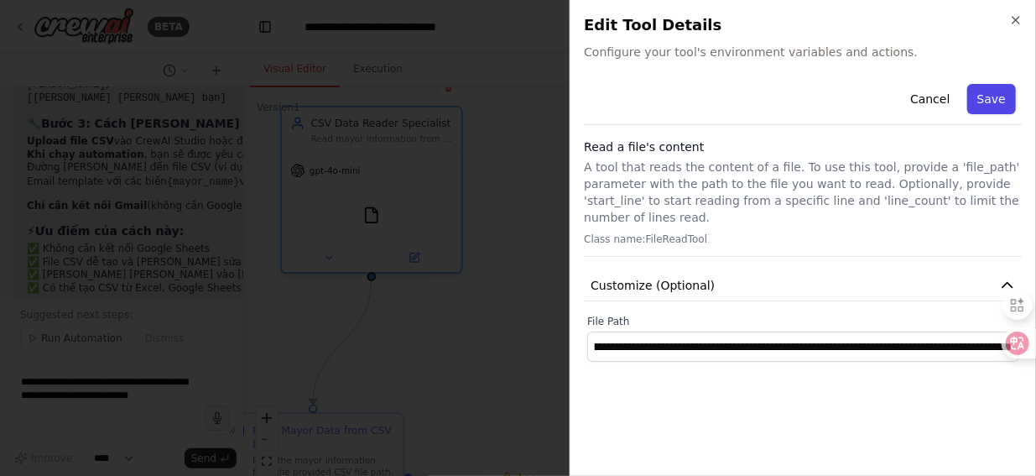
click at [990, 99] on button "Save" at bounding box center [991, 99] width 49 height 30
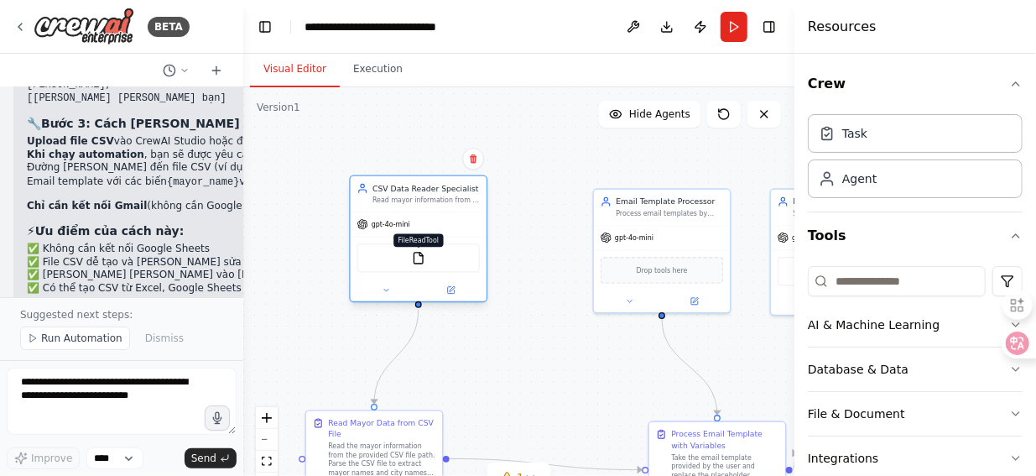
click at [422, 261] on img at bounding box center [418, 258] width 13 height 13
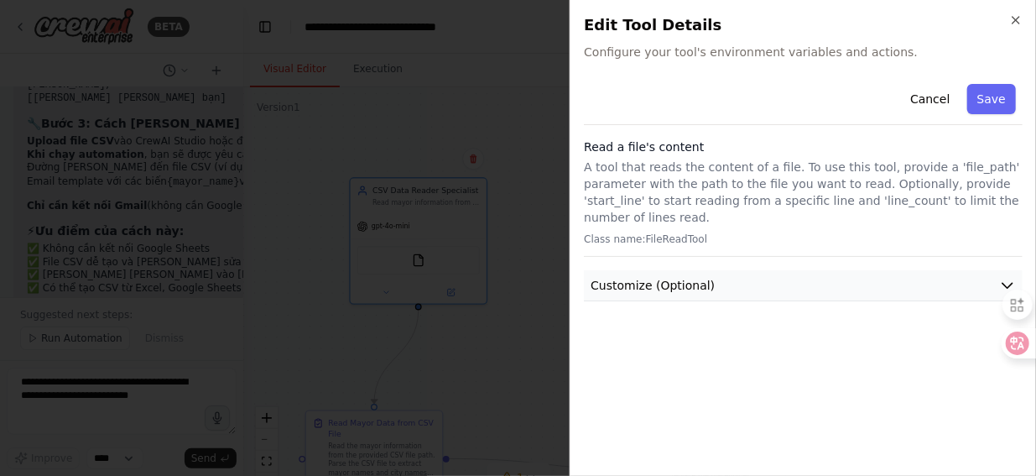
click at [1007, 284] on icon "button" at bounding box center [1008, 286] width 10 height 5
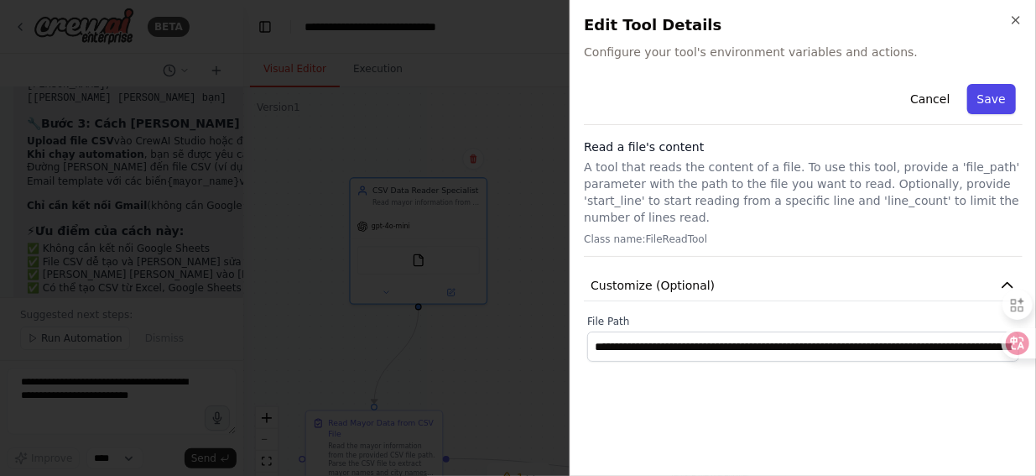
click at [997, 97] on button "Save" at bounding box center [991, 99] width 49 height 30
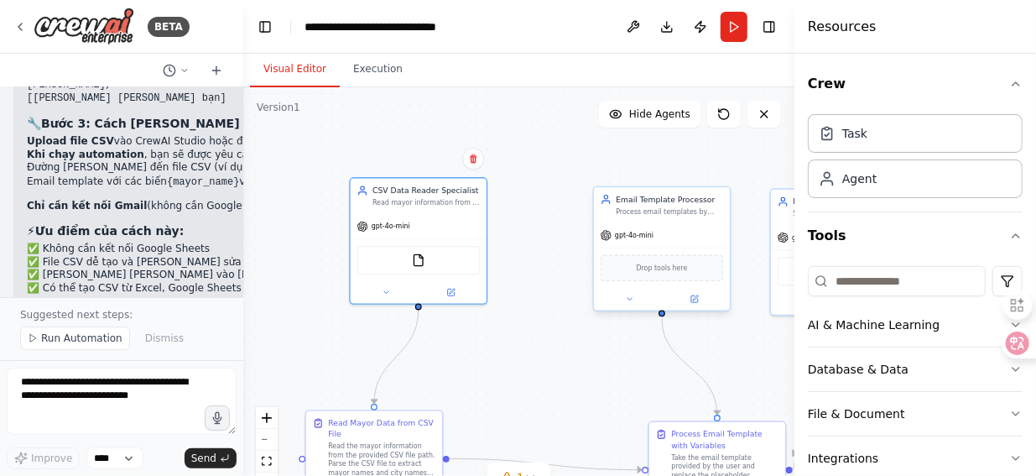
click at [655, 273] on div "Drop tools here" at bounding box center [662, 268] width 122 height 27
click at [671, 271] on span "Drop tools here" at bounding box center [662, 268] width 51 height 11
click at [671, 270] on span "Drop tools here" at bounding box center [662, 268] width 51 height 11
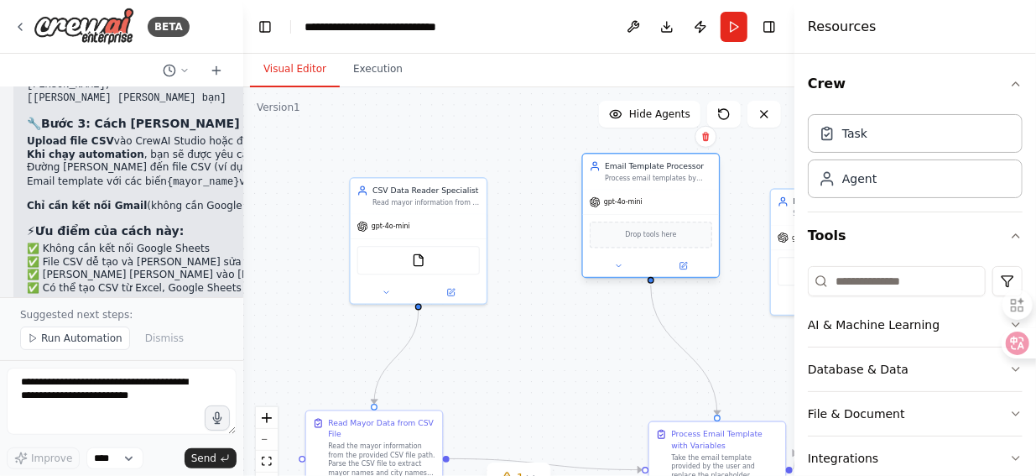
drag, startPoint x: 675, startPoint y: 276, endPoint x: 665, endPoint y: 248, distance: 30.3
click at [665, 248] on div "Drop tools here" at bounding box center [651, 234] width 136 height 40
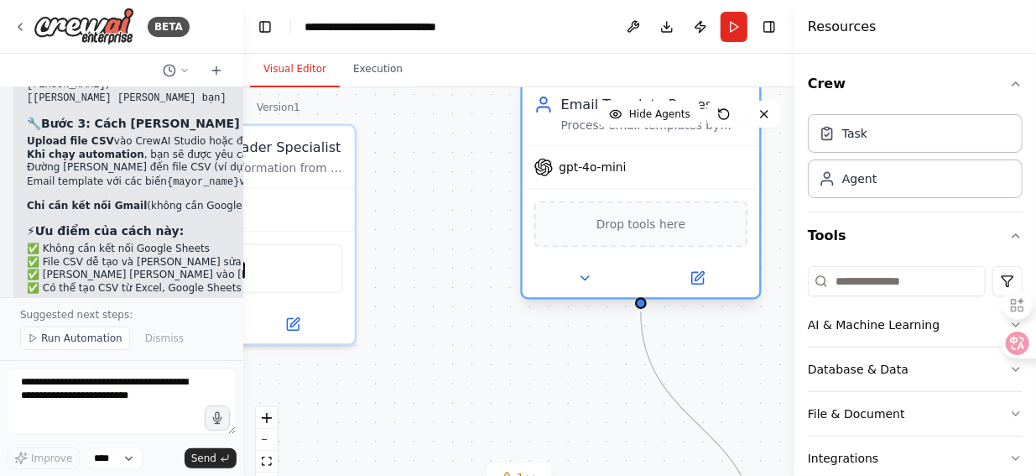
click at [640, 229] on span "Drop tools here" at bounding box center [641, 224] width 89 height 19
click at [640, 227] on span "Drop tools here" at bounding box center [641, 224] width 89 height 19
click at [644, 229] on span "Drop tools here" at bounding box center [641, 224] width 89 height 19
click at [733, 246] on div "Drop tools here" at bounding box center [641, 224] width 214 height 46
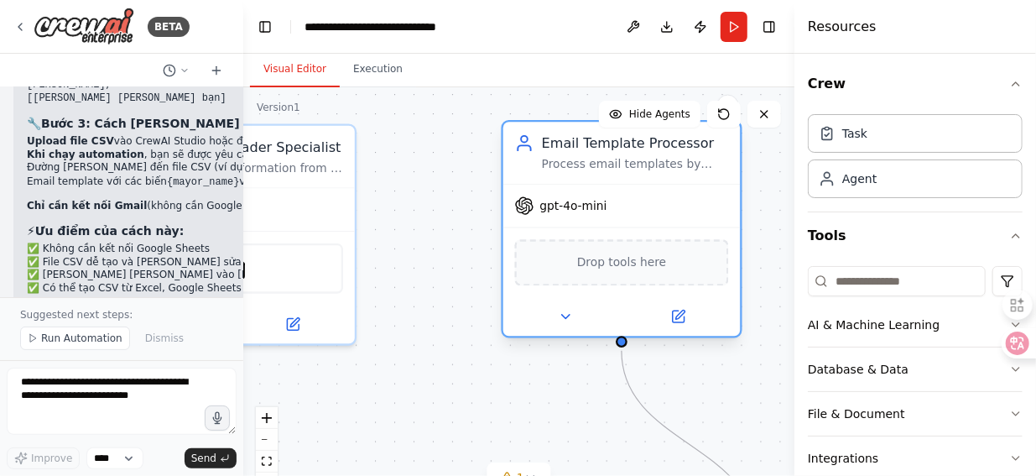
drag, startPoint x: 687, startPoint y: 221, endPoint x: 674, endPoint y: 251, distance: 33.1
click at [674, 251] on div "Drop tools here" at bounding box center [622, 262] width 214 height 46
drag, startPoint x: 550, startPoint y: 253, endPoint x: 542, endPoint y: 276, distance: 24.9
click at [542, 276] on div "Drop tools here" at bounding box center [622, 262] width 214 height 46
click at [624, 267] on span "Drop tools here" at bounding box center [621, 262] width 89 height 19
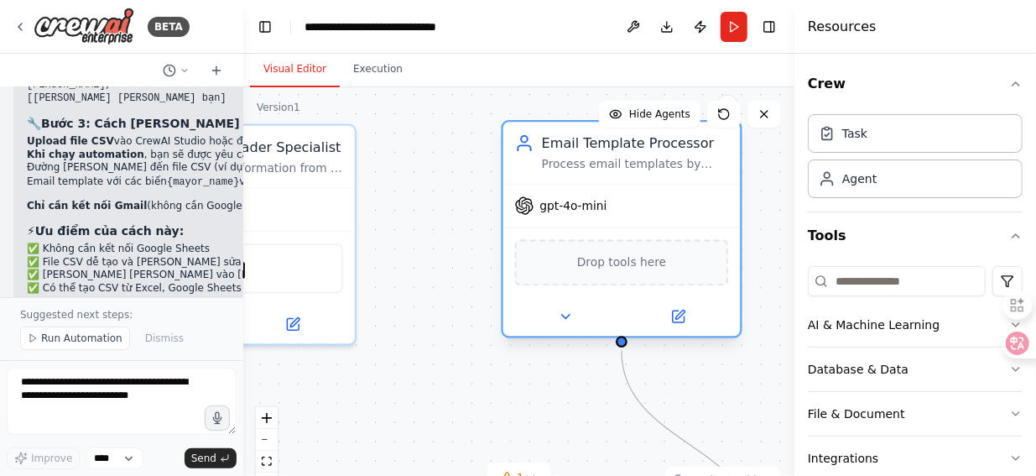
click at [625, 266] on span "Drop tools here" at bounding box center [621, 262] width 89 height 19
click at [651, 265] on span "Drop tools here" at bounding box center [621, 262] width 89 height 19
click at [682, 316] on icon at bounding box center [678, 316] width 12 height 12
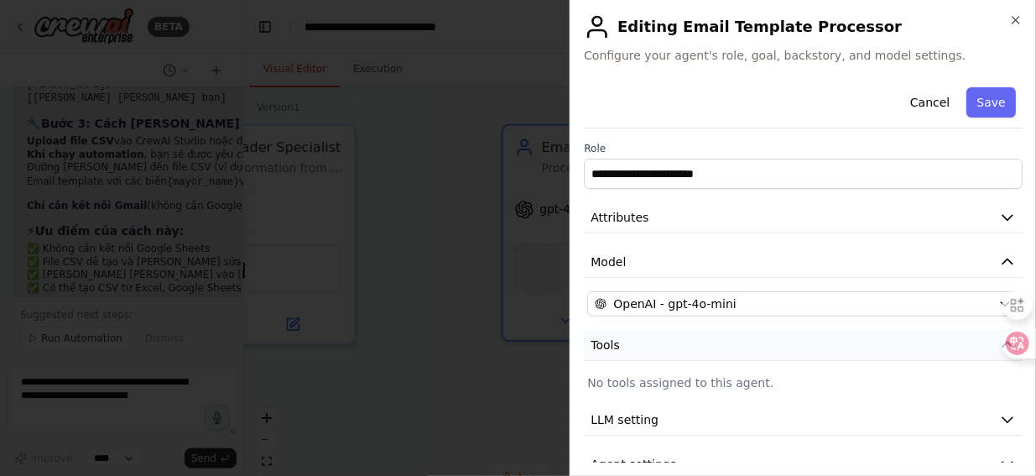
scroll to position [29, 0]
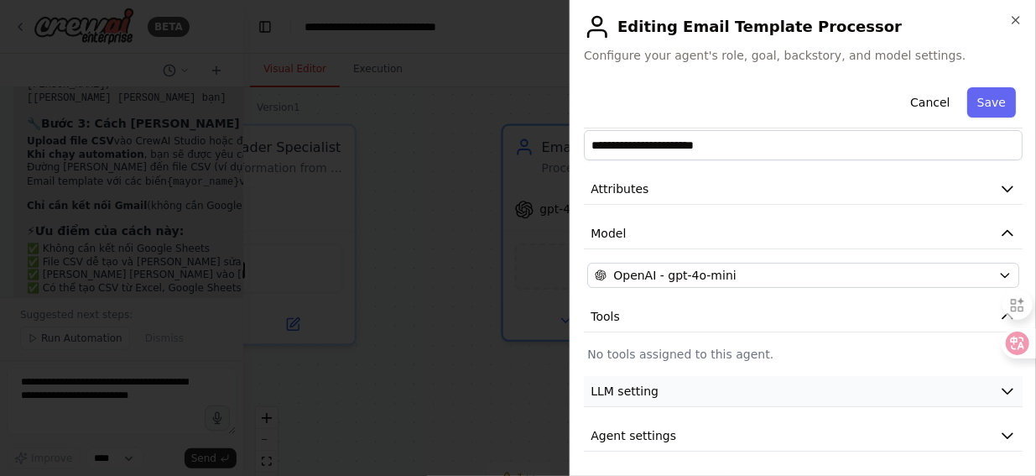
click at [999, 385] on icon "button" at bounding box center [1007, 391] width 17 height 17
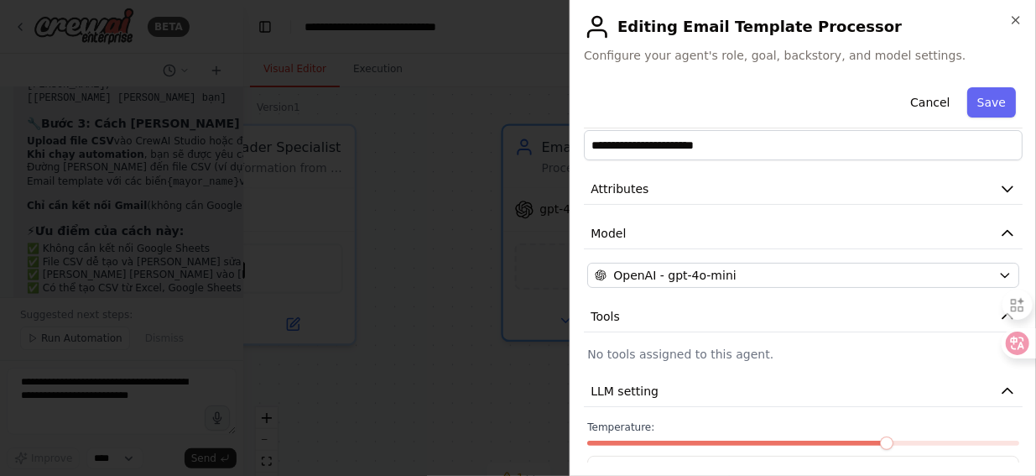
click at [902, 347] on p "No tools assigned to this agent." at bounding box center [803, 354] width 432 height 17
click at [911, 346] on p "No tools assigned to this agent." at bounding box center [803, 354] width 432 height 17
click at [999, 387] on icon "button" at bounding box center [1007, 391] width 17 height 17
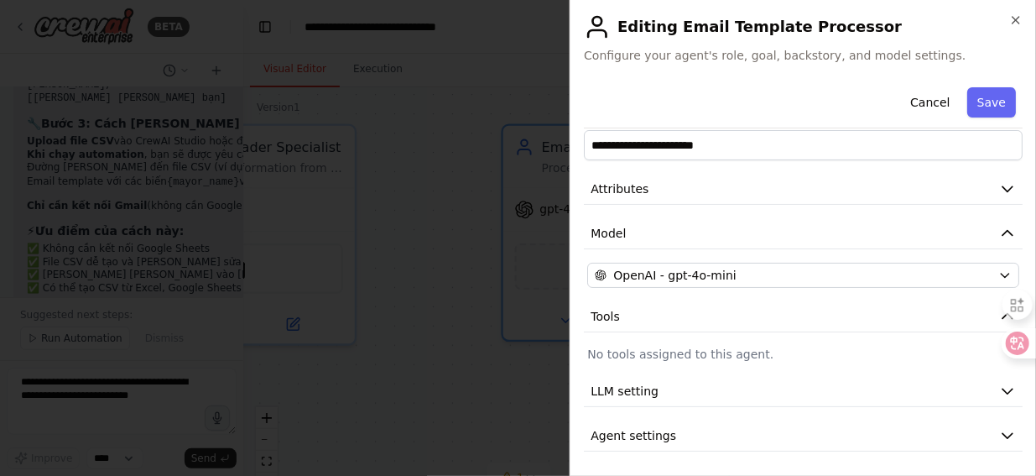
click at [699, 352] on p "No tools assigned to this agent." at bounding box center [803, 354] width 432 height 17
click at [1003, 315] on icon "button" at bounding box center [1008, 316] width 10 height 5
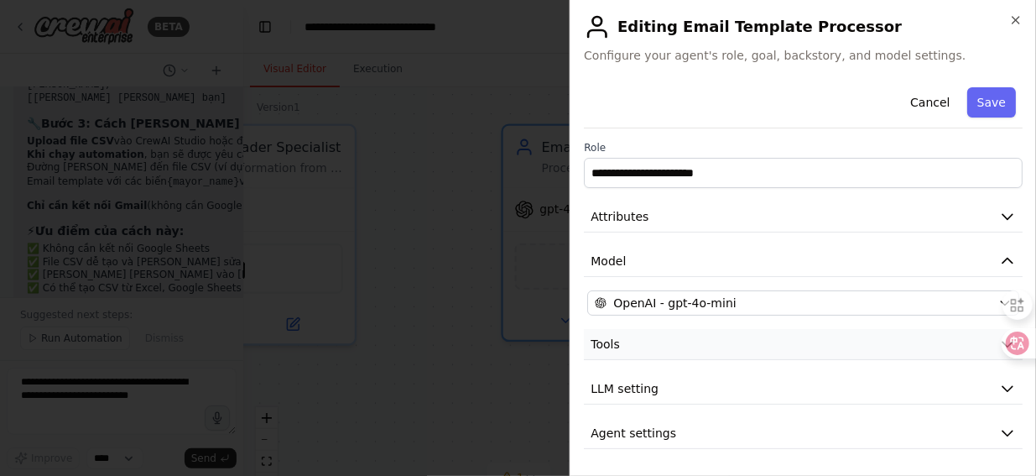
scroll to position [0, 0]
click at [1003, 214] on icon "button" at bounding box center [1007, 217] width 17 height 17
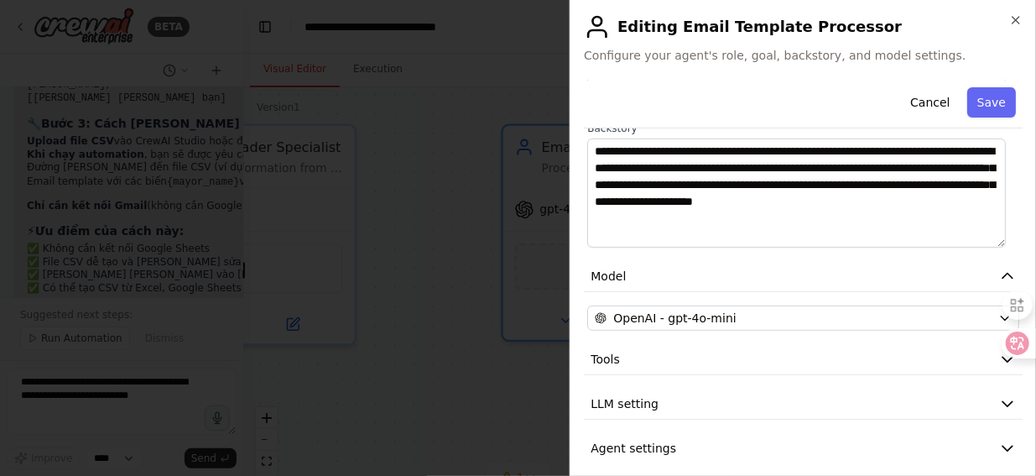
scroll to position [262, 0]
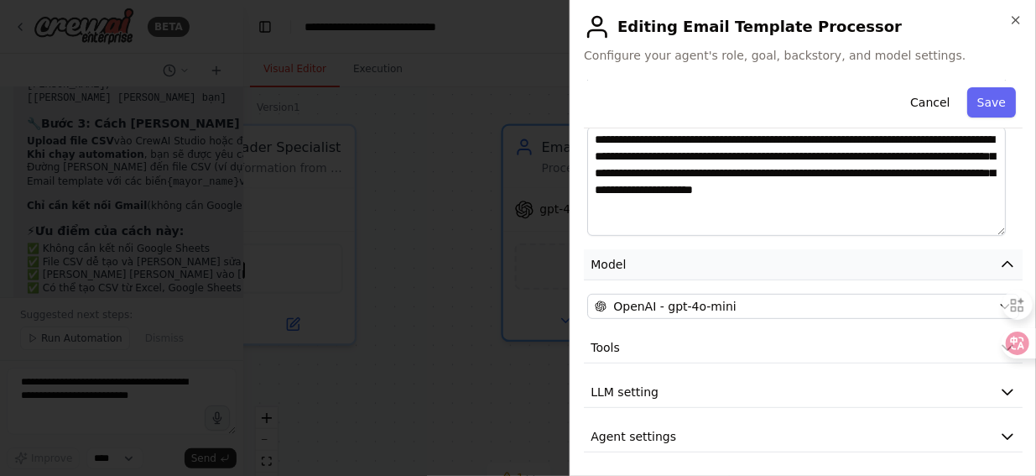
click at [1003, 262] on icon "button" at bounding box center [1008, 263] width 10 height 5
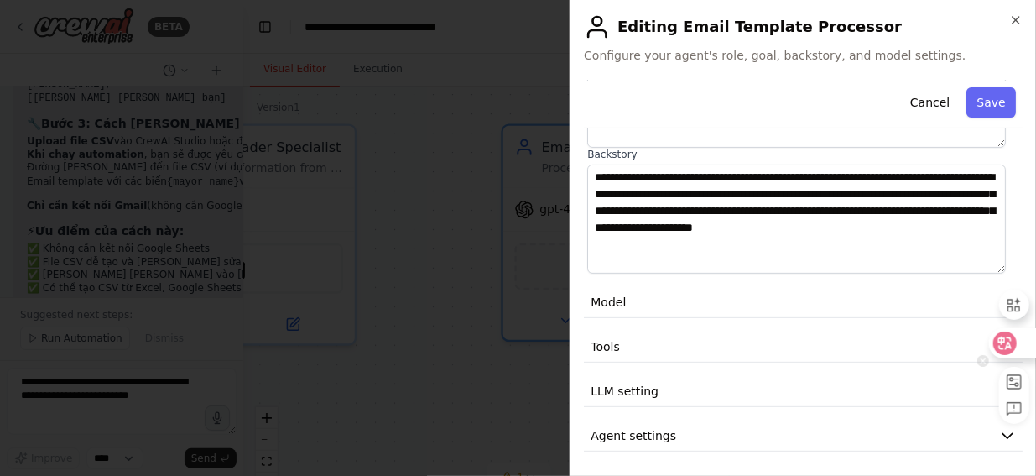
click at [986, 340] on icon at bounding box center [983, 343] width 12 height 12
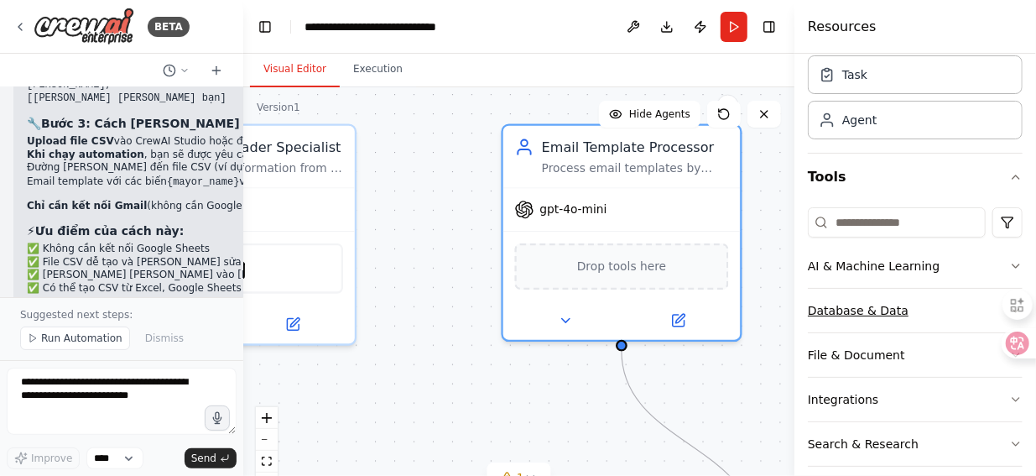
scroll to position [34, 0]
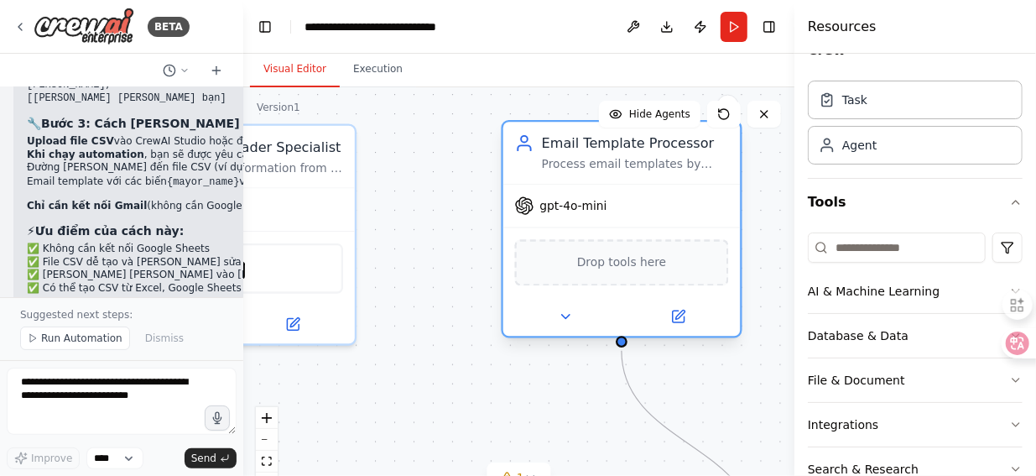
click at [617, 267] on span "Drop tools here" at bounding box center [621, 262] width 89 height 19
click at [617, 266] on span "Drop tools here" at bounding box center [621, 262] width 89 height 19
click at [635, 264] on span "Drop tools here" at bounding box center [621, 262] width 89 height 19
click at [662, 266] on div "Drop tools here" at bounding box center [622, 262] width 214 height 46
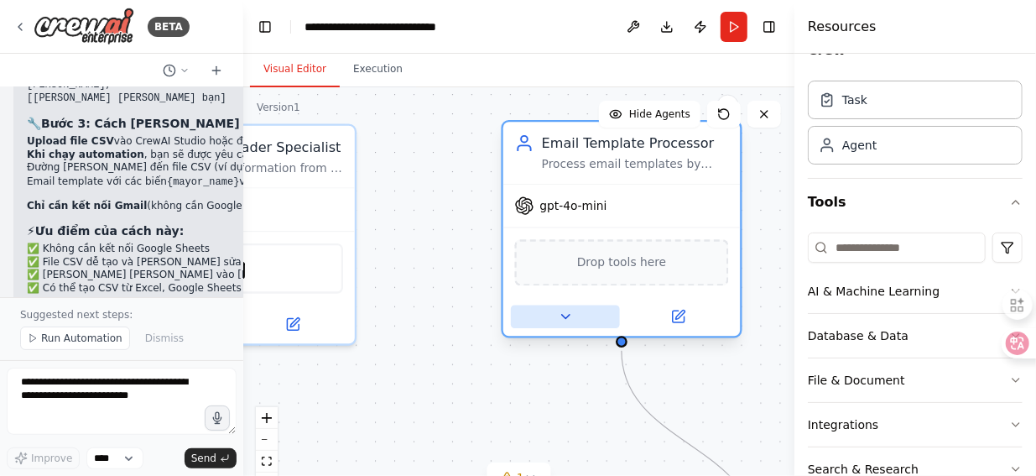
click at [566, 319] on icon at bounding box center [565, 316] width 15 height 15
click at [571, 316] on icon at bounding box center [565, 316] width 15 height 15
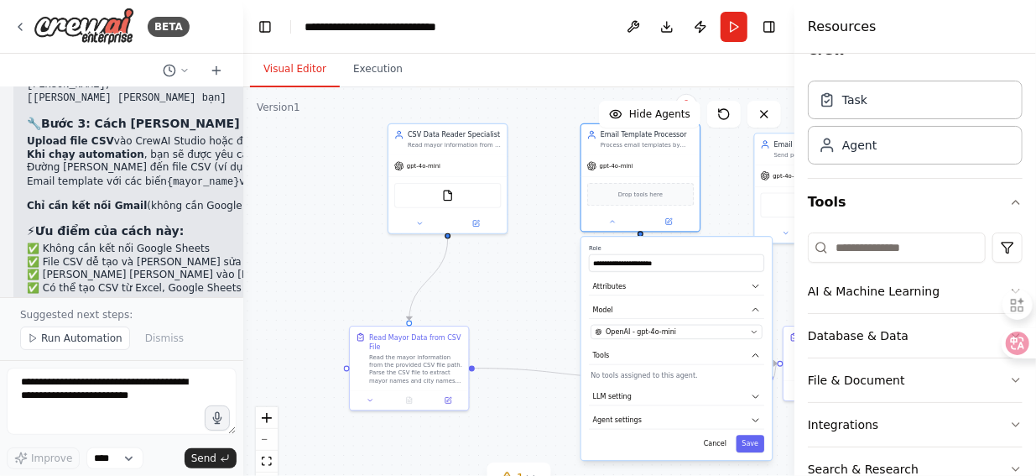
drag, startPoint x: 730, startPoint y: 305, endPoint x: 736, endPoint y: 211, distance: 95.0
click at [736, 211] on div ".deletable-edge-delete-btn { width: 20px; height: 20px; border: 0px solid #ffff…" at bounding box center [518, 297] width 551 height 420
click at [560, 163] on div ".deletable-edge-delete-btn { width: 20px; height: 20px; border: 0px solid #ffff…" at bounding box center [518, 297] width 551 height 420
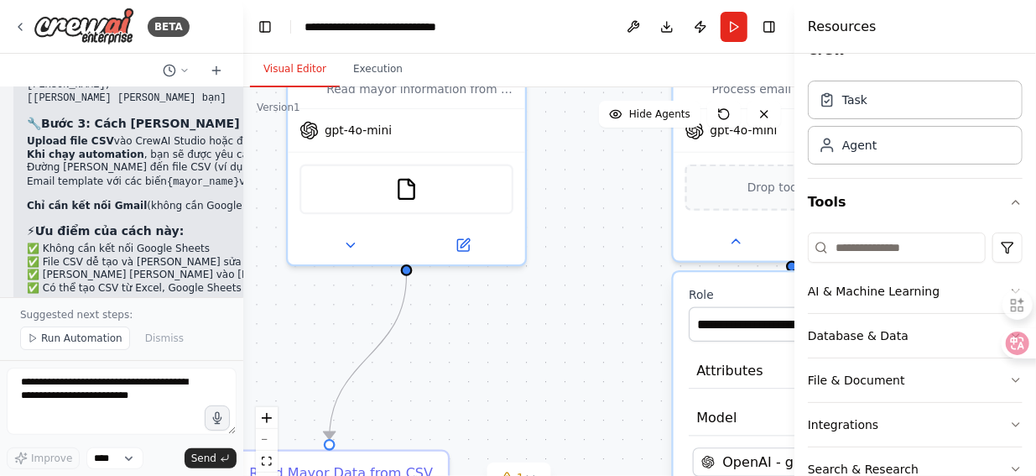
drag, startPoint x: 586, startPoint y: 269, endPoint x: 514, endPoint y: 343, distance: 103.2
click at [514, 343] on div ".deletable-edge-delete-btn { width: 20px; height: 20px; border: 0px solid #ffff…" at bounding box center [518, 297] width 551 height 420
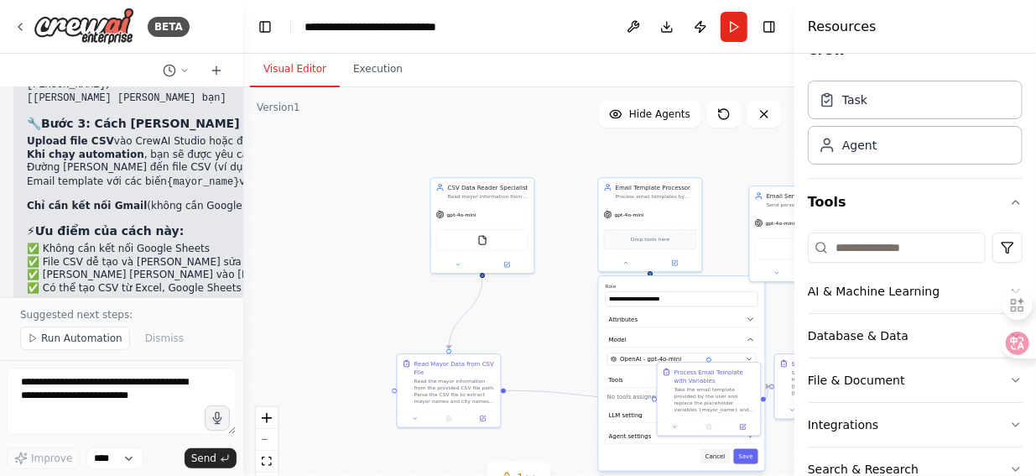
click at [724, 455] on button "Cancel" at bounding box center [716, 456] width 30 height 15
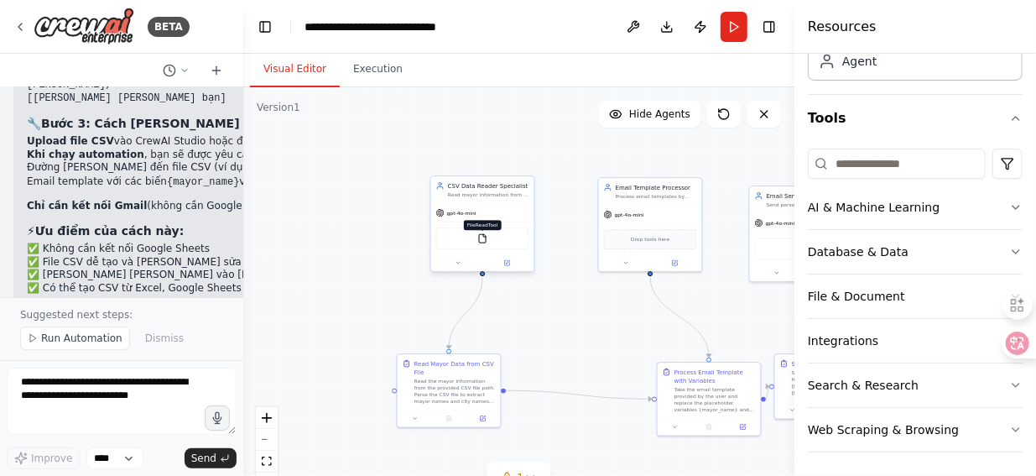
click at [483, 240] on img at bounding box center [482, 238] width 10 height 10
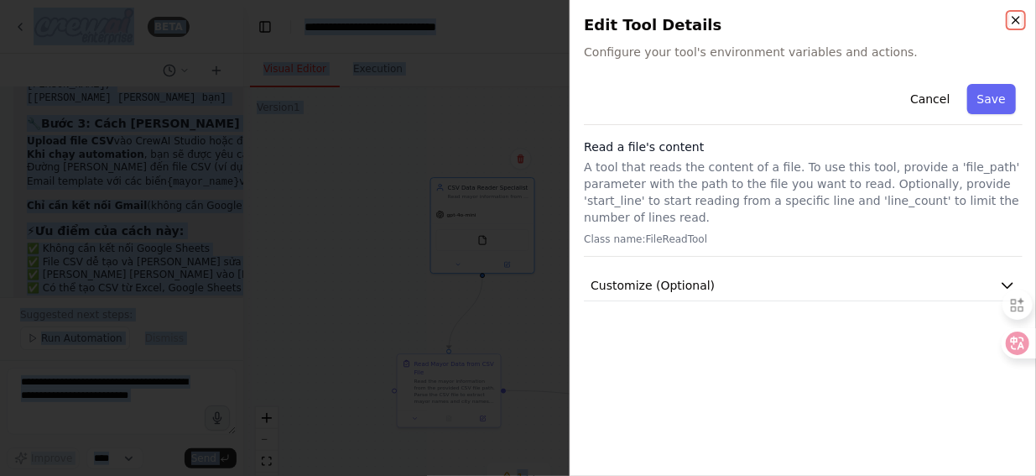
click at [1017, 21] on icon "button" at bounding box center [1016, 20] width 7 height 7
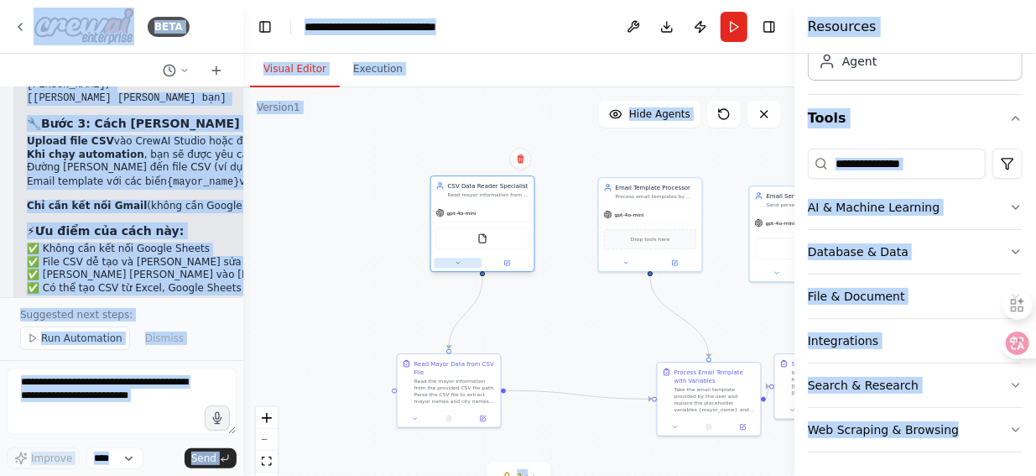
click at [464, 266] on button at bounding box center [459, 263] width 48 height 10
click at [465, 261] on button at bounding box center [459, 263] width 48 height 10
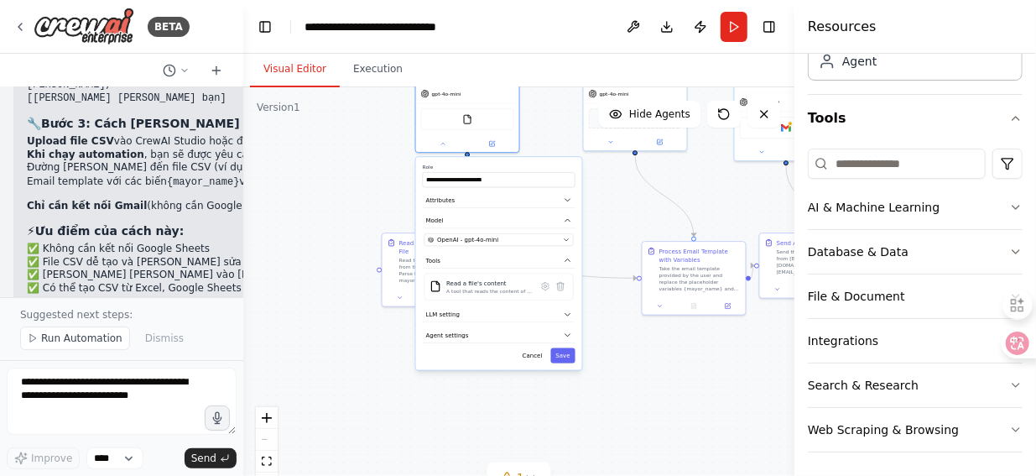
drag, startPoint x: 635, startPoint y: 322, endPoint x: 620, endPoint y: 201, distance: 122.6
click at [620, 201] on div ".deletable-edge-delete-btn { width: 20px; height: 20px; border: 0px solid #ffff…" at bounding box center [518, 297] width 551 height 420
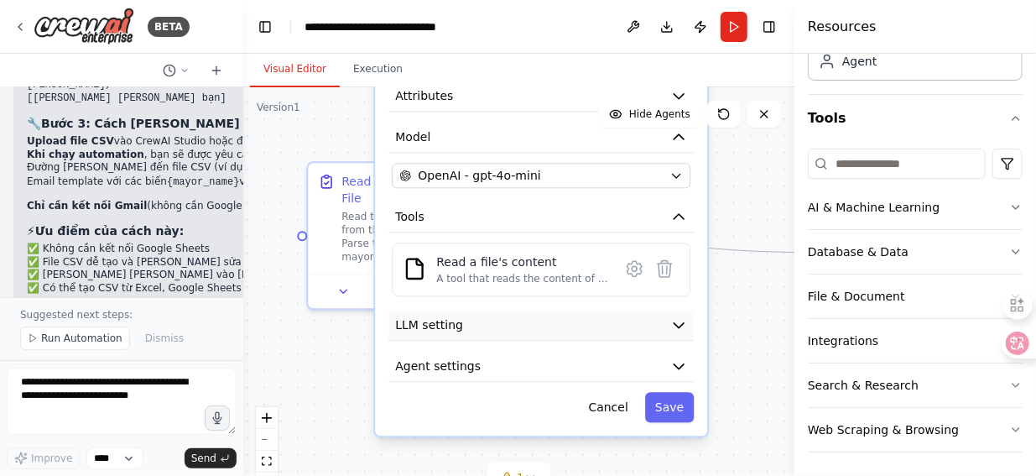
click at [681, 323] on icon "button" at bounding box center [680, 325] width 10 height 5
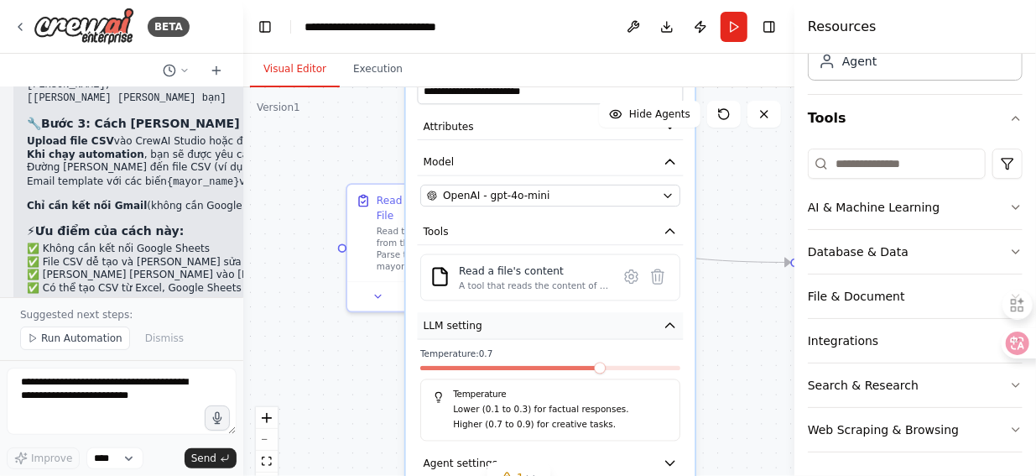
click at [670, 326] on icon "button" at bounding box center [670, 325] width 14 height 14
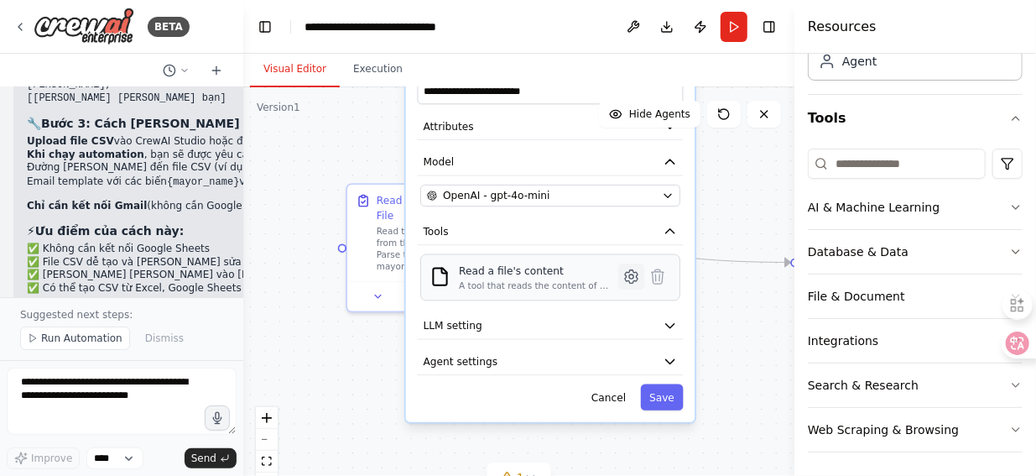
click at [633, 276] on icon at bounding box center [631, 276] width 4 height 4
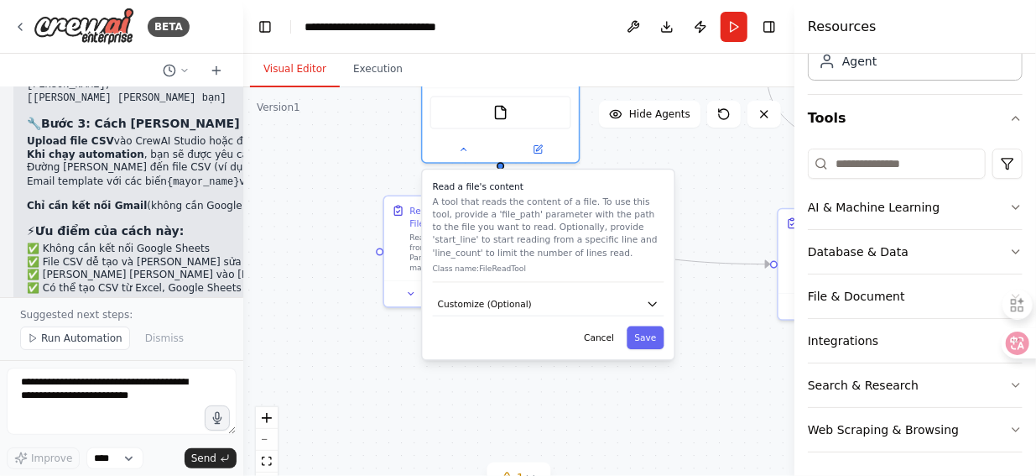
drag, startPoint x: 650, startPoint y: 189, endPoint x: 636, endPoint y: 279, distance: 91.7
click at [636, 279] on div "Read a file's content A tool that reads the content of a file. To use this tool…" at bounding box center [549, 231] width 232 height 102
click at [607, 339] on button "Cancel" at bounding box center [598, 337] width 45 height 23
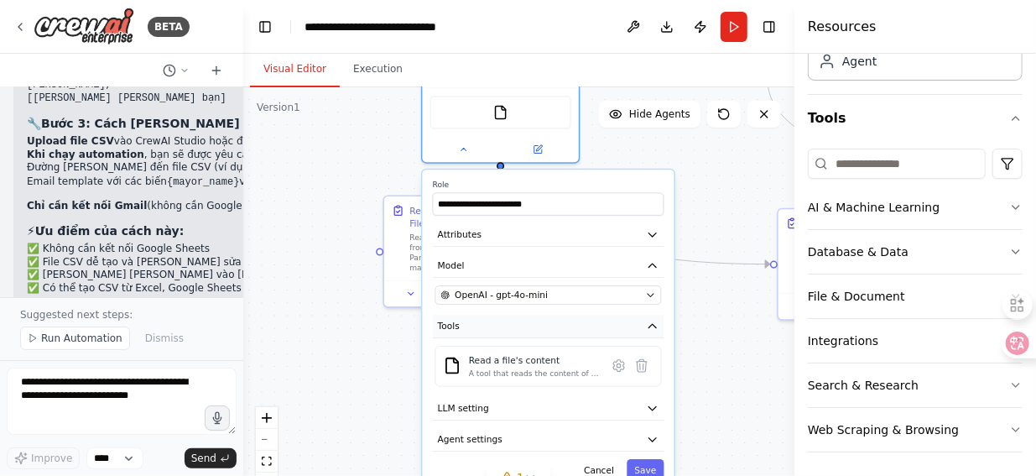
click at [654, 324] on icon "button" at bounding box center [652, 326] width 13 height 13
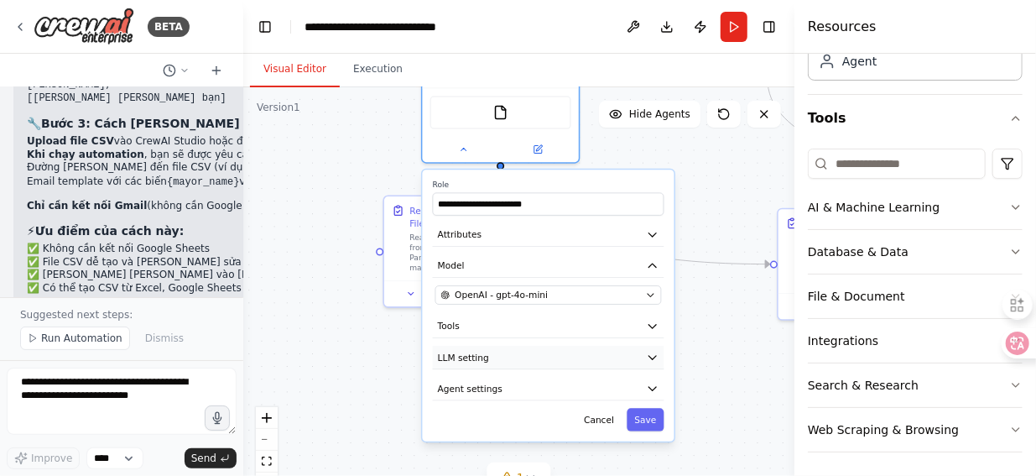
click at [652, 357] on icon "button" at bounding box center [653, 357] width 8 height 3
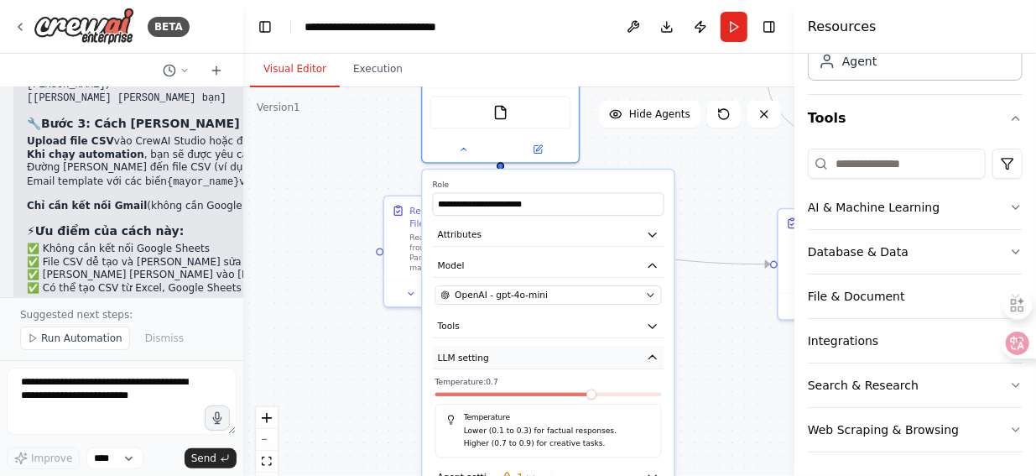
click at [652, 352] on icon "button" at bounding box center [652, 357] width 13 height 13
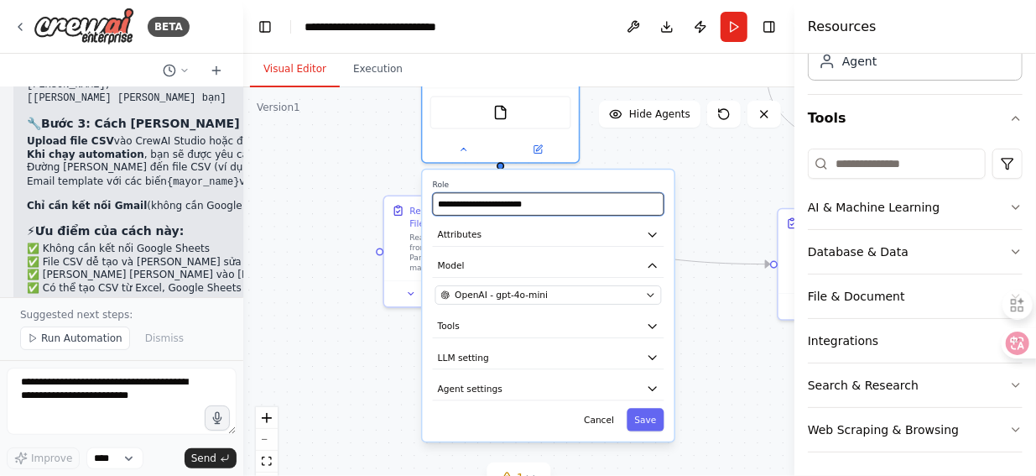
click at [596, 209] on input "**********" at bounding box center [549, 204] width 232 height 23
click at [656, 232] on icon "button" at bounding box center [652, 234] width 13 height 13
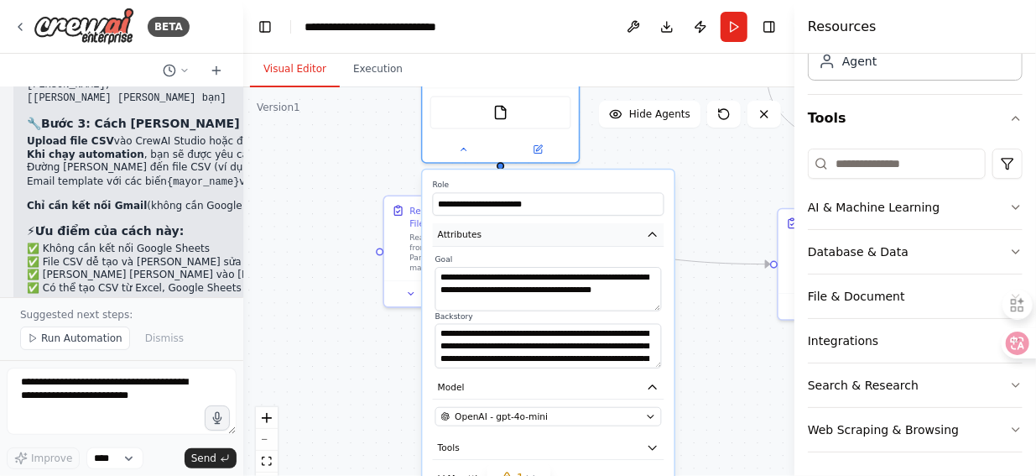
click at [654, 233] on icon "button" at bounding box center [653, 233] width 8 height 3
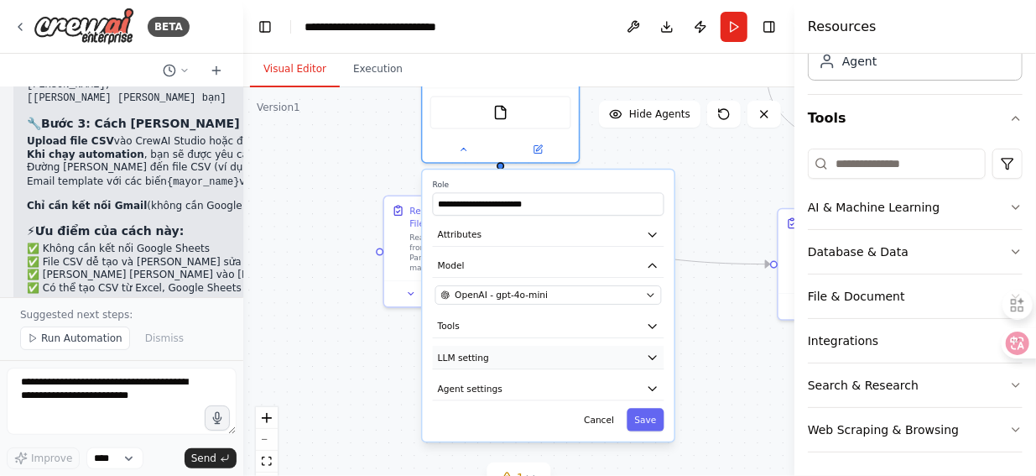
click at [654, 353] on icon "button" at bounding box center [652, 357] width 13 height 13
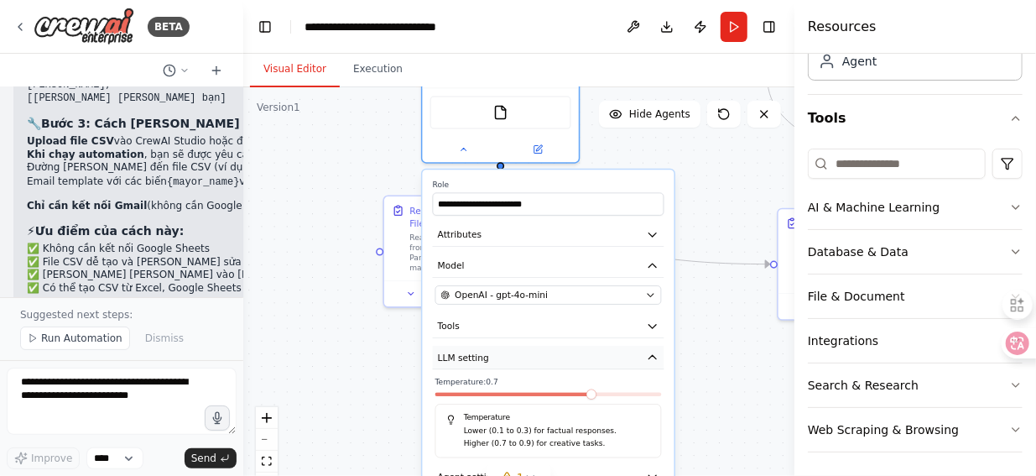
click at [655, 357] on icon "button" at bounding box center [652, 357] width 13 height 13
click at [560, 358] on button "LLM setting" at bounding box center [549, 357] width 232 height 23
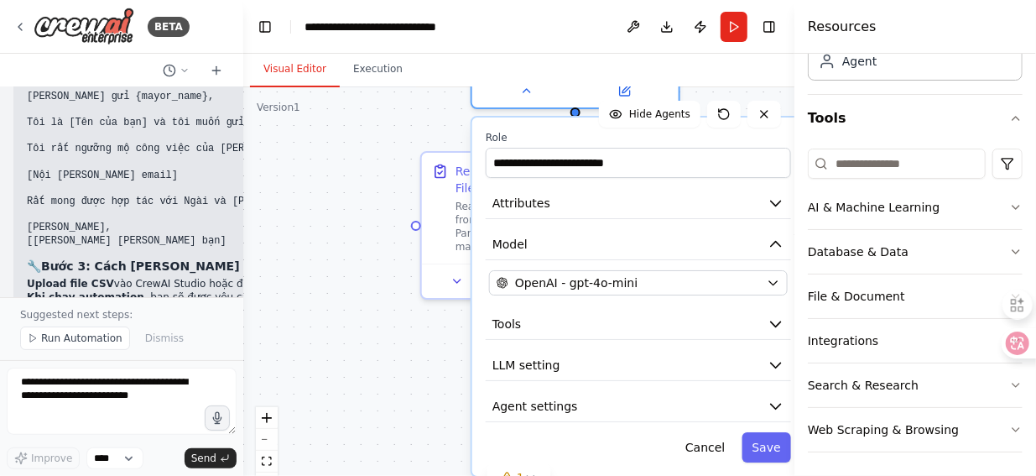
scroll to position [2863, 0]
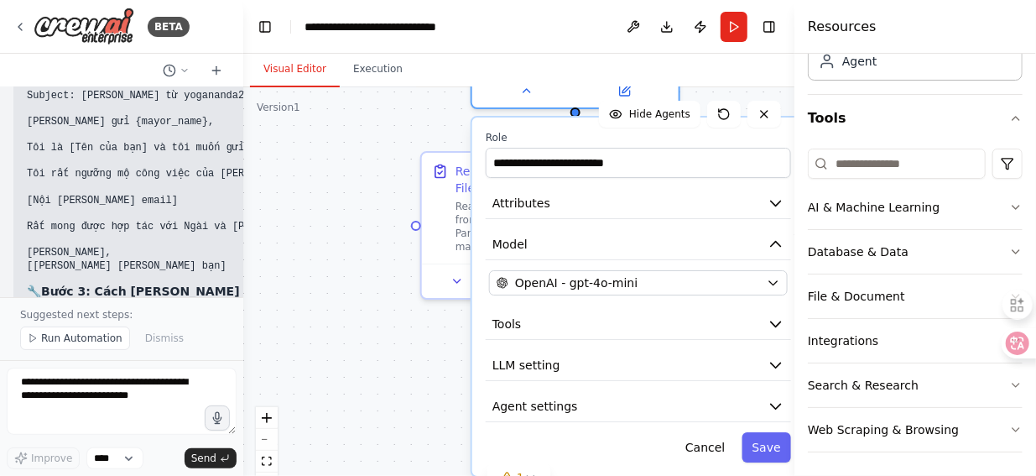
click at [155, 303] on li "Upload file CSV vào CrewAI Studio hoặc đặt trong folder của project" at bounding box center [281, 309] width 508 height 13
click at [200, 303] on li "Upload file CSV vào CrewAI Studio hoặc đặt trong folder của project" at bounding box center [281, 309] width 508 height 13
drag, startPoint x: 213, startPoint y: 191, endPoint x: 222, endPoint y: 192, distance: 8.4
click at [222, 316] on li "Khi chạy automation , bạn sẽ được yêu cầu nhập: Đường dẫn đến file CSV (ví dụ: …" at bounding box center [281, 336] width 508 height 41
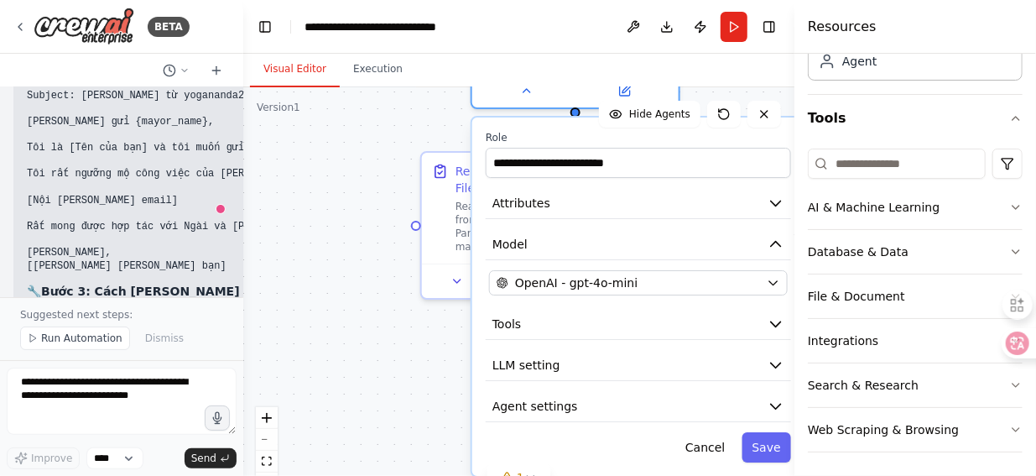
click at [193, 260] on div "Perfect! Tôi đã cập nhật workflow để sử dụng file CSV thay vì Google Sheets. Đâ…" at bounding box center [281, 237] width 508 height 647
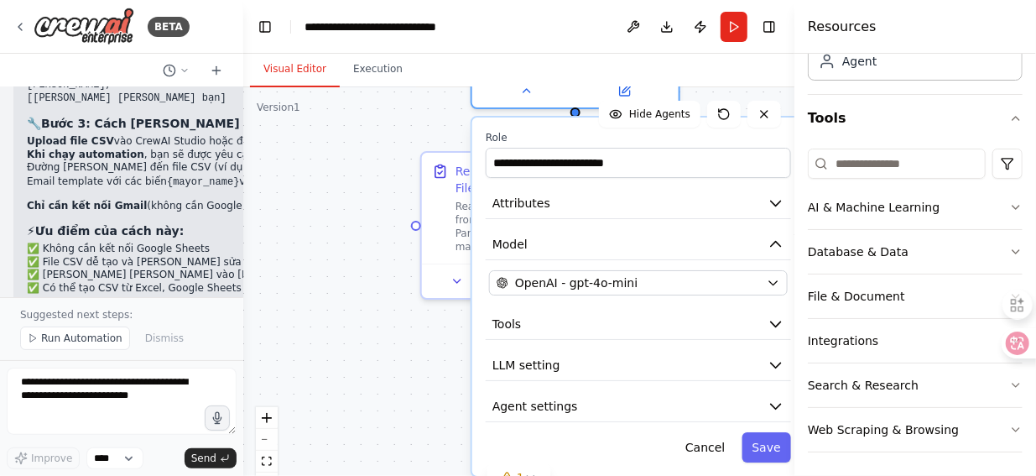
click at [82, 290] on div "Tôi muốn tạo 1 workflow to send email automatic theo mẫu email có sẵn và có các…" at bounding box center [121, 192] width 243 height 210
click at [104, 284] on div "Perfect! Tôi đã cập nhật workflow để sử dụng file CSV thay vì Google Sheets. Đâ…" at bounding box center [280, 77] width 534 height 676
click at [150, 380] on p "Bạn có thể chạy automation ngay sau khi chuẩn bị file CSV và kết nối Gmail!" at bounding box center [281, 386] width 508 height 13
click at [208, 380] on p "Bạn có thể chạy automation ngay sau khi chuẩn bị file CSV và kết nối Gmail!" at bounding box center [281, 386] width 508 height 13
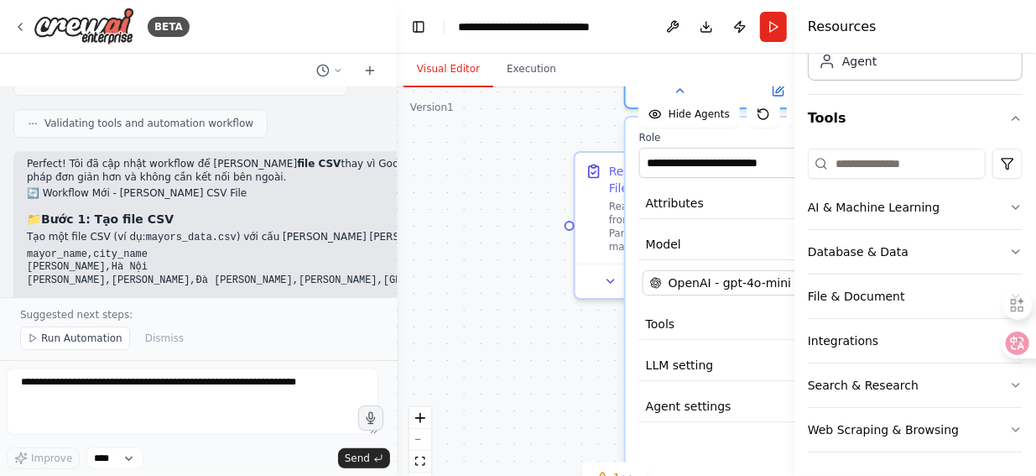
scroll to position [2143, 0]
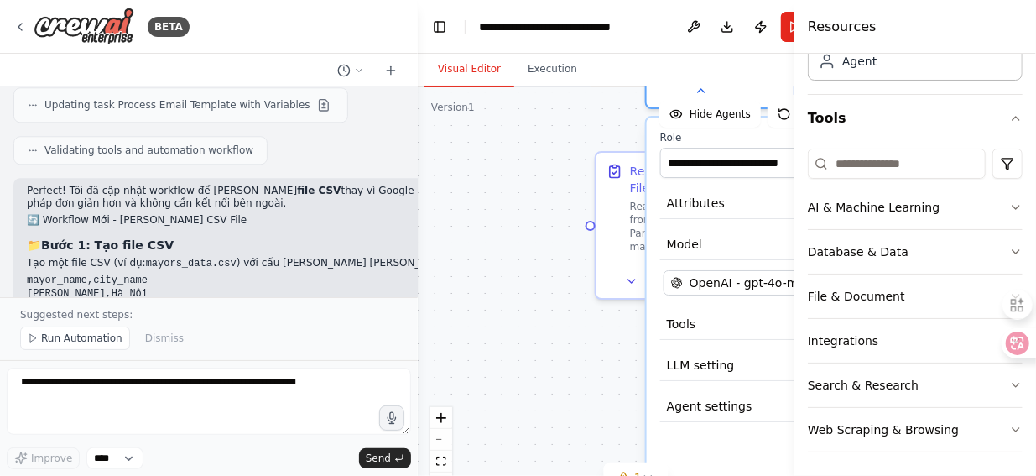
drag, startPoint x: 237, startPoint y: 148, endPoint x: 418, endPoint y: 161, distance: 181.7
click at [418, 161] on div "BETA Tôi muốn tạo 1 workflow to send email automatic theo mẫu email có sẵn và c…" at bounding box center [518, 238] width 1036 height 476
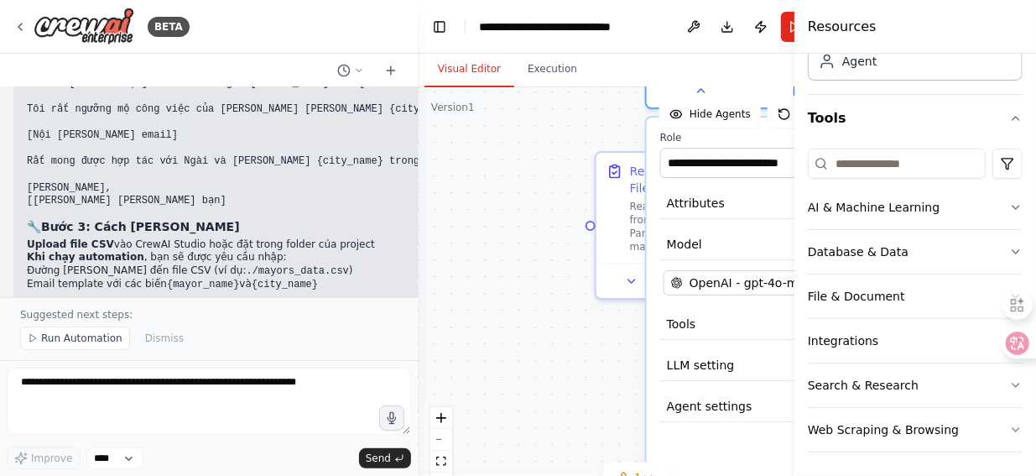
scroll to position [34, 0]
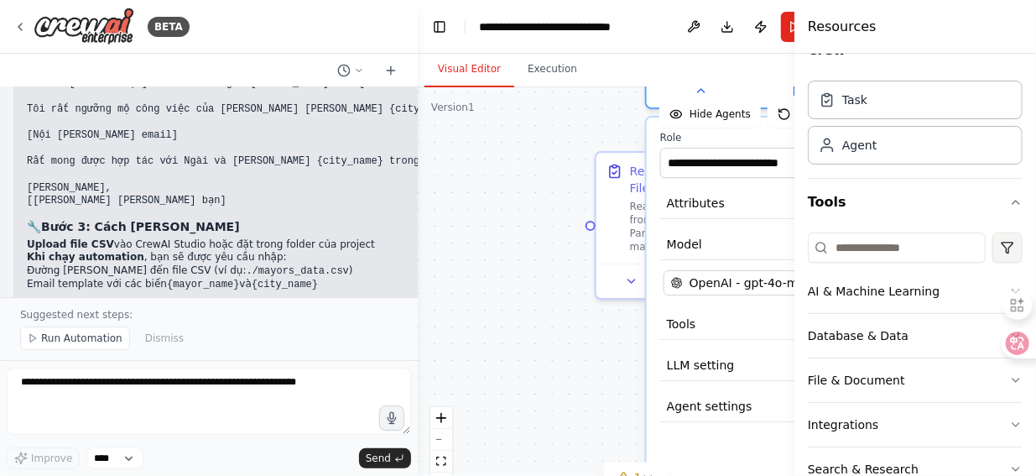
click at [995, 246] on html "BETA Tôi muốn tạo 1 workflow to send email automatic theo mẫu email có sẵn và c…" at bounding box center [518, 238] width 1036 height 476
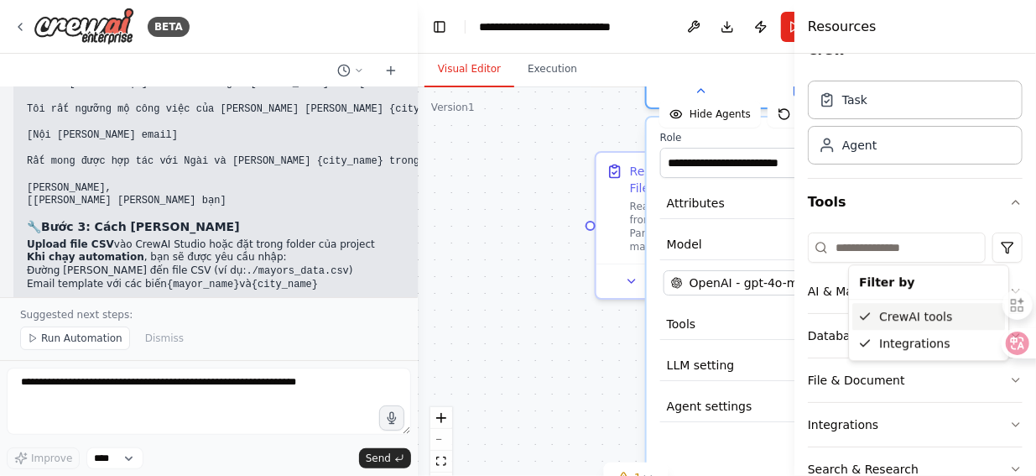
click at [931, 319] on div "CrewAI tools" at bounding box center [928, 316] width 153 height 27
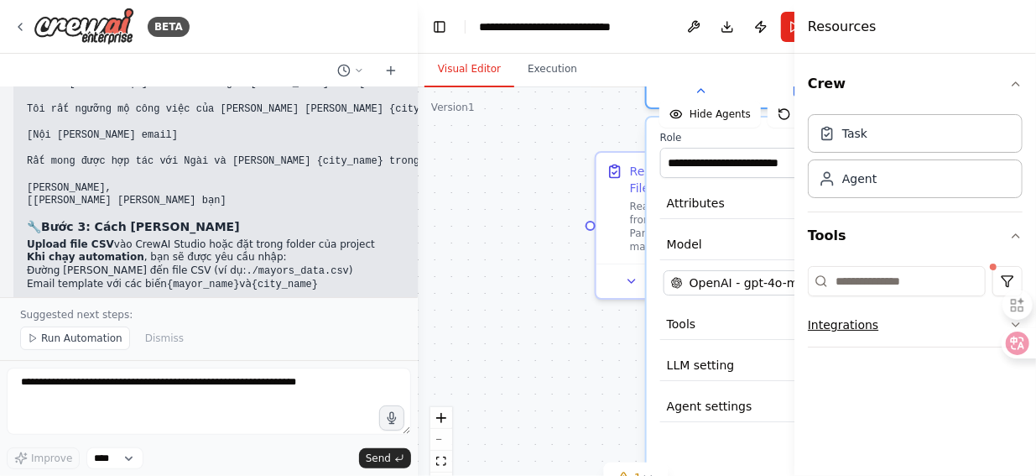
click at [847, 323] on button "Integrations" at bounding box center [915, 325] width 215 height 44
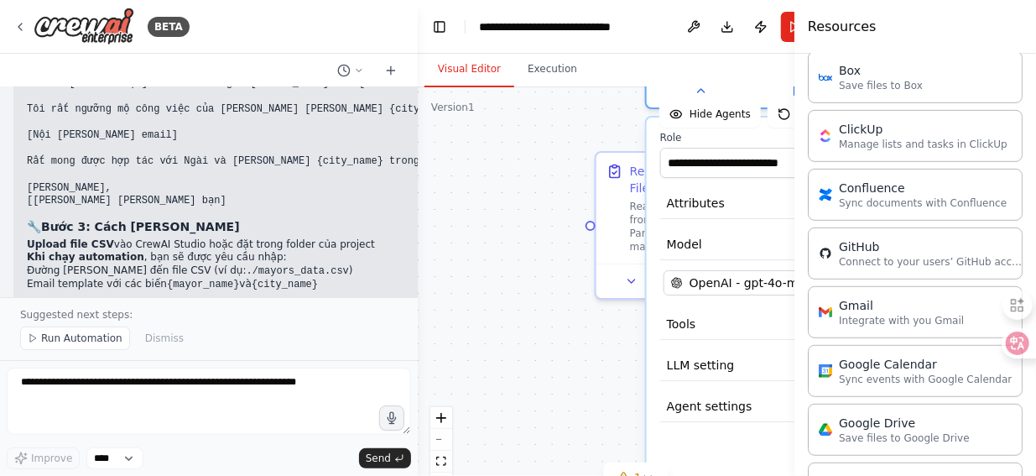
scroll to position [420, 0]
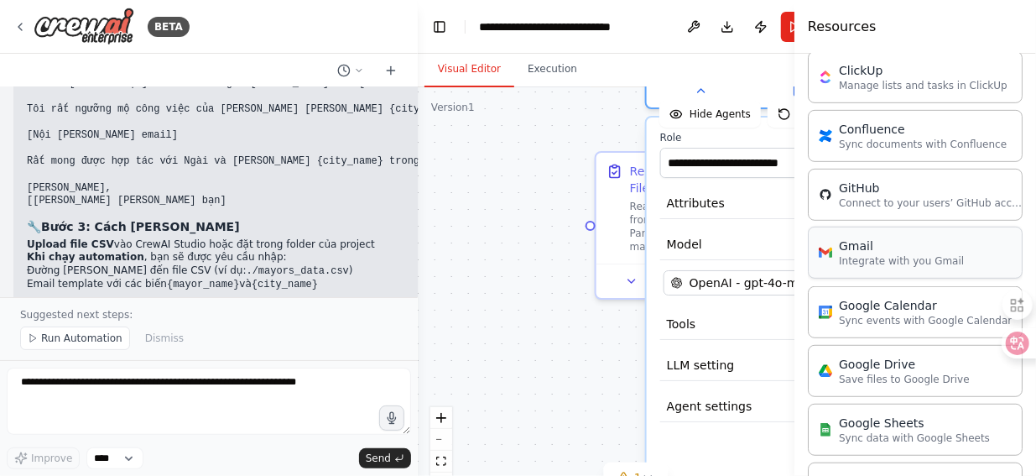
click at [898, 256] on p "Integrate with you Gmail" at bounding box center [901, 260] width 125 height 13
click at [915, 372] on p "Save files to Google Drive" at bounding box center [904, 378] width 131 height 13
click at [867, 373] on p "Save files to Google Drive" at bounding box center [904, 378] width 131 height 13
click at [868, 362] on div "Google Drive" at bounding box center [904, 363] width 131 height 17
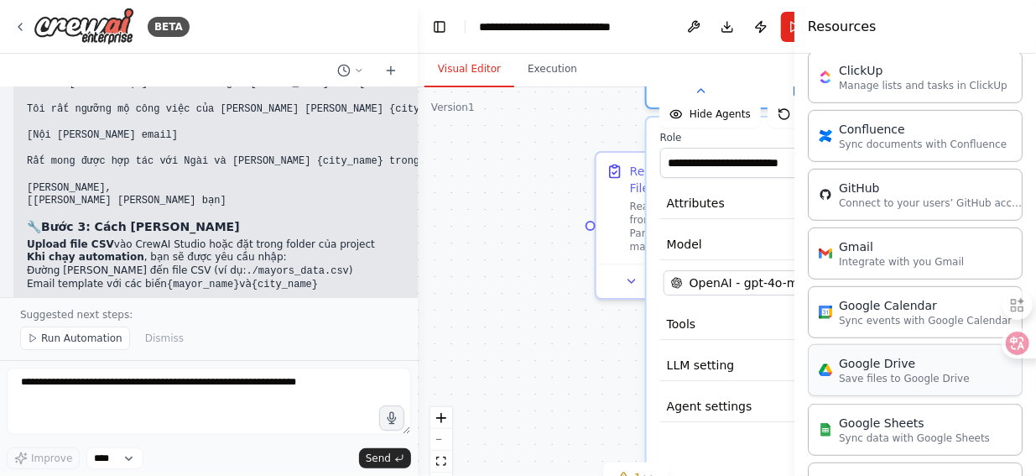
click at [868, 362] on div "Google Drive" at bounding box center [904, 363] width 131 height 17
click at [889, 430] on p "Sync data with Google Sheets" at bounding box center [914, 436] width 151 height 13
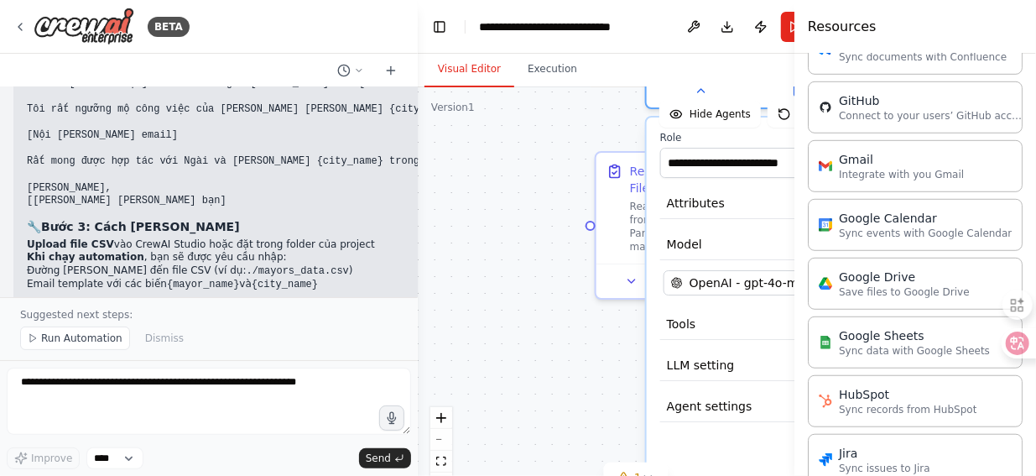
scroll to position [503, 0]
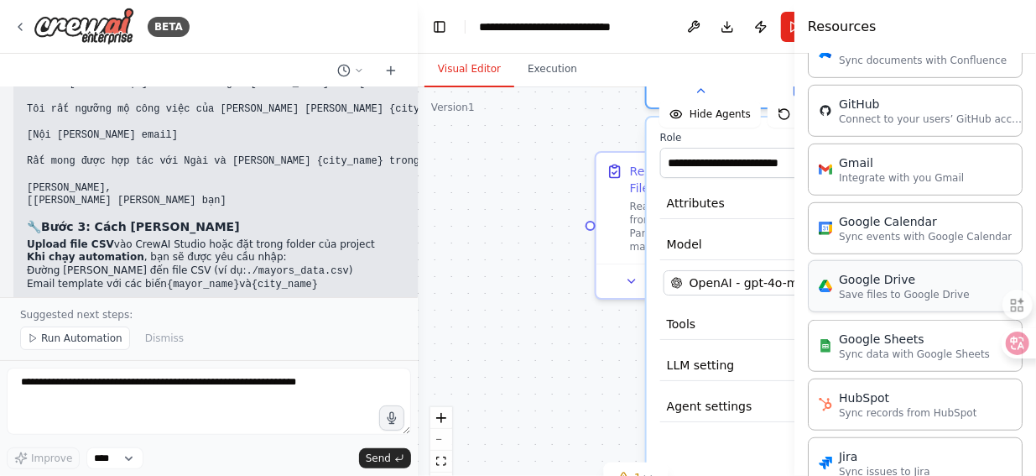
click at [894, 288] on p "Save files to Google Drive" at bounding box center [904, 294] width 131 height 13
click at [893, 295] on div "Google Drive Save files to Google Drive" at bounding box center [915, 286] width 215 height 52
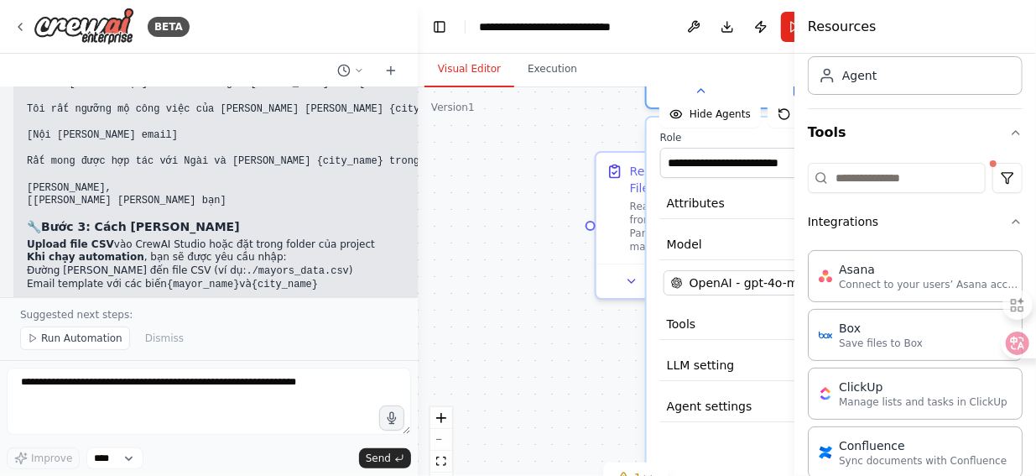
scroll to position [84, 0]
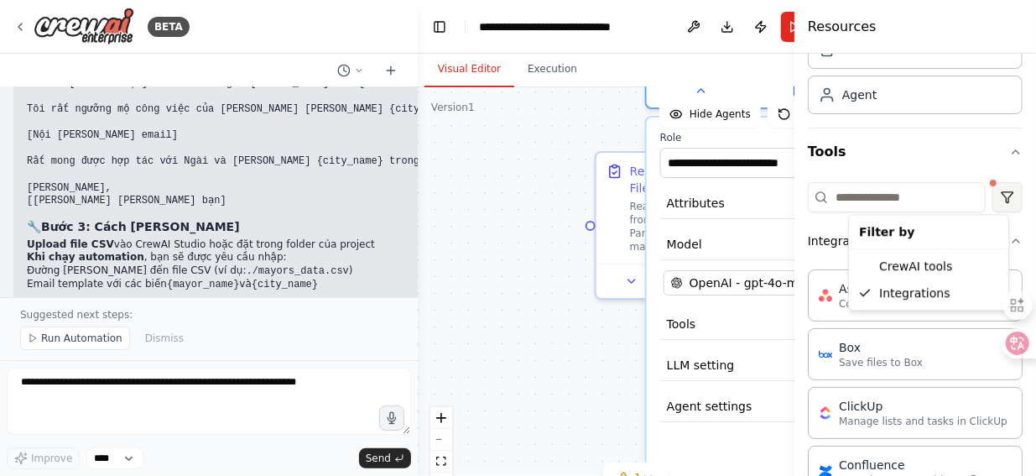
click at [993, 201] on html "BETA Tôi muốn tạo 1 workflow to send email automatic theo mẫu email có sẵn và c…" at bounding box center [518, 238] width 1036 height 476
click at [939, 268] on div "CrewAI tools" at bounding box center [928, 266] width 153 height 27
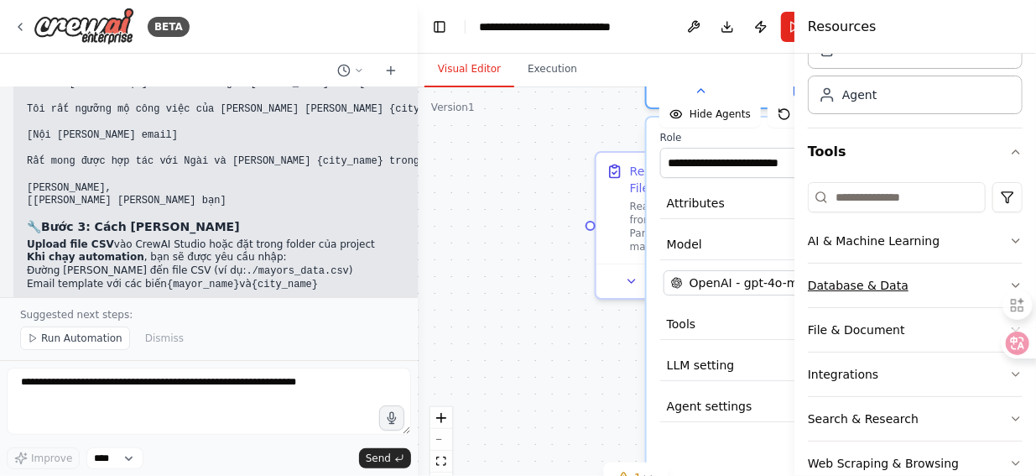
click at [1009, 279] on icon "button" at bounding box center [1015, 285] width 13 height 13
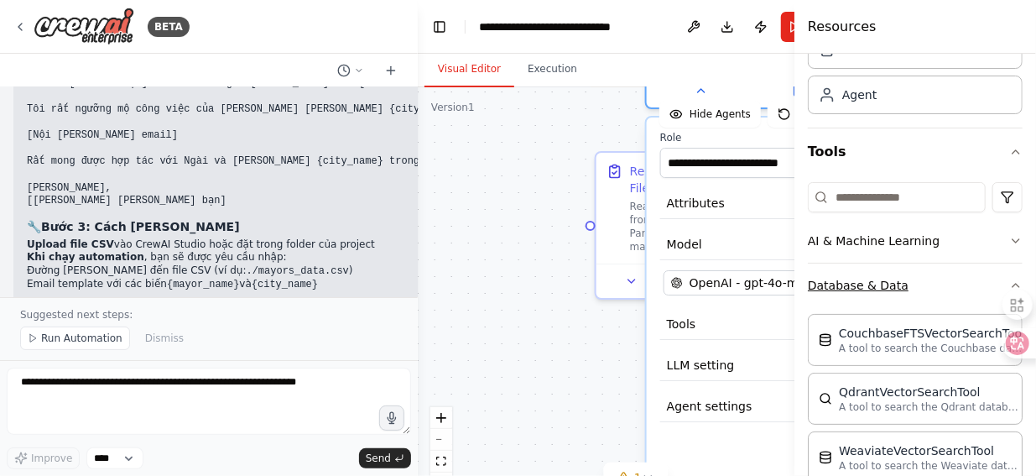
click at [869, 286] on button "Database & Data" at bounding box center [915, 285] width 215 height 44
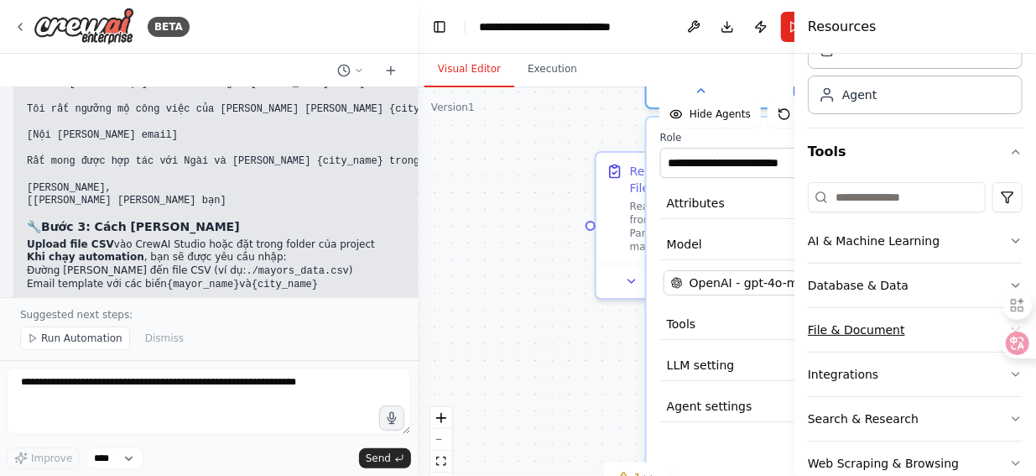
click at [857, 331] on button "File & Document" at bounding box center [915, 330] width 215 height 44
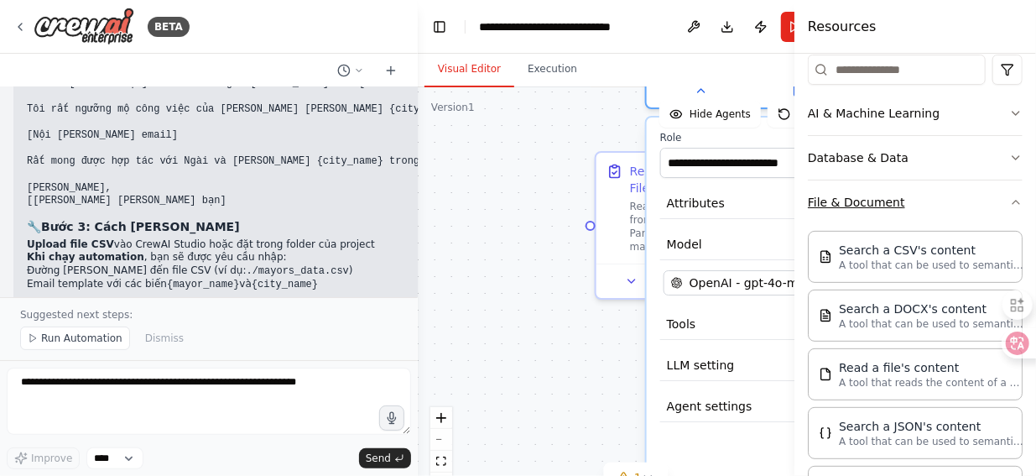
scroll to position [252, 0]
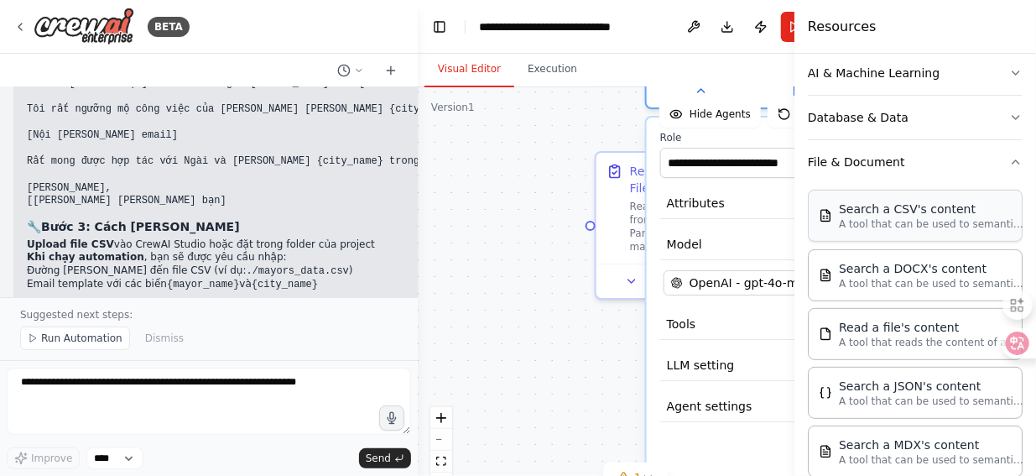
click at [878, 219] on p "A tool that can be used to semantic search a query from a CSV's content." at bounding box center [931, 223] width 185 height 13
click at [898, 388] on div "Search a JSON's content" at bounding box center [931, 385] width 185 height 17
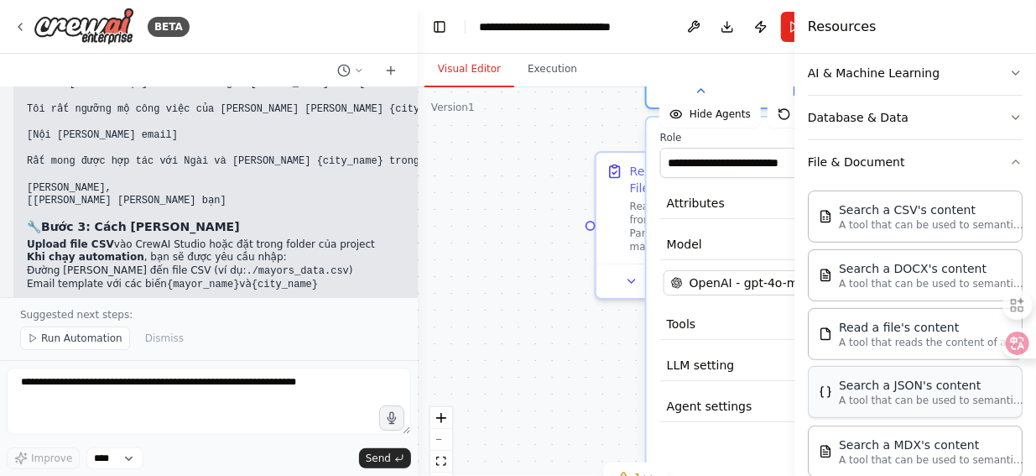
click at [896, 396] on p "A tool that can be used to semantic search a query from a JSON's content." at bounding box center [931, 400] width 185 height 13
click at [896, 395] on p "A tool that can be used to semantic search a query from a JSON's content." at bounding box center [931, 400] width 185 height 13
click at [916, 213] on div "Search a CSV's content" at bounding box center [931, 209] width 185 height 17
click at [831, 222] on div "Search a CSV's content A tool that can be used to semantic search a query from …" at bounding box center [915, 216] width 193 height 30
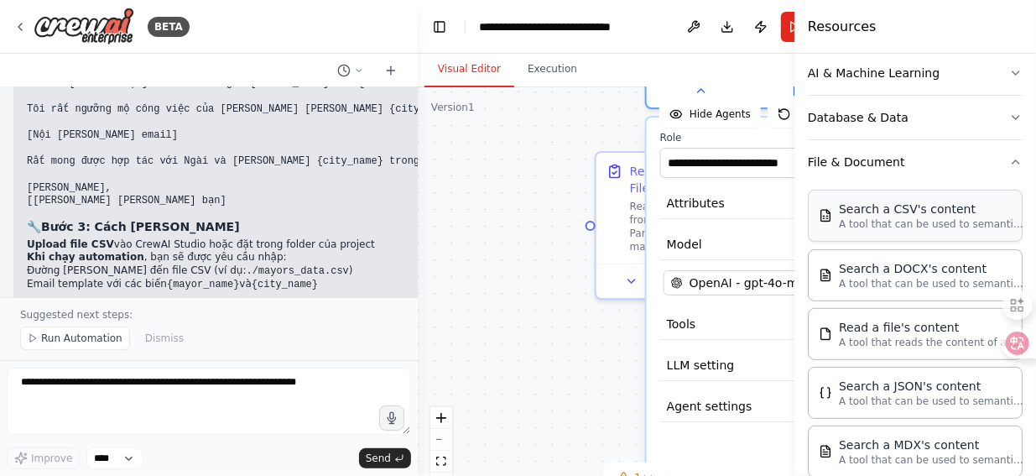
click at [831, 222] on div "Search a CSV's content A tool that can be used to semantic search a query from …" at bounding box center [915, 216] width 193 height 30
click at [925, 221] on p "A tool that can be used to semantic search a query from a CSV's content." at bounding box center [931, 223] width 185 height 13
click at [760, 383] on div "**********" at bounding box center [813, 296] width 332 height 358
click at [274, 258] on div "Perfect! Tôi đã cập nhật workflow để sử dụng file CSV thay vì Google Sheets. Đâ…" at bounding box center [281, 172] width 508 height 647
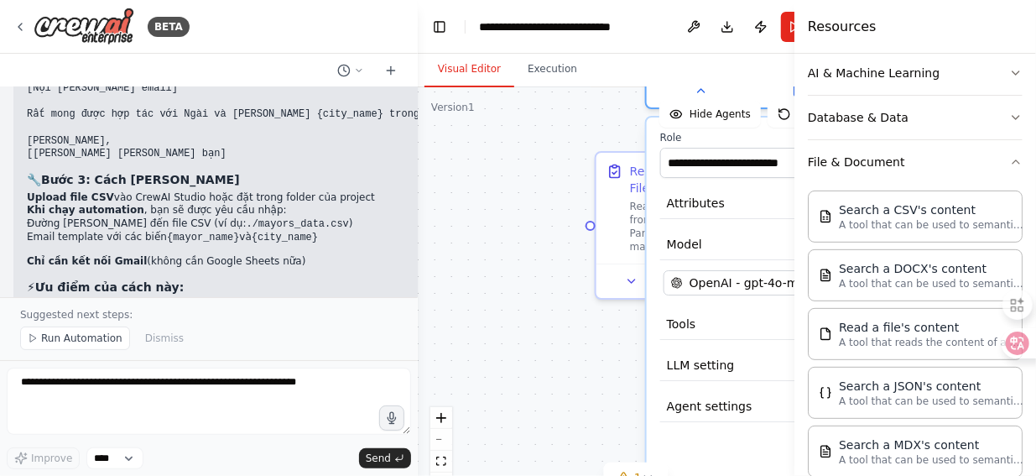
scroll to position [2562, 0]
